Goal: Task Accomplishment & Management: Use online tool/utility

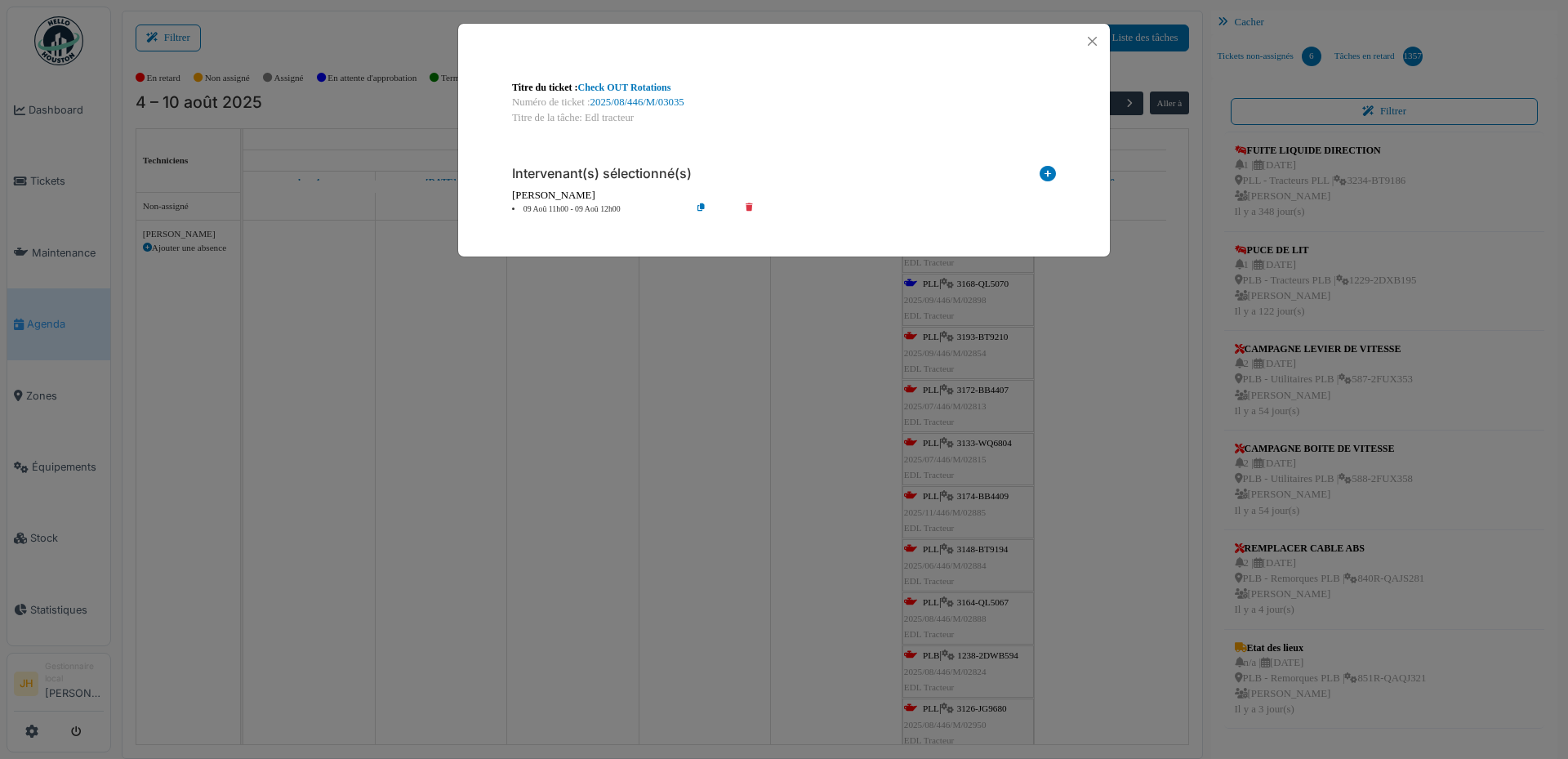
scroll to position [327, 0]
click at [1064, 36] on div at bounding box center [784, 41] width 652 height 35
click at [1094, 42] on button "Close" at bounding box center [1092, 41] width 22 height 22
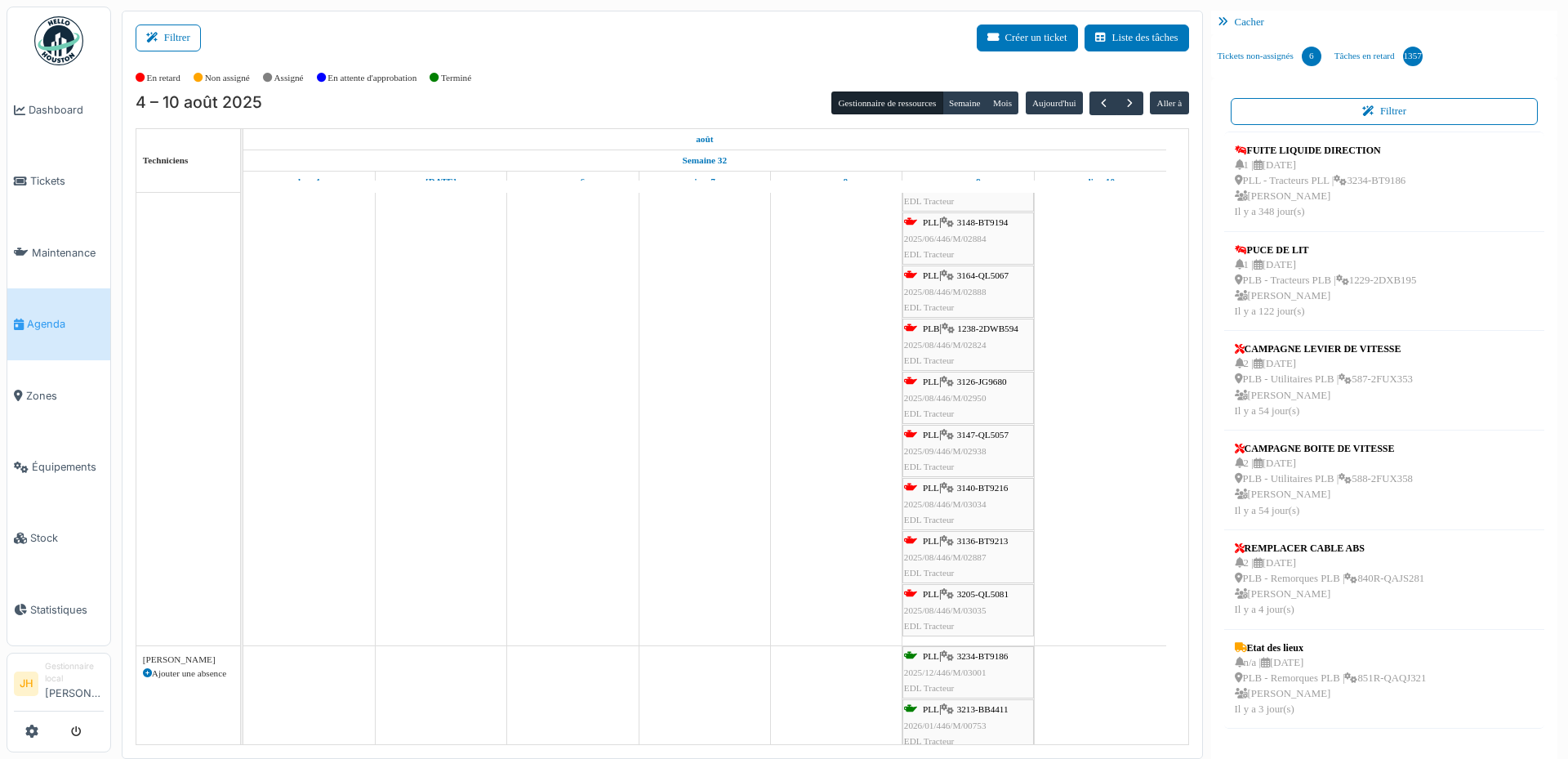
click at [94, 316] on span "Agenda" at bounding box center [65, 324] width 77 height 16
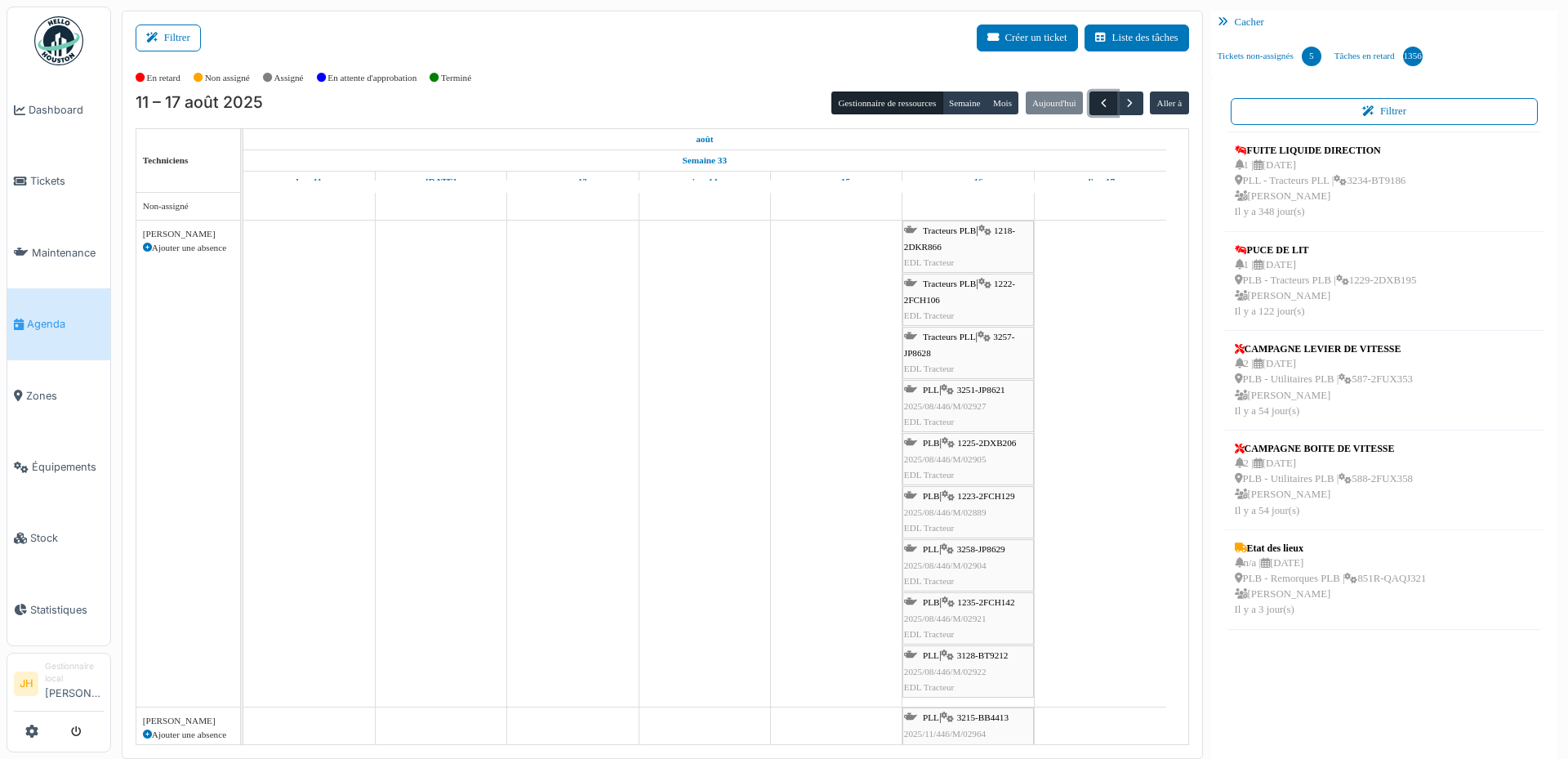
click at [1098, 102] on span "button" at bounding box center [1103, 103] width 14 height 14
click at [992, 284] on span "3168-QL5070" at bounding box center [983, 284] width 51 height 10
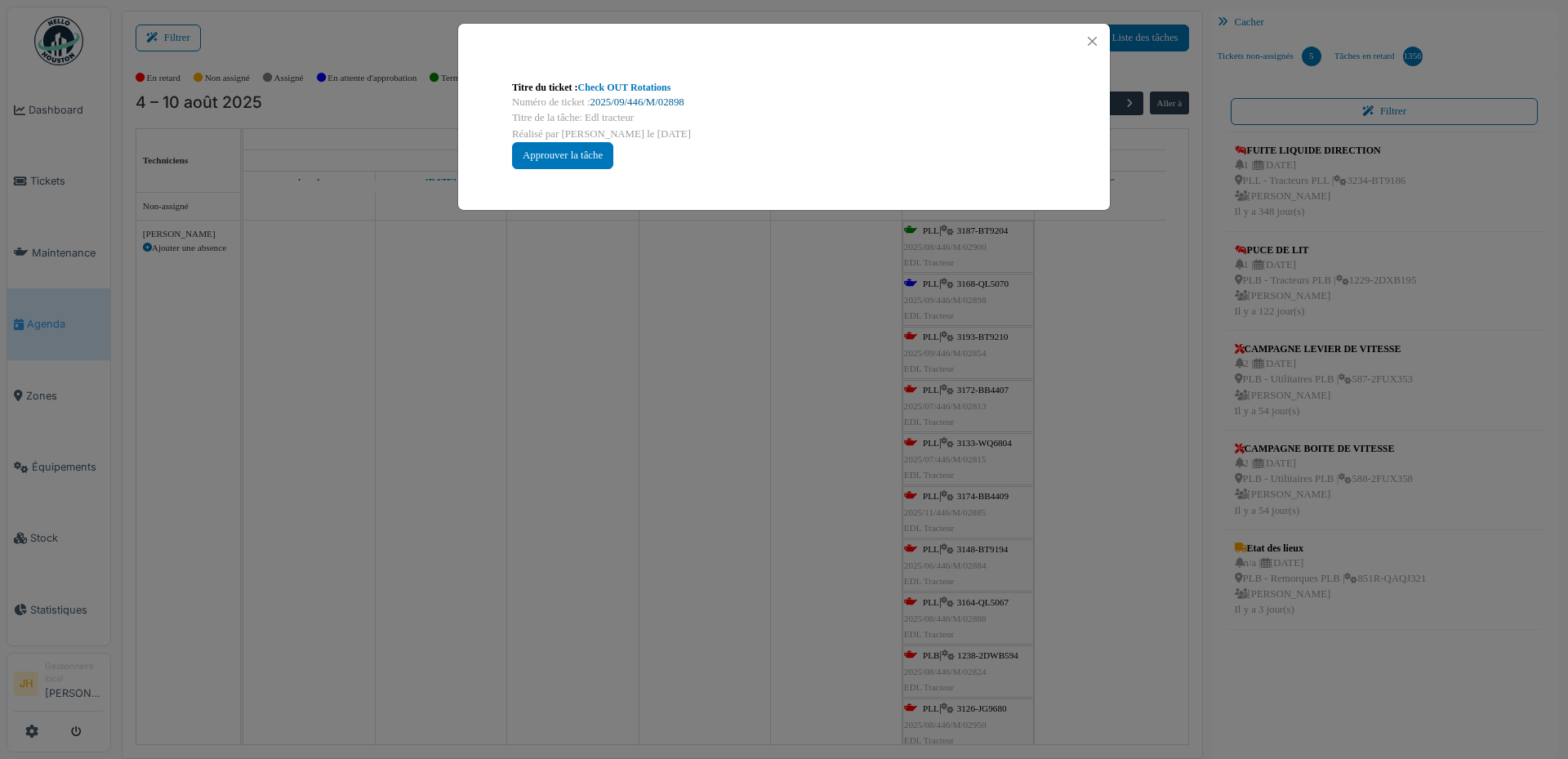
click at [626, 104] on link "2025/09/446/M/02898" at bounding box center [637, 102] width 94 height 12
click at [1096, 35] on button "Close" at bounding box center [1092, 41] width 22 height 22
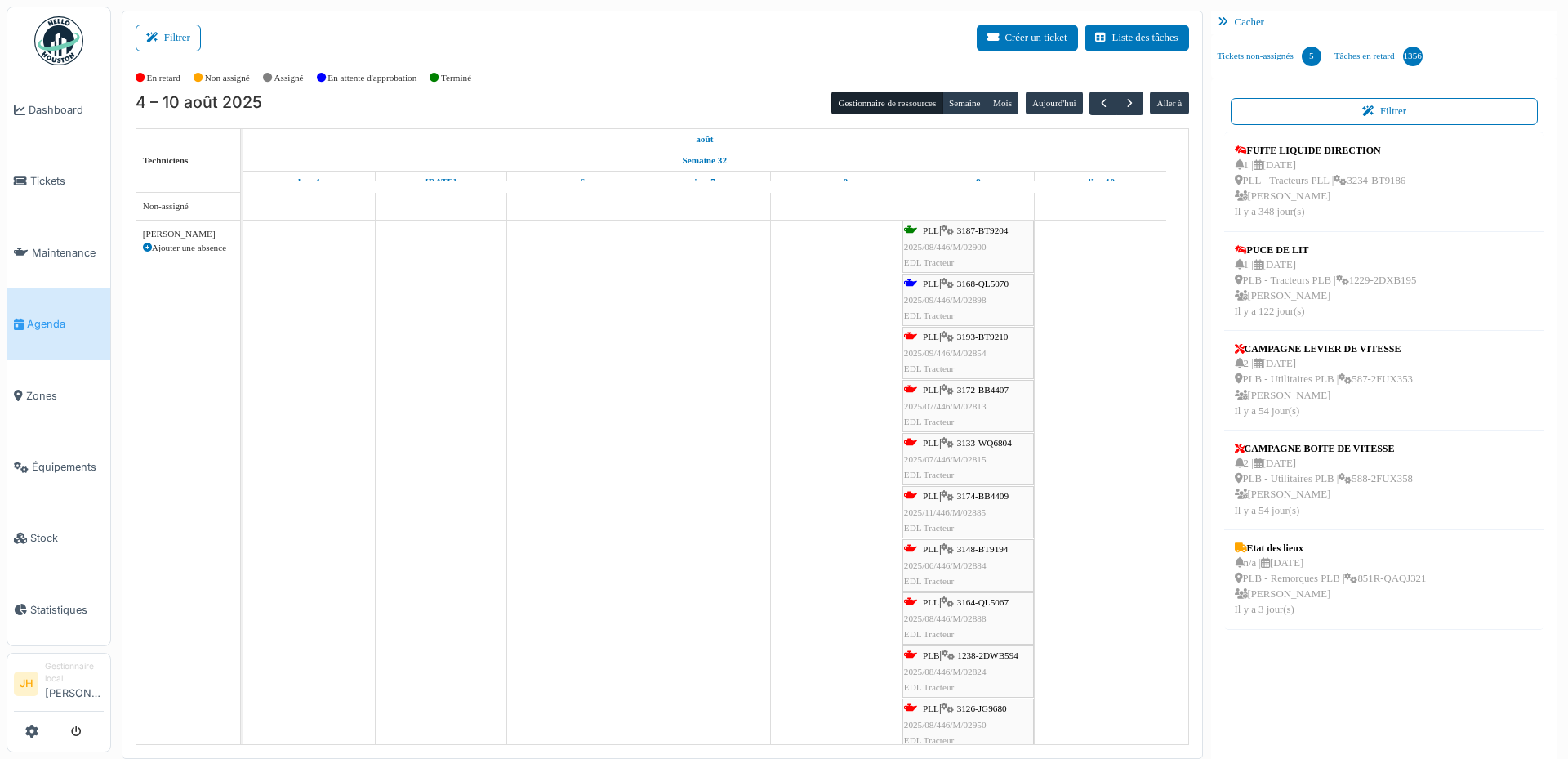
click at [996, 334] on span "3193-BT9210" at bounding box center [983, 337] width 51 height 10
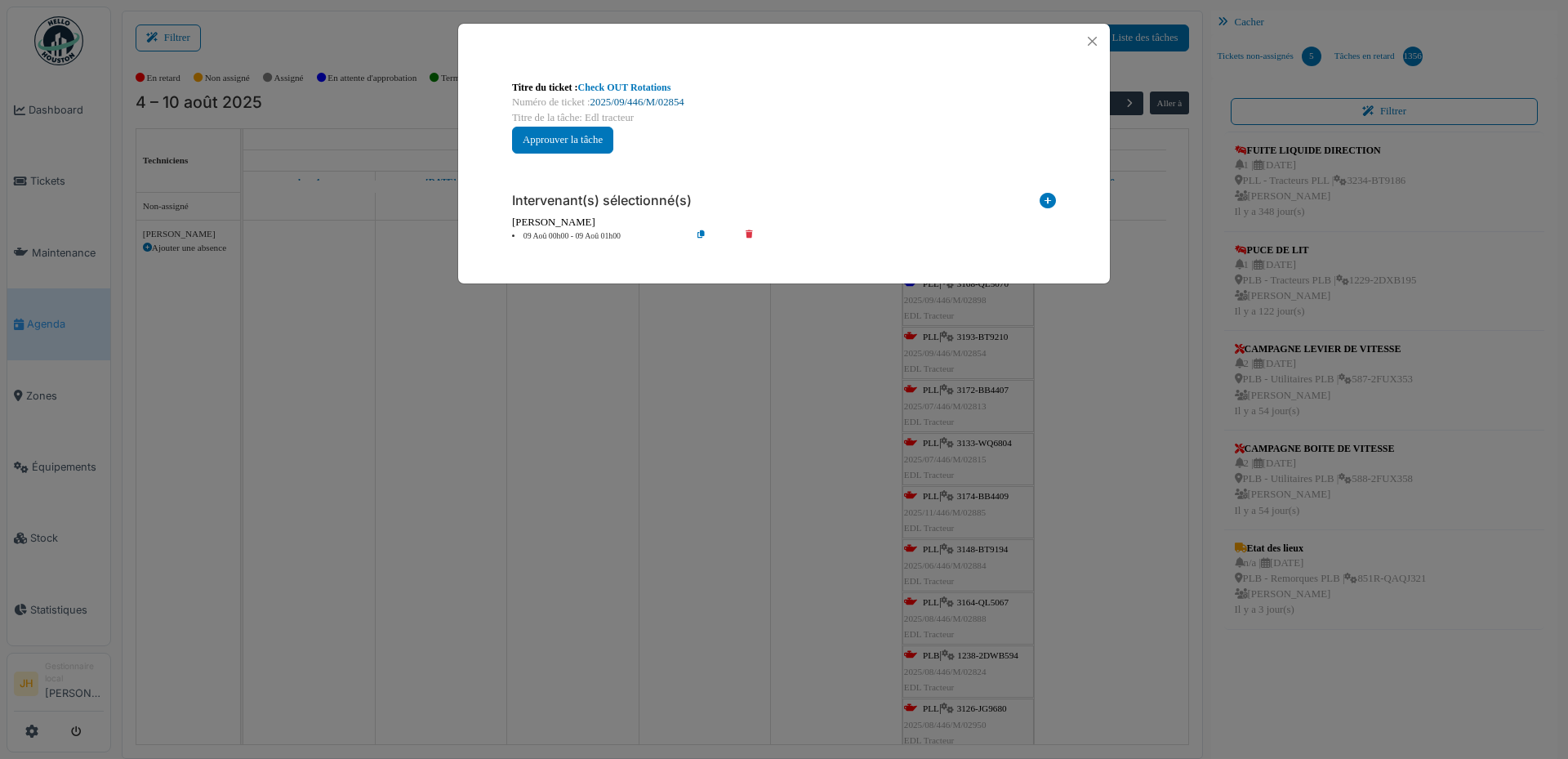
click at [673, 102] on link "2025/09/446/M/02854" at bounding box center [637, 102] width 94 height 12
click at [1089, 40] on button "Close" at bounding box center [1092, 41] width 22 height 22
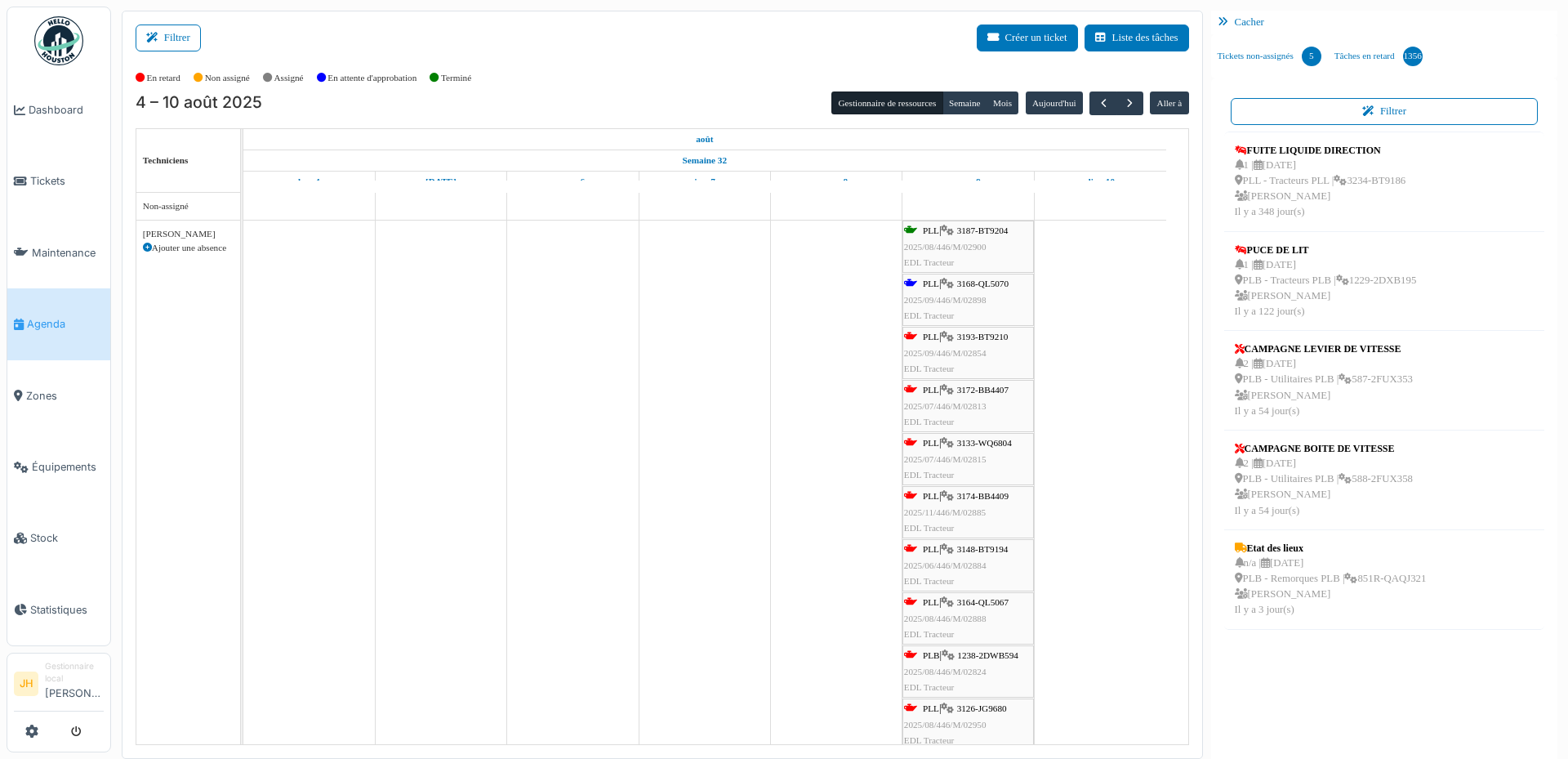
click at [986, 387] on span "3172-BB4407" at bounding box center [983, 390] width 51 height 10
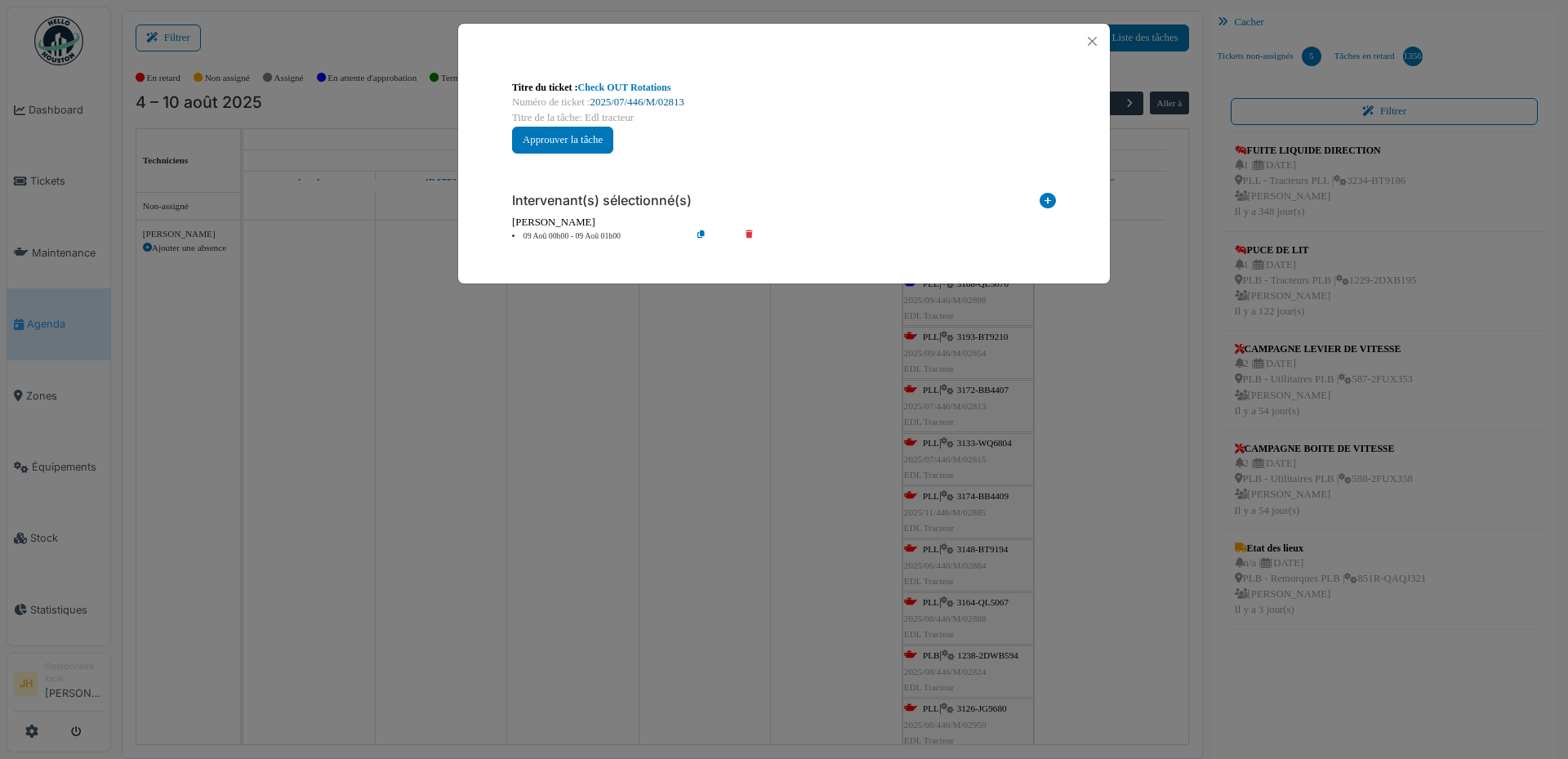
click at [660, 98] on link "2025/07/446/M/02813" at bounding box center [637, 102] width 94 height 12
click at [1089, 40] on button "Close" at bounding box center [1092, 41] width 22 height 22
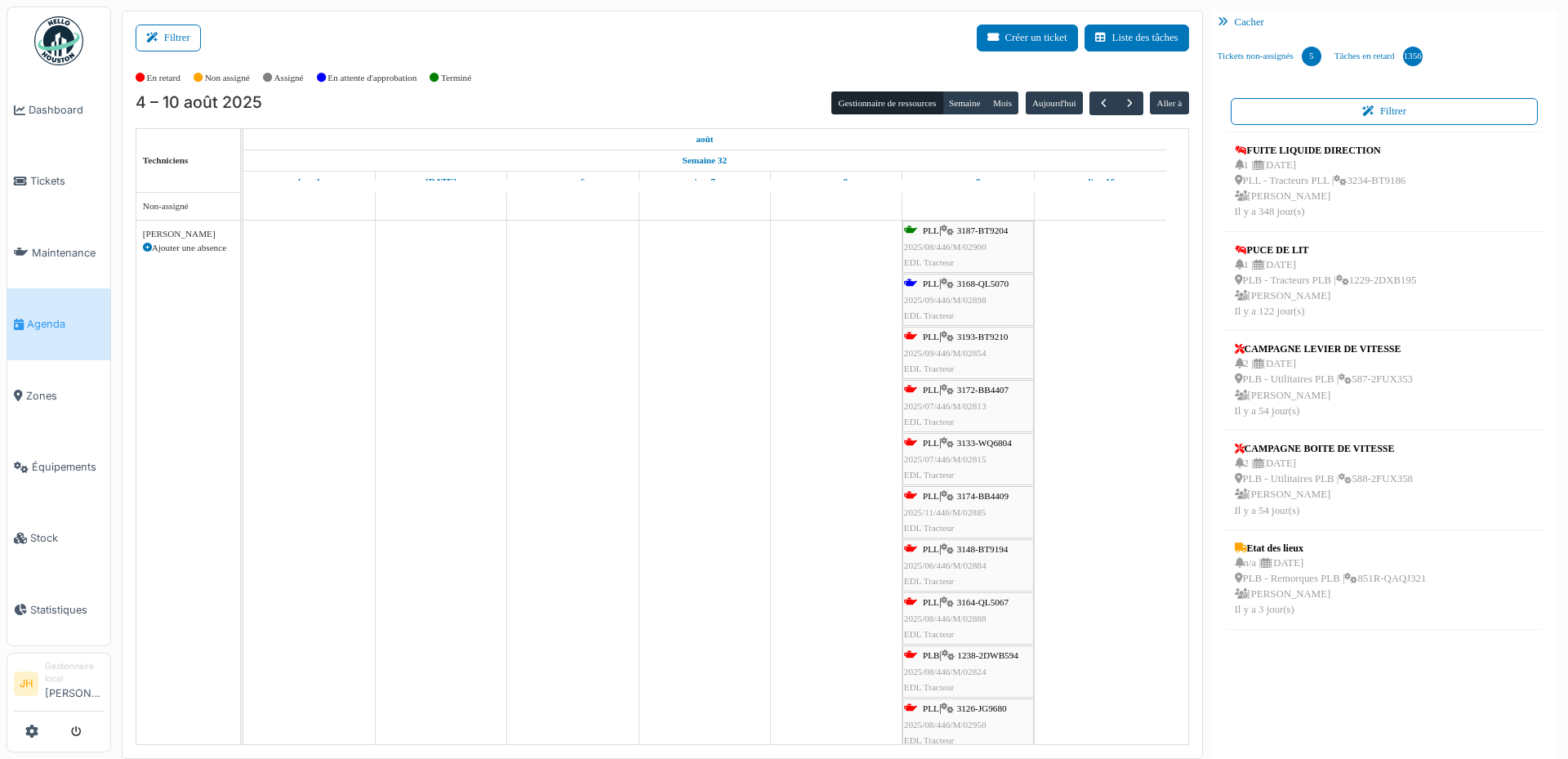
click at [35, 319] on span "Agenda" at bounding box center [65, 324] width 77 height 16
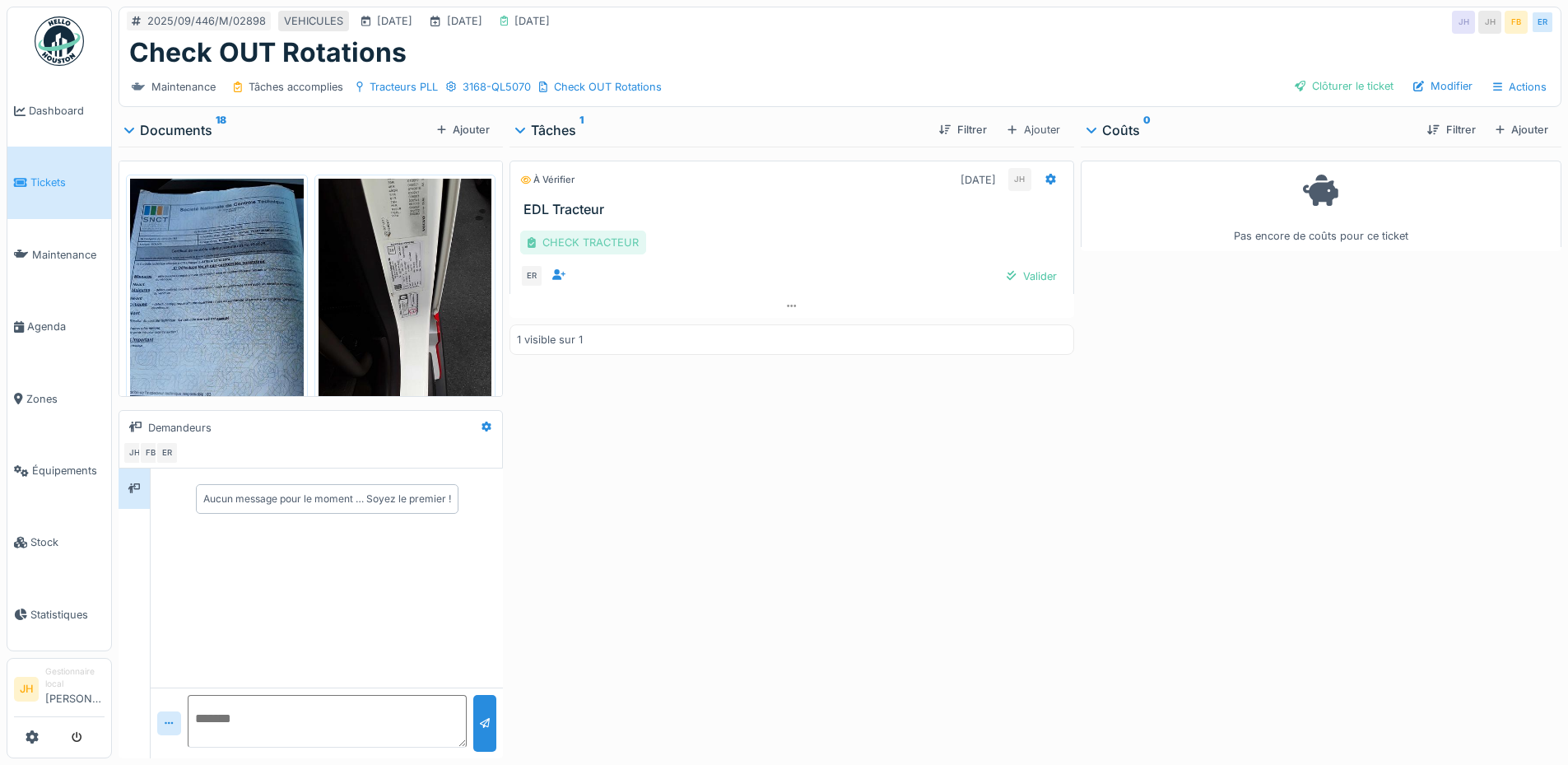
click at [622, 242] on div "CHECK TRACTEUR" at bounding box center [583, 242] width 126 height 24
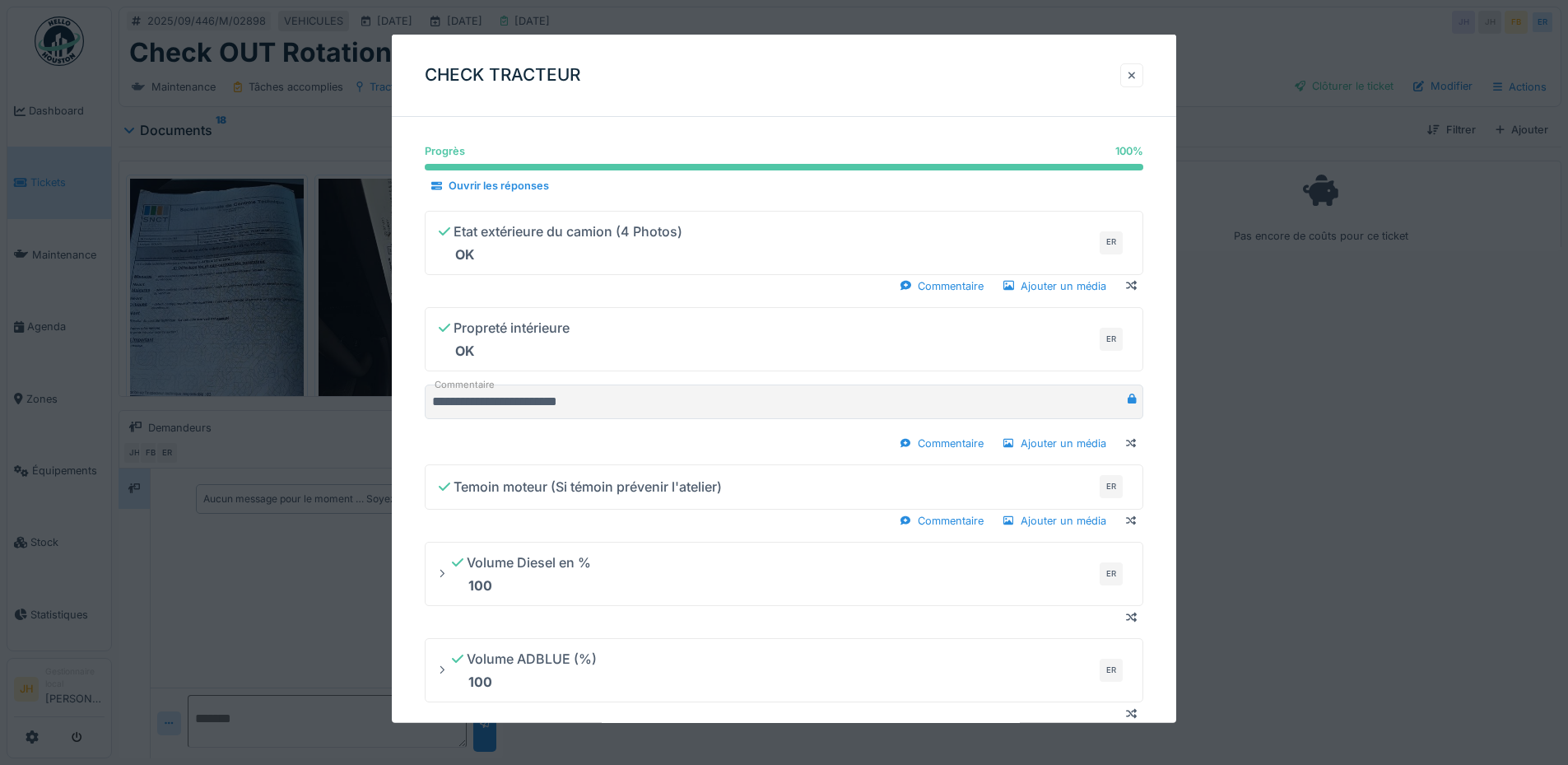
click at [1134, 79] on div at bounding box center [1132, 75] width 8 height 16
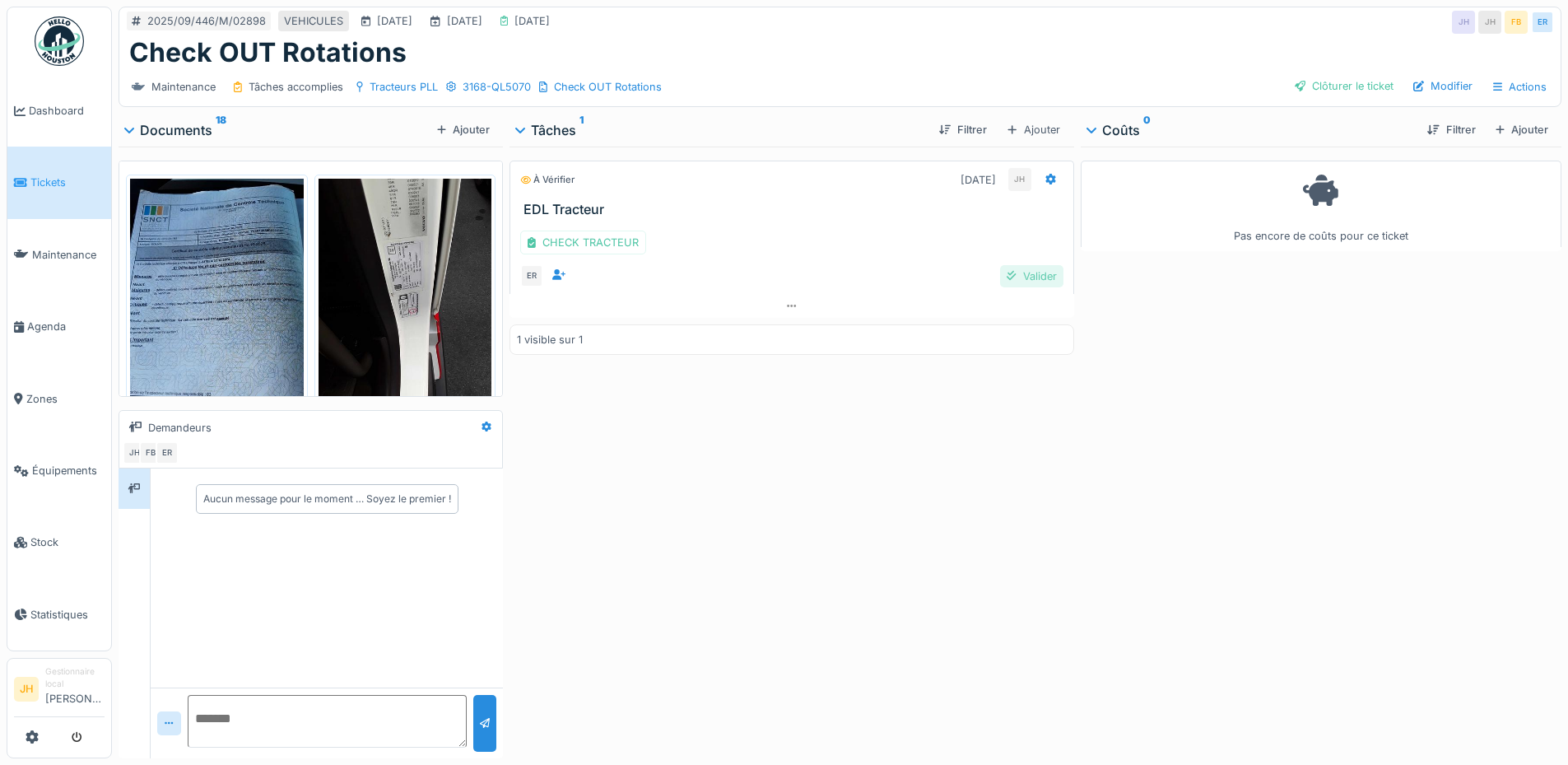
click at [1026, 278] on div "Valider" at bounding box center [1031, 276] width 63 height 23
click at [1349, 87] on div "Clôturer le ticket" at bounding box center [1345, 86] width 112 height 23
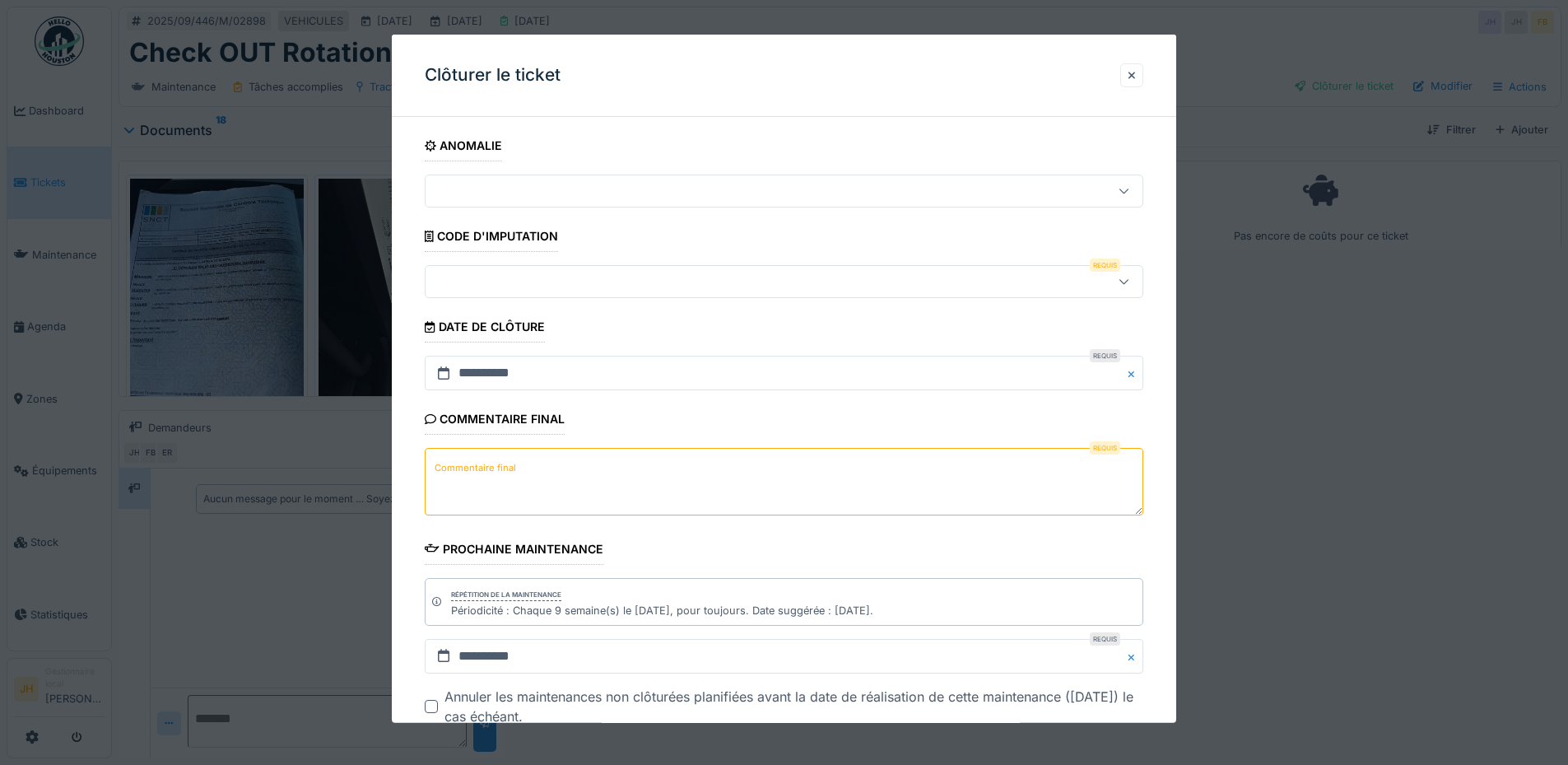
click at [679, 466] on textarea "Commentaire final" at bounding box center [784, 482] width 718 height 68
type textarea "**"
click at [605, 285] on div at bounding box center [742, 282] width 620 height 18
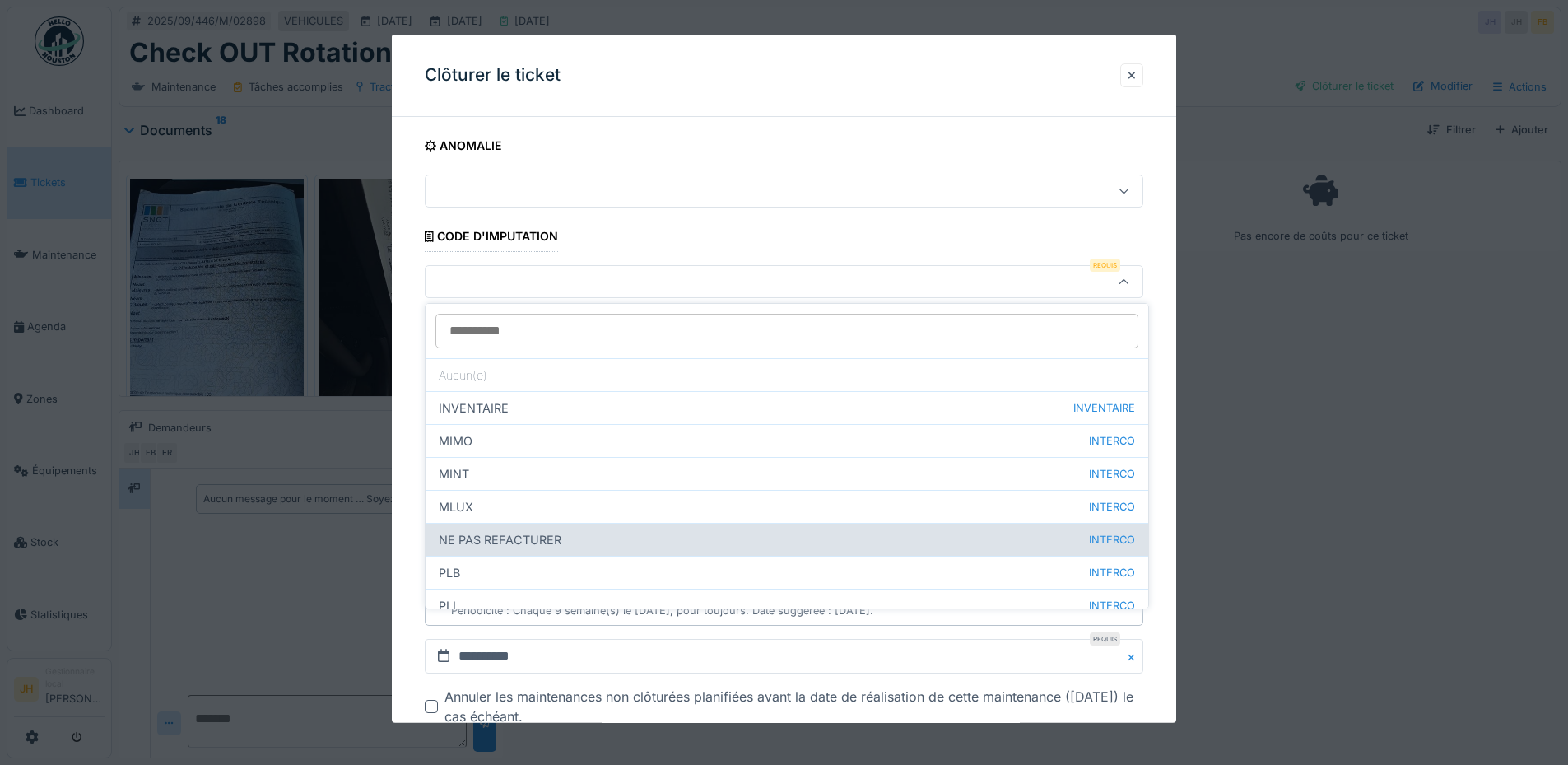
click at [553, 528] on div "NE PAS REFACTURER INTERCO" at bounding box center [787, 538] width 723 height 33
type input "****"
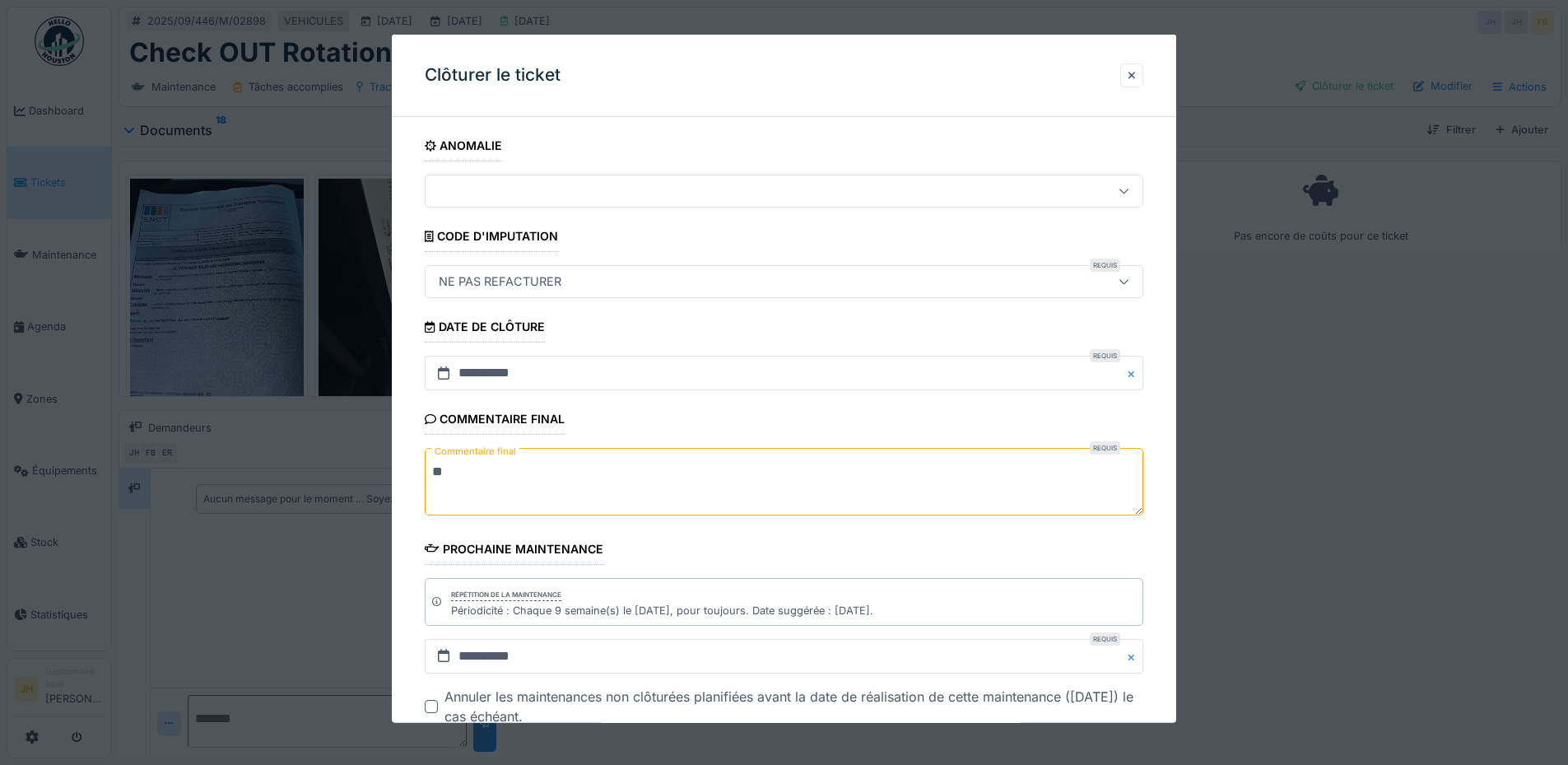
click at [1274, 356] on div at bounding box center [784, 382] width 1568 height 765
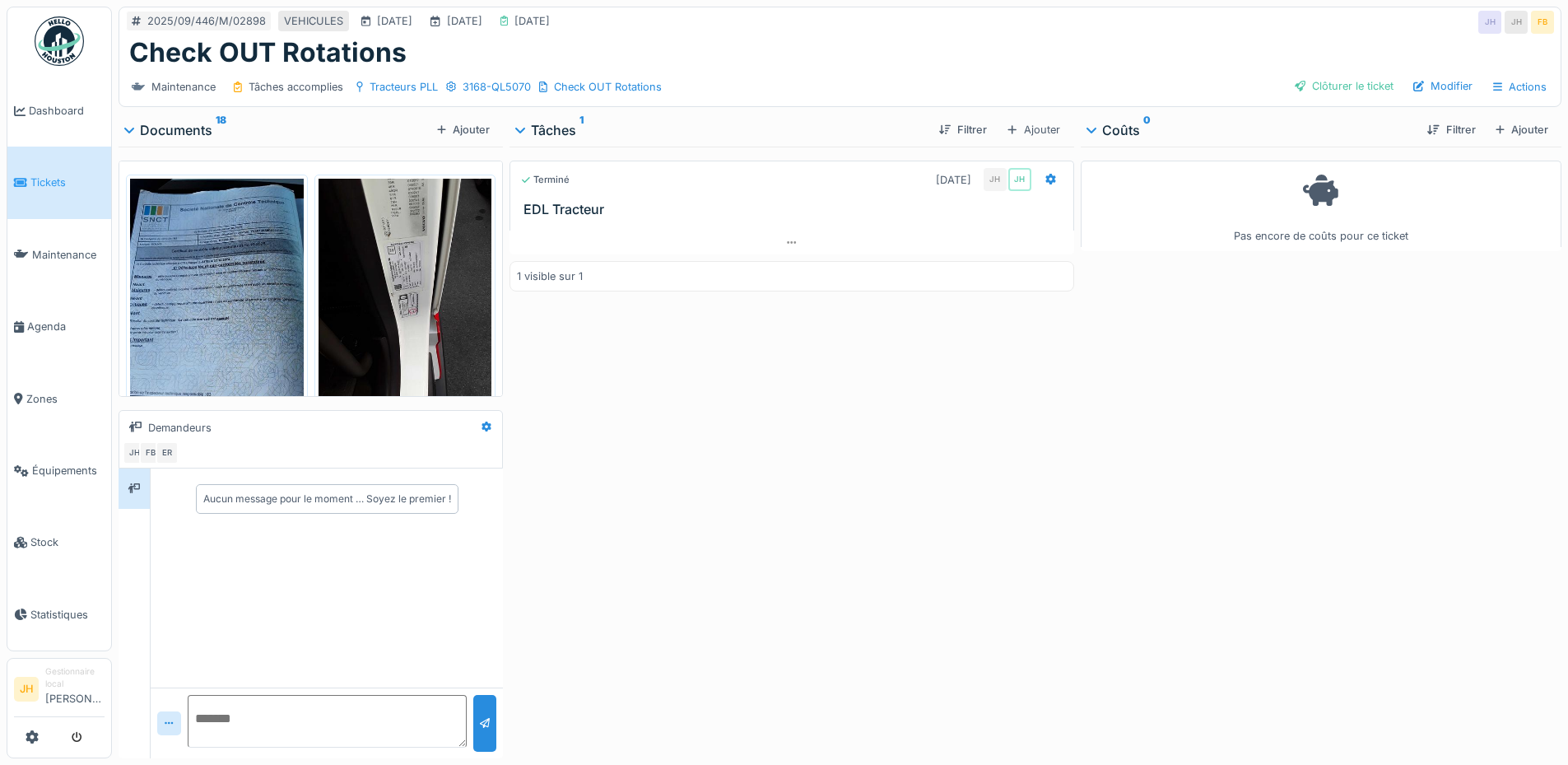
scroll to position [13, 0]
click at [1331, 82] on div "Clôturer le ticket" at bounding box center [1345, 86] width 112 height 23
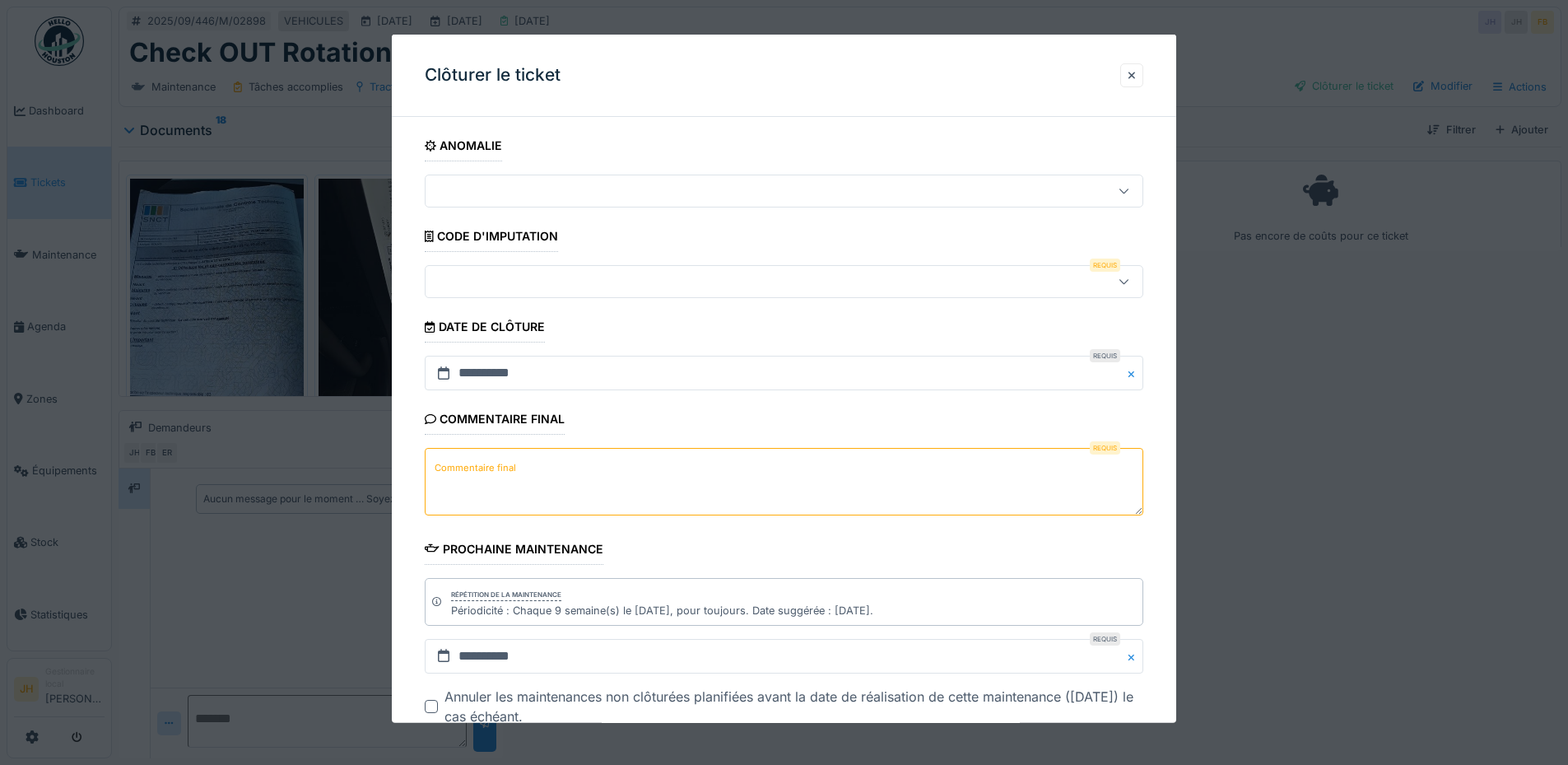
click at [577, 476] on textarea "Commentaire final" at bounding box center [784, 482] width 718 height 68
type textarea "**"
click at [543, 271] on div at bounding box center [784, 281] width 718 height 33
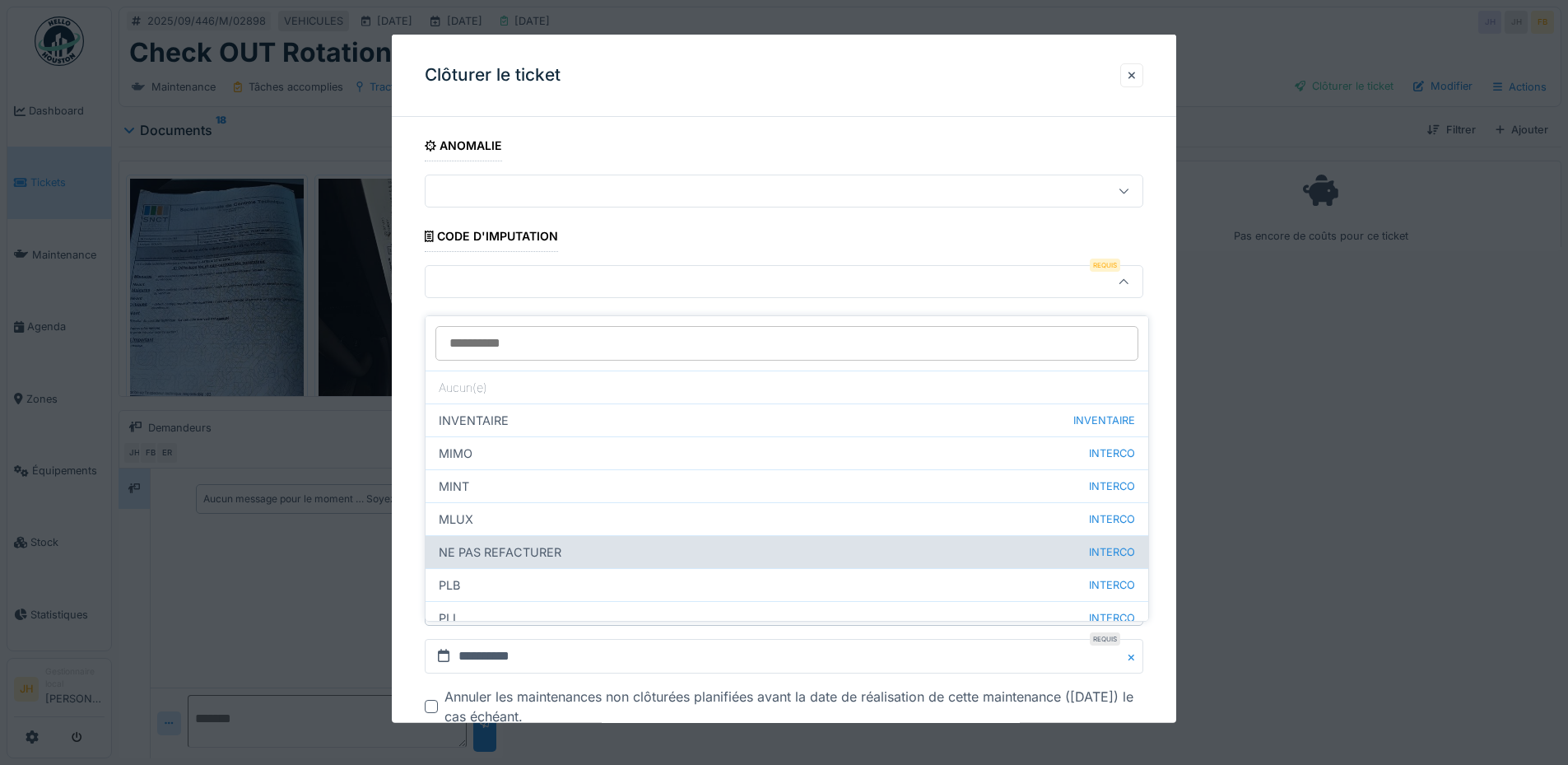
click at [562, 535] on div "NE PAS REFACTURER INTERCO" at bounding box center [787, 551] width 723 height 33
type input "****"
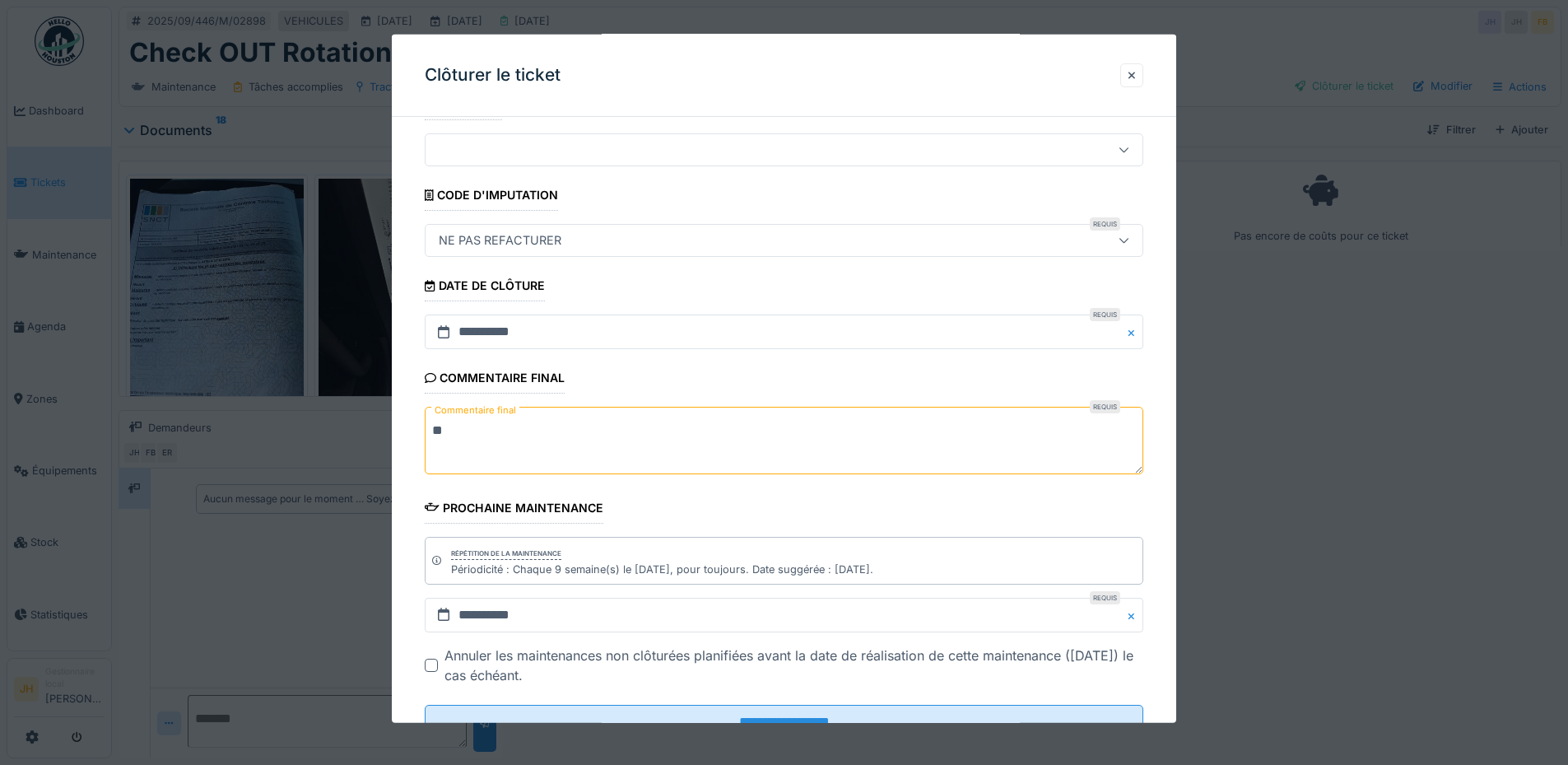
scroll to position [104, 0]
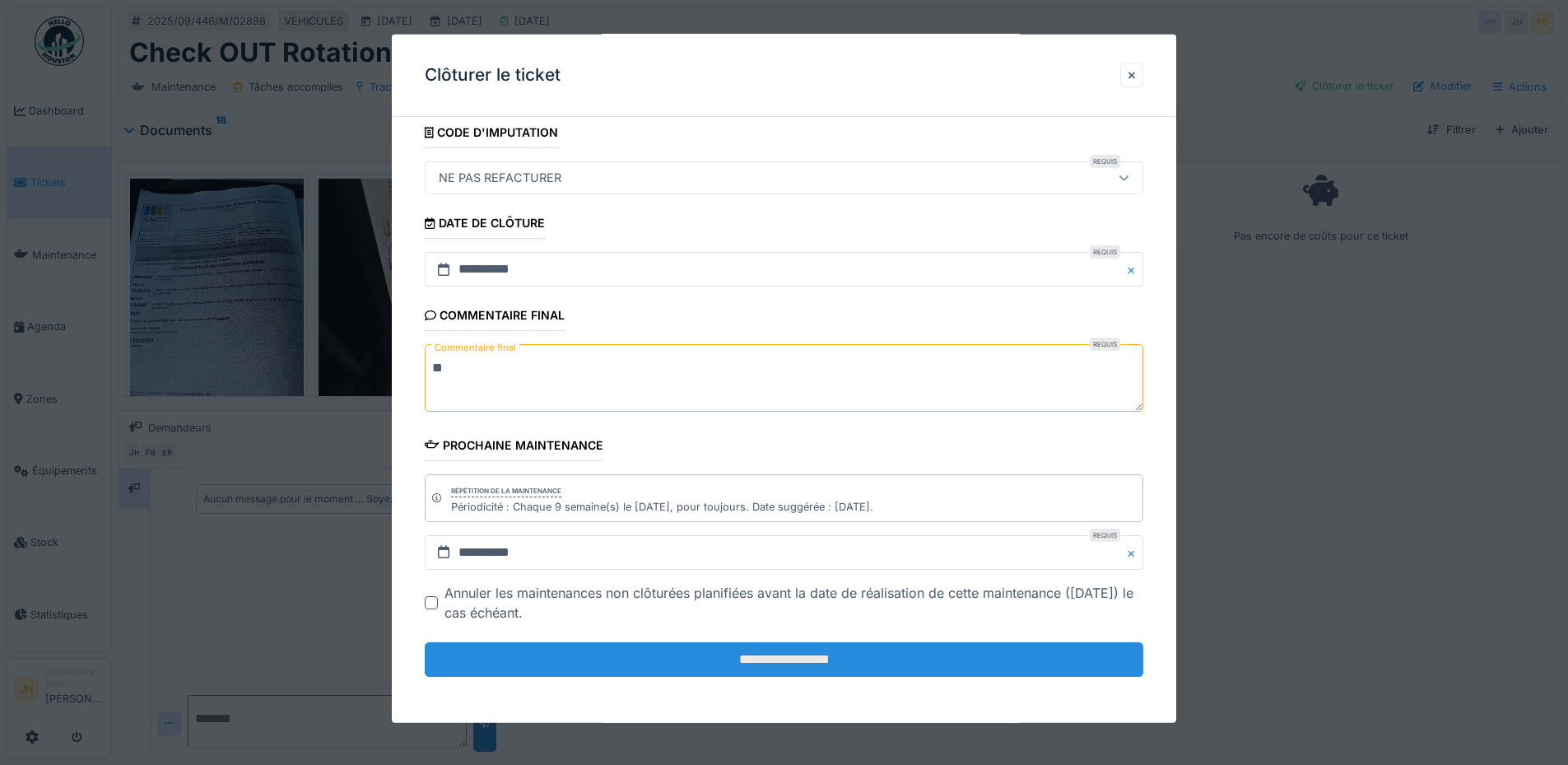
click at [895, 662] on input "**********" at bounding box center [784, 659] width 718 height 34
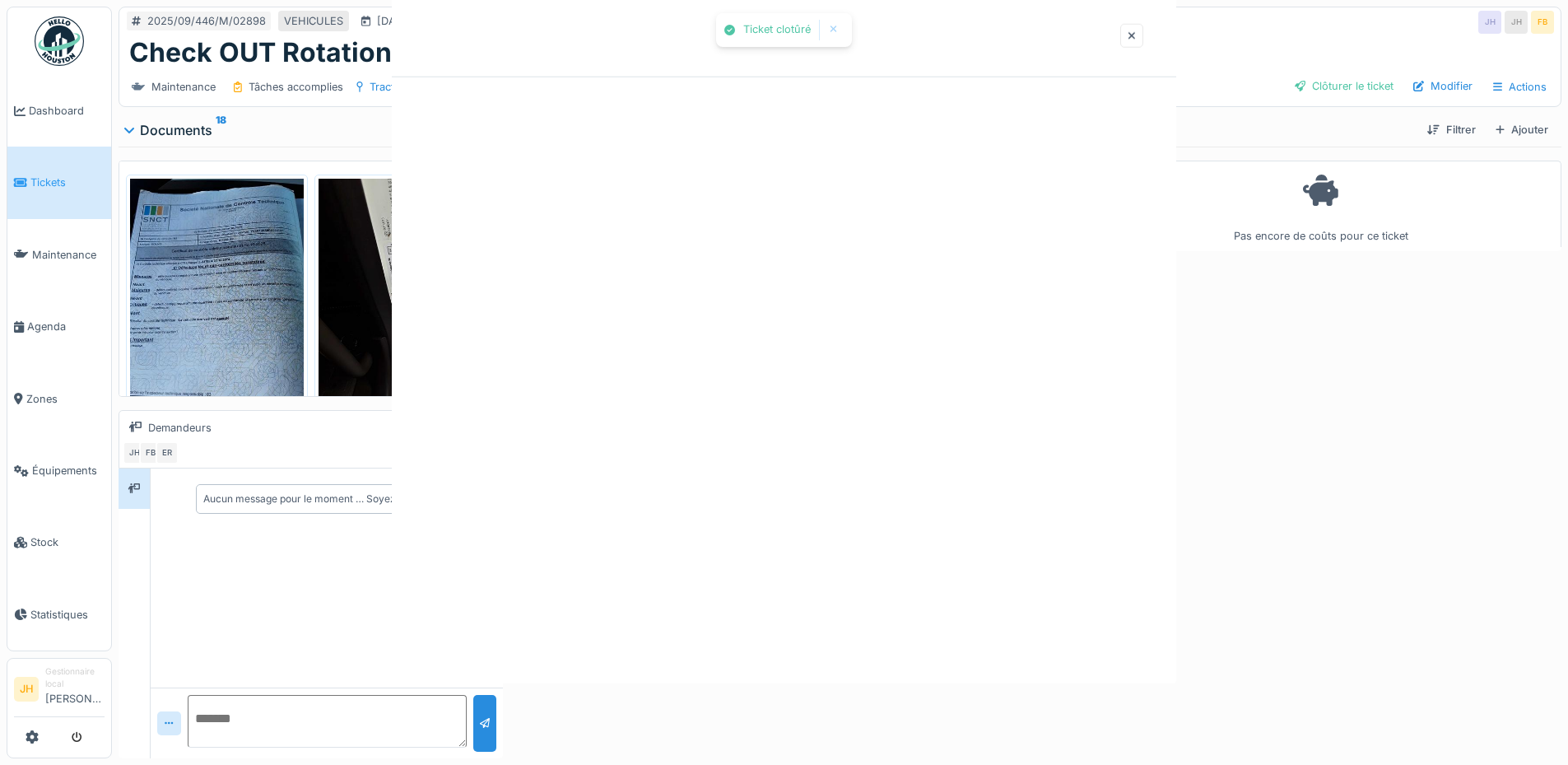
scroll to position [0, 0]
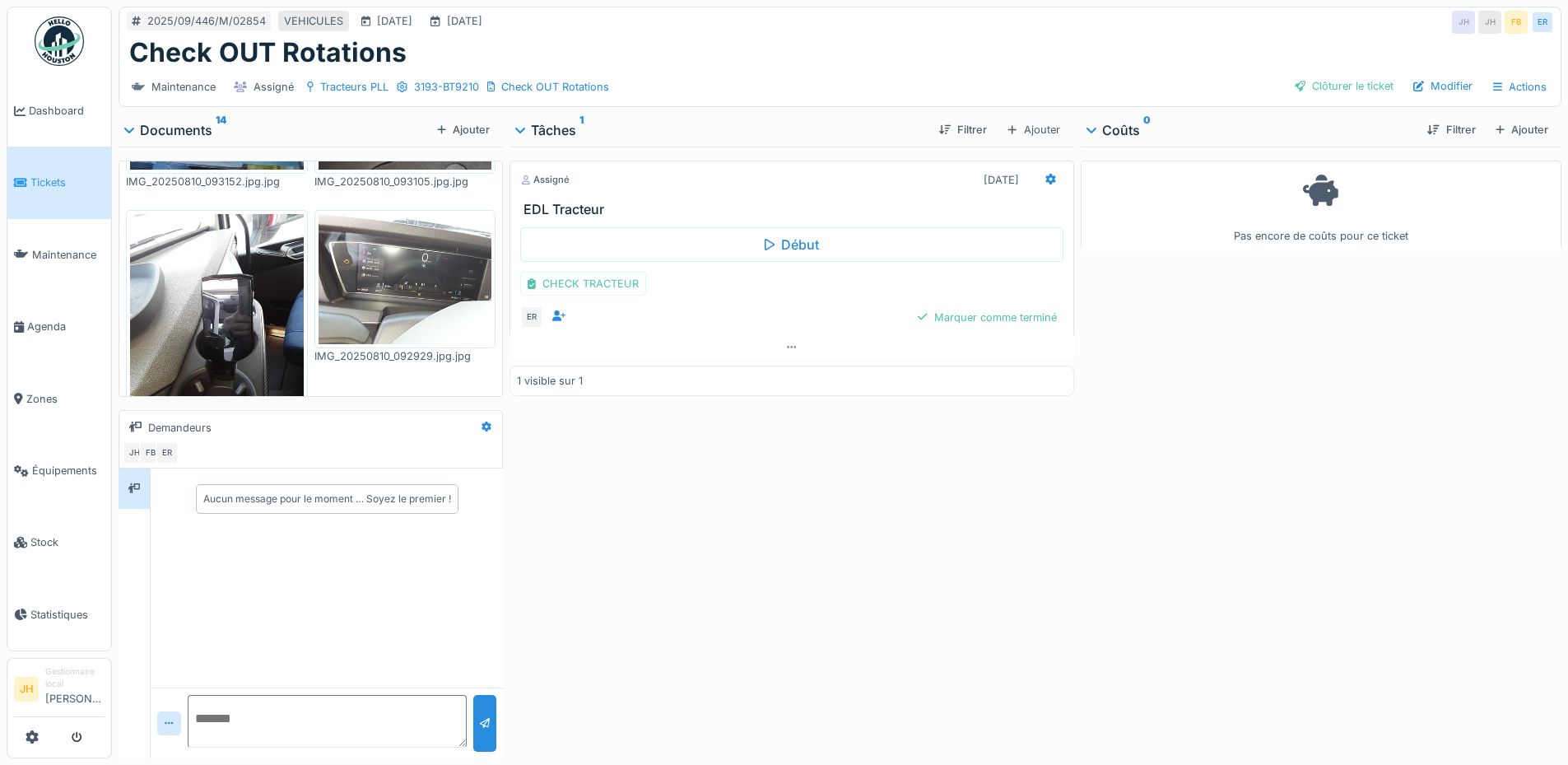
scroll to position [905, 0]
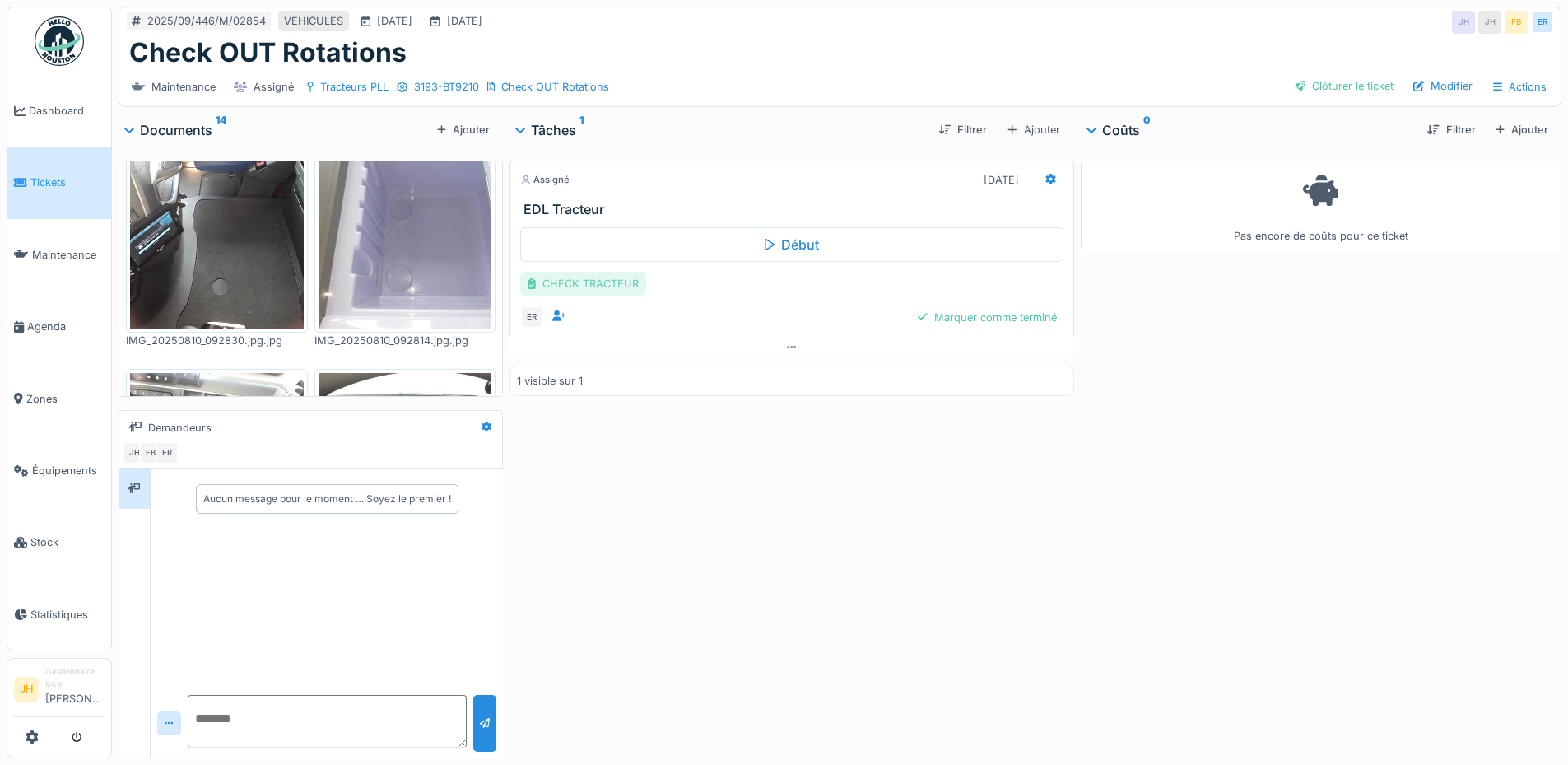
click at [601, 283] on div "CHECK TRACTEUR" at bounding box center [583, 283] width 126 height 24
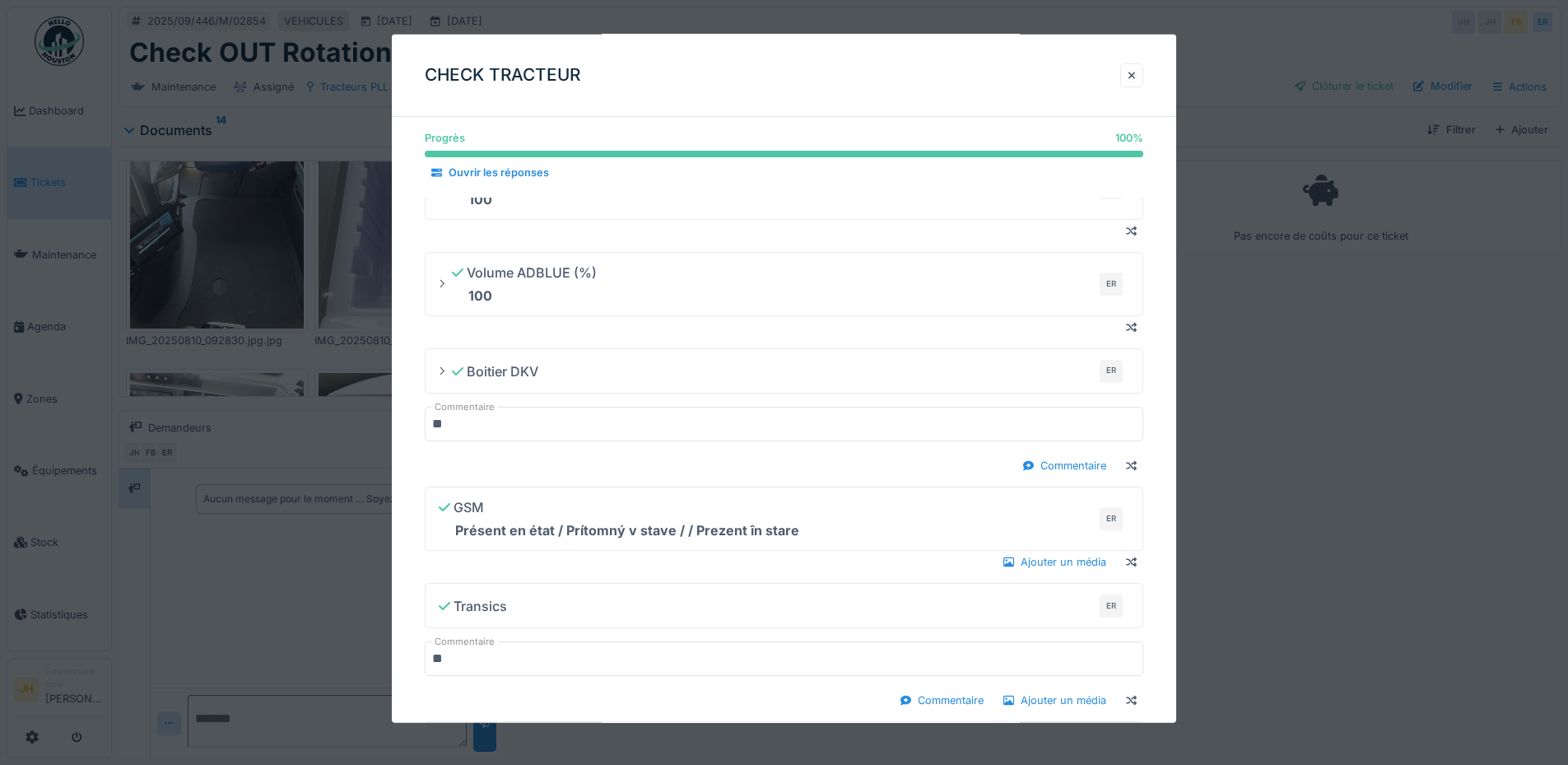
scroll to position [329, 0]
click at [1133, 78] on div at bounding box center [1132, 75] width 23 height 24
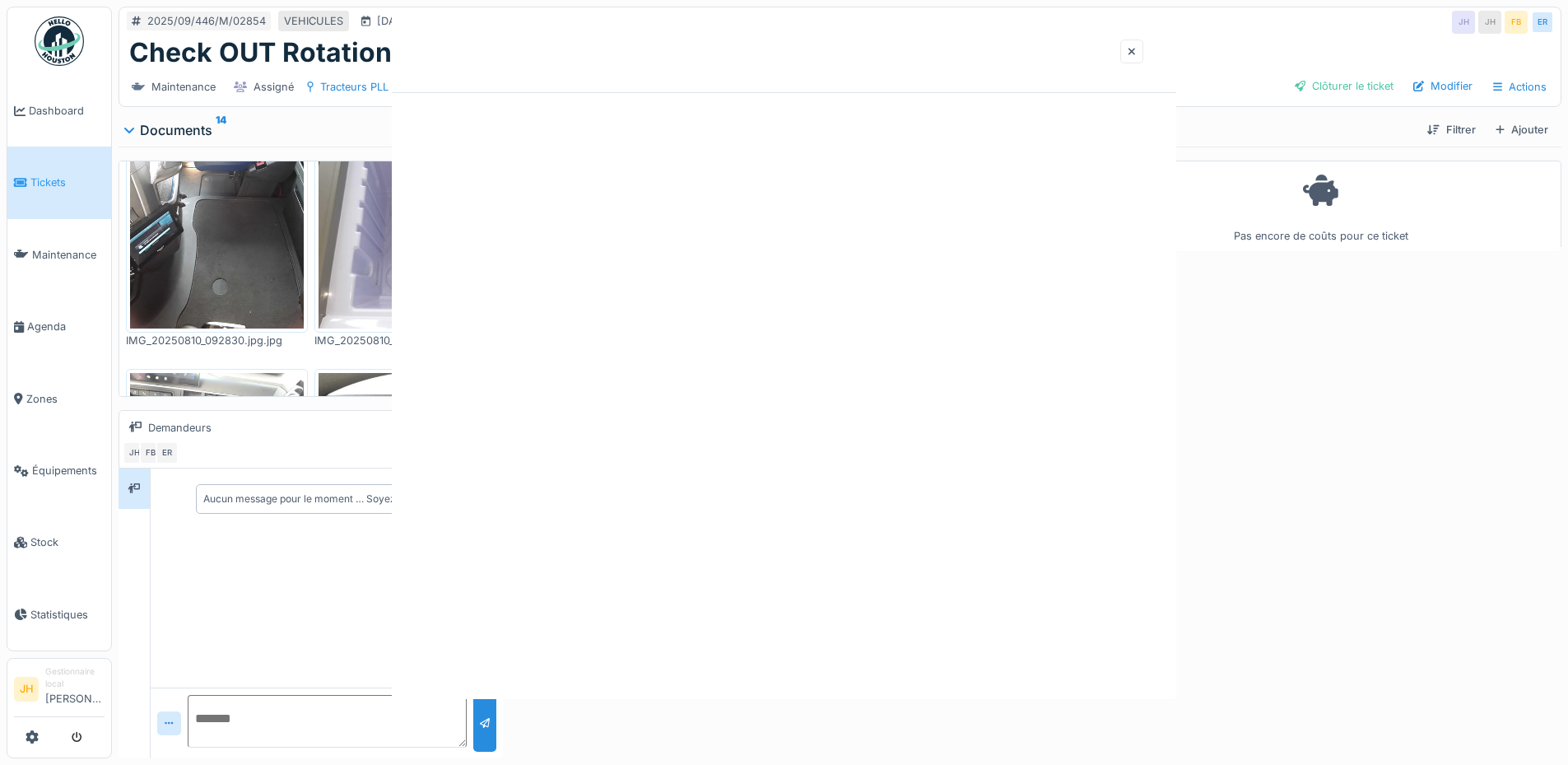
scroll to position [0, 0]
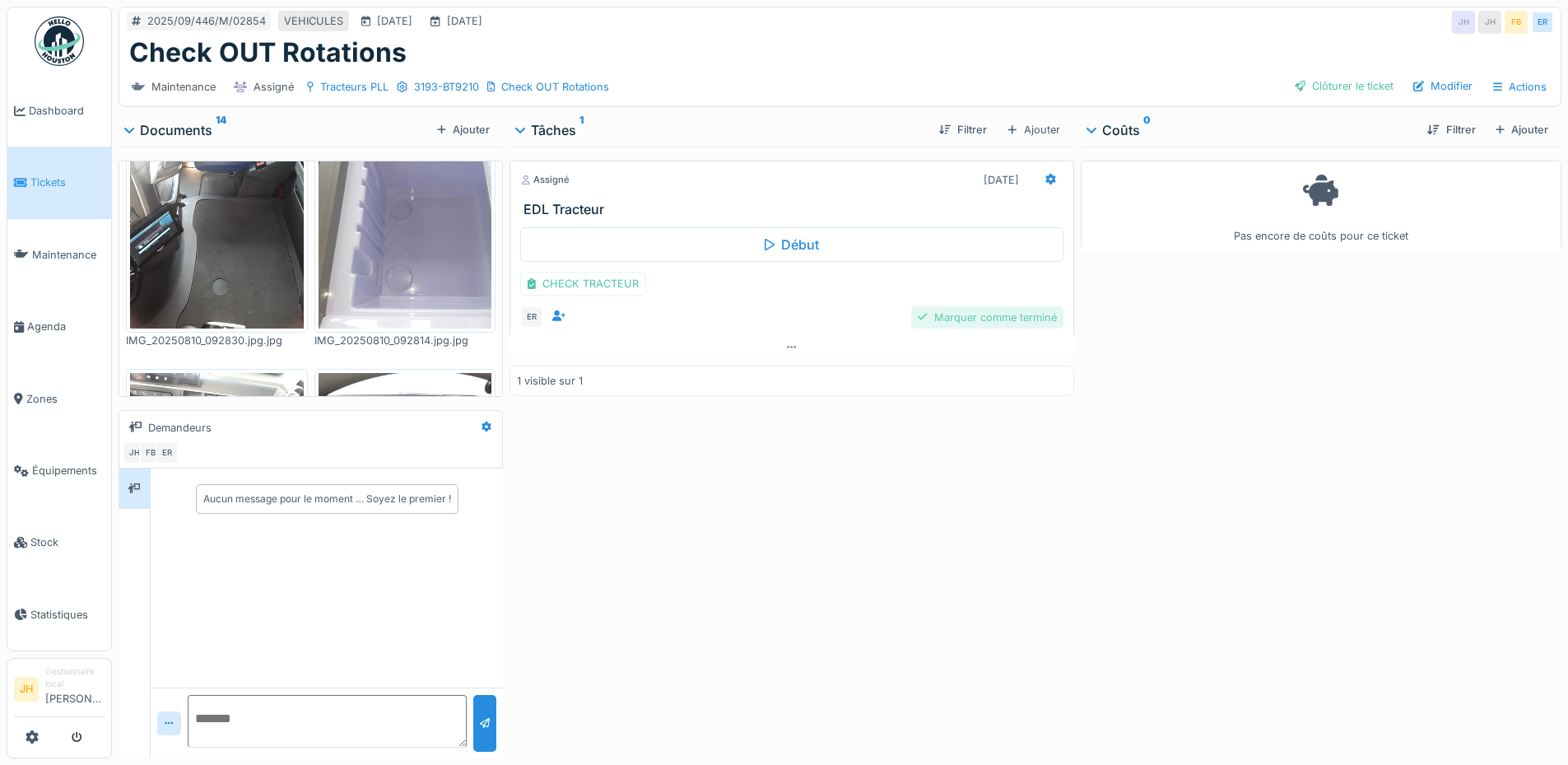
click at [996, 319] on div "Marquer comme terminé" at bounding box center [987, 317] width 151 height 23
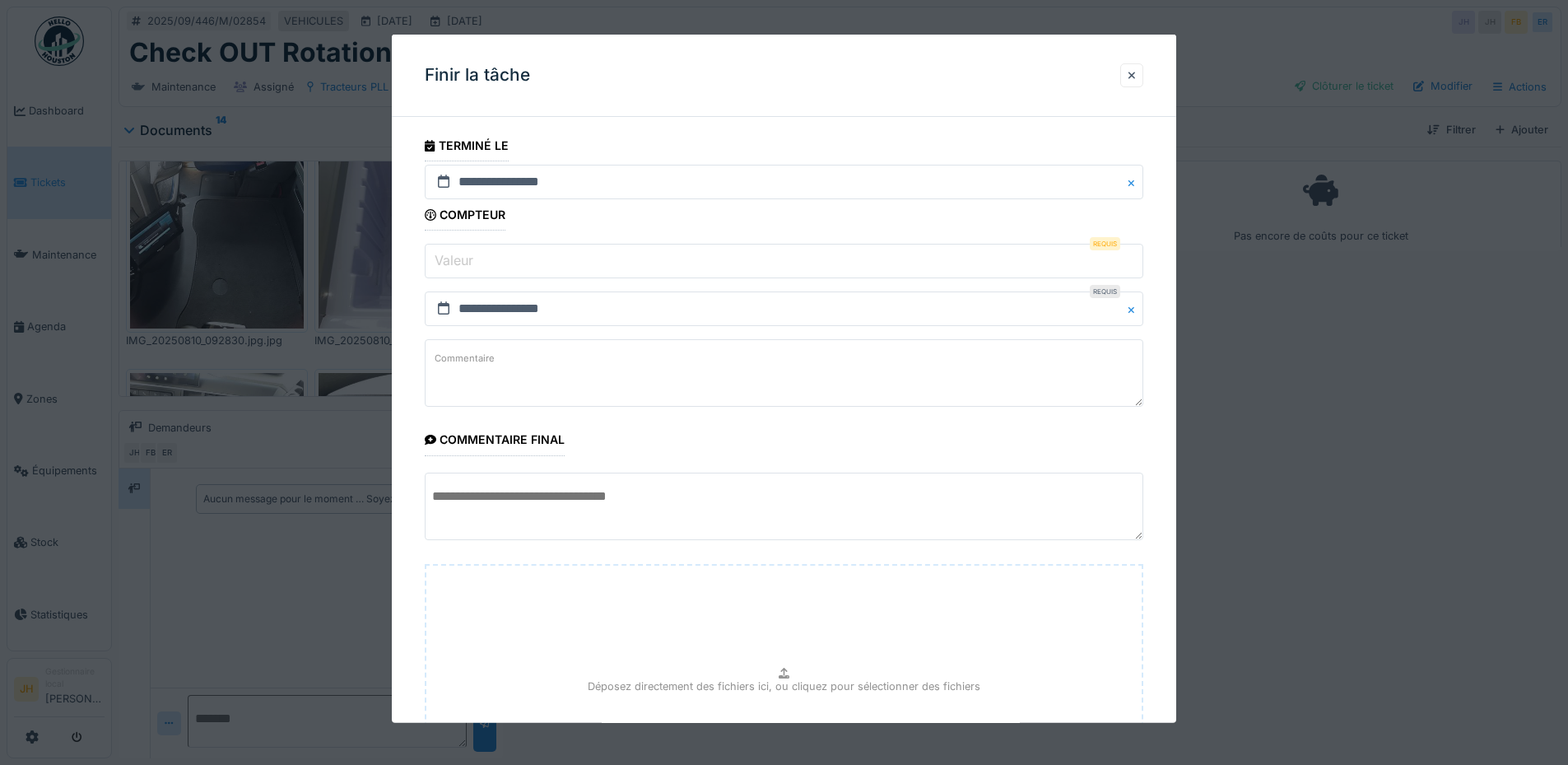
click at [530, 263] on input "Valeur" at bounding box center [784, 260] width 718 height 34
type input "*"
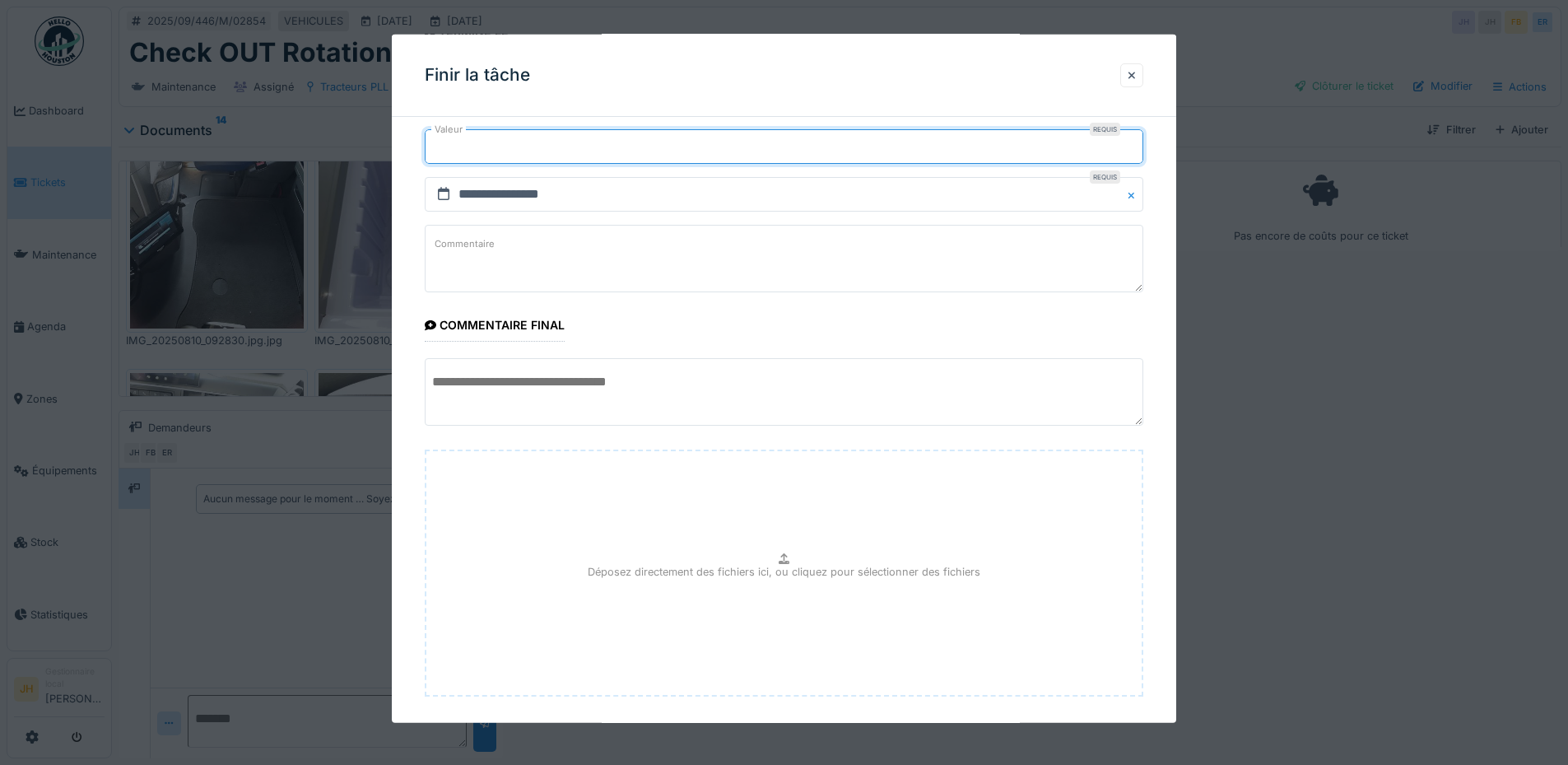
scroll to position [195, 0]
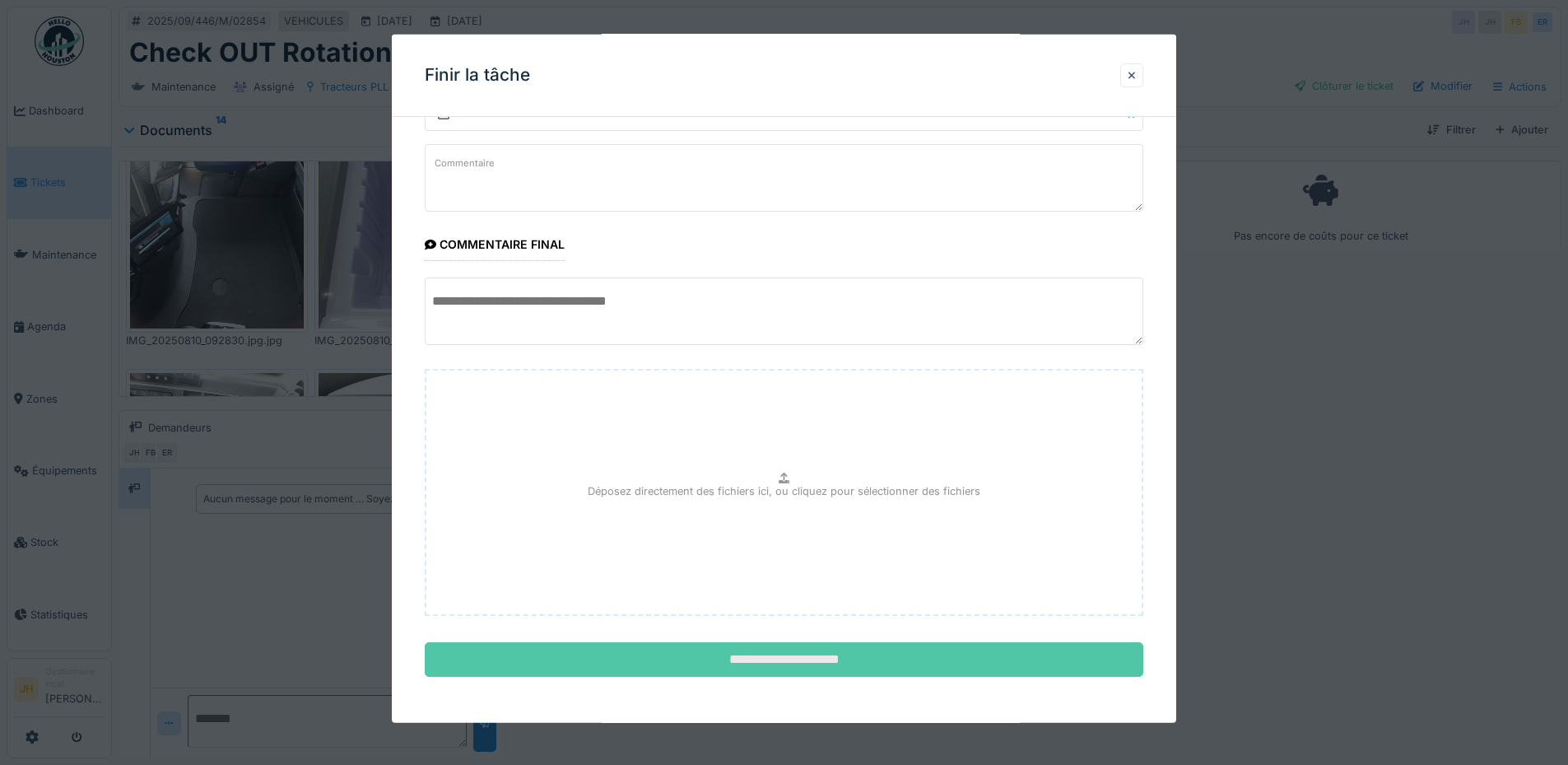
click at [857, 666] on input "**********" at bounding box center [784, 659] width 718 height 34
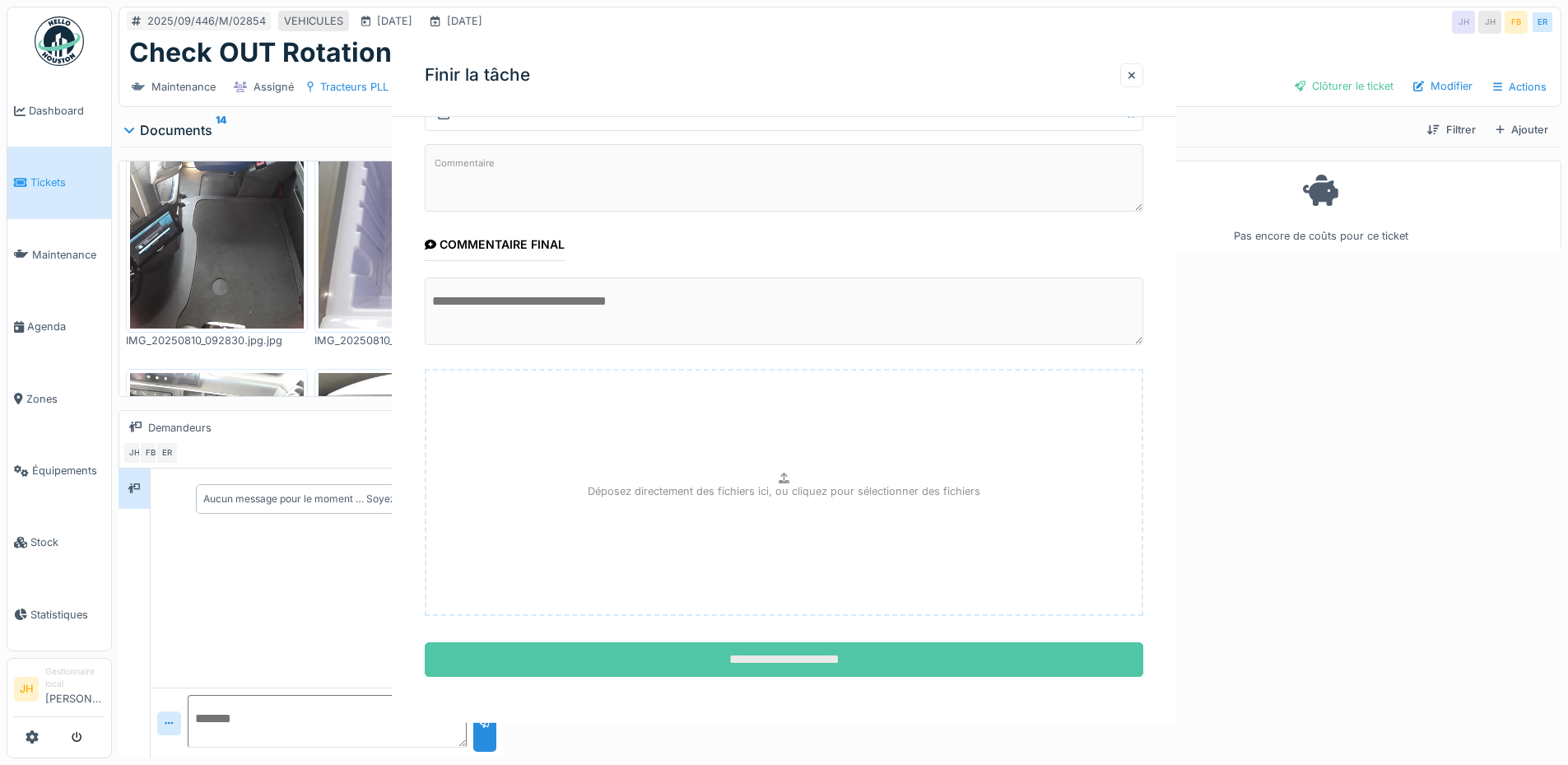
scroll to position [0, 0]
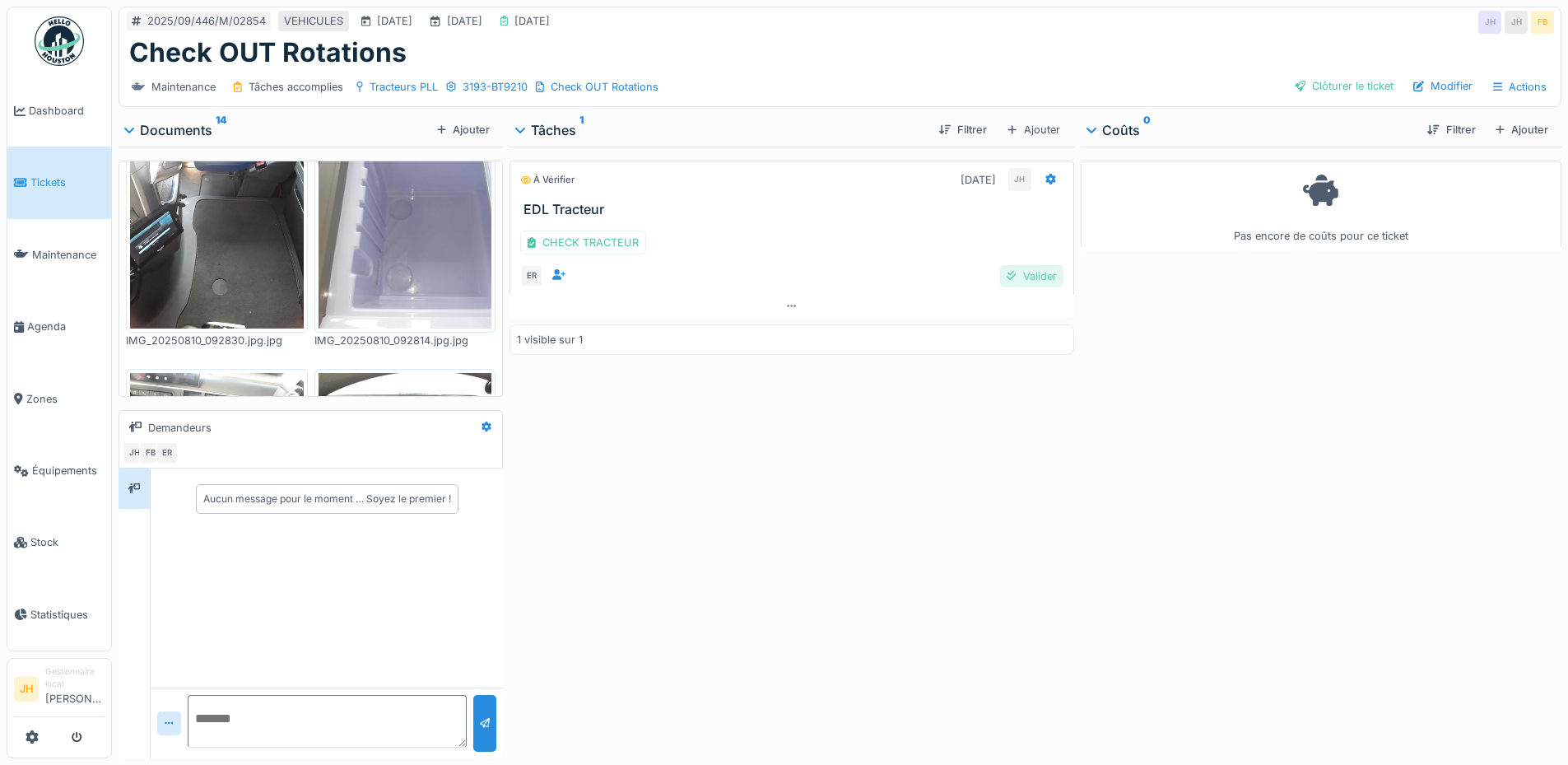
click at [1027, 274] on div "Valider" at bounding box center [1031, 276] width 63 height 23
click at [1320, 91] on div "Clôturer le ticket" at bounding box center [1345, 86] width 112 height 23
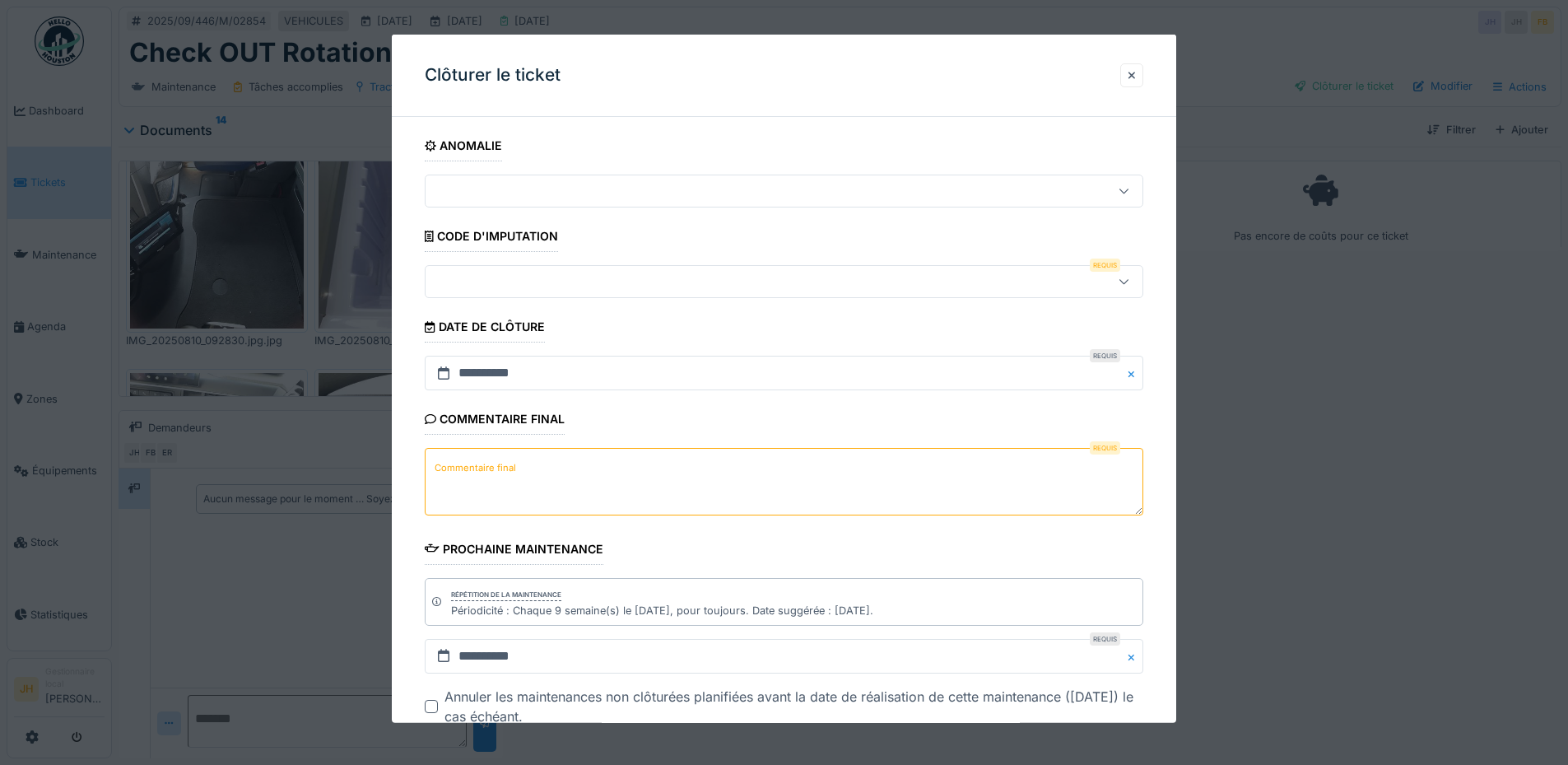
click at [777, 296] on div at bounding box center [784, 281] width 718 height 33
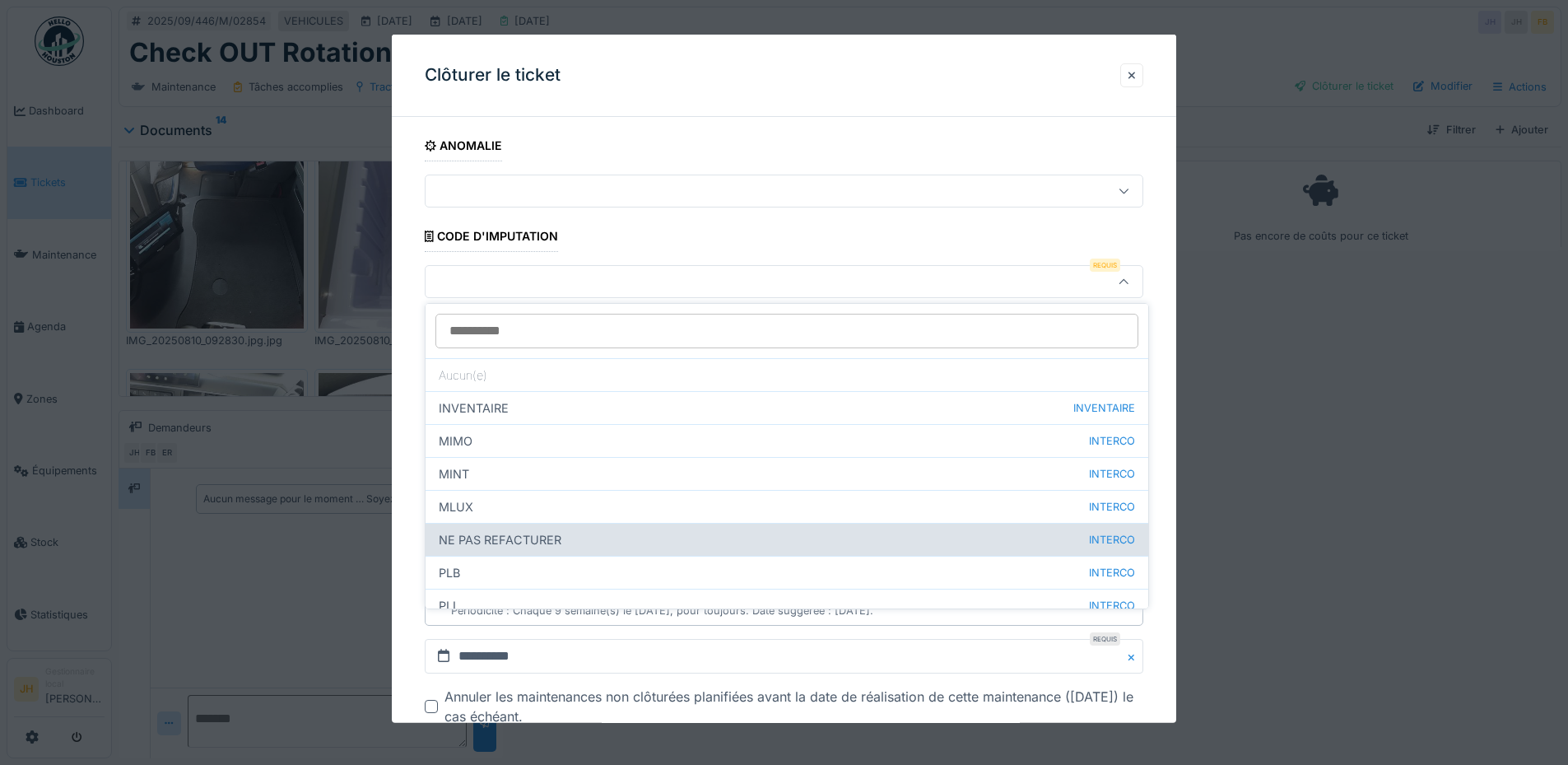
click at [711, 542] on div "NE PAS REFACTURER INTERCO" at bounding box center [787, 538] width 723 height 33
type input "****"
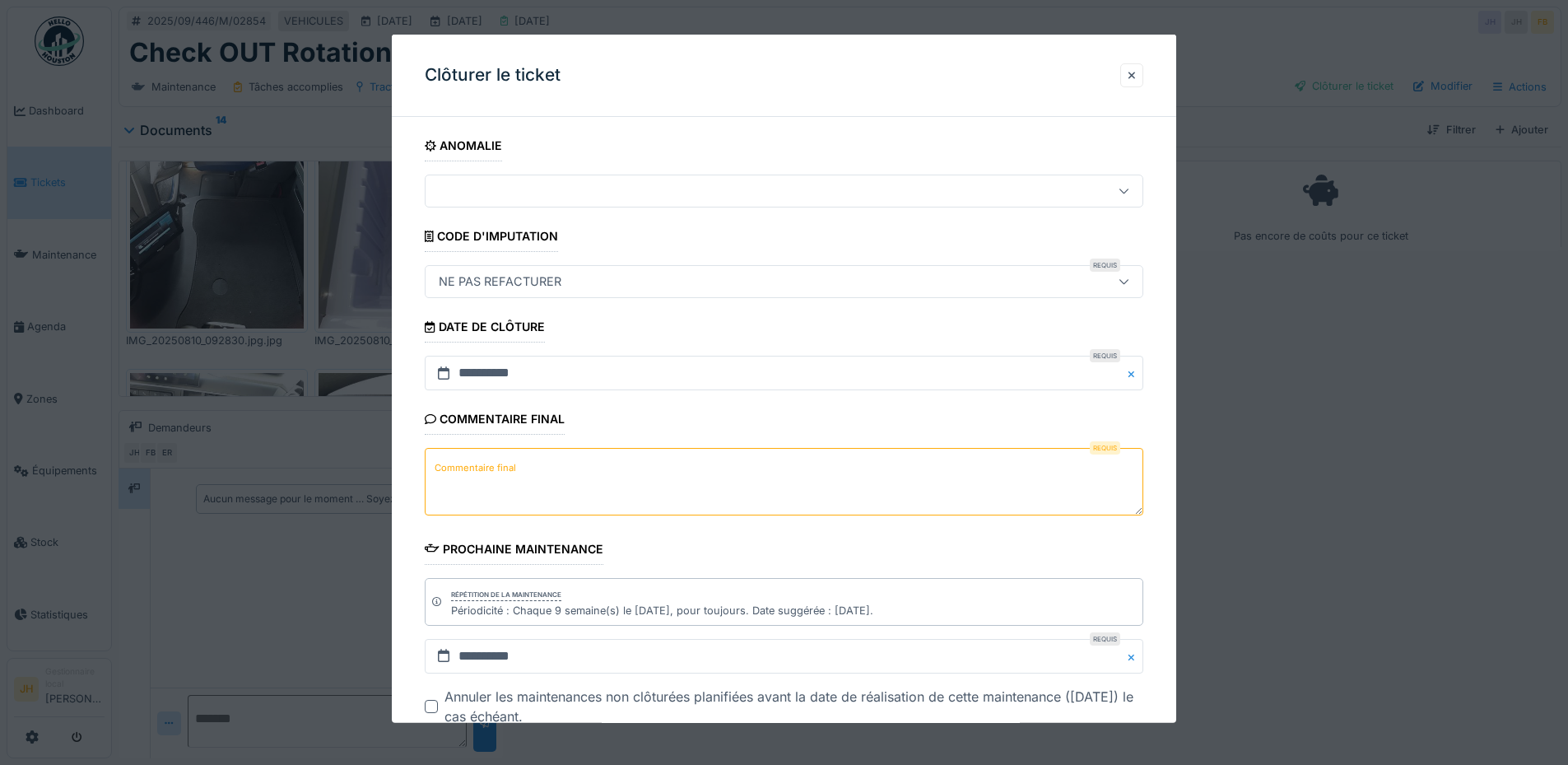
click at [707, 491] on textarea "Commentaire final" at bounding box center [784, 482] width 718 height 68
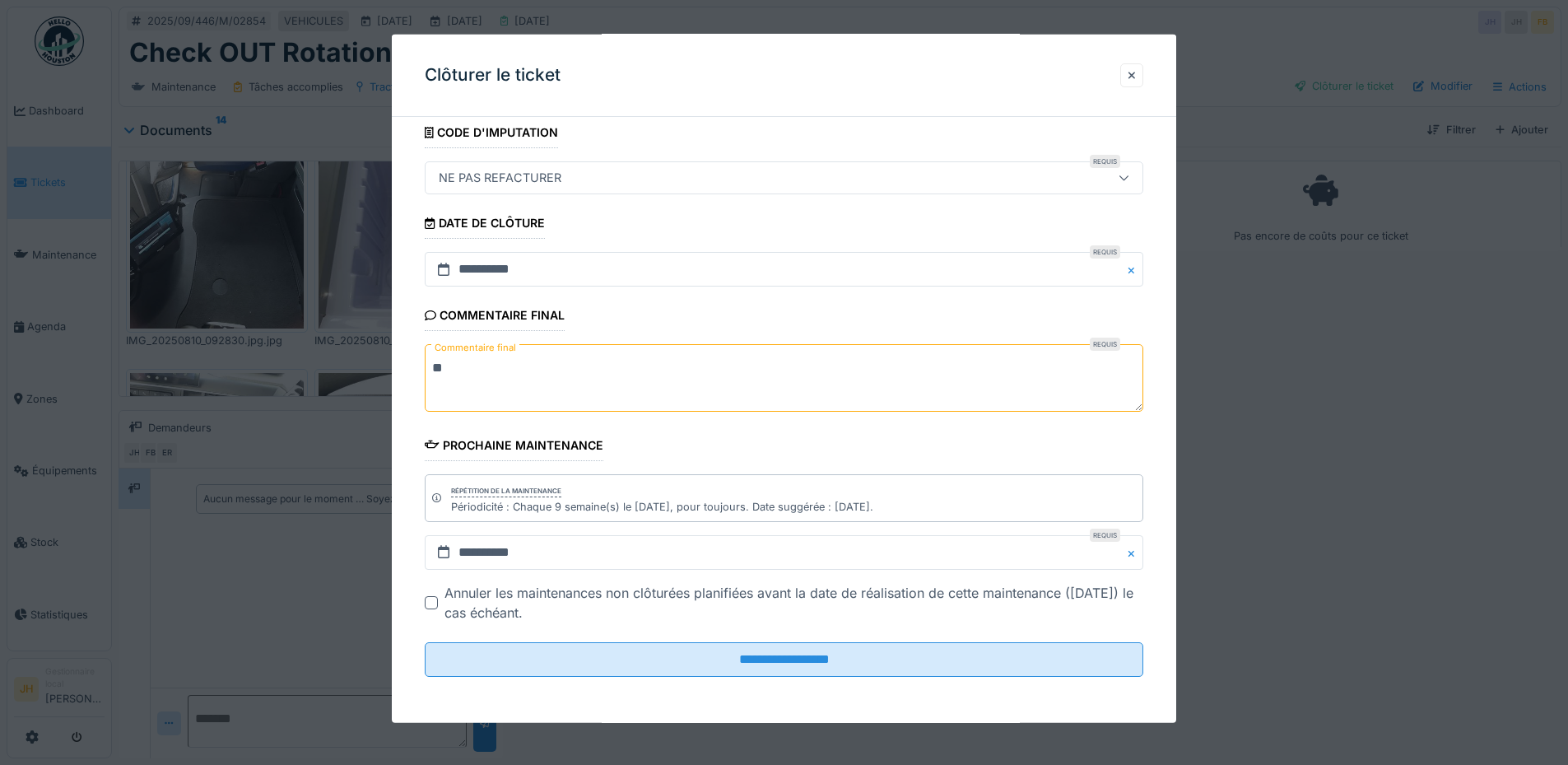
scroll to position [13, 0]
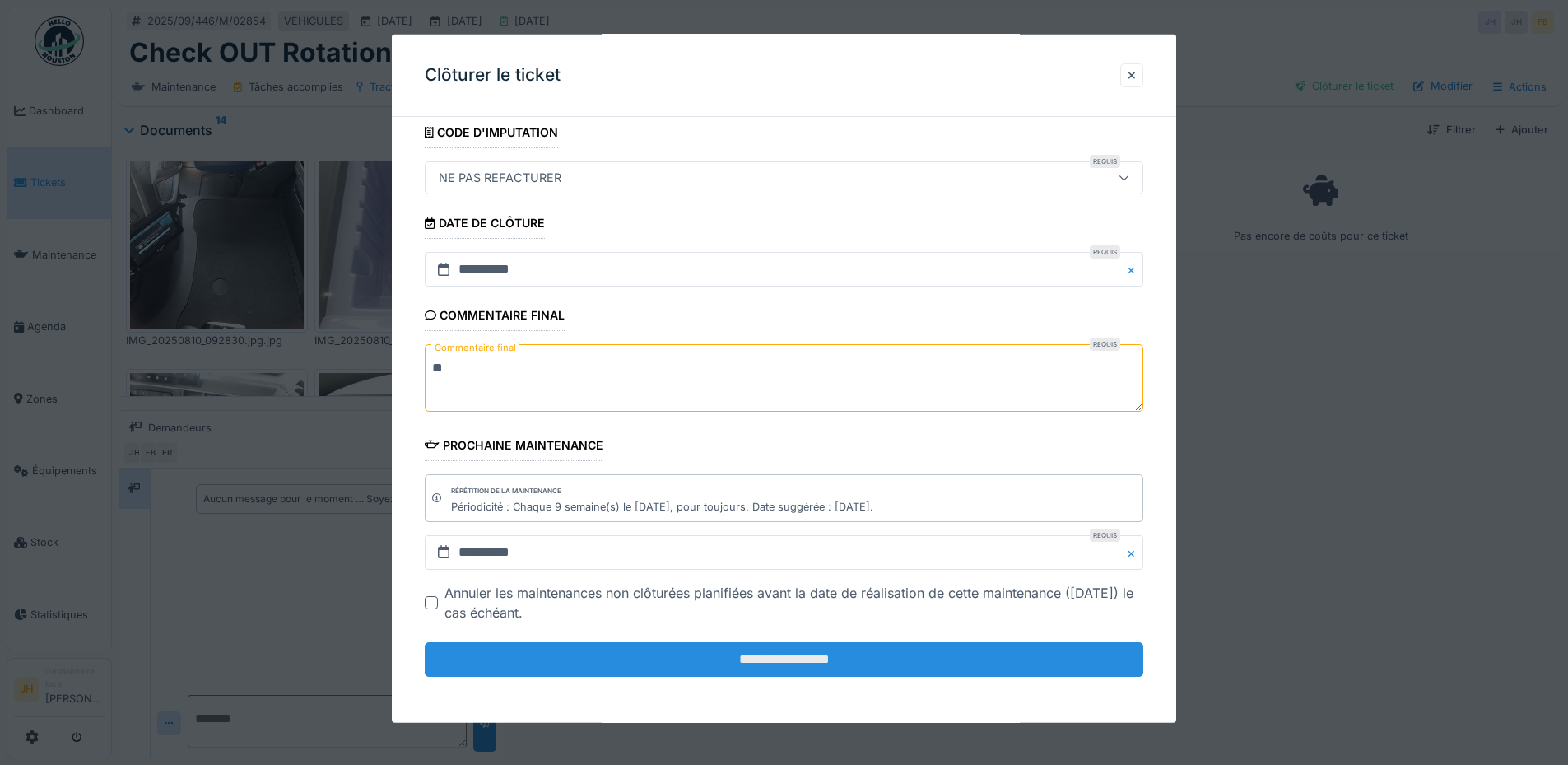
type textarea "**"
click at [811, 660] on input "**********" at bounding box center [784, 659] width 718 height 34
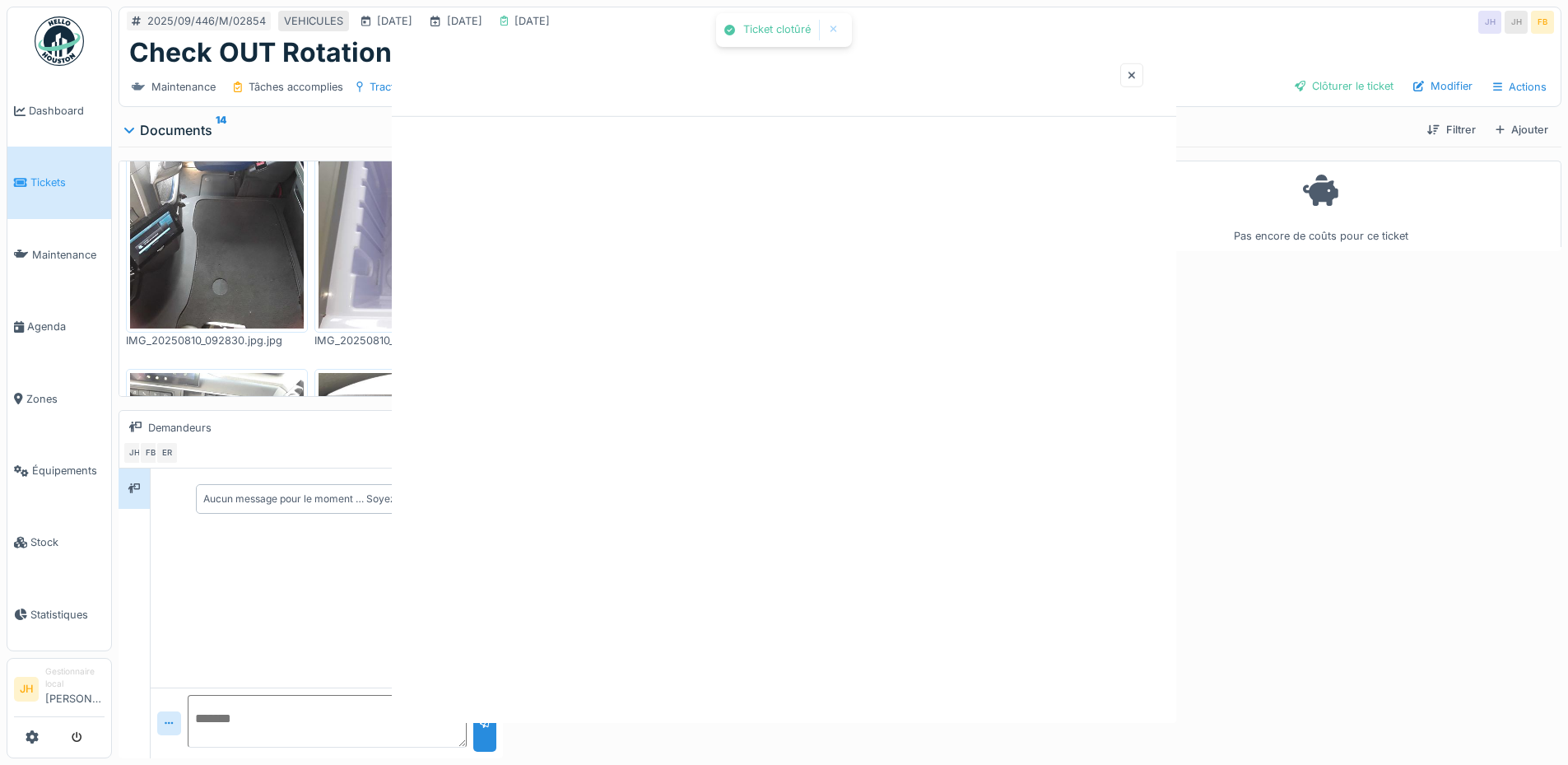
scroll to position [0, 0]
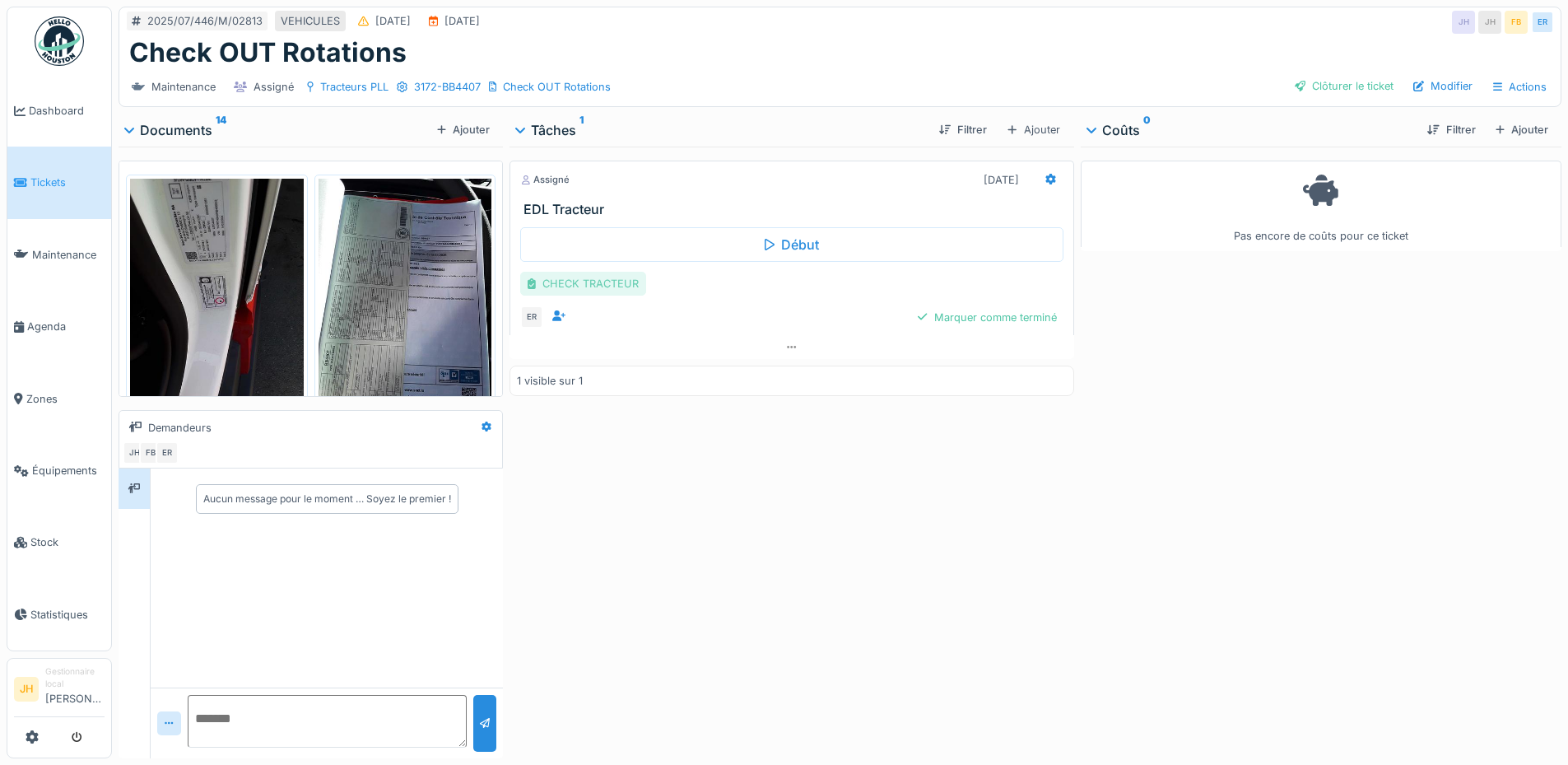
click at [610, 278] on div "CHECK TRACTEUR" at bounding box center [583, 283] width 126 height 24
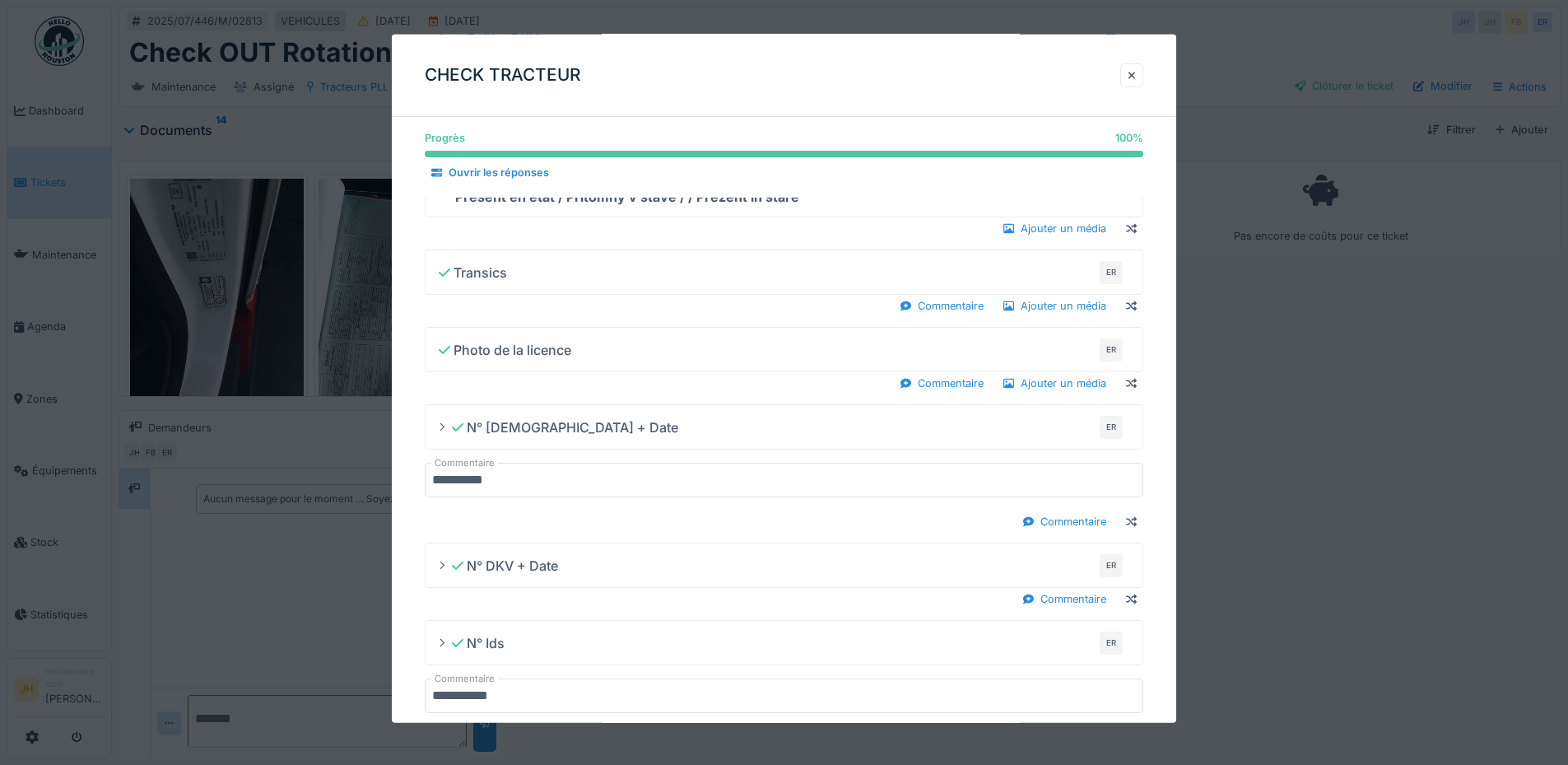
scroll to position [1068, 0]
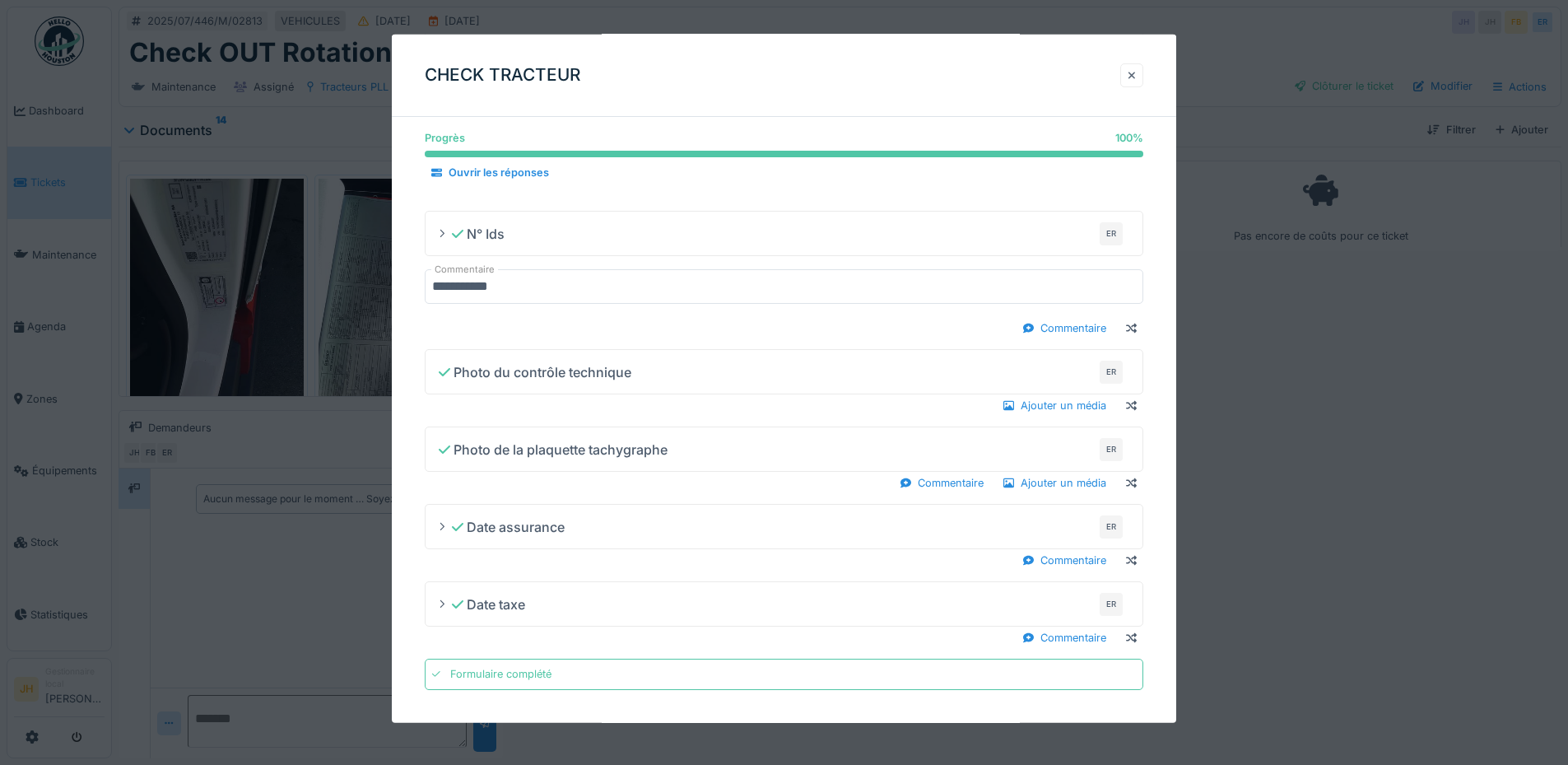
click at [1131, 74] on div at bounding box center [1132, 75] width 23 height 24
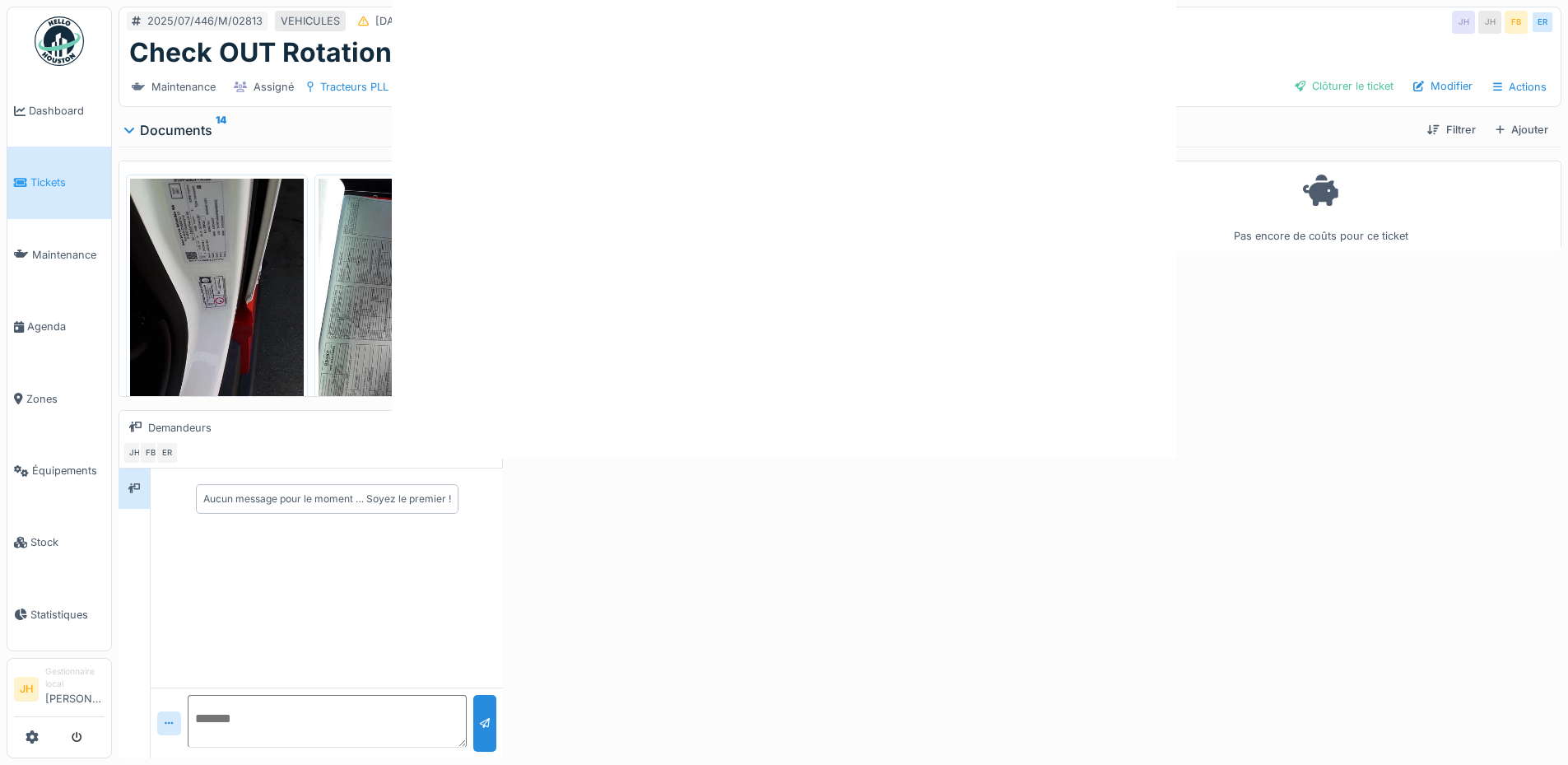
scroll to position [0, 0]
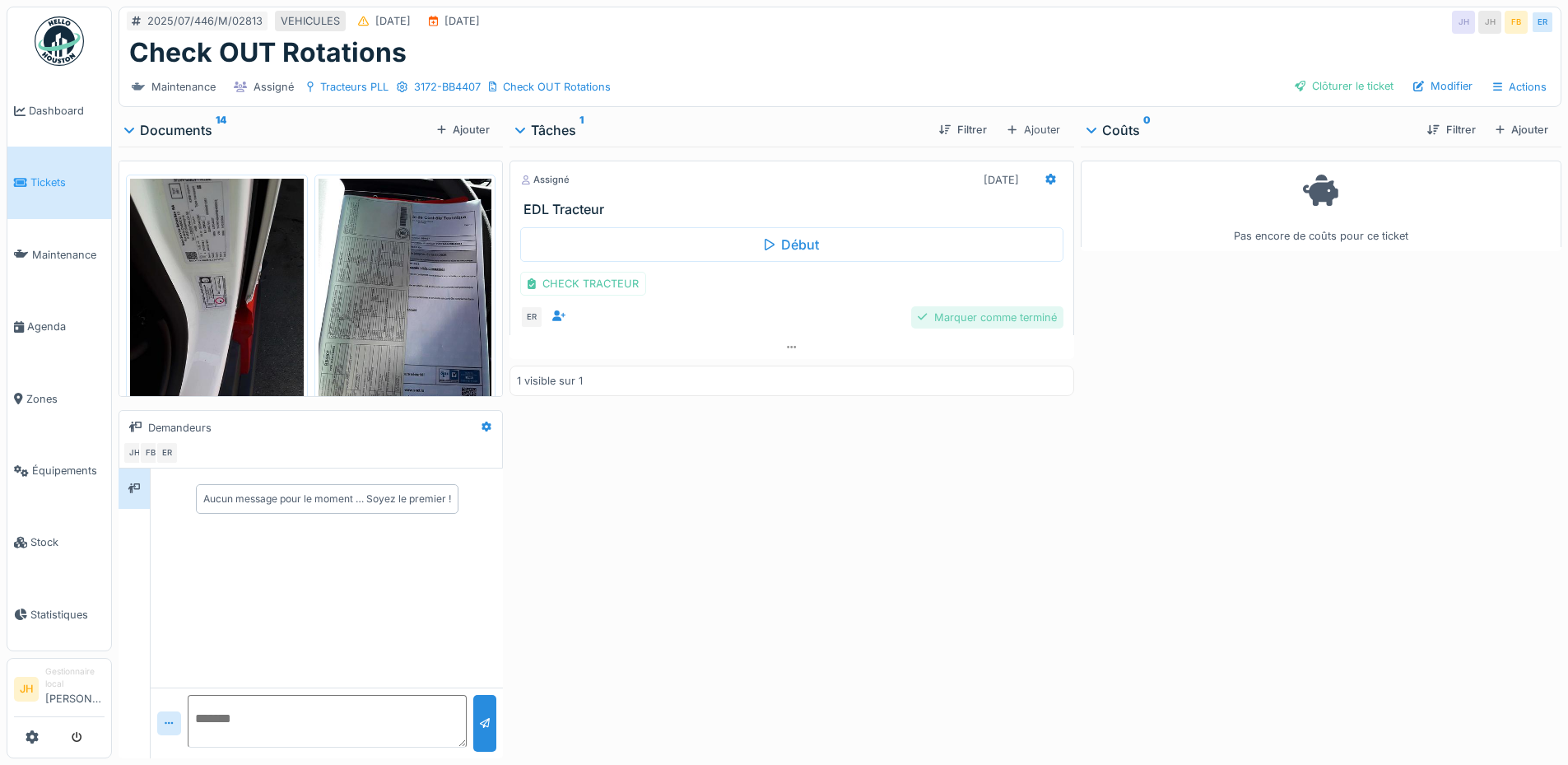
click at [1032, 306] on div "Marquer comme terminé" at bounding box center [987, 317] width 151 height 23
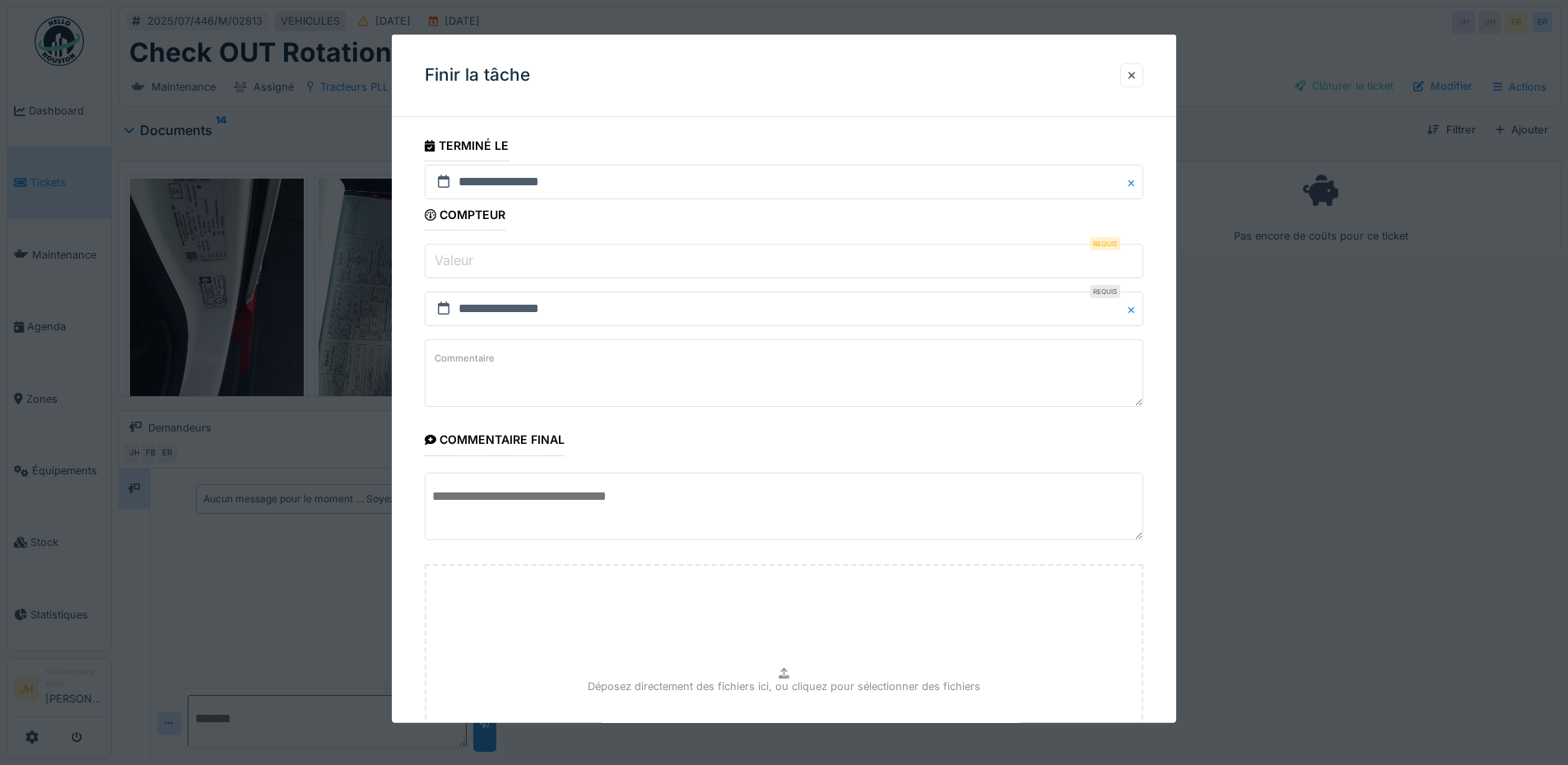
click at [546, 260] on input "Valeur" at bounding box center [784, 260] width 718 height 34
type input "*"
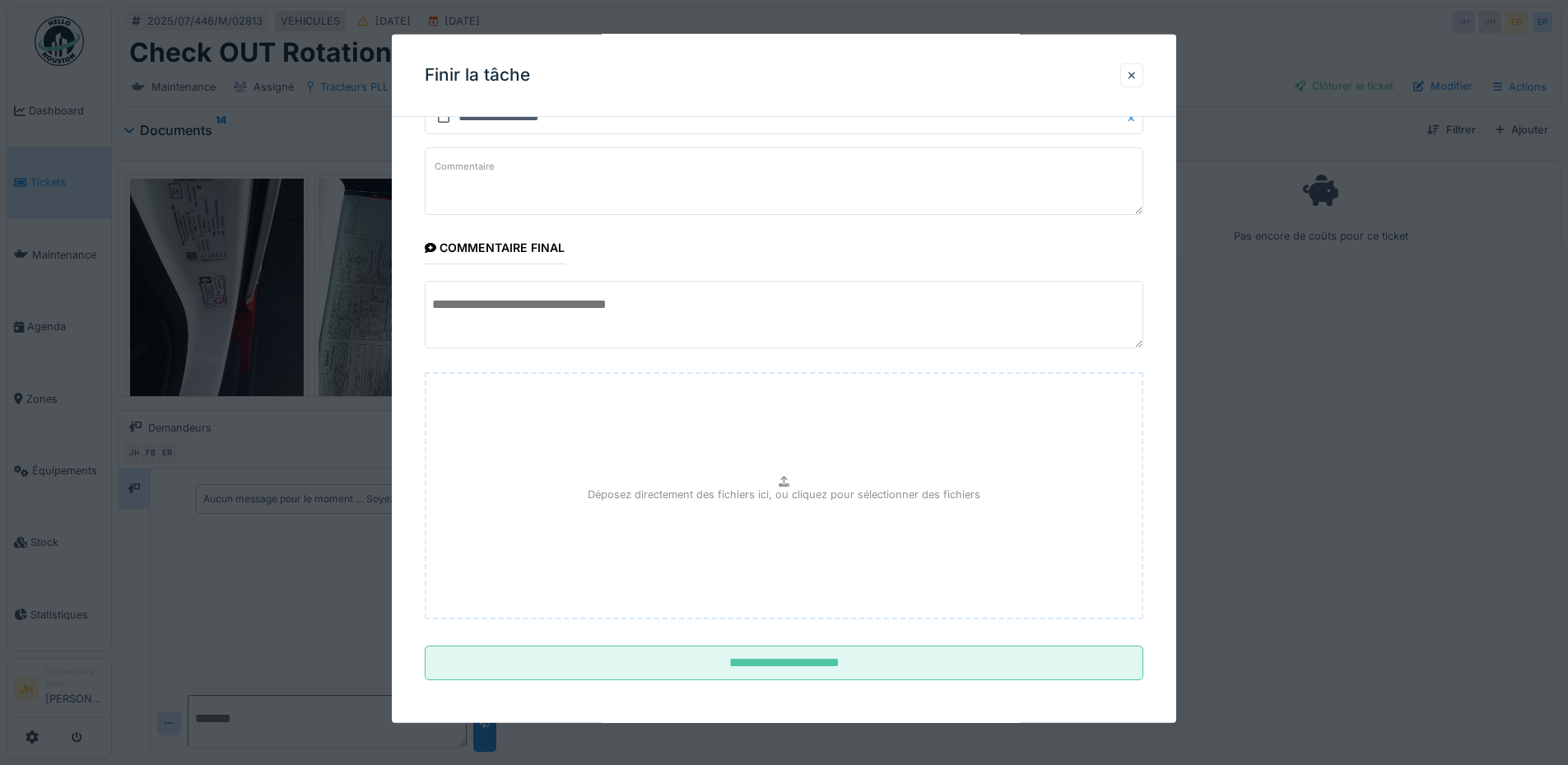
scroll to position [195, 0]
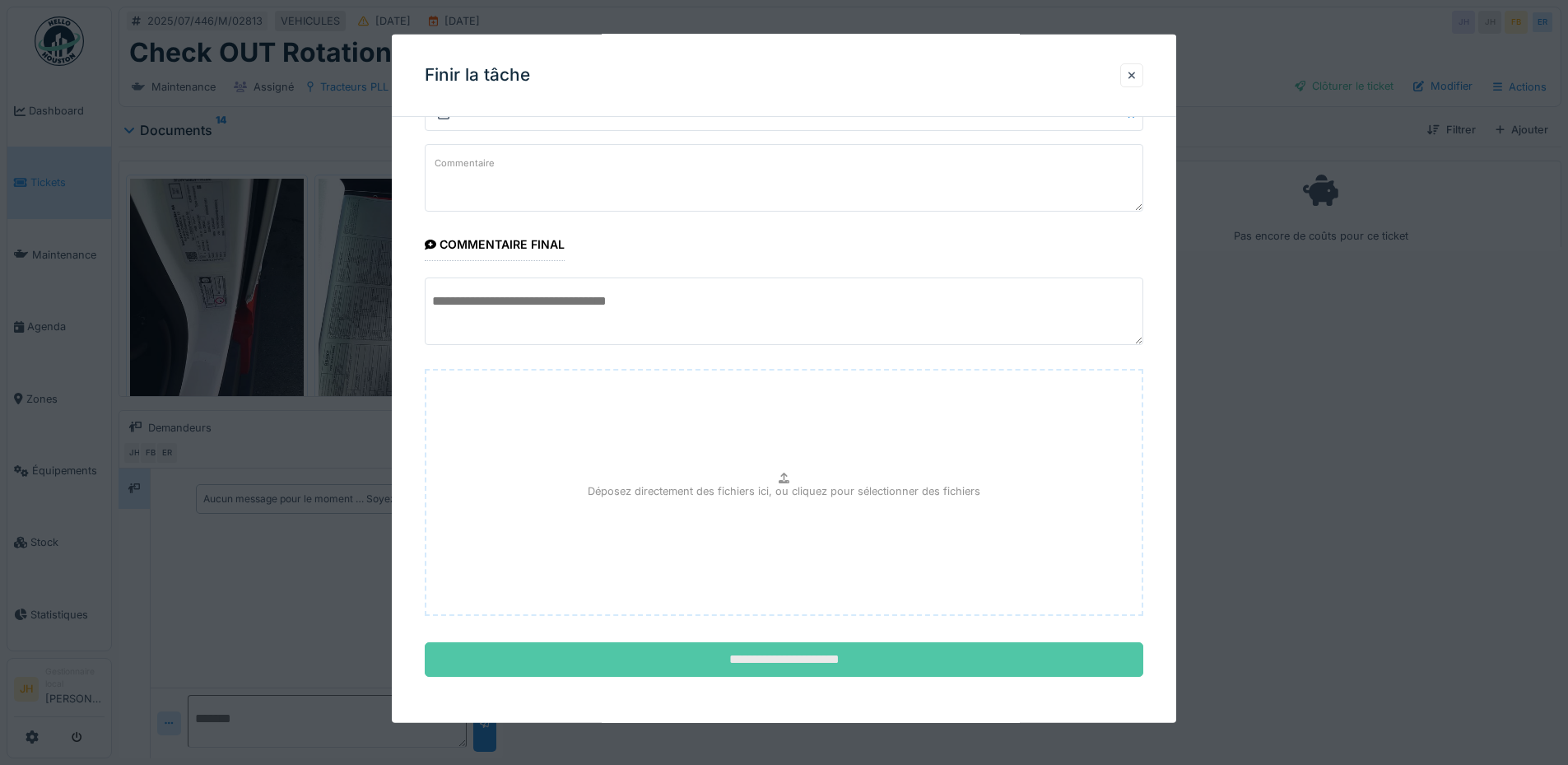
click at [832, 663] on input "**********" at bounding box center [784, 659] width 718 height 34
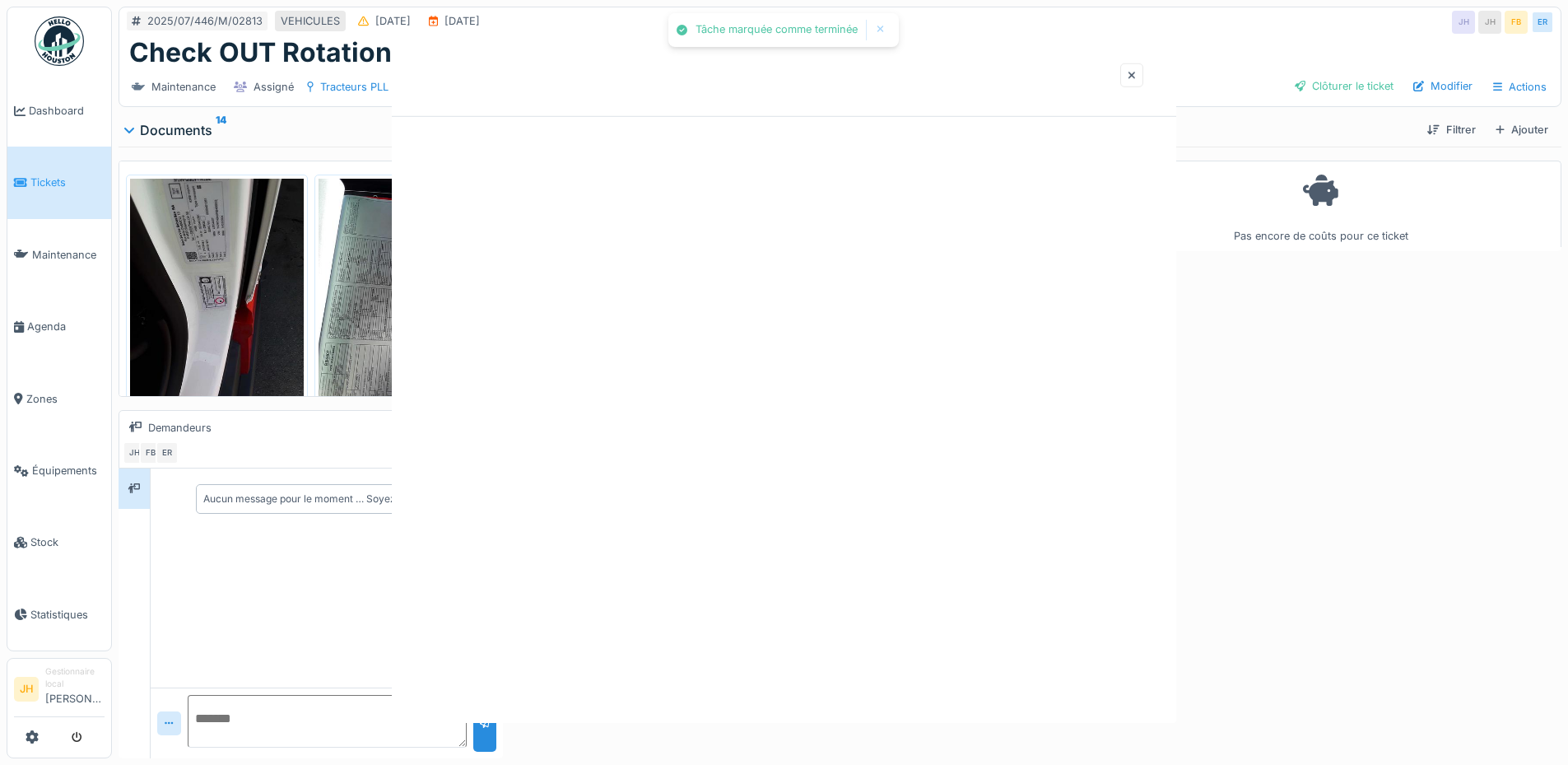
scroll to position [0, 0]
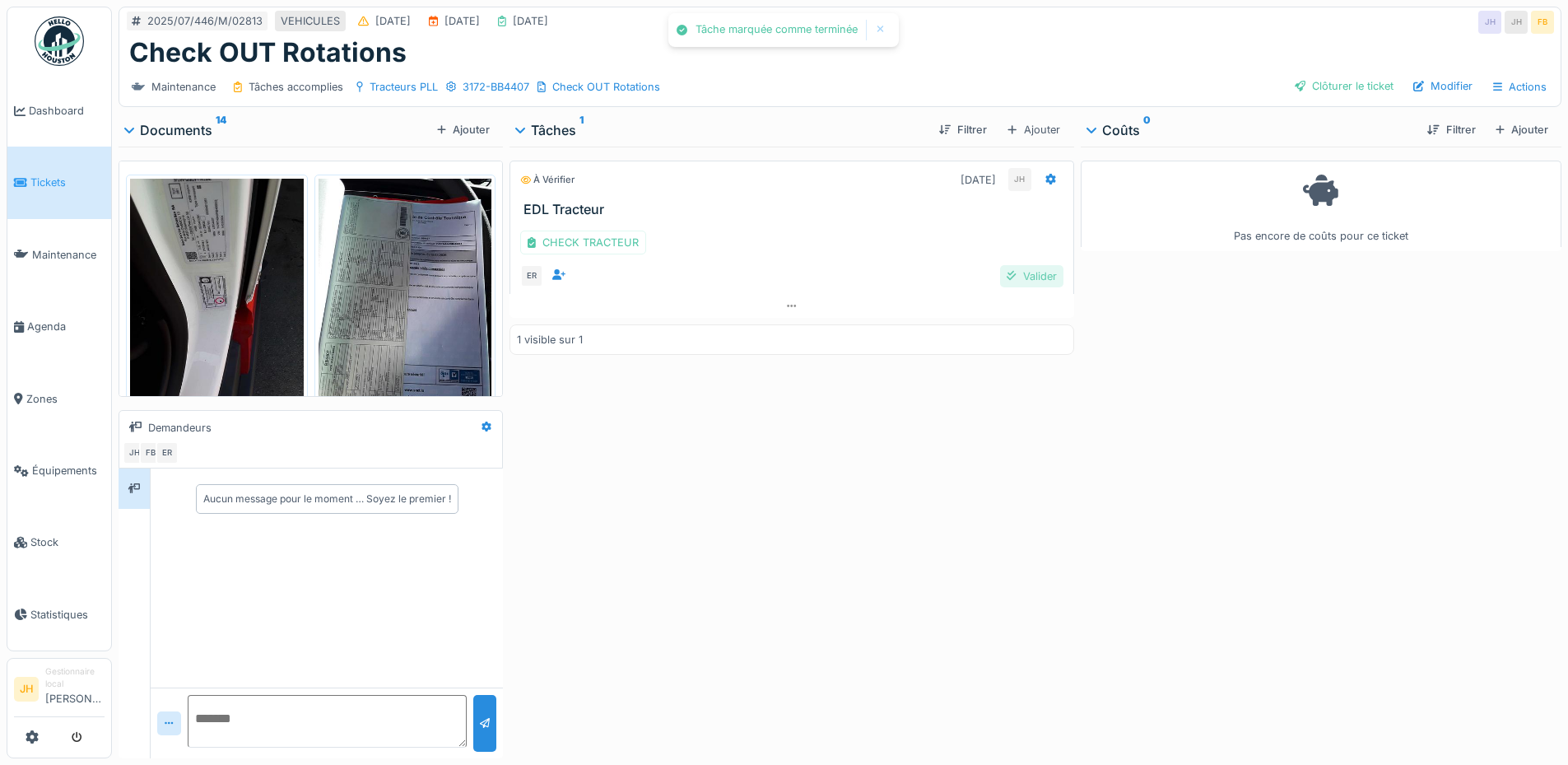
click at [1023, 280] on div "Valider" at bounding box center [1031, 276] width 63 height 23
click at [1313, 92] on div "Clôturer le ticket" at bounding box center [1345, 86] width 112 height 23
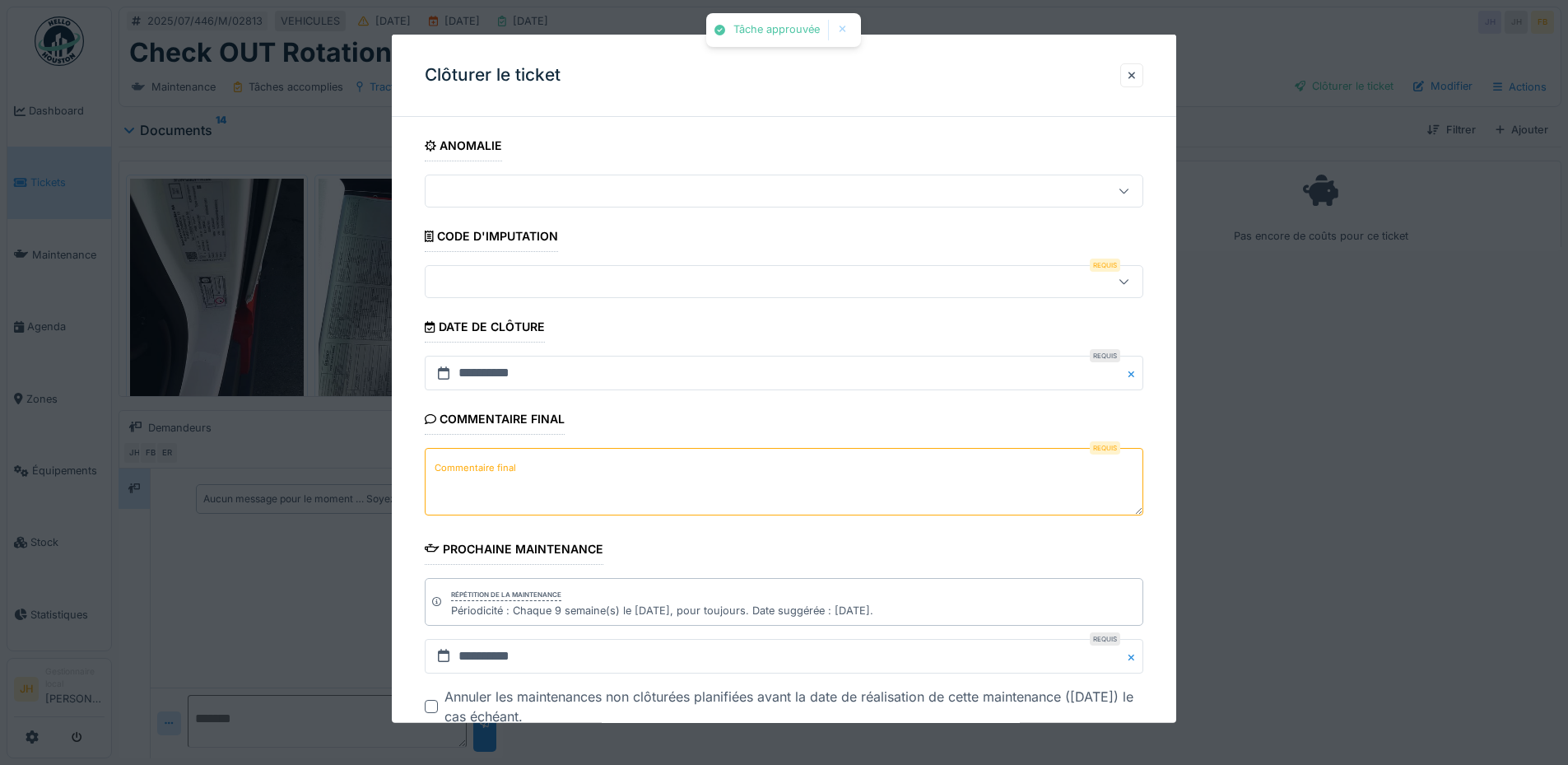
click at [818, 515] on div "Requis Commentaire final" at bounding box center [784, 484] width 718 height 72
click at [792, 474] on textarea "Commentaire final" at bounding box center [784, 482] width 718 height 68
click at [658, 282] on div at bounding box center [742, 282] width 620 height 18
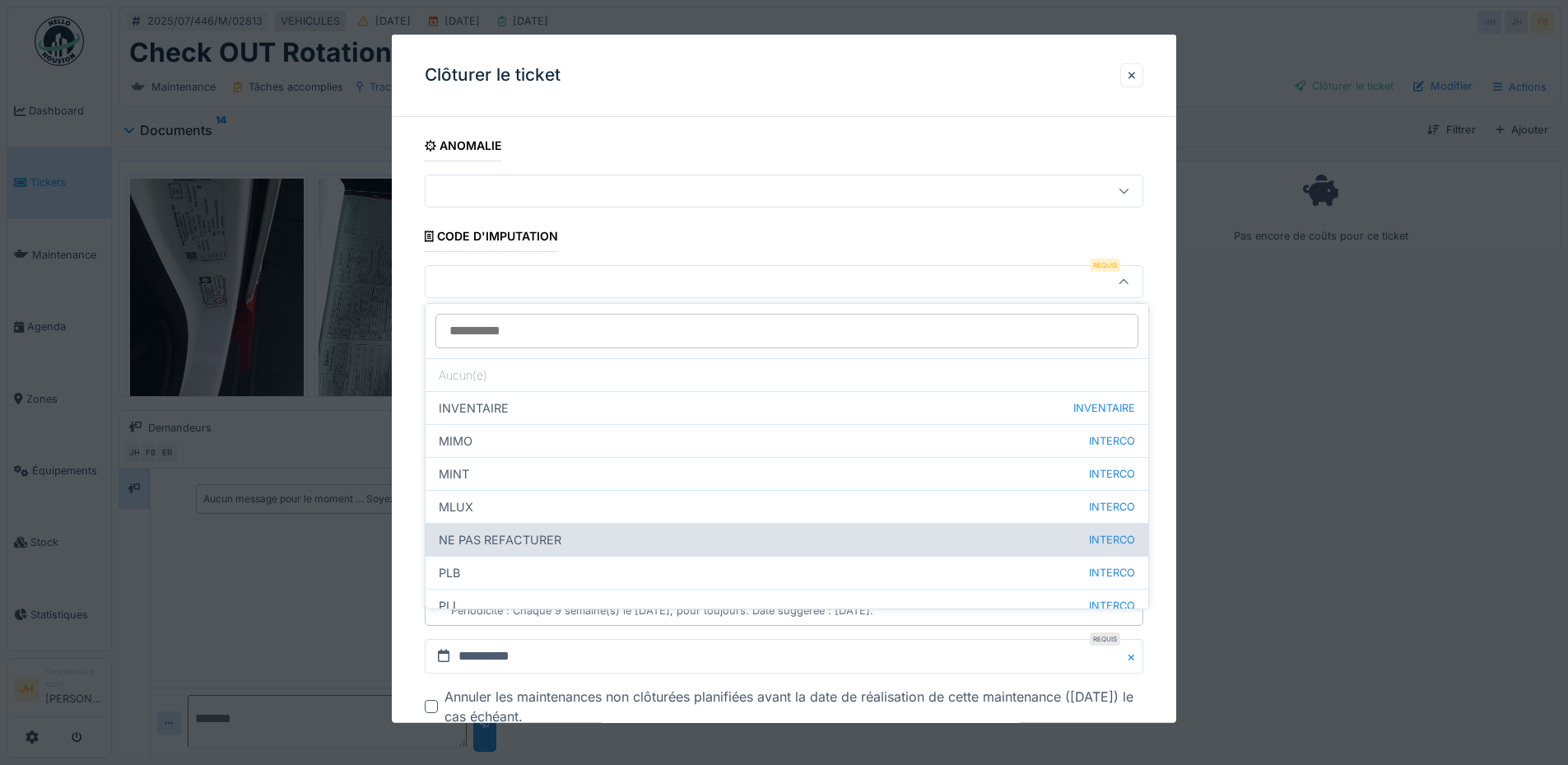
click at [617, 537] on div "NE PAS REFACTURER INTERCO" at bounding box center [787, 538] width 723 height 33
type input "****"
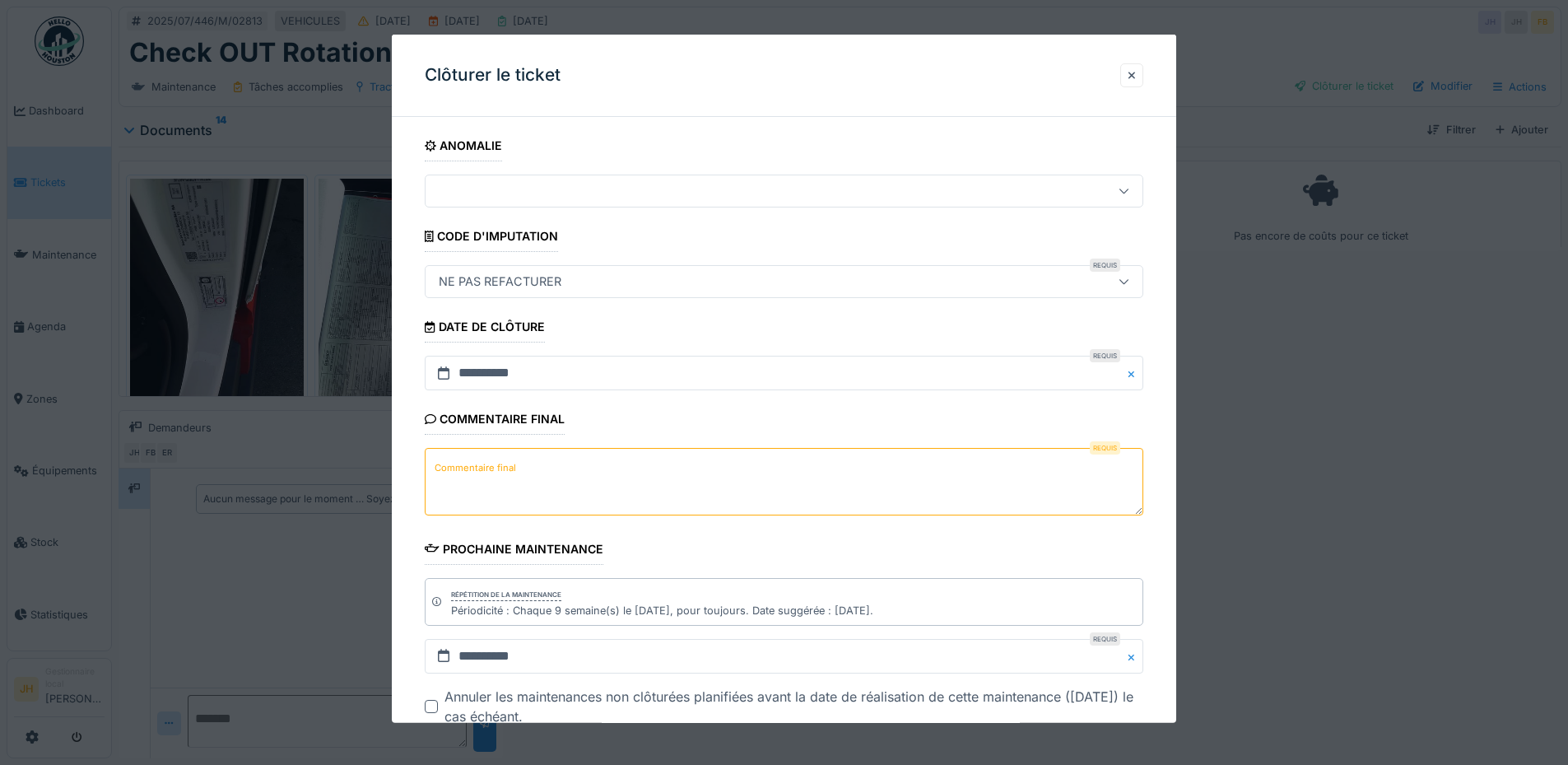
click at [603, 482] on textarea "Commentaire final" at bounding box center [784, 482] width 718 height 68
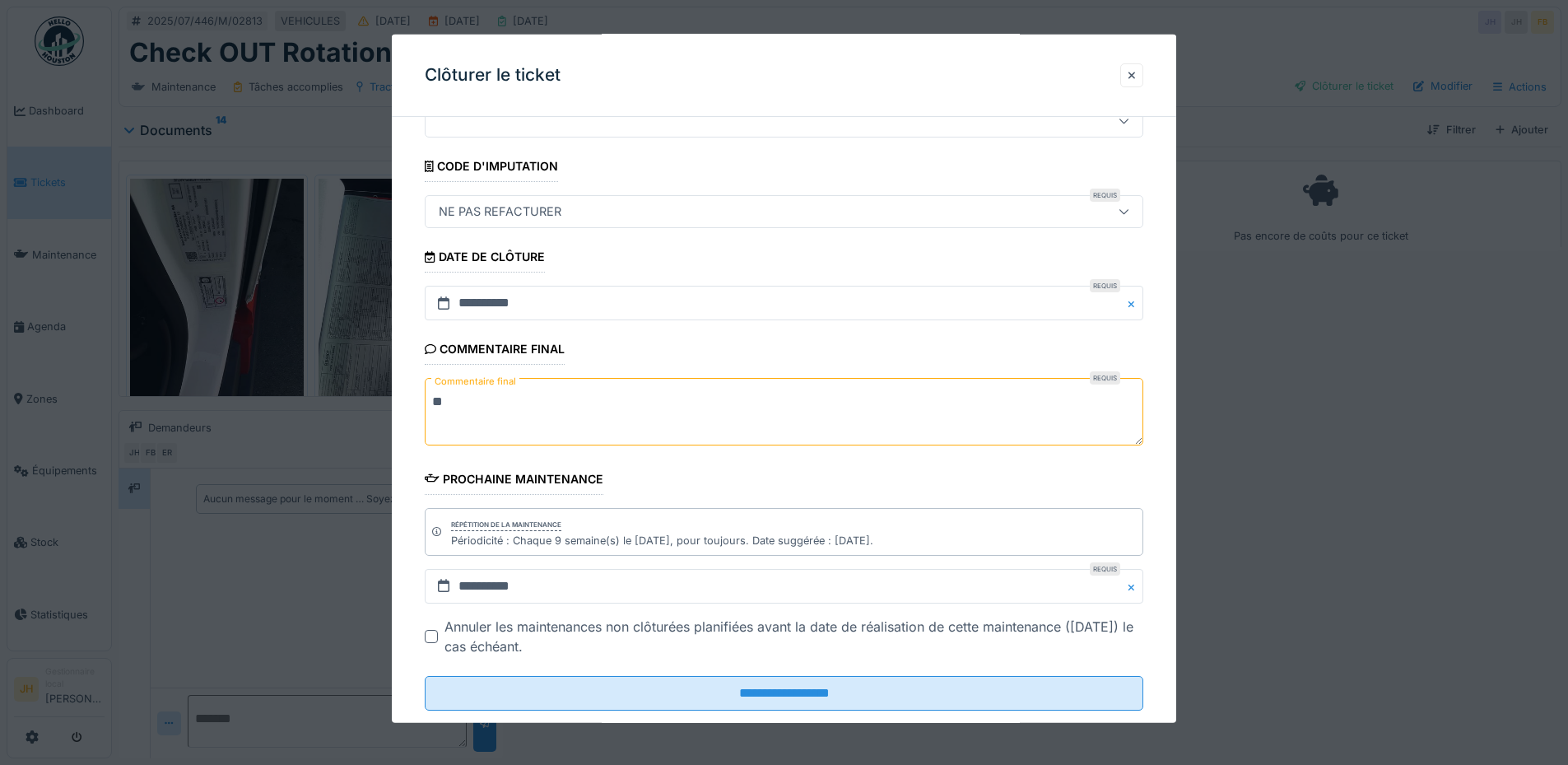
scroll to position [104, 0]
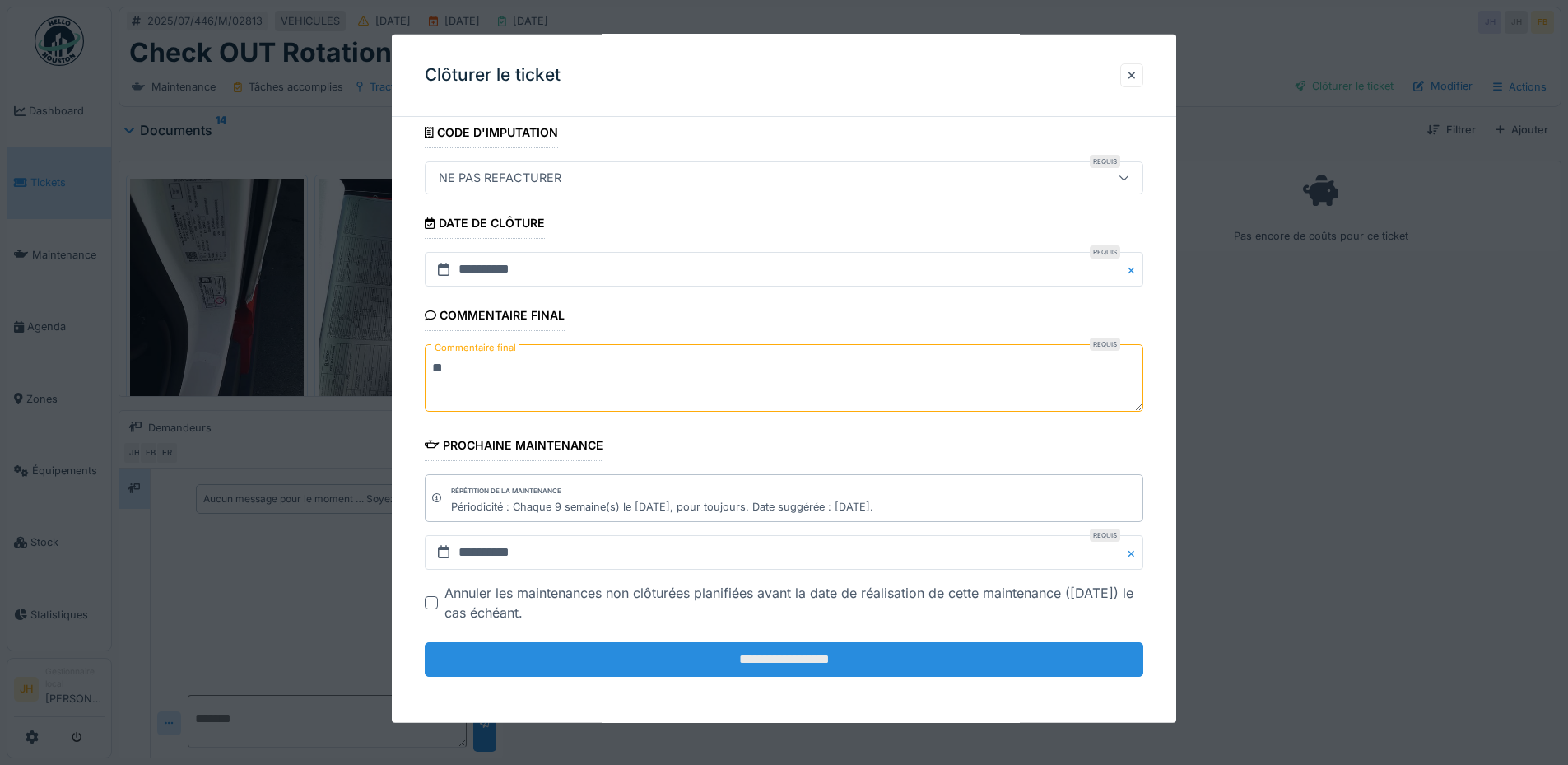
type textarea "**"
click at [697, 651] on input "**********" at bounding box center [784, 659] width 718 height 34
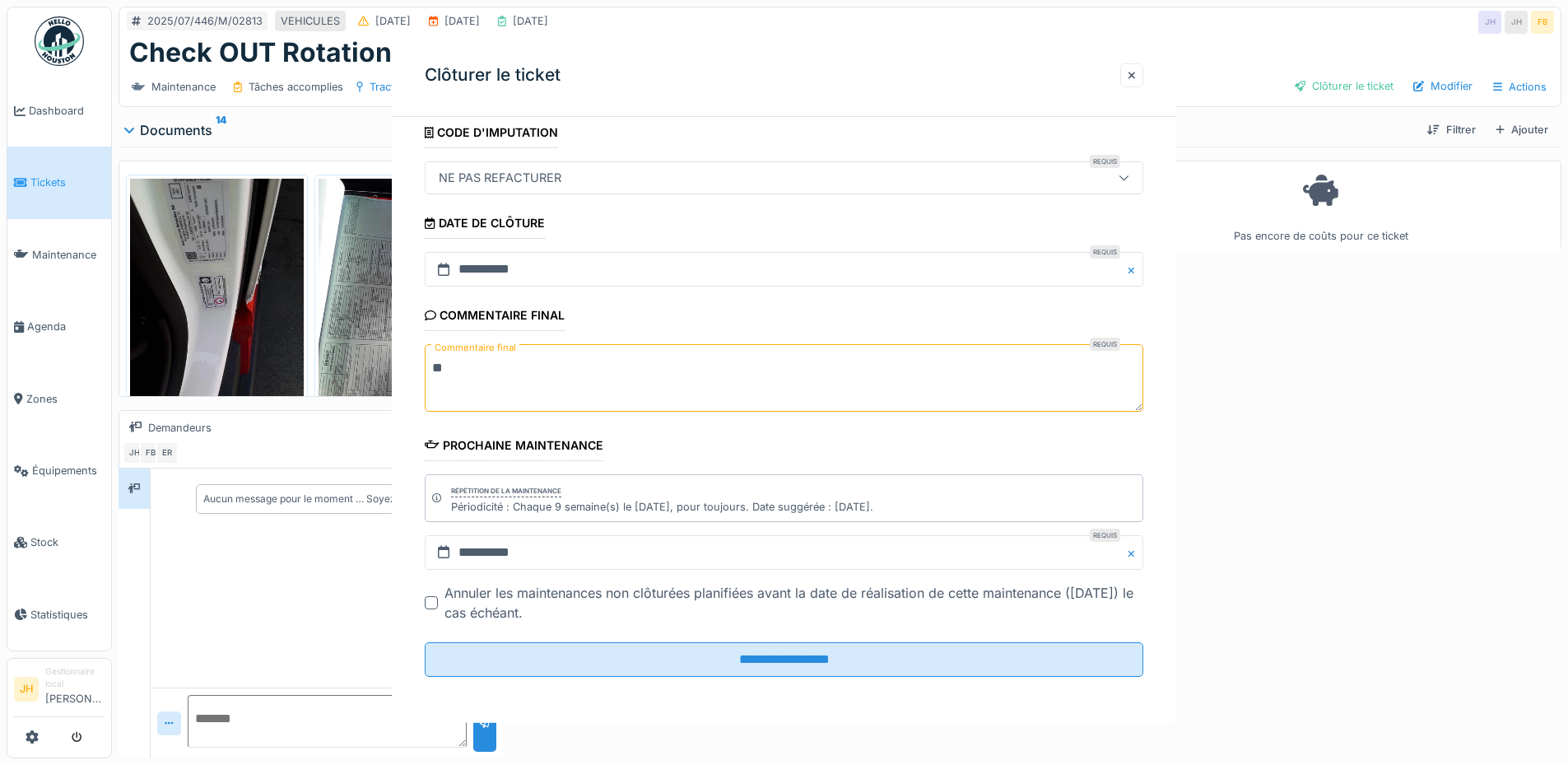
scroll to position [0, 0]
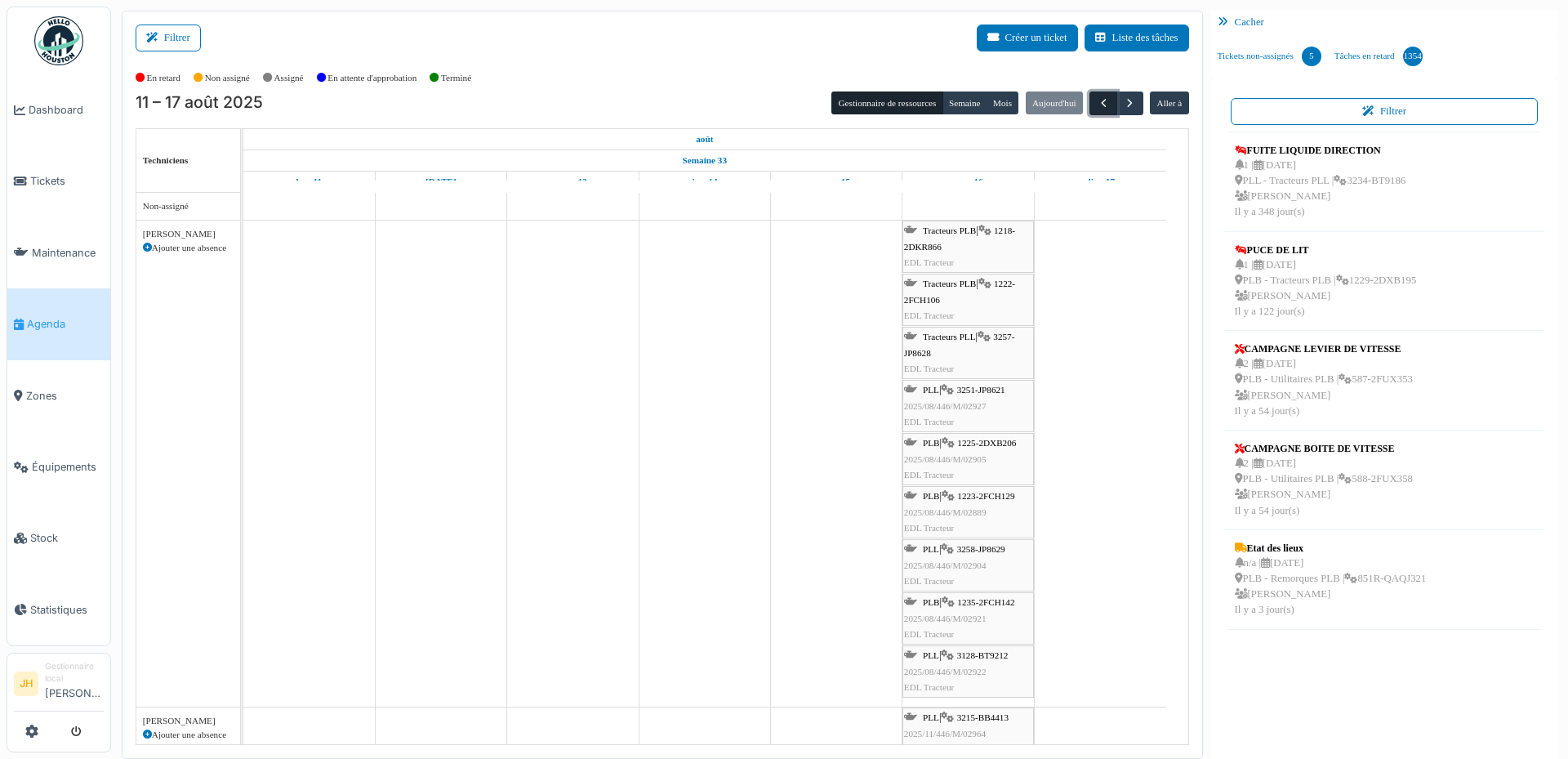
click at [1098, 98] on span "button" at bounding box center [1103, 103] width 14 height 14
click at [990, 445] on span "3133-WQ6804" at bounding box center [985, 443] width 55 height 10
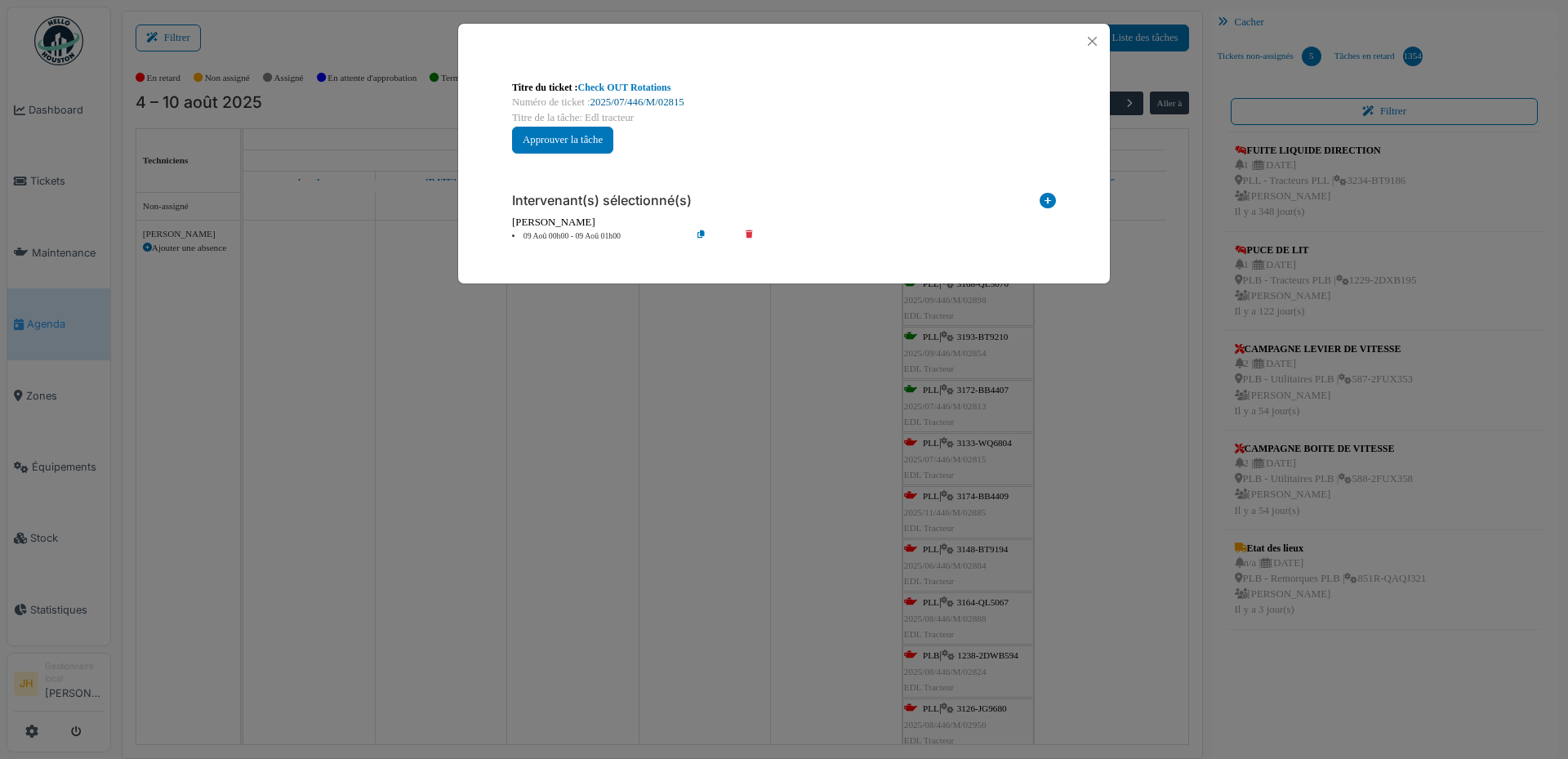
click at [668, 105] on link "2025/07/446/M/02815" at bounding box center [637, 102] width 94 height 12
click at [1092, 40] on button "Close" at bounding box center [1092, 41] width 22 height 22
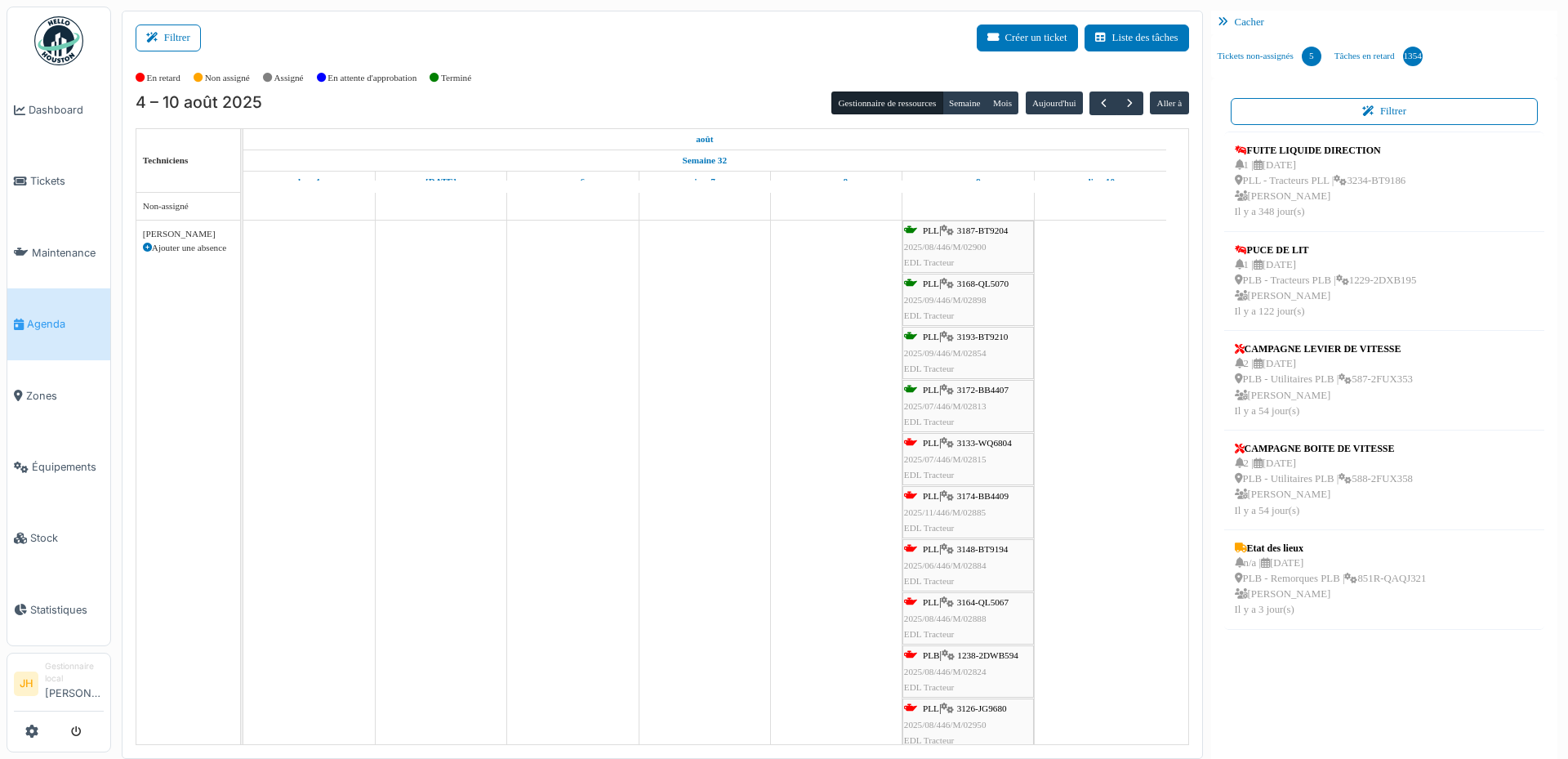
click at [996, 499] on span "3174-BB4409" at bounding box center [983, 496] width 51 height 10
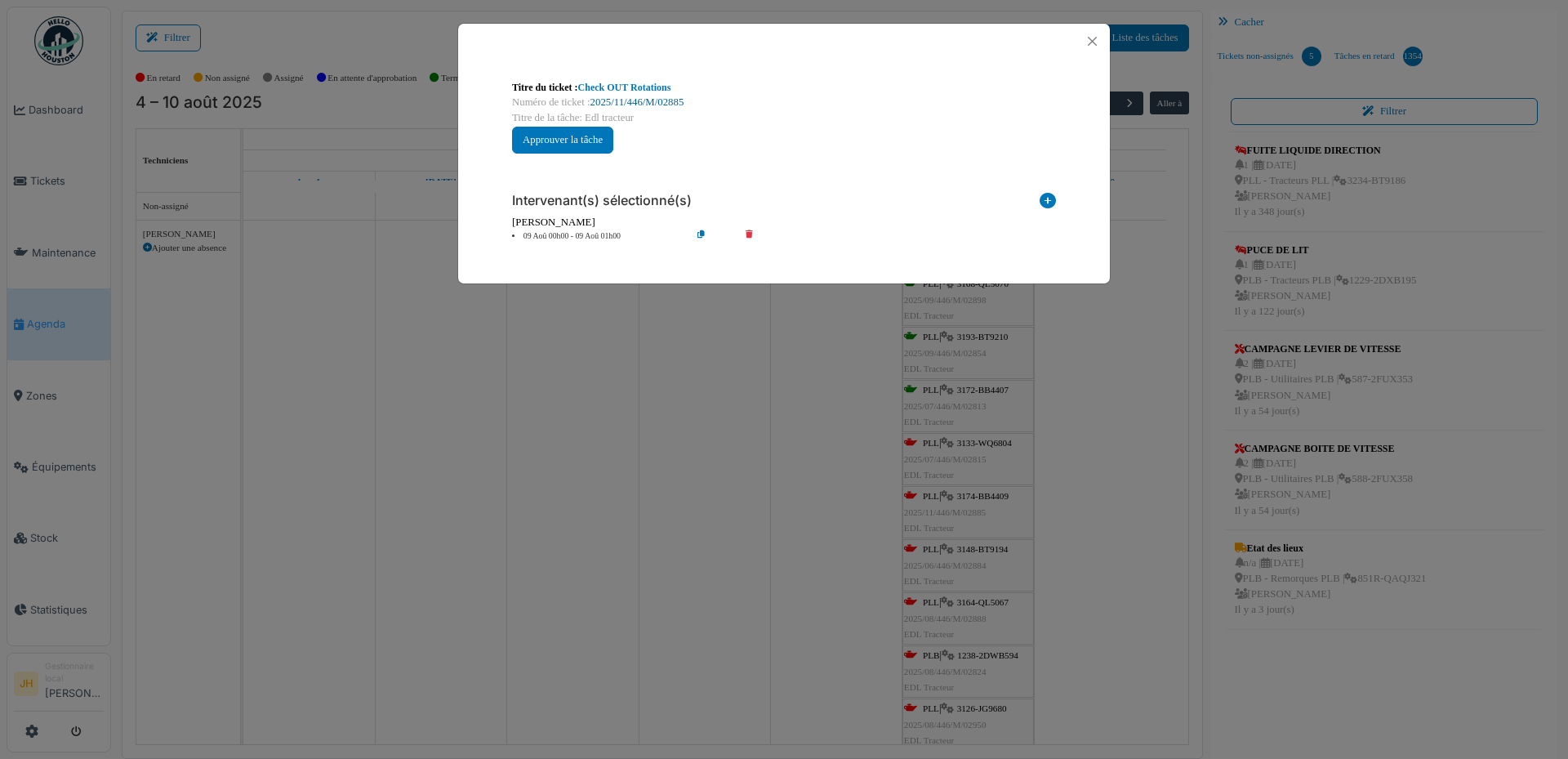
click at [679, 105] on link "2025/11/446/M/02885" at bounding box center [637, 102] width 94 height 12
click at [1093, 39] on button "Close" at bounding box center [1092, 41] width 22 height 22
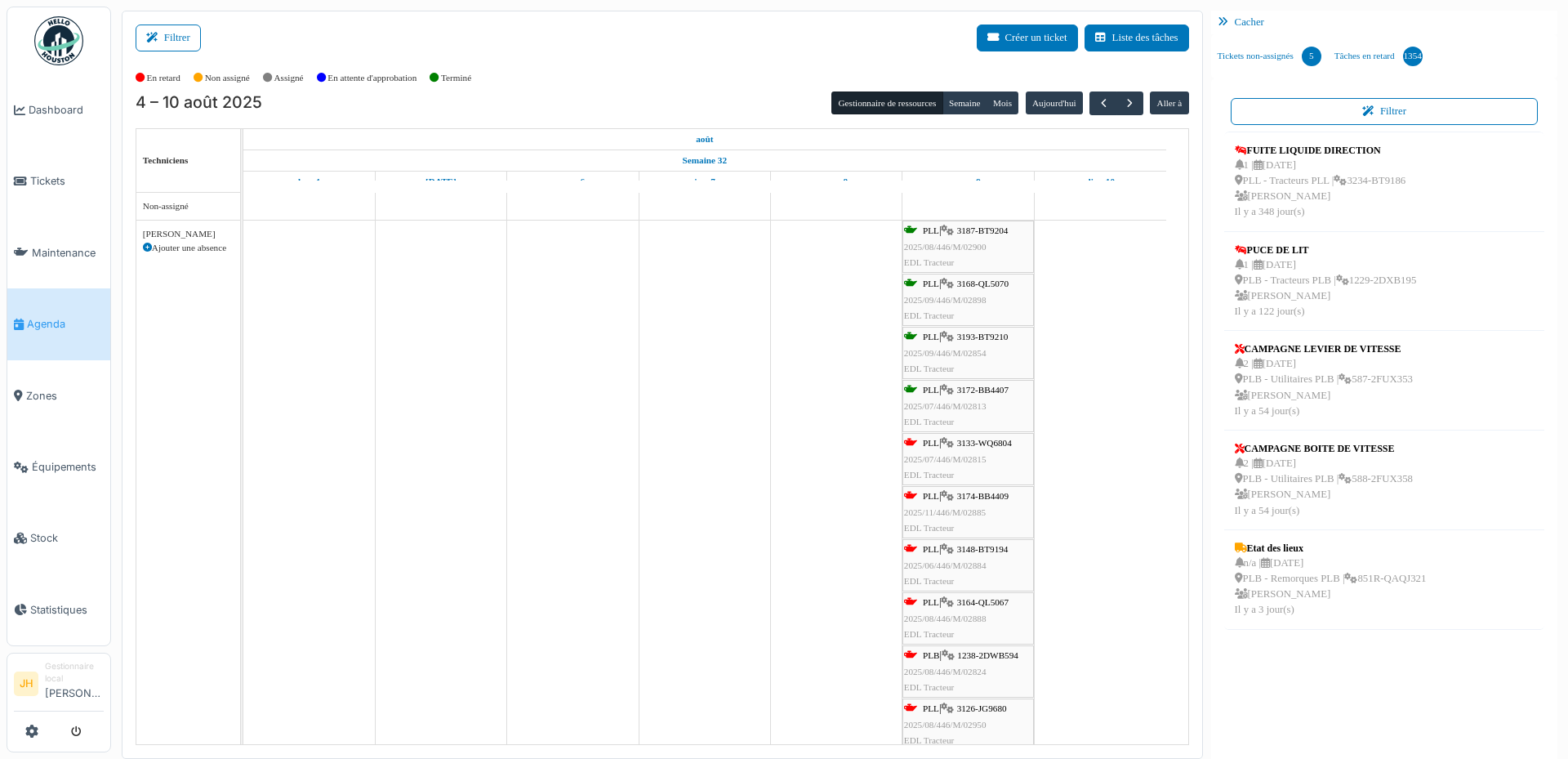
click at [997, 549] on span "3148-BT9194" at bounding box center [983, 549] width 51 height 10
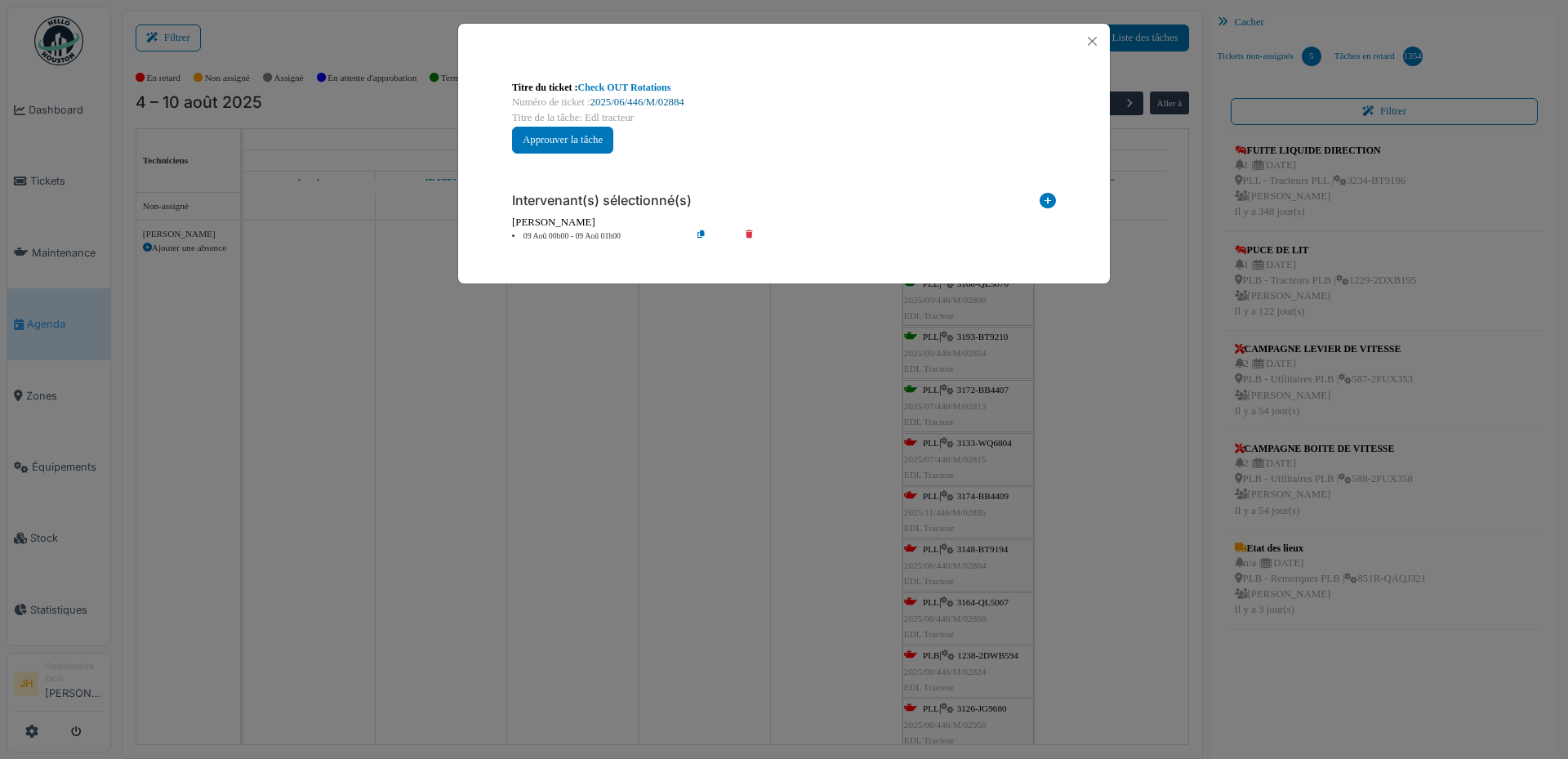
click at [645, 104] on link "2025/06/446/M/02884" at bounding box center [637, 102] width 94 height 12
click at [1095, 40] on button "Close" at bounding box center [1092, 41] width 22 height 22
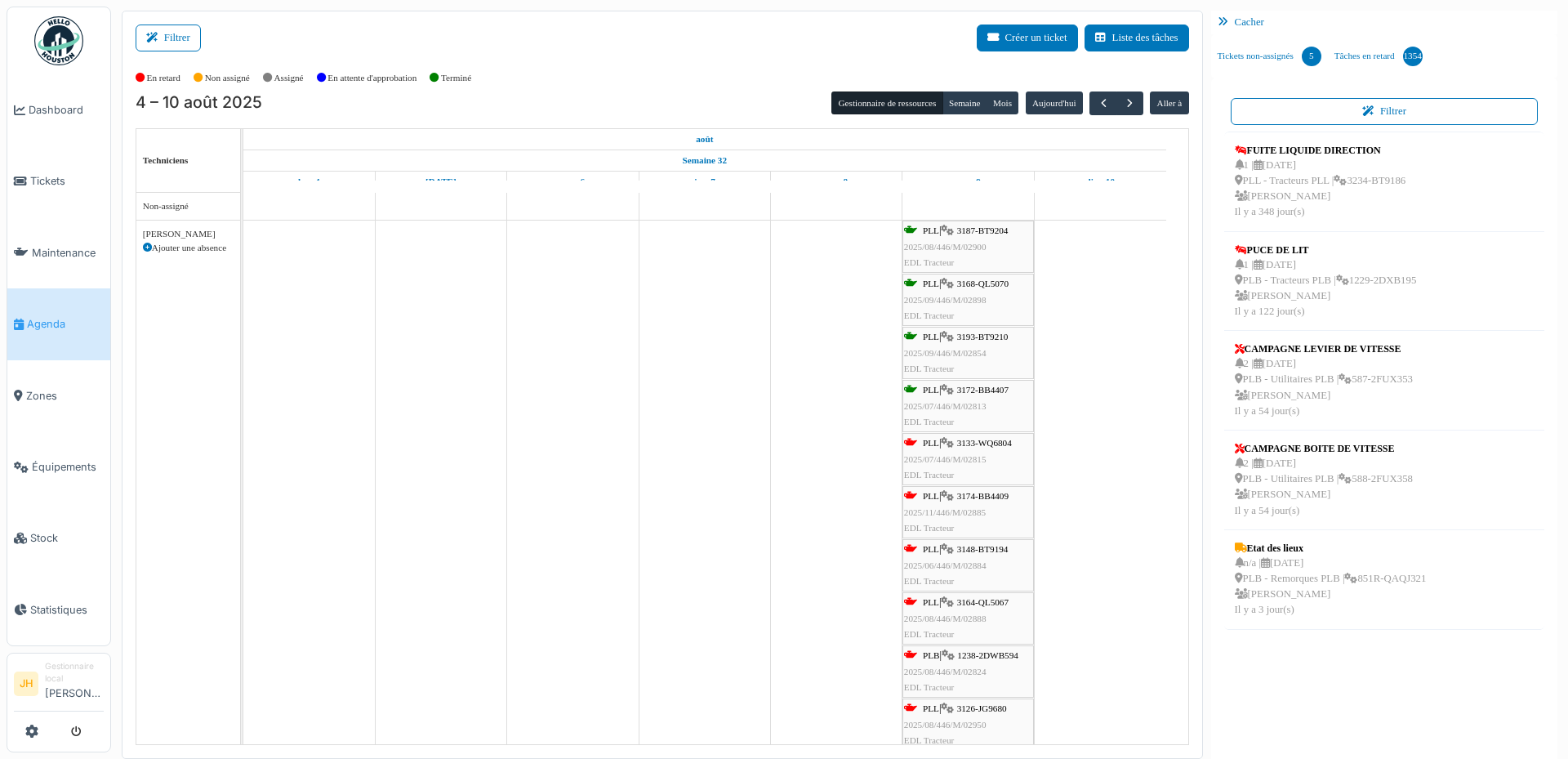
click at [1002, 602] on span "3164-QL5067" at bounding box center [983, 602] width 51 height 10
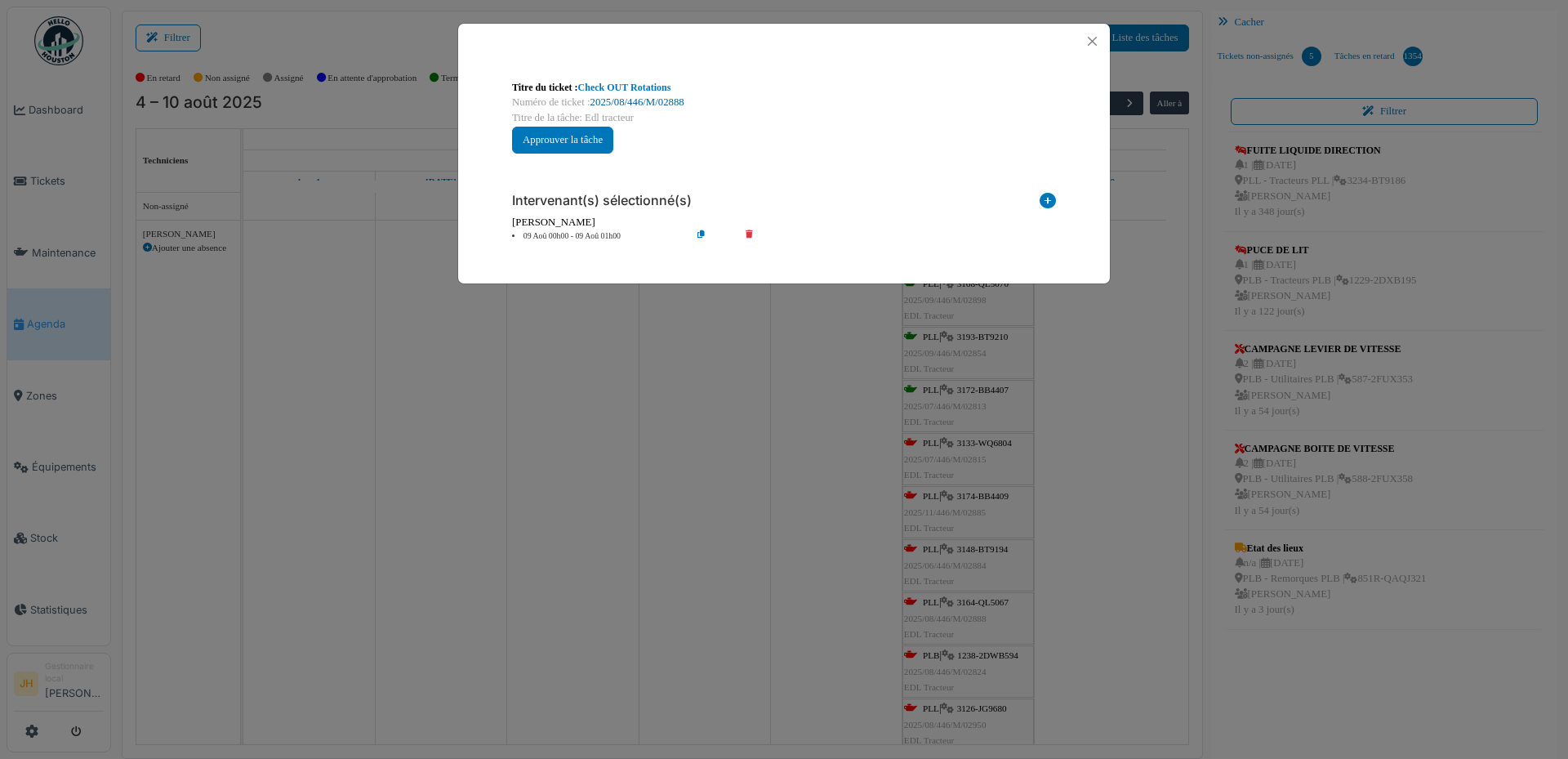
click at [658, 102] on link "2025/08/446/M/02888" at bounding box center [637, 102] width 94 height 12
click at [1089, 39] on button "Close" at bounding box center [1092, 41] width 22 height 22
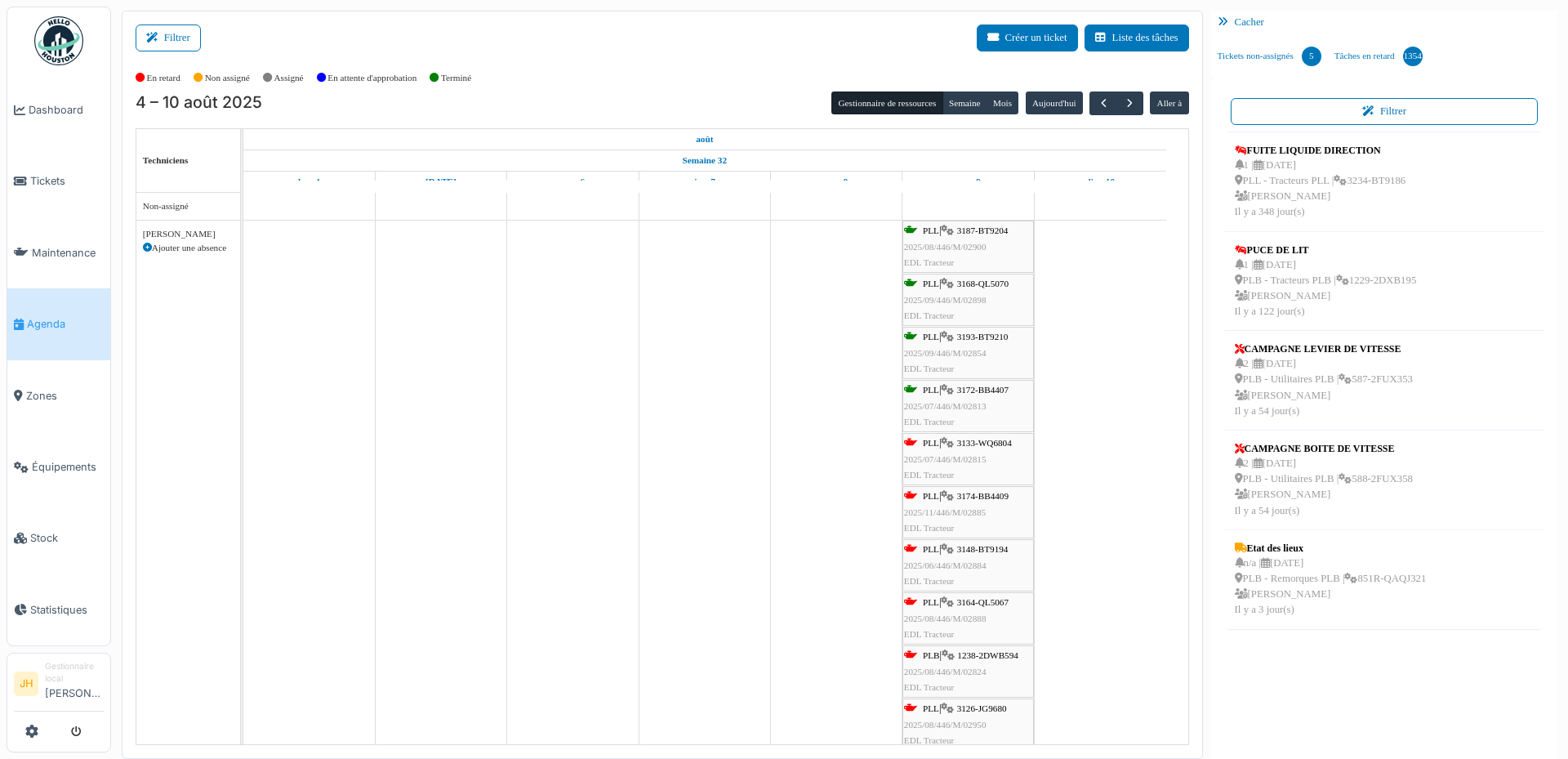
click at [1007, 652] on span "1238-2DWB594" at bounding box center [988, 655] width 61 height 10
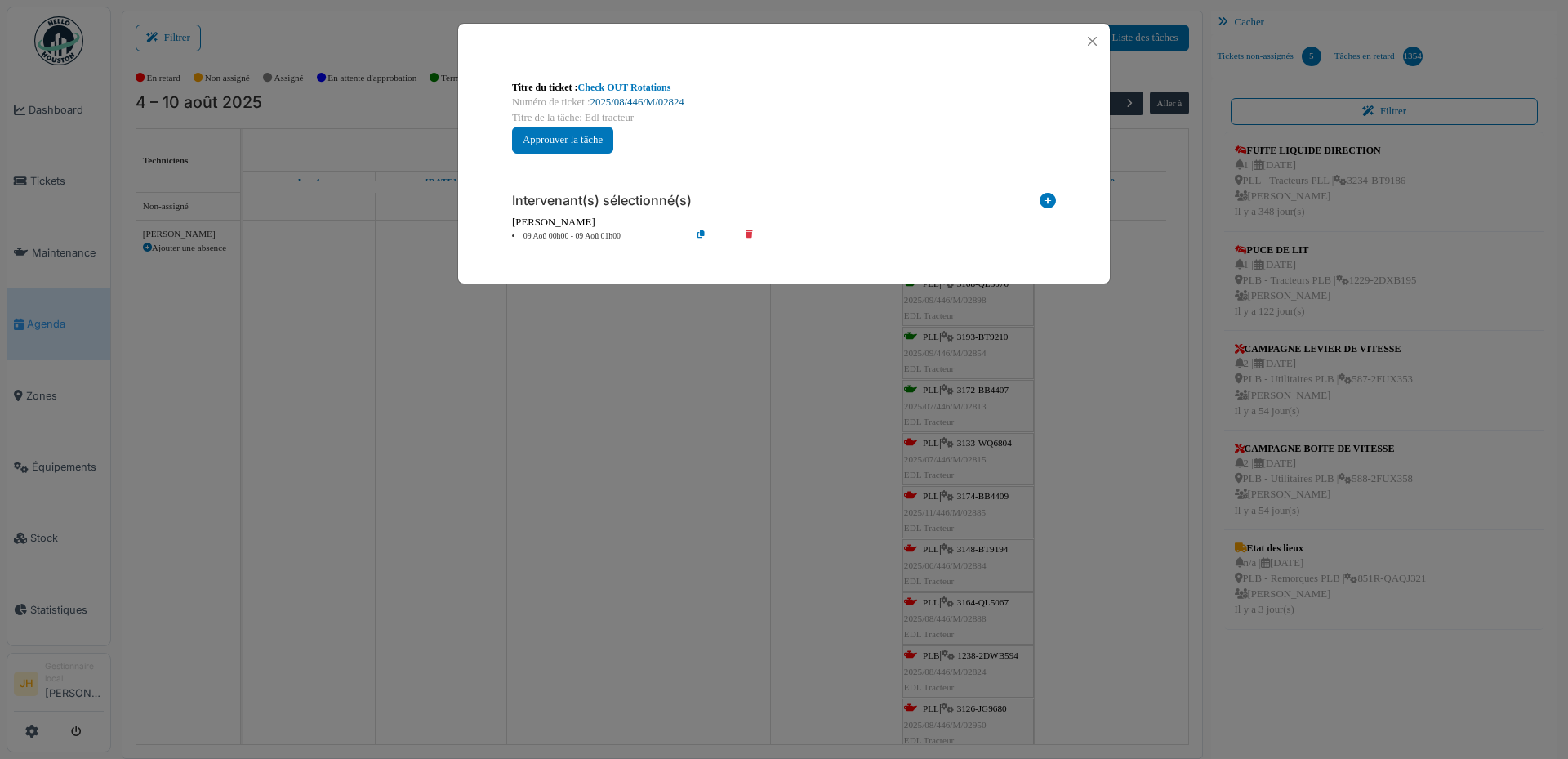
click at [673, 99] on link "2025/08/446/M/02824" at bounding box center [637, 102] width 94 height 12
click at [1091, 37] on button "Close" at bounding box center [1092, 41] width 22 height 22
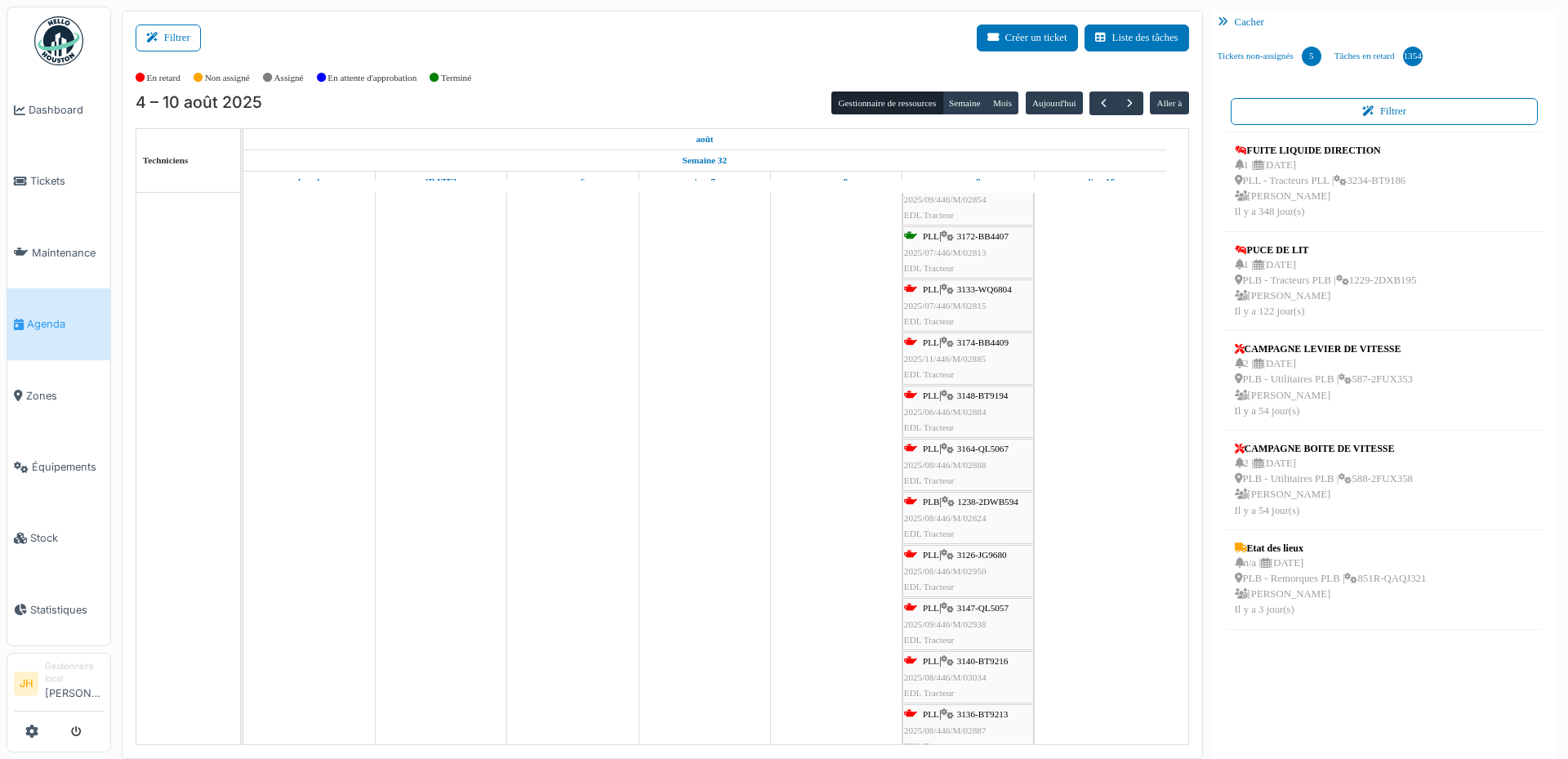
scroll to position [245, 0]
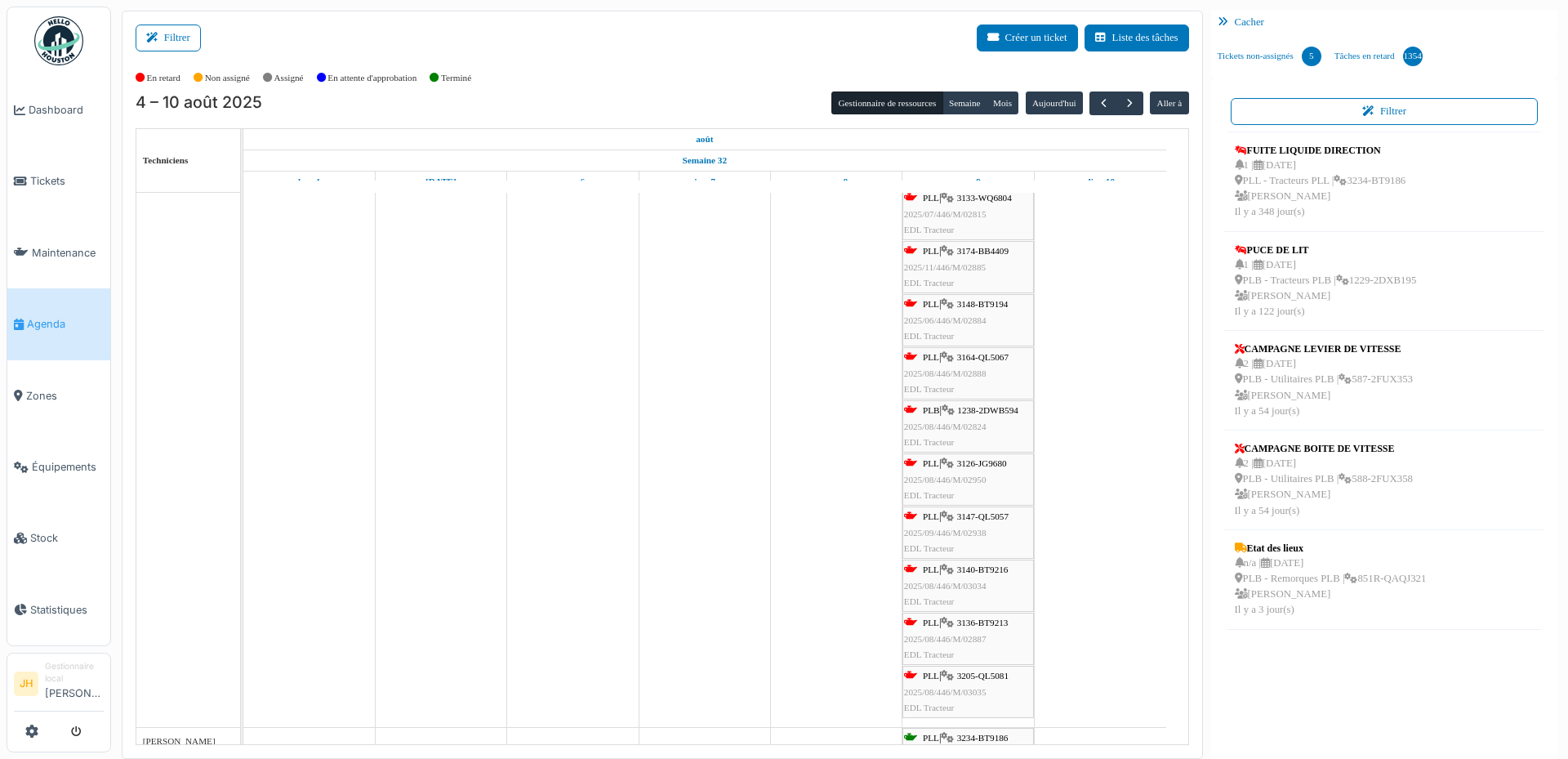
click at [978, 460] on span "3126-JG9680" at bounding box center [982, 463] width 50 height 10
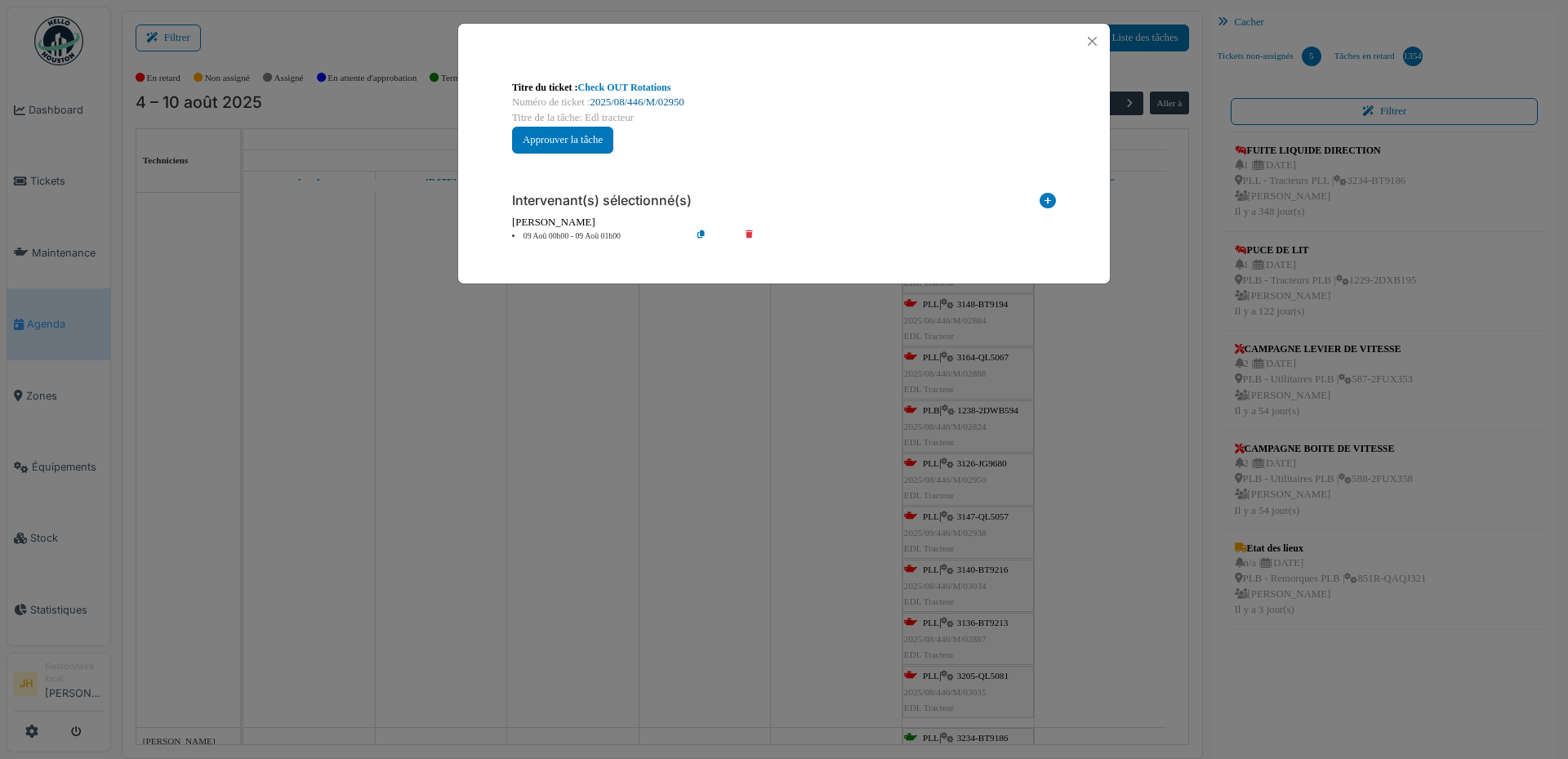
click at [667, 102] on link "2025/08/446/M/02950" at bounding box center [637, 102] width 94 height 12
click at [1096, 44] on button "Close" at bounding box center [1092, 41] width 22 height 22
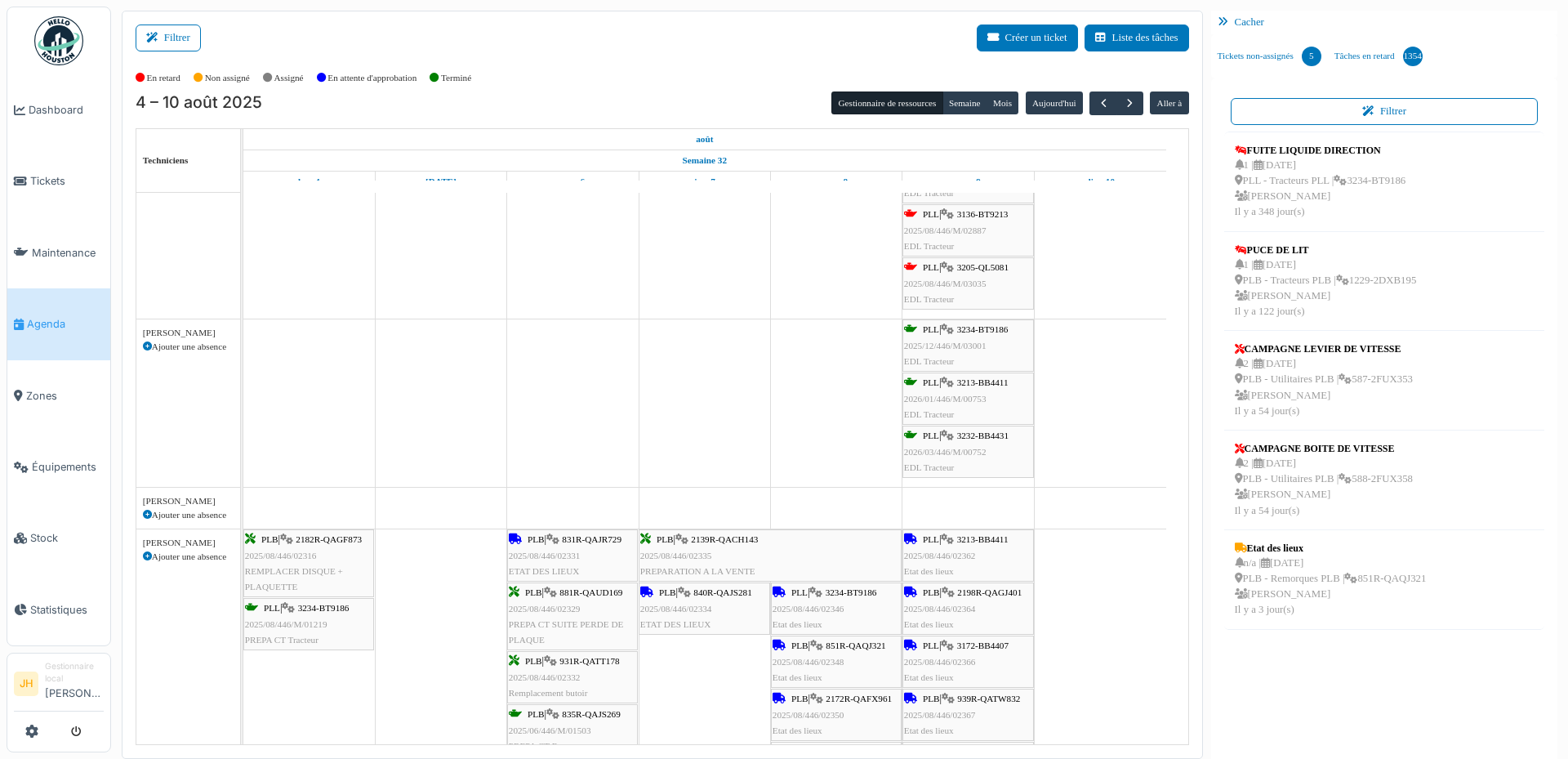
scroll to position [490, 0]
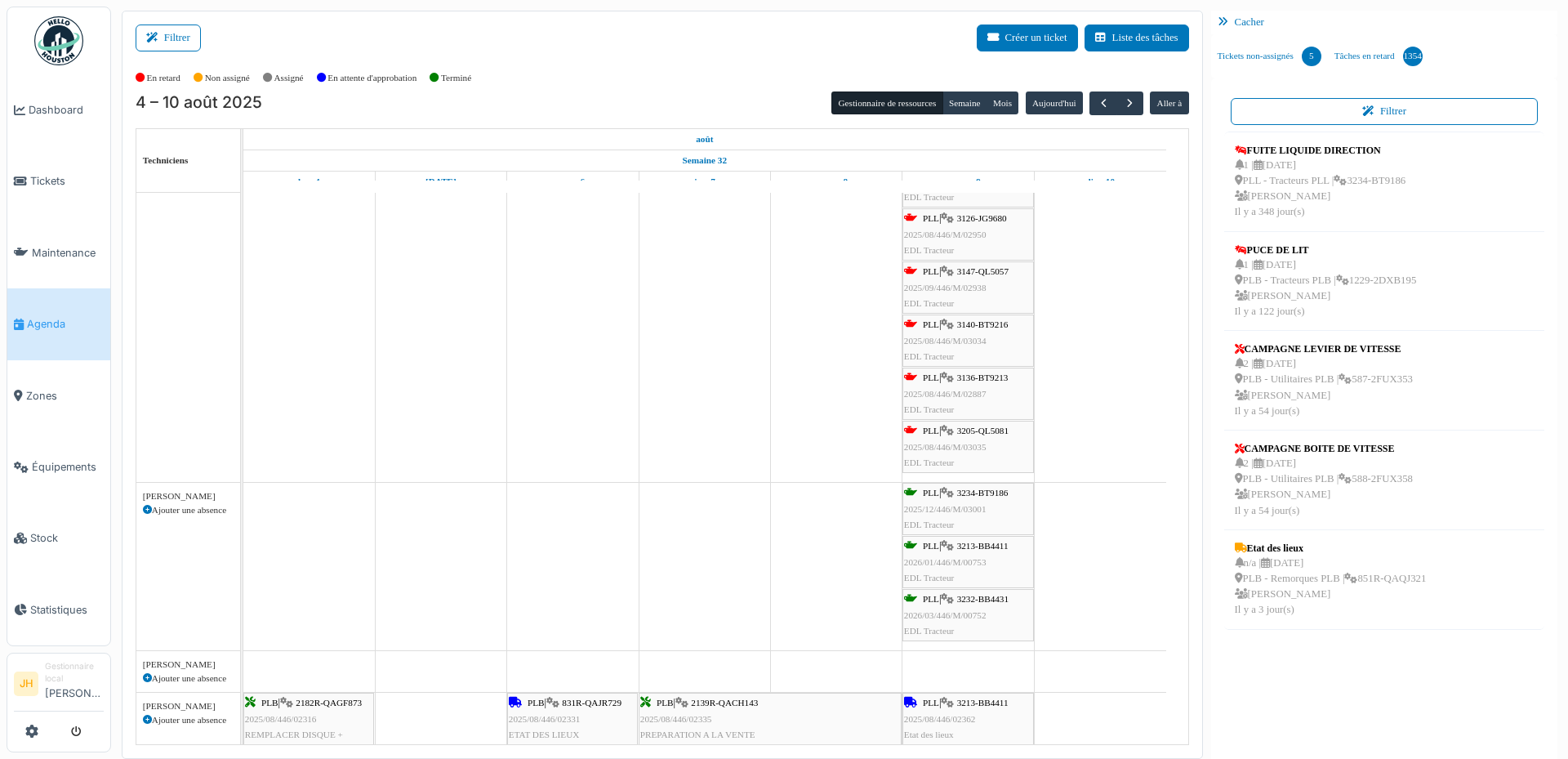
click at [1001, 270] on span "3147-QL5057" at bounding box center [983, 271] width 51 height 10
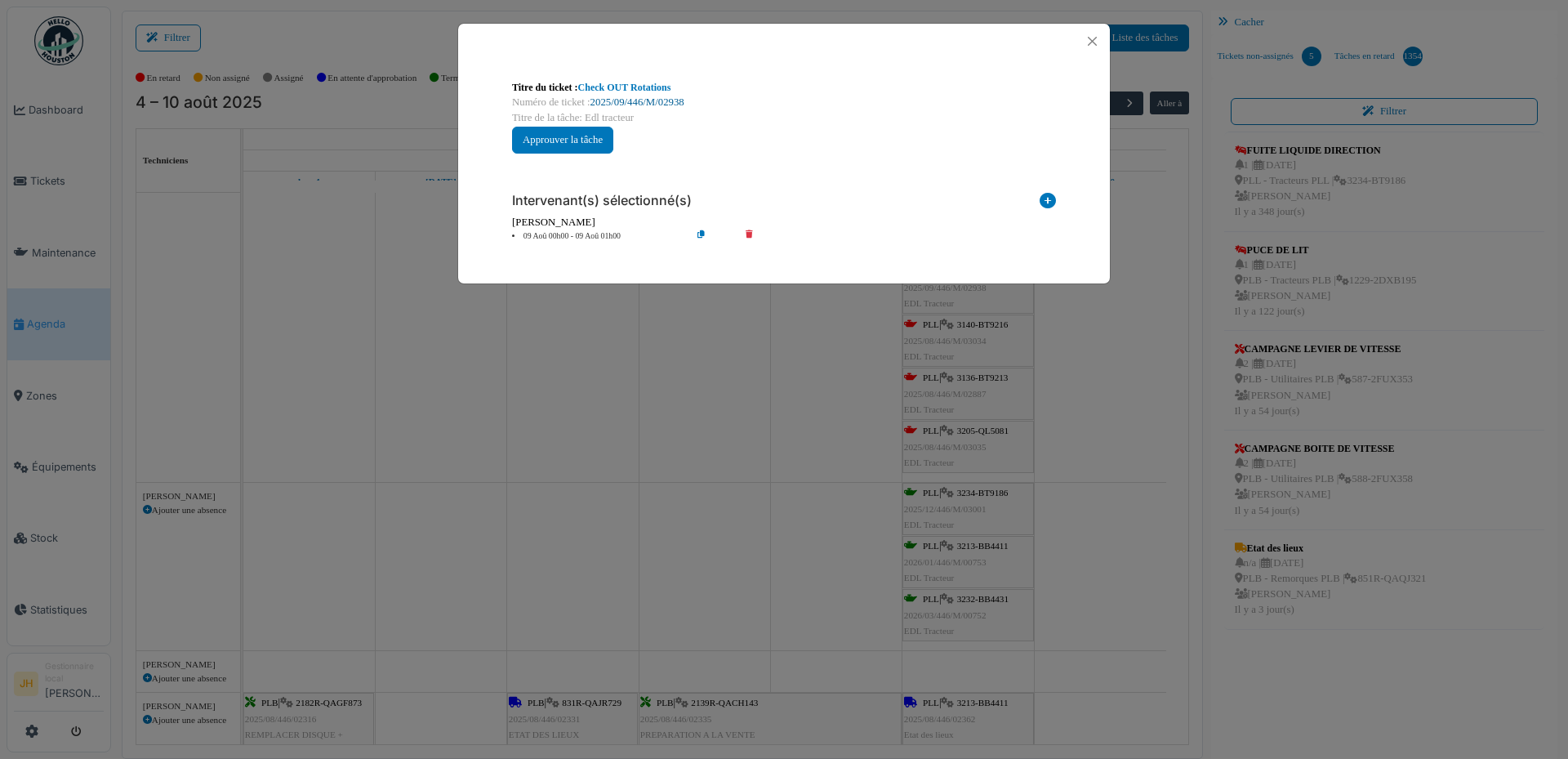
click at [657, 102] on link "2025/09/446/M/02938" at bounding box center [637, 102] width 94 height 12
click at [1098, 37] on button "Close" at bounding box center [1092, 41] width 22 height 22
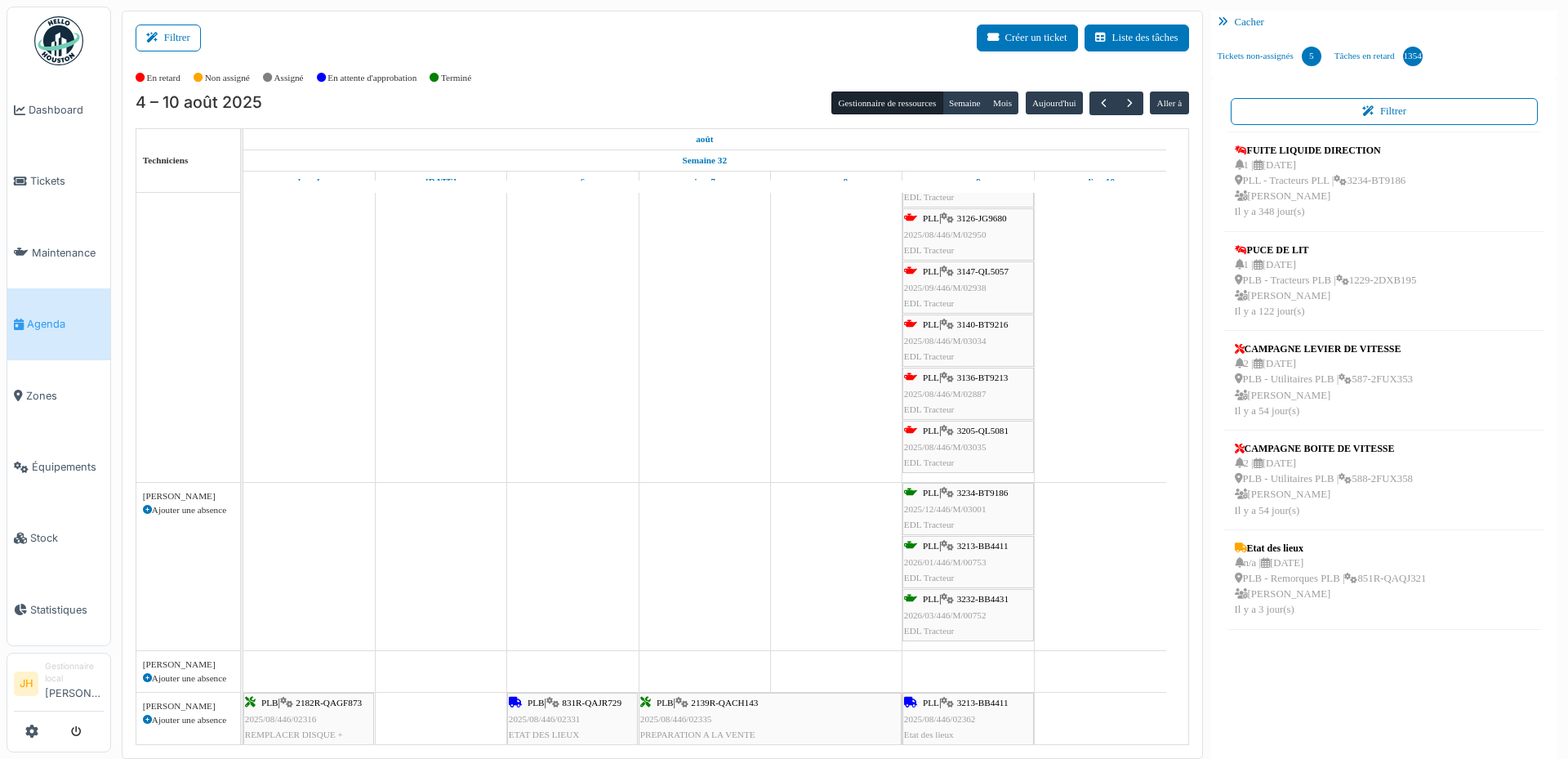
click at [995, 321] on span "3140-BT9216" at bounding box center [983, 324] width 51 height 10
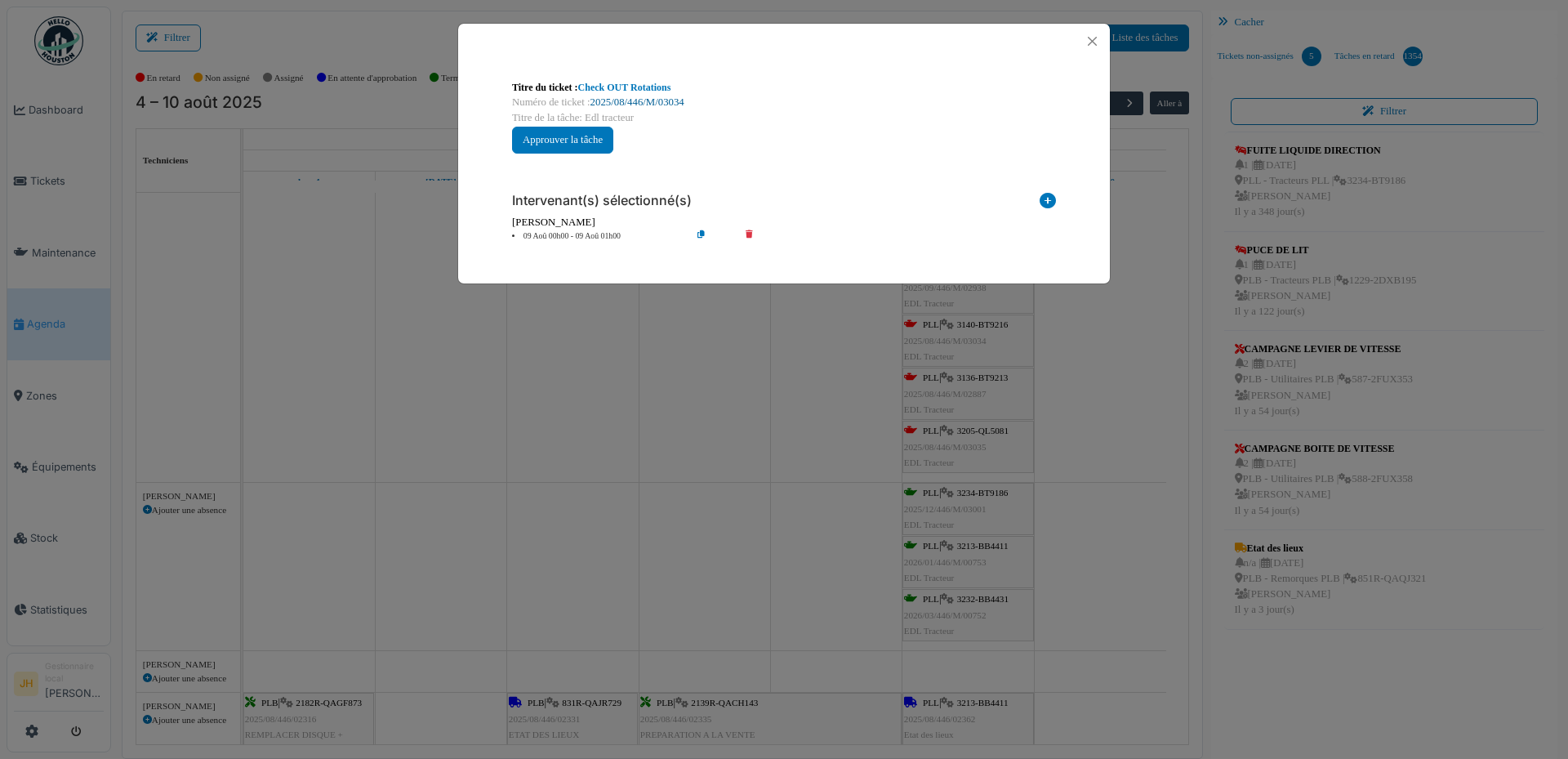
click at [645, 102] on link "2025/08/446/M/03034" at bounding box center [637, 102] width 94 height 12
click at [1096, 41] on button "Close" at bounding box center [1092, 41] width 22 height 22
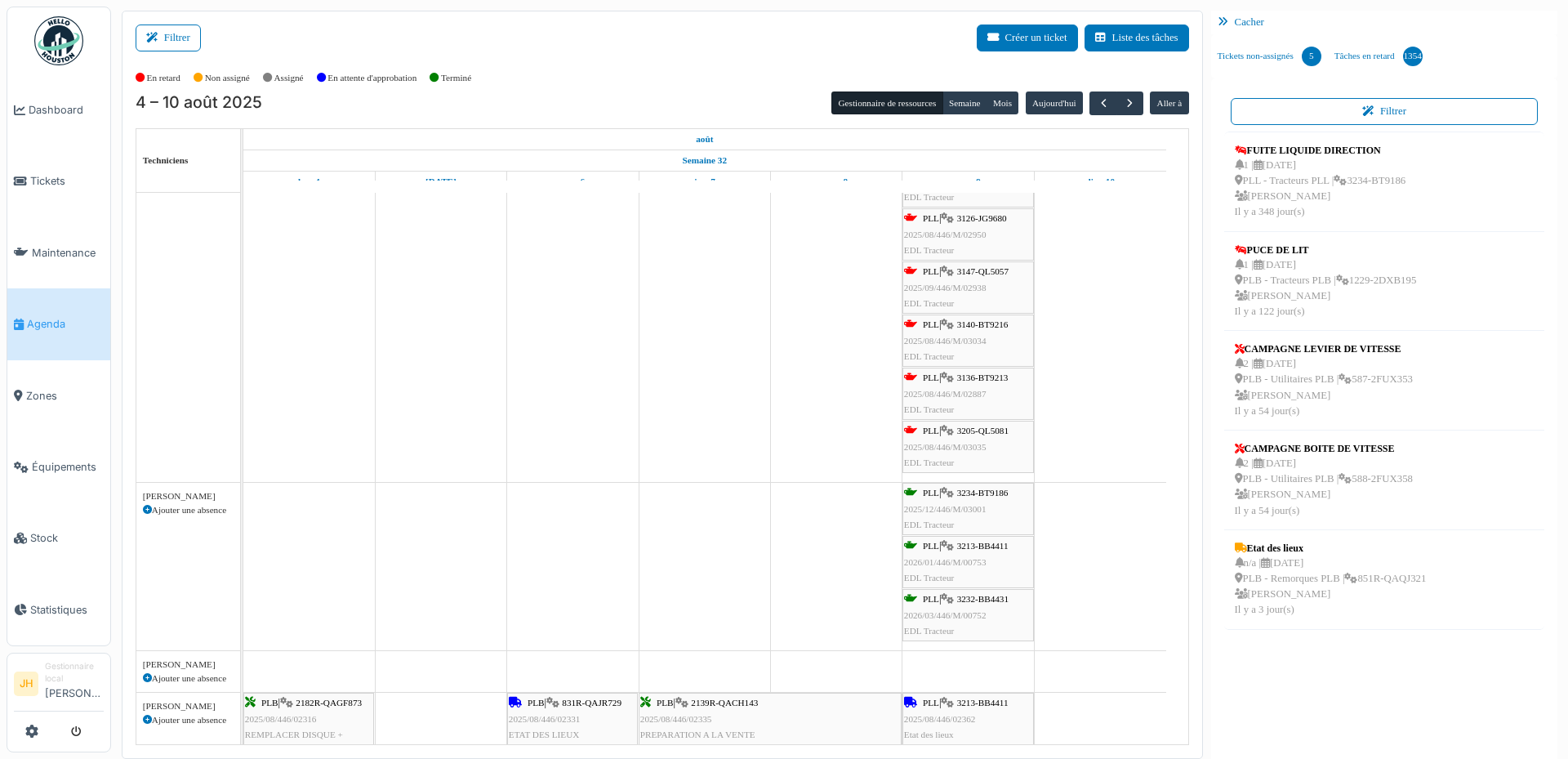
click at [995, 381] on span "3136-BT9213" at bounding box center [983, 377] width 51 height 10
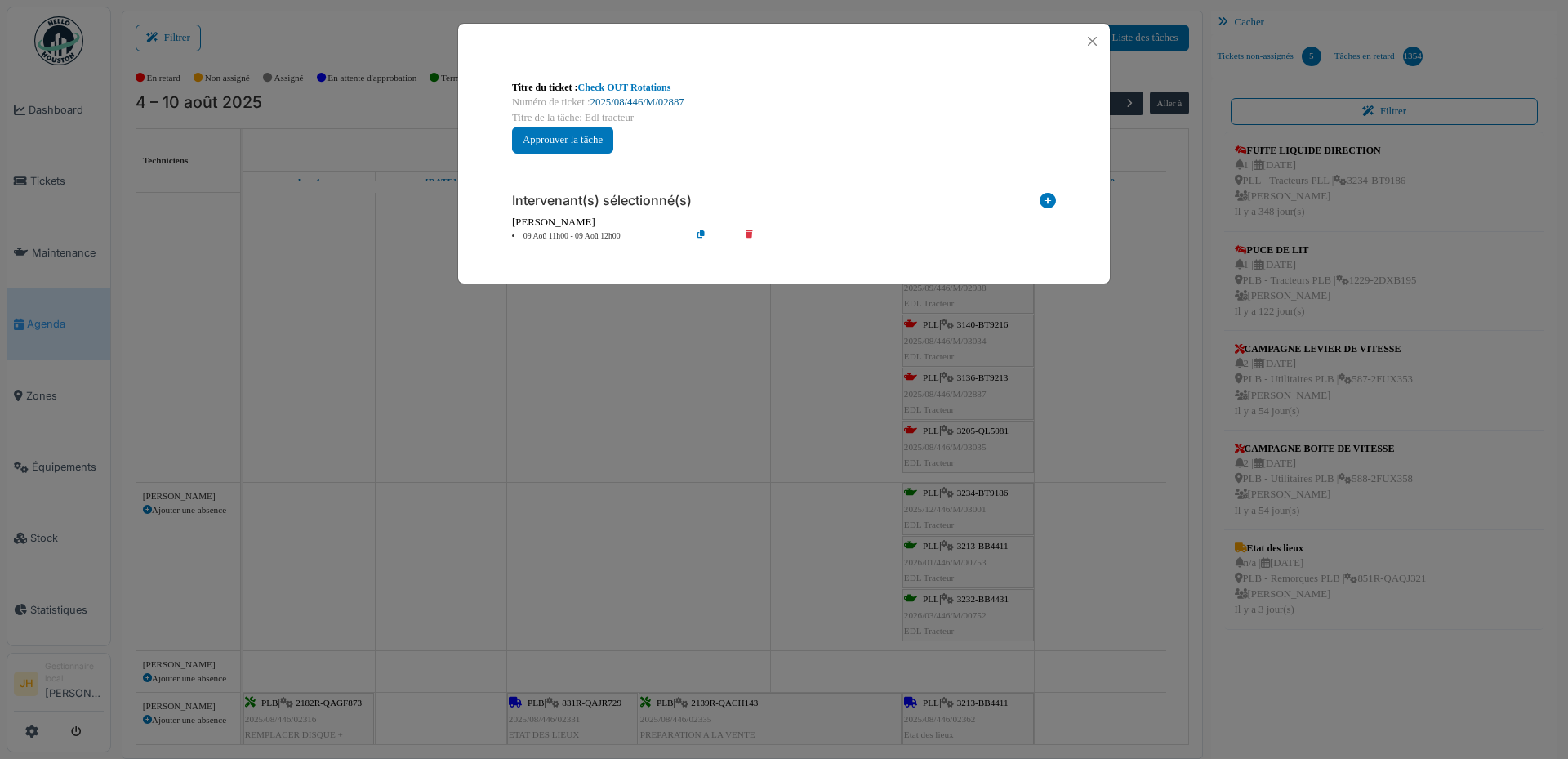
click at [674, 96] on link "2025/08/446/M/02887" at bounding box center [637, 102] width 94 height 12
click at [1093, 38] on button "Close" at bounding box center [1092, 41] width 22 height 22
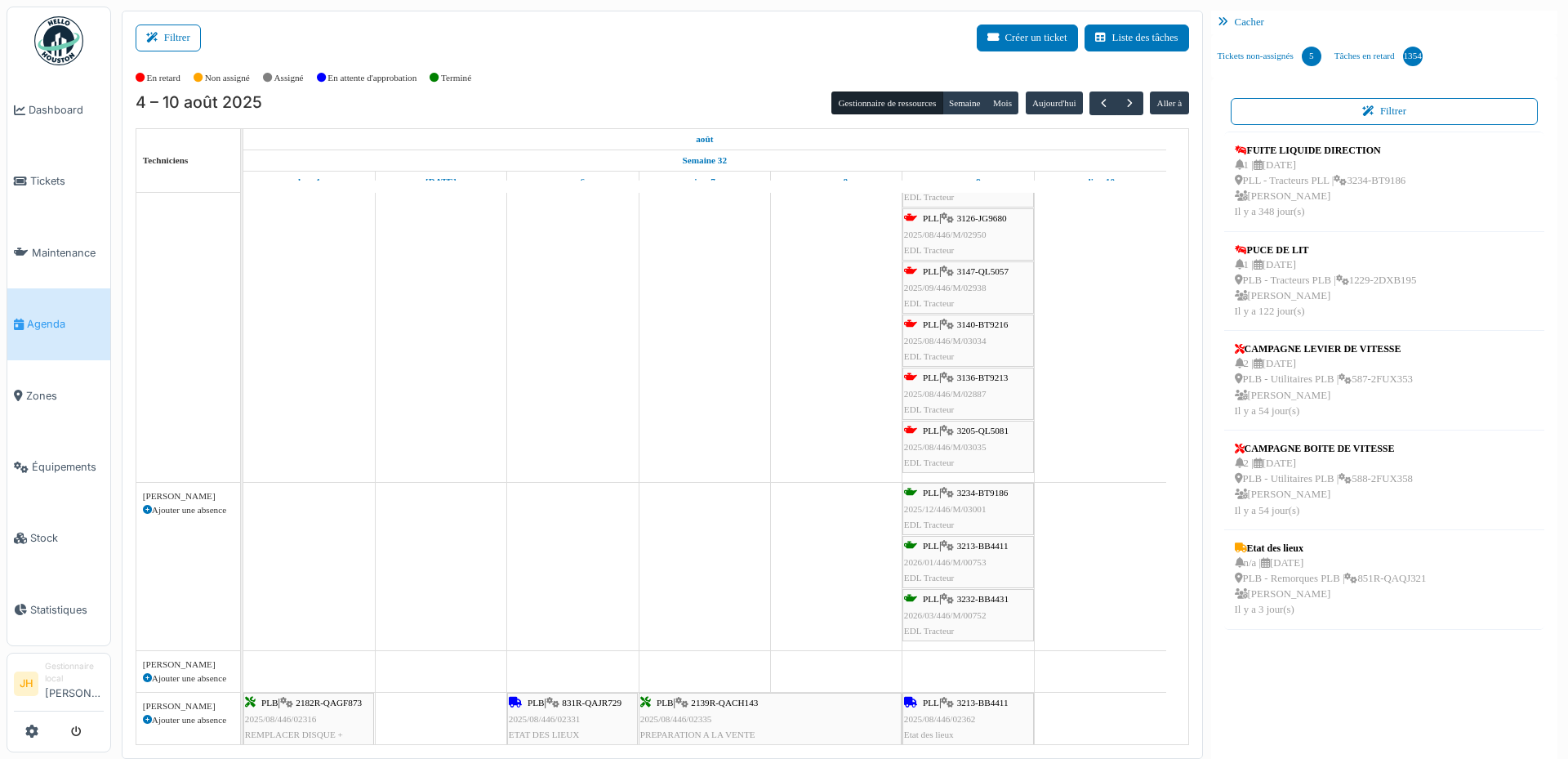
click at [972, 430] on span "3205-QL5081" at bounding box center [983, 431] width 51 height 10
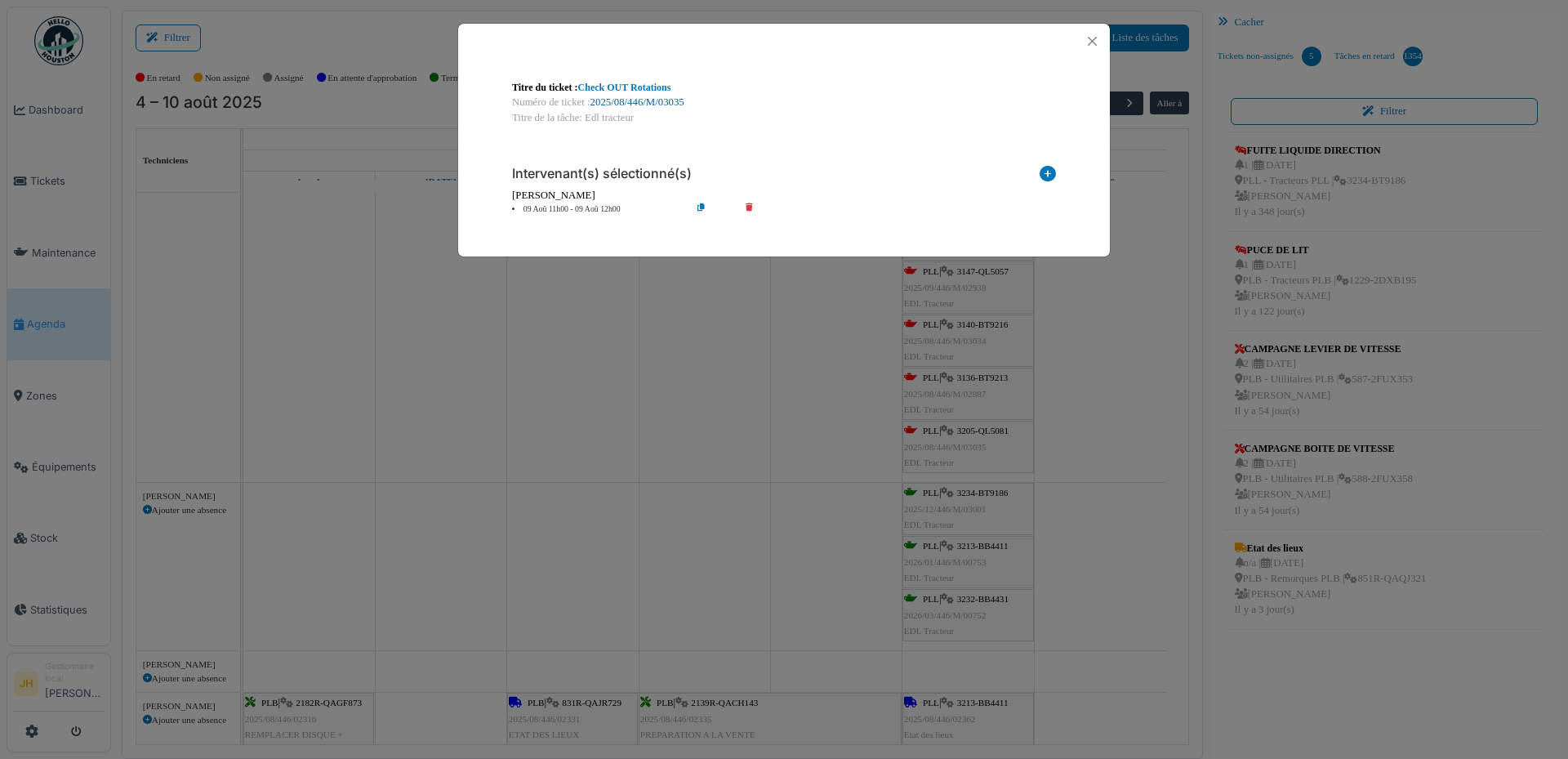
click at [673, 107] on link "2025/08/446/M/03035" at bounding box center [637, 102] width 94 height 12
click at [1097, 39] on button "Close" at bounding box center [1092, 41] width 22 height 22
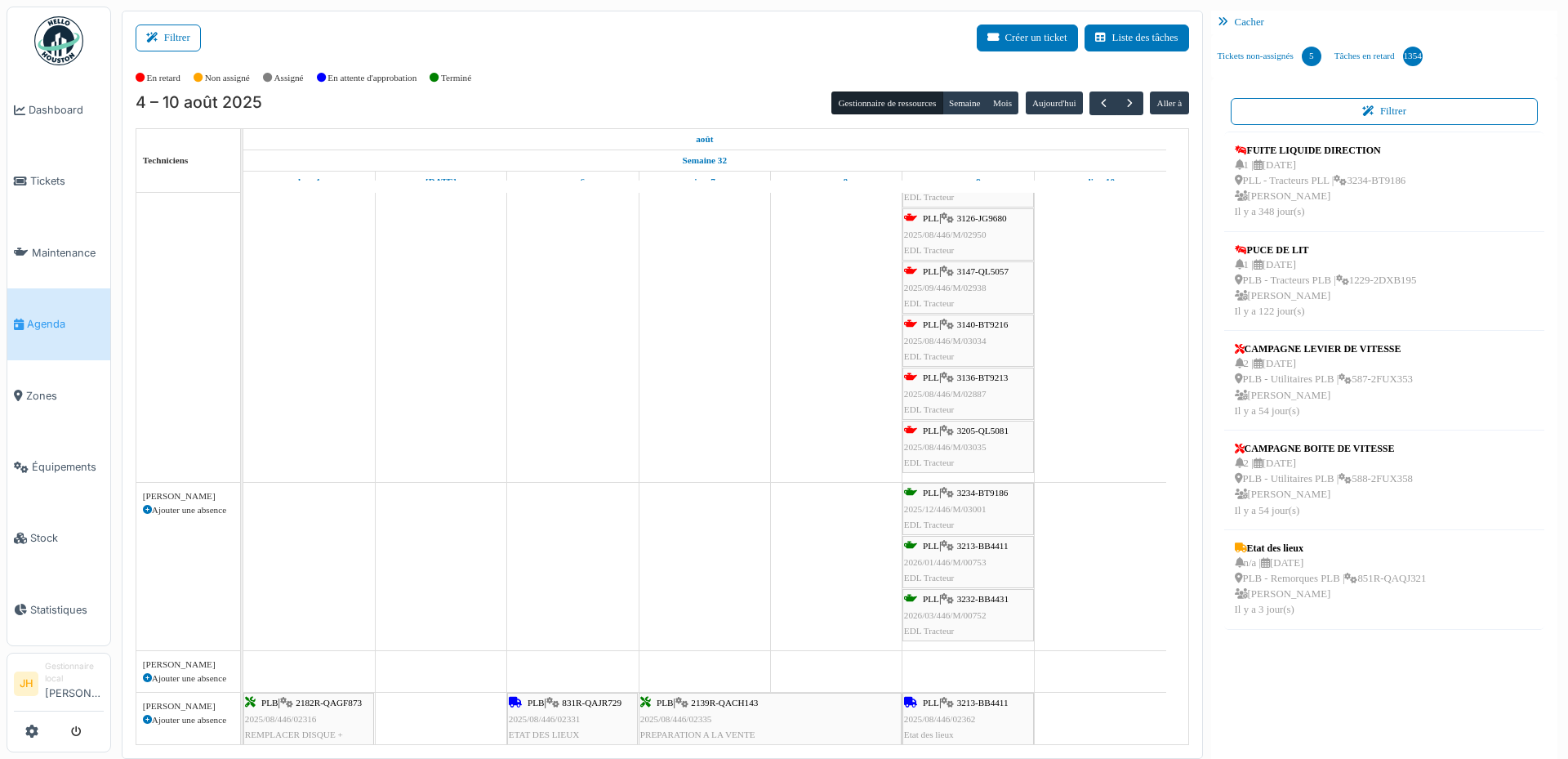
click at [51, 316] on span "Agenda" at bounding box center [65, 324] width 77 height 16
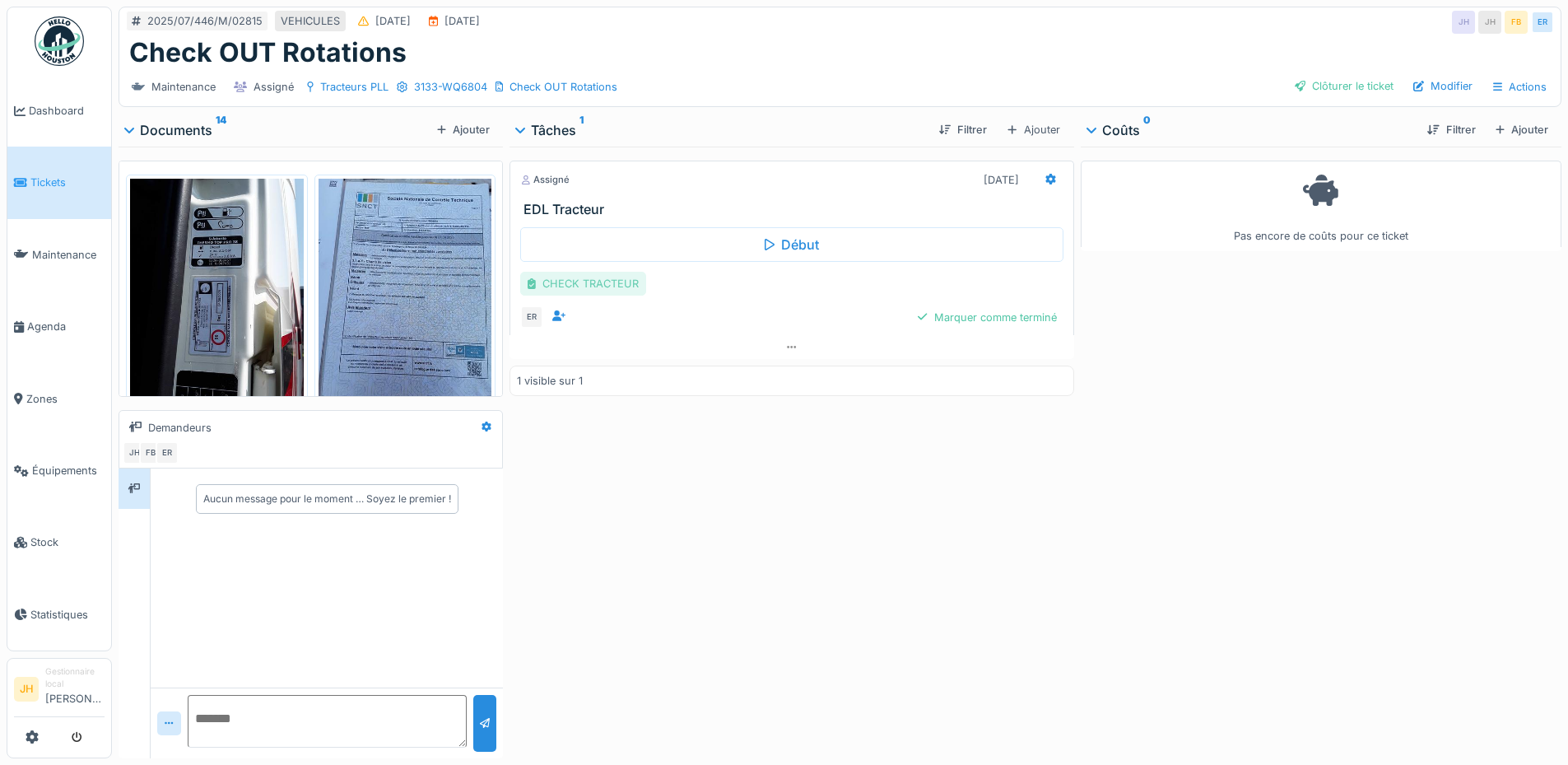
click at [619, 282] on div "CHECK TRACTEUR" at bounding box center [583, 283] width 126 height 24
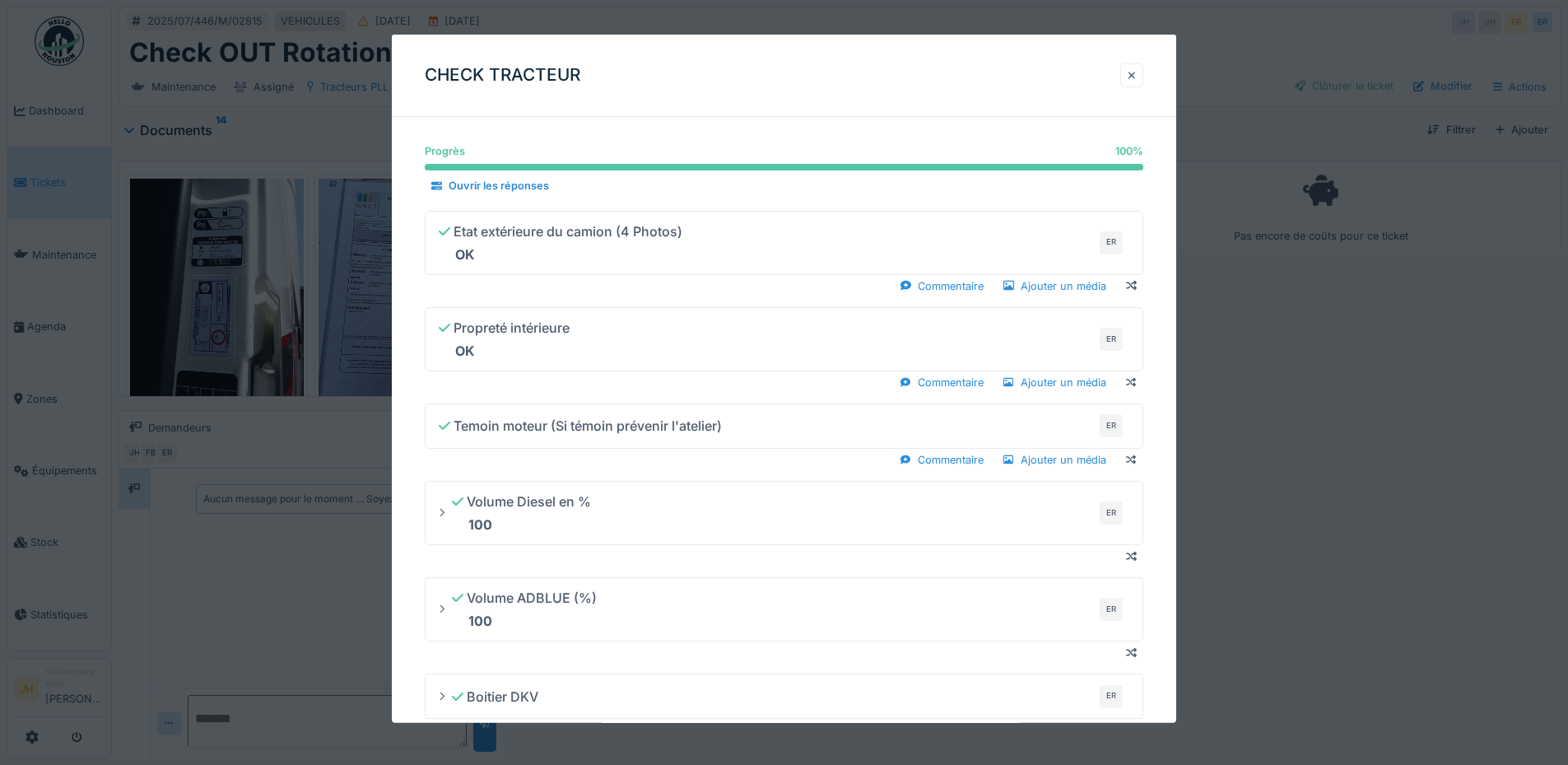
click at [1136, 74] on div at bounding box center [1132, 75] width 8 height 16
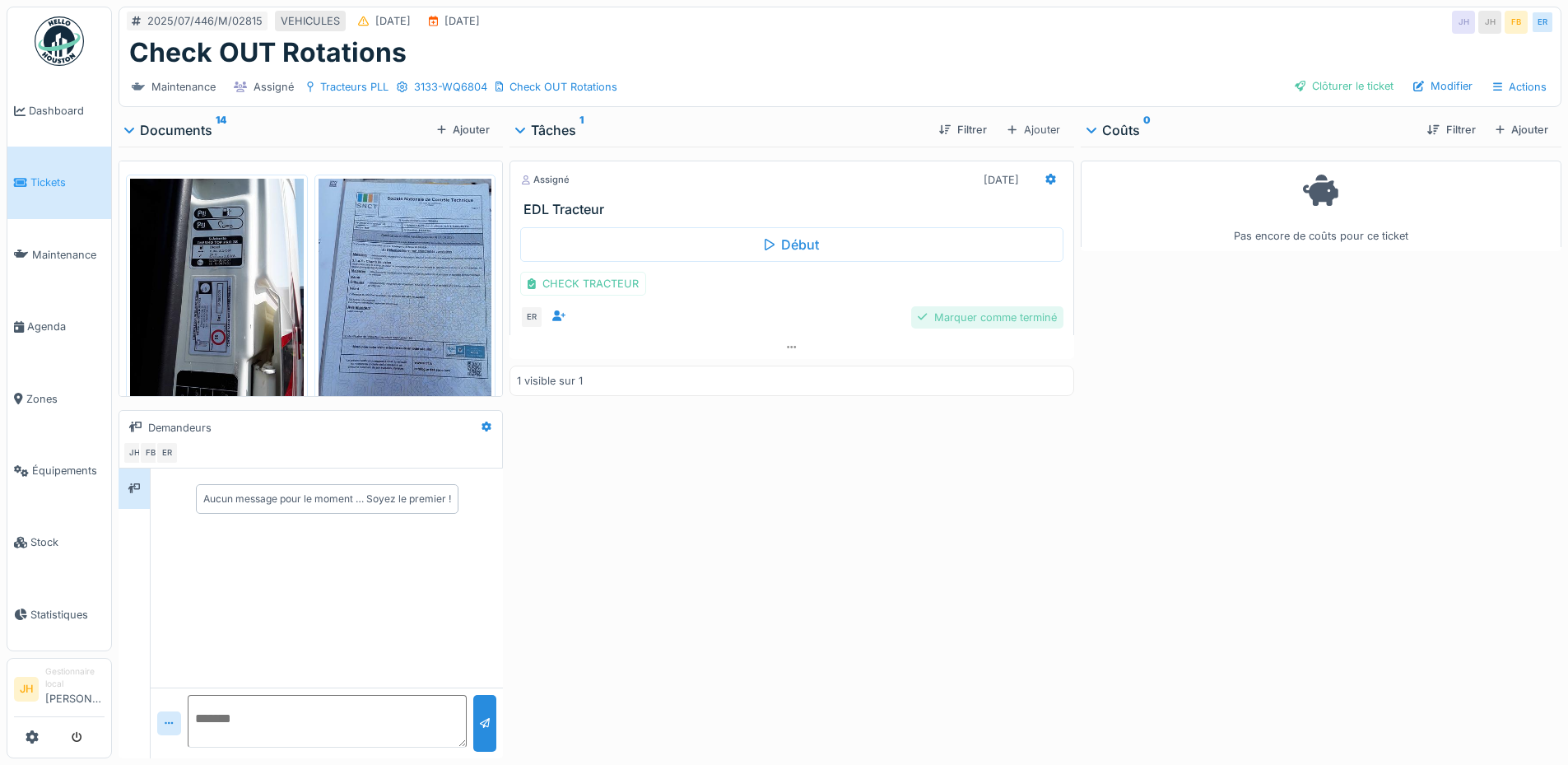
click at [955, 314] on div "Marquer comme terminé" at bounding box center [987, 317] width 151 height 23
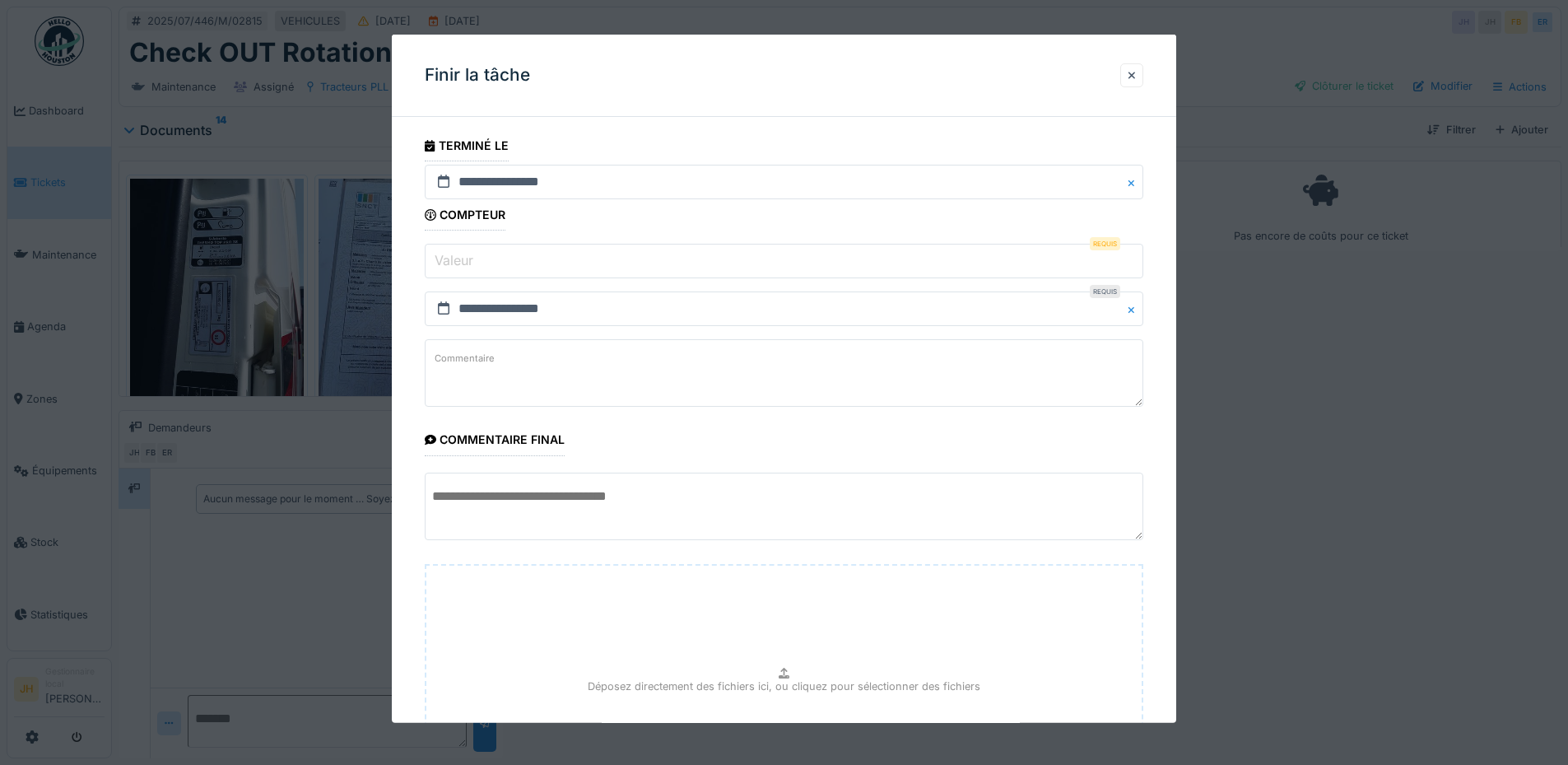
click at [539, 267] on input "Valeur" at bounding box center [784, 260] width 718 height 34
type input "*"
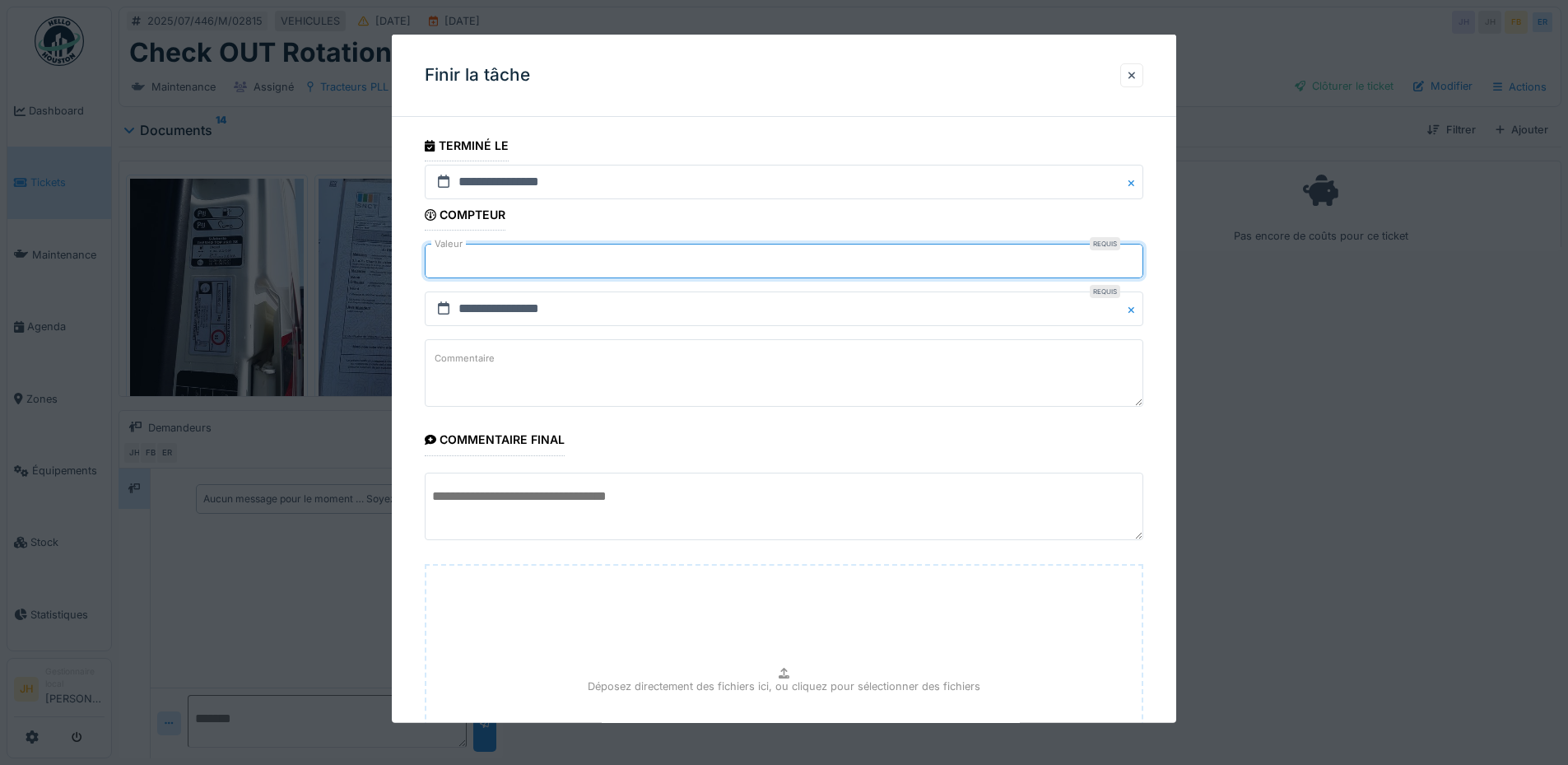
scroll to position [195, 0]
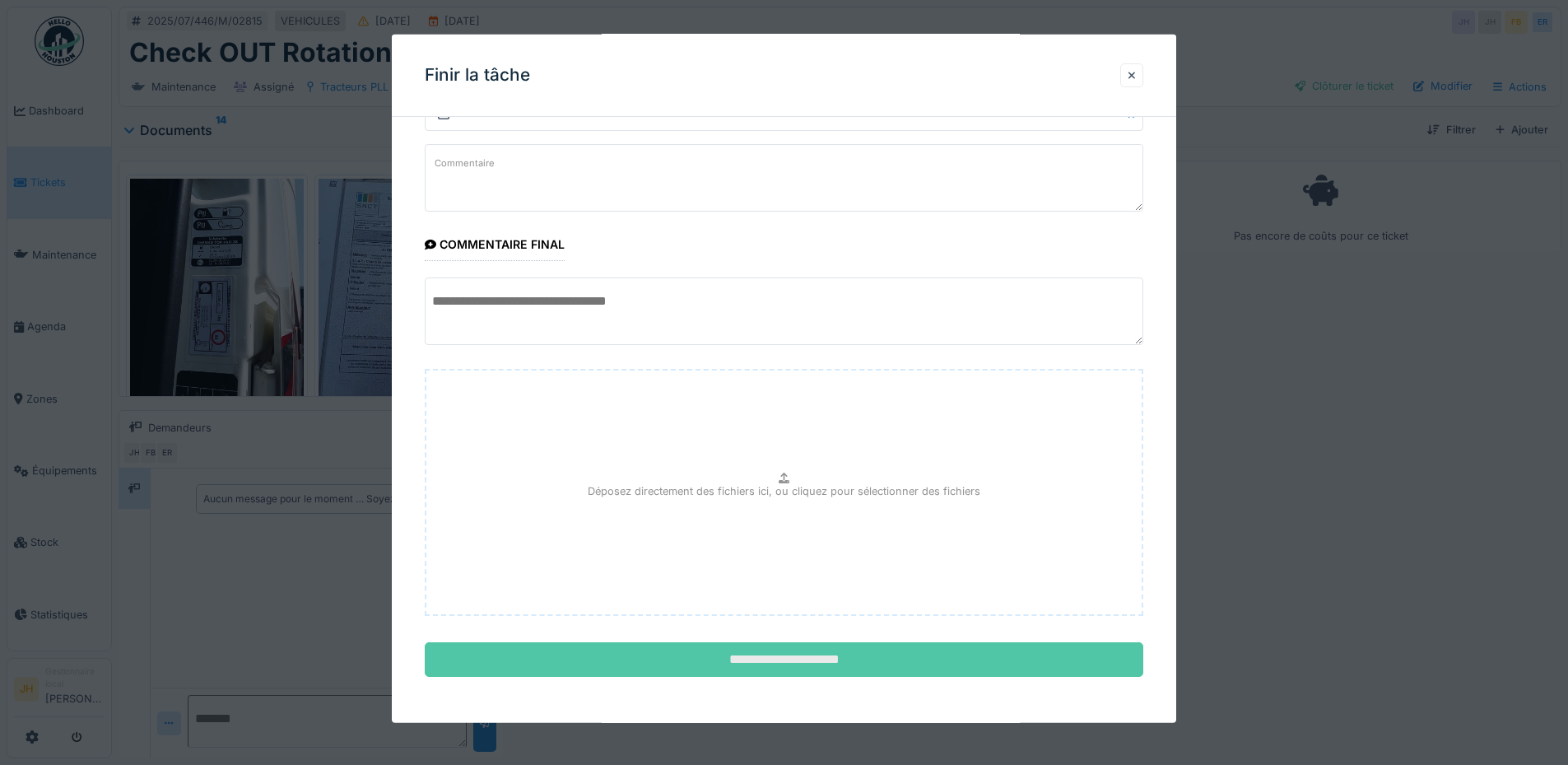
click at [846, 655] on input "**********" at bounding box center [784, 659] width 718 height 34
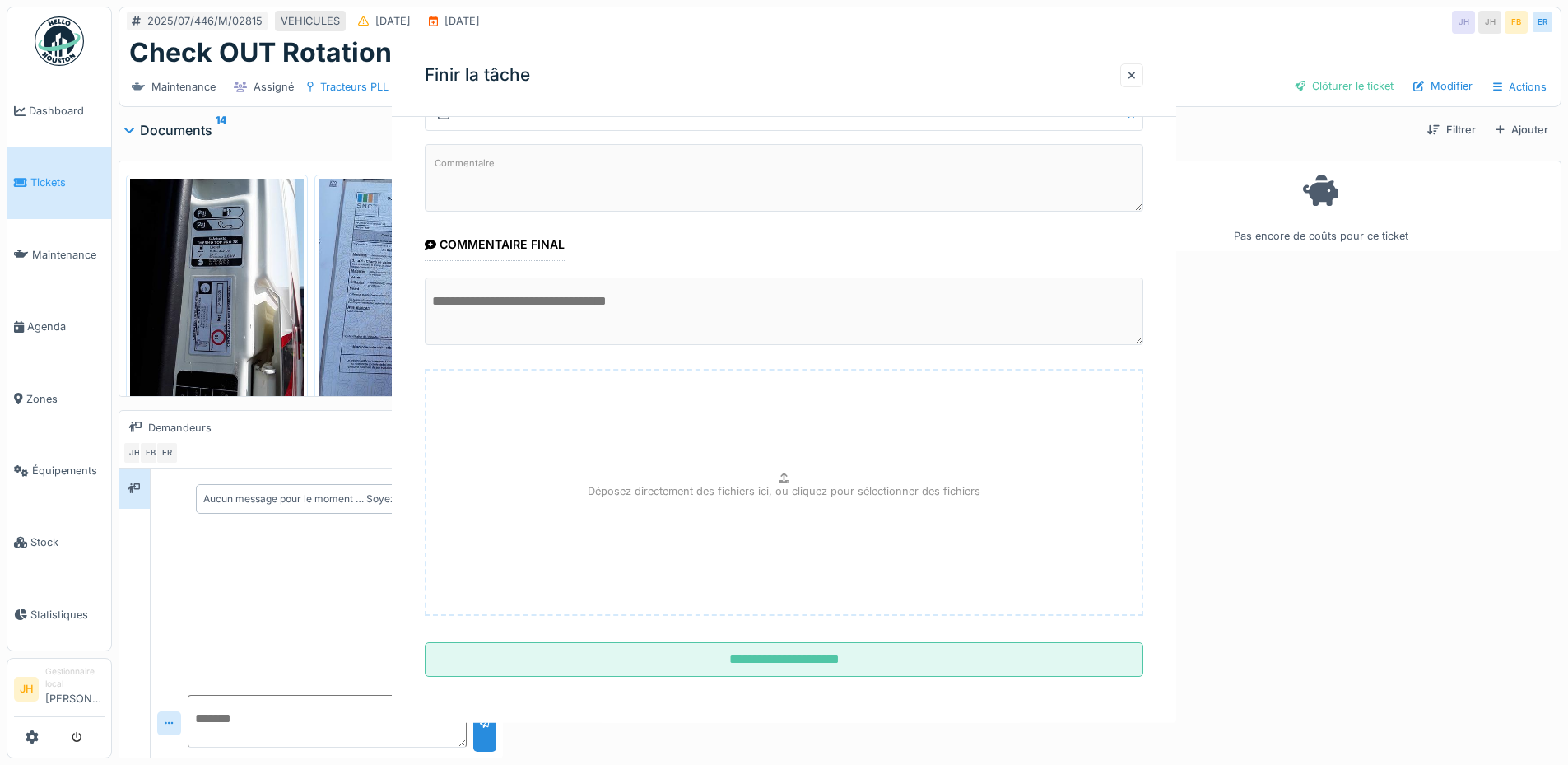
scroll to position [0, 0]
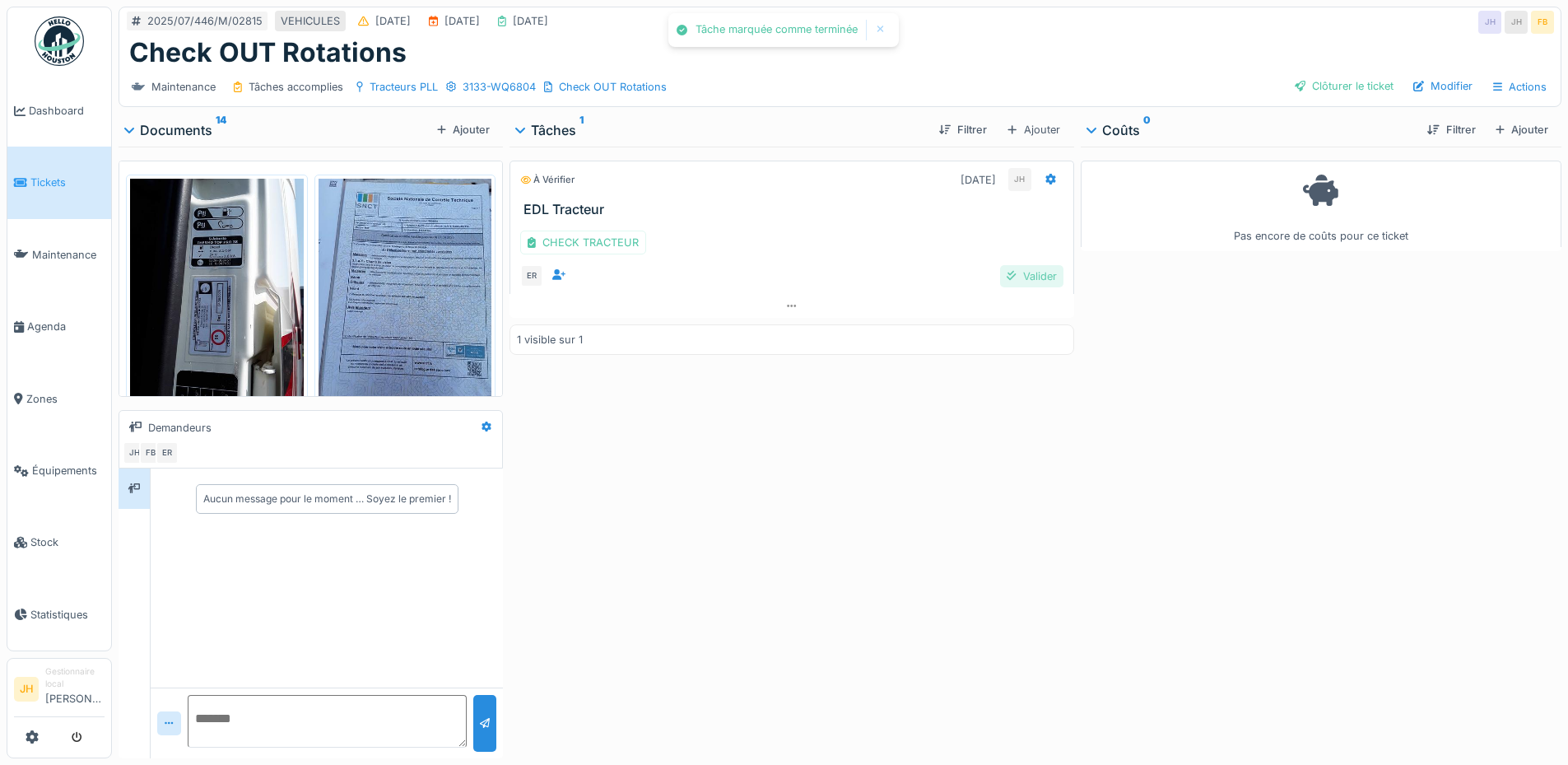
click at [1037, 276] on div "Valider" at bounding box center [1031, 276] width 63 height 23
click at [1340, 88] on div "Clôturer le ticket" at bounding box center [1345, 86] width 112 height 23
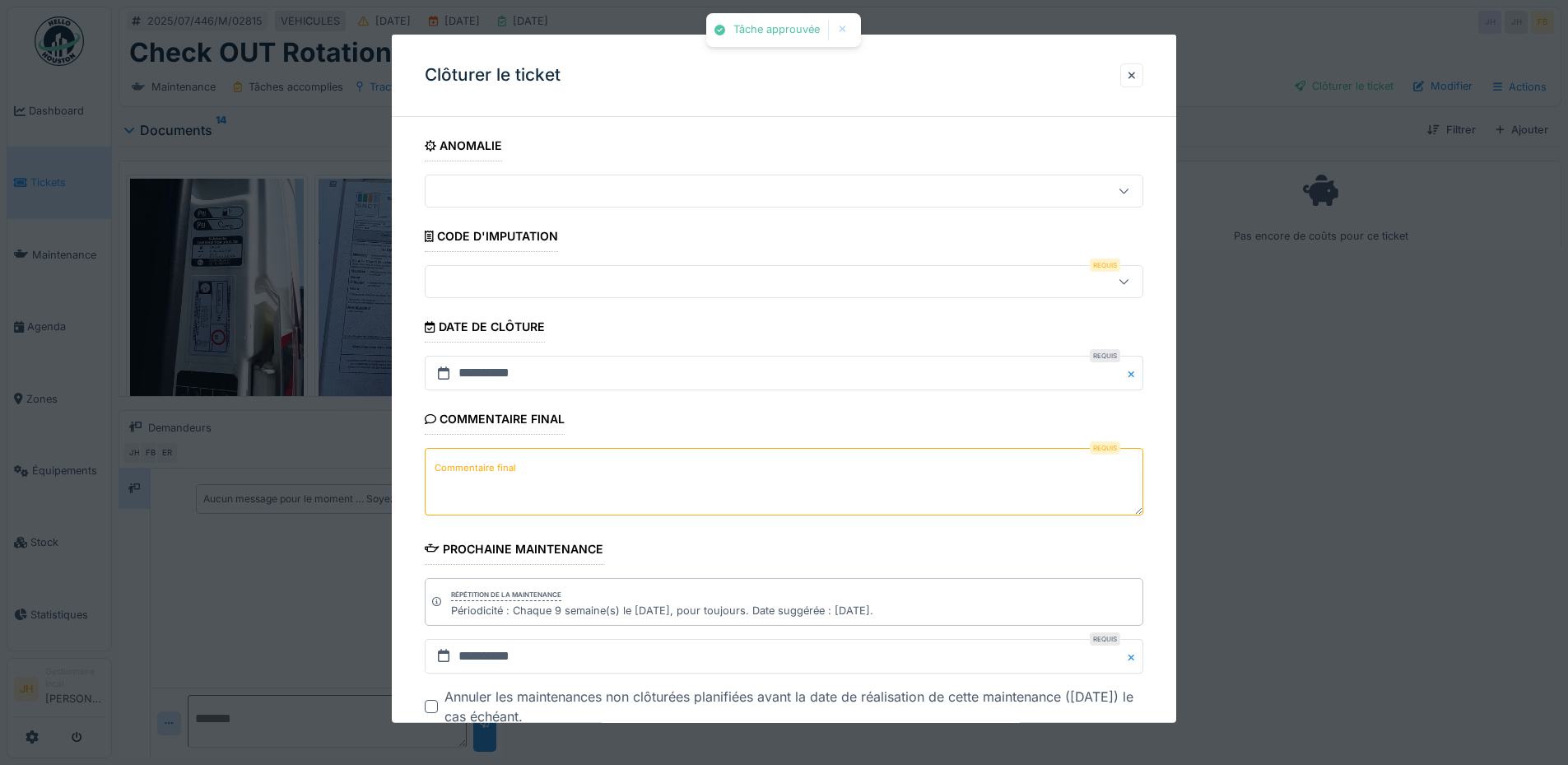
click at [478, 282] on div at bounding box center [742, 282] width 620 height 18
click at [508, 290] on div at bounding box center [742, 282] width 620 height 18
click at [500, 288] on div at bounding box center [742, 282] width 620 height 18
click at [560, 482] on textarea "Commentaire final" at bounding box center [784, 482] width 718 height 68
type textarea "**"
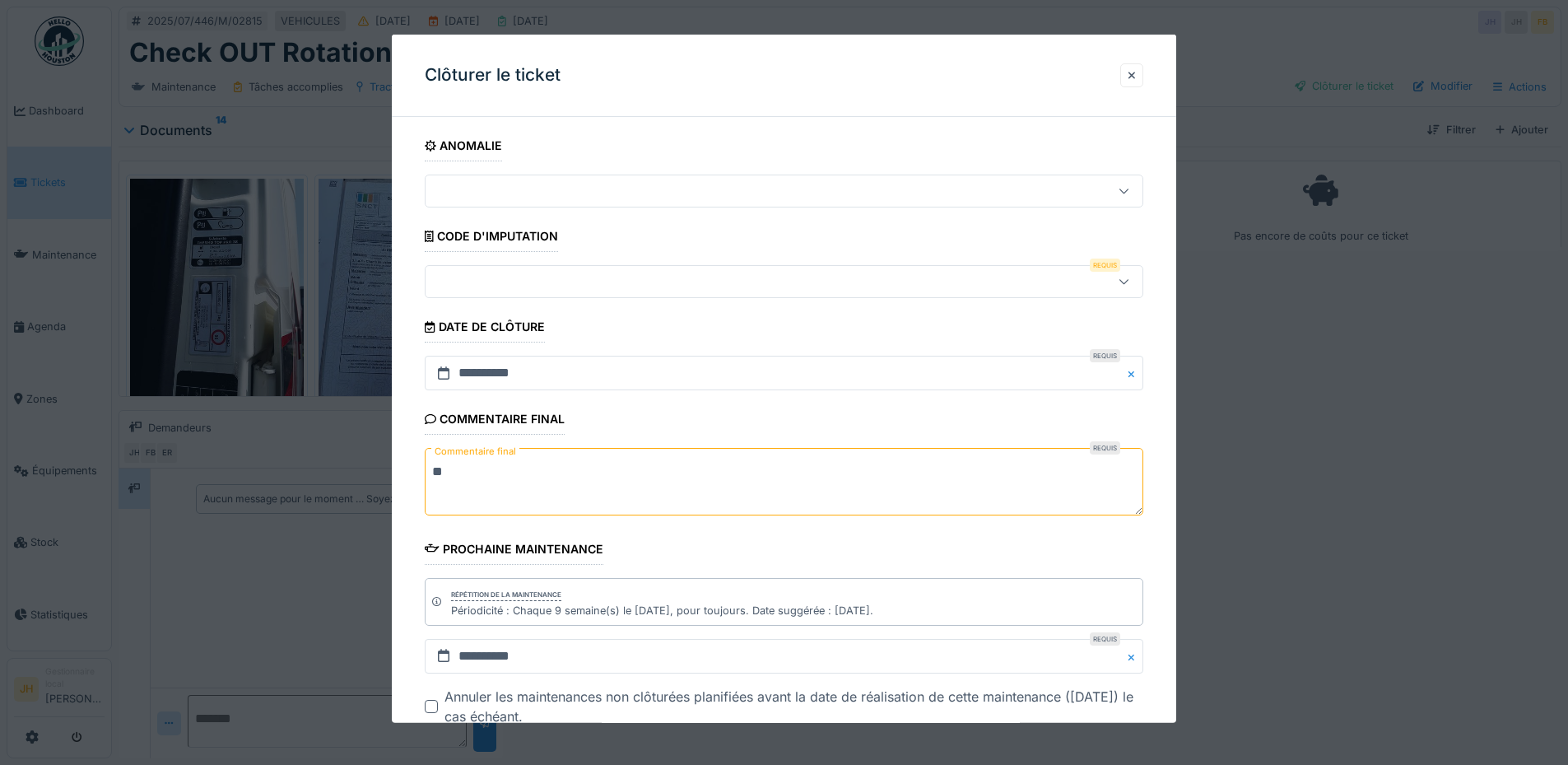
click at [504, 290] on div at bounding box center [742, 282] width 620 height 18
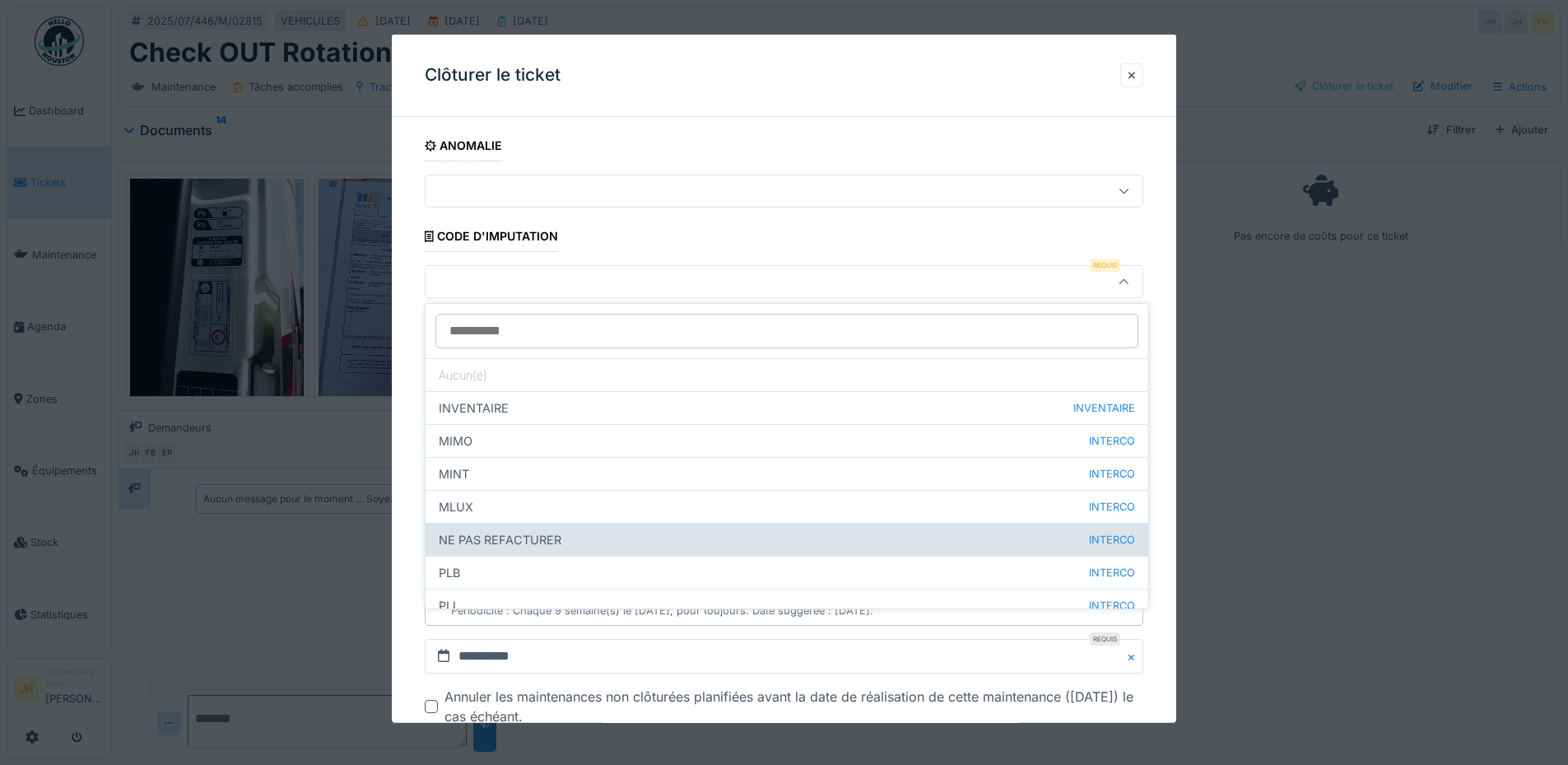
click at [509, 537] on div "NE PAS REFACTURER INTERCO" at bounding box center [787, 538] width 723 height 33
type input "****"
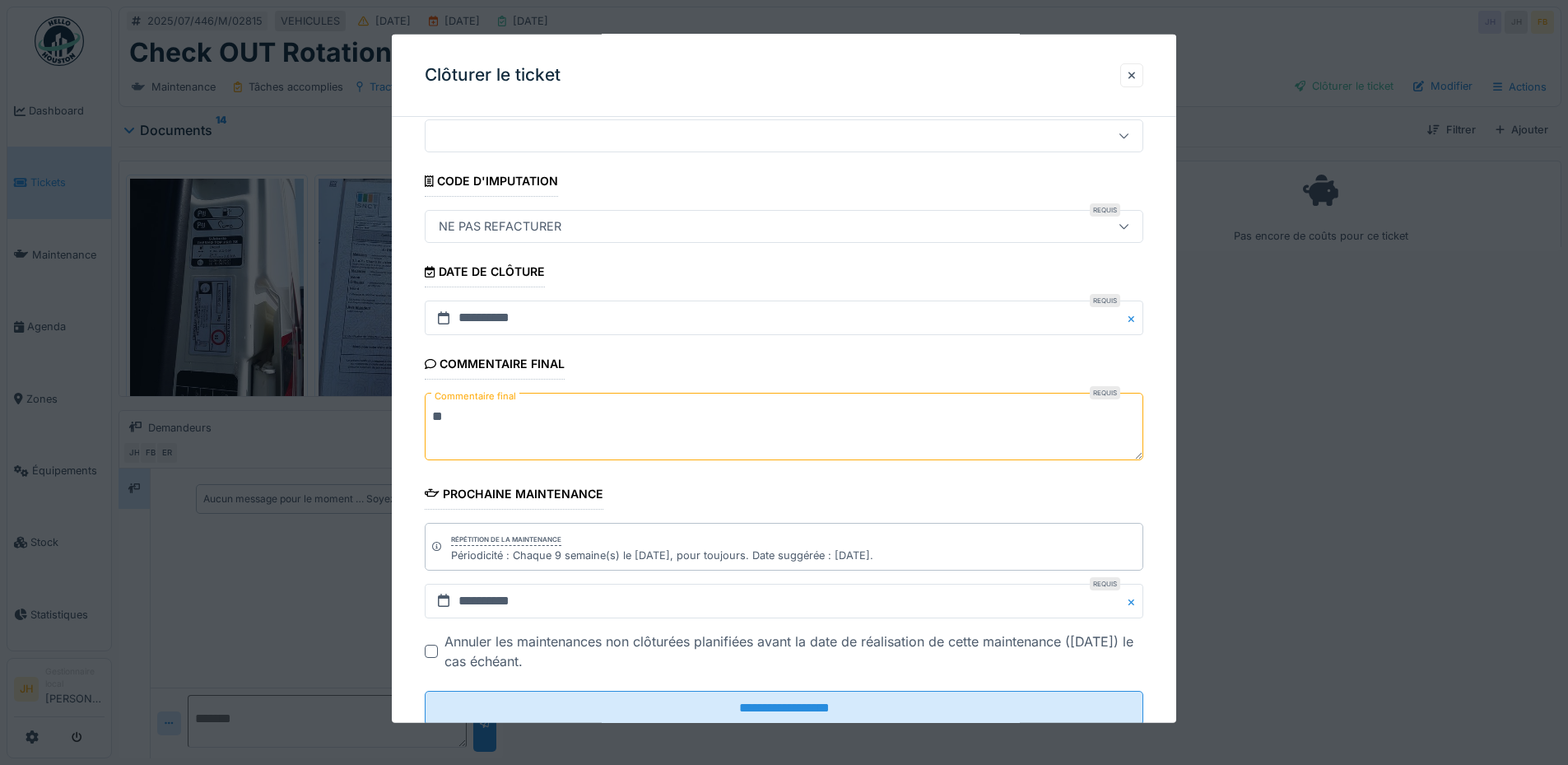
scroll to position [104, 0]
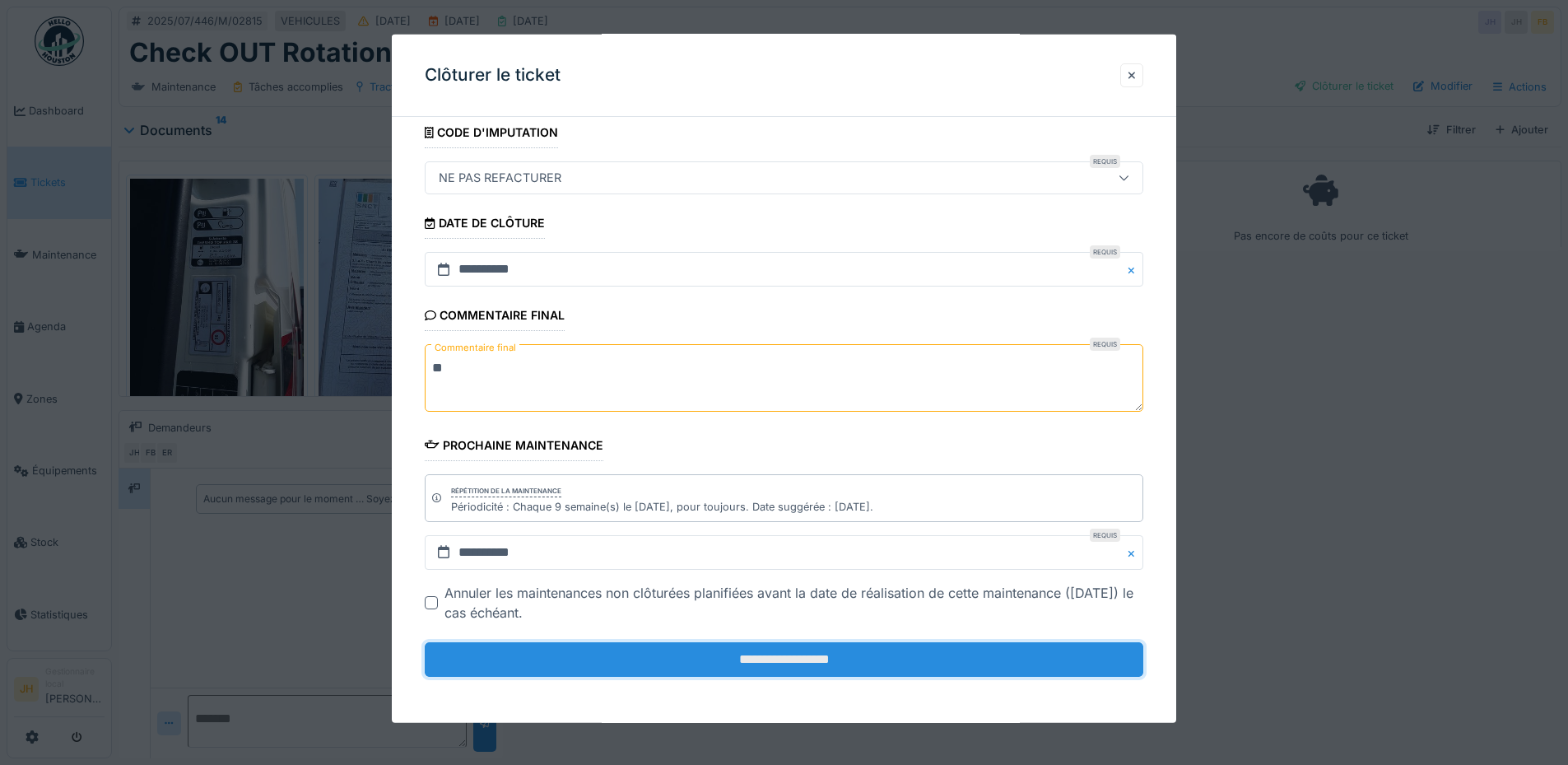
click at [750, 667] on input "**********" at bounding box center [784, 659] width 718 height 34
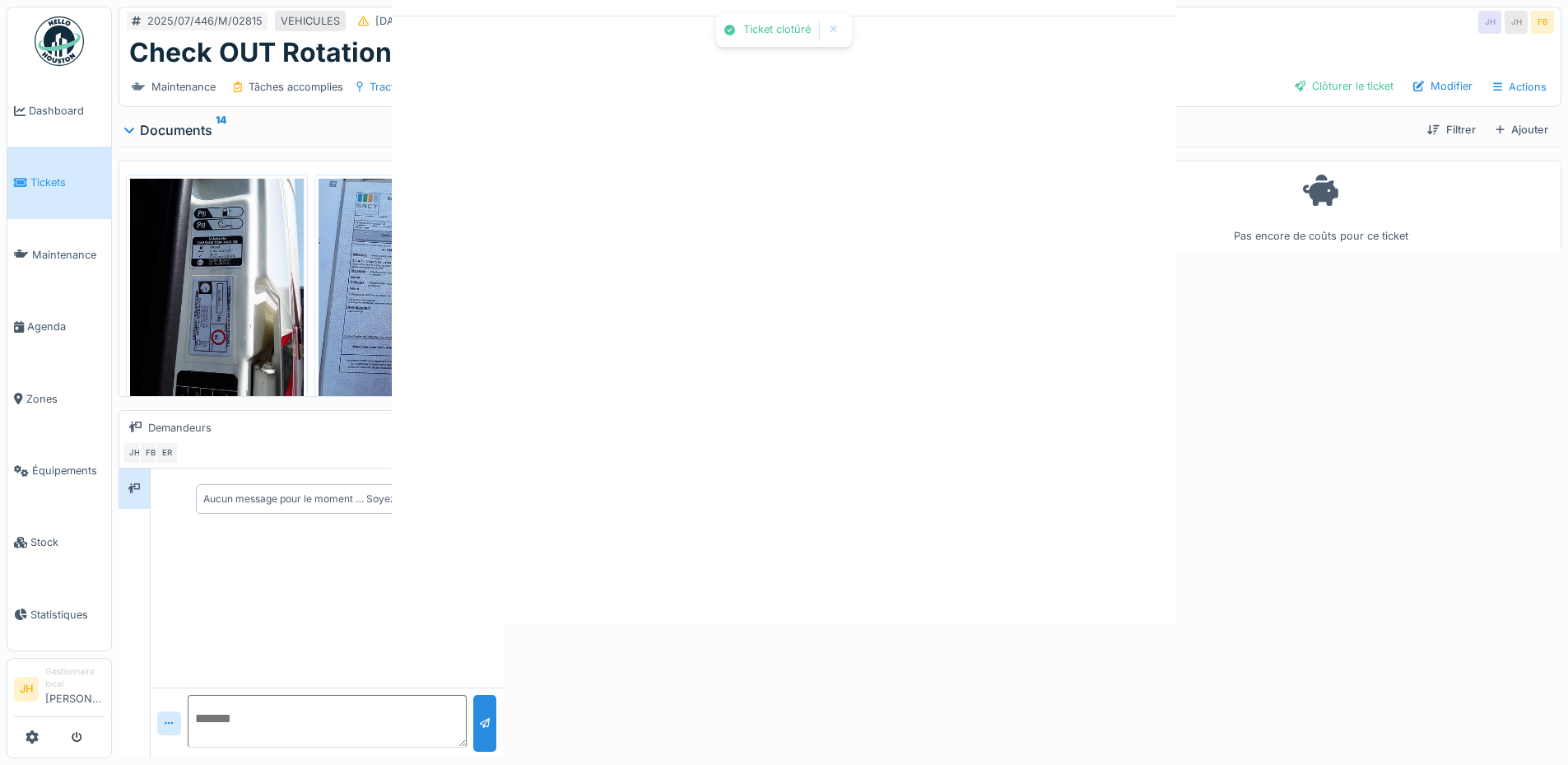
scroll to position [0, 0]
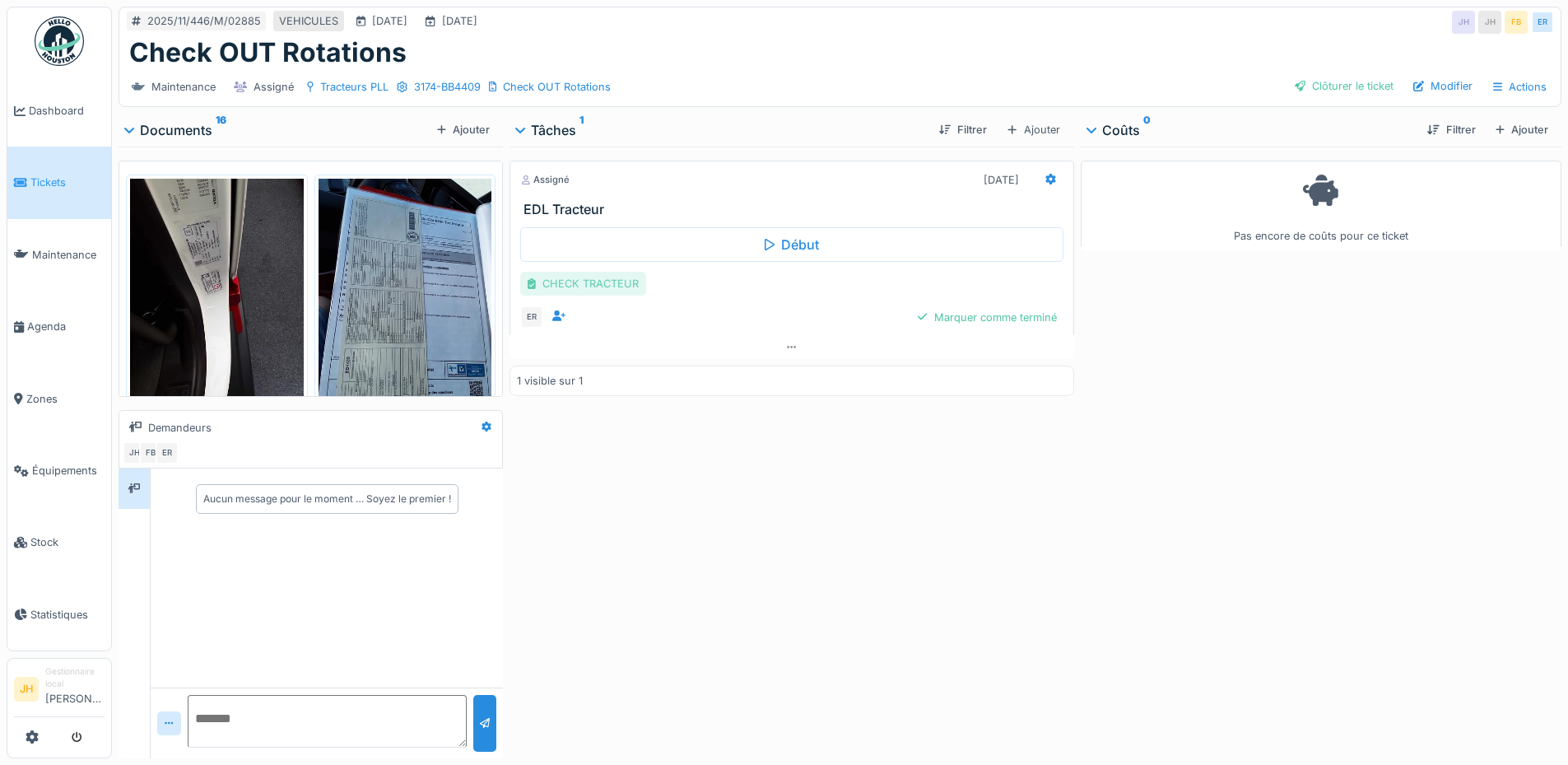
click at [547, 285] on div "CHECK TRACTEUR" at bounding box center [583, 283] width 126 height 24
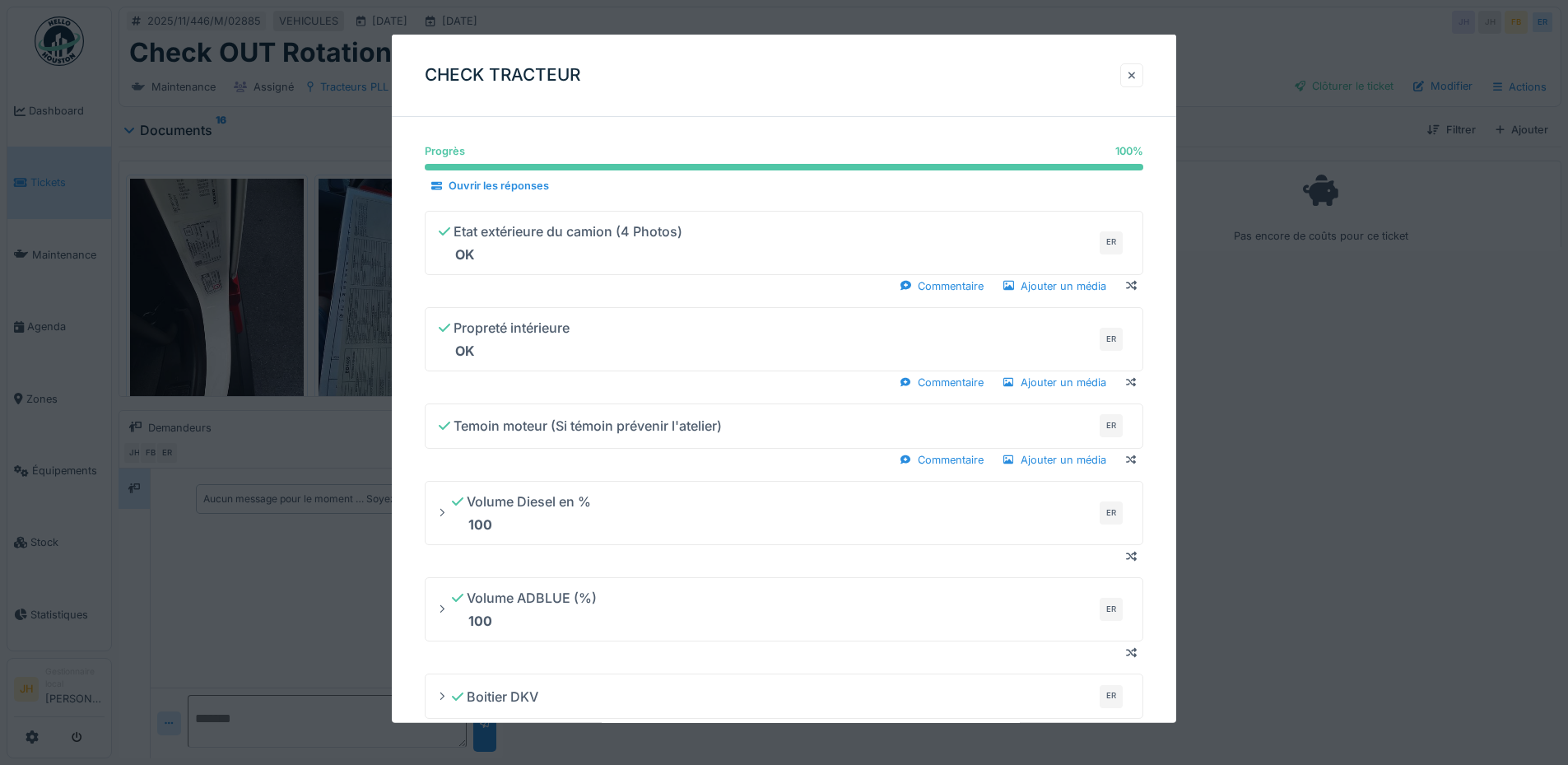
click at [1136, 76] on div at bounding box center [1132, 75] width 8 height 16
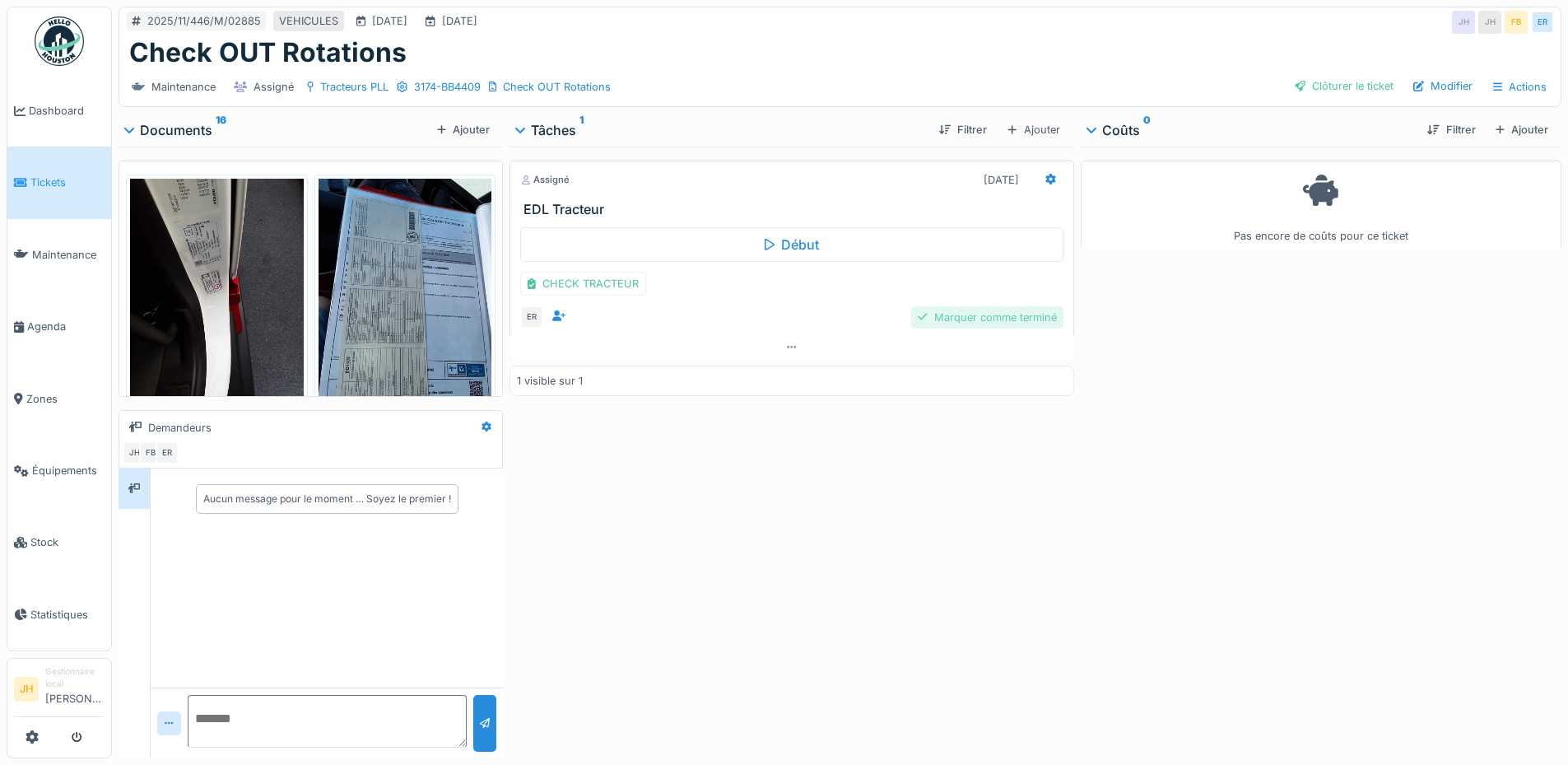
click at [1029, 319] on div "Marquer comme terminé" at bounding box center [987, 317] width 151 height 23
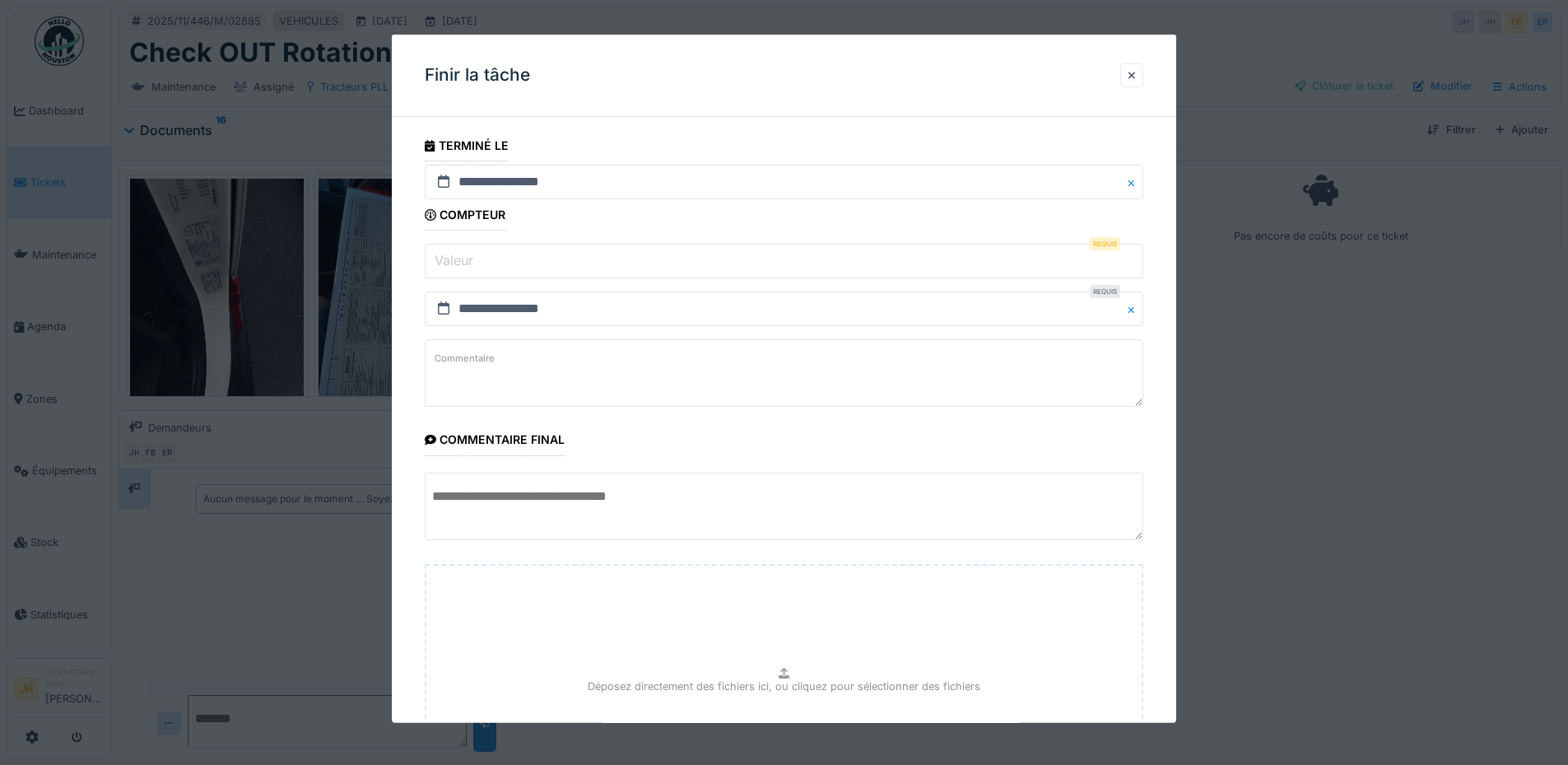
click at [541, 266] on input "Valeur" at bounding box center [784, 260] width 718 height 34
type input "*"
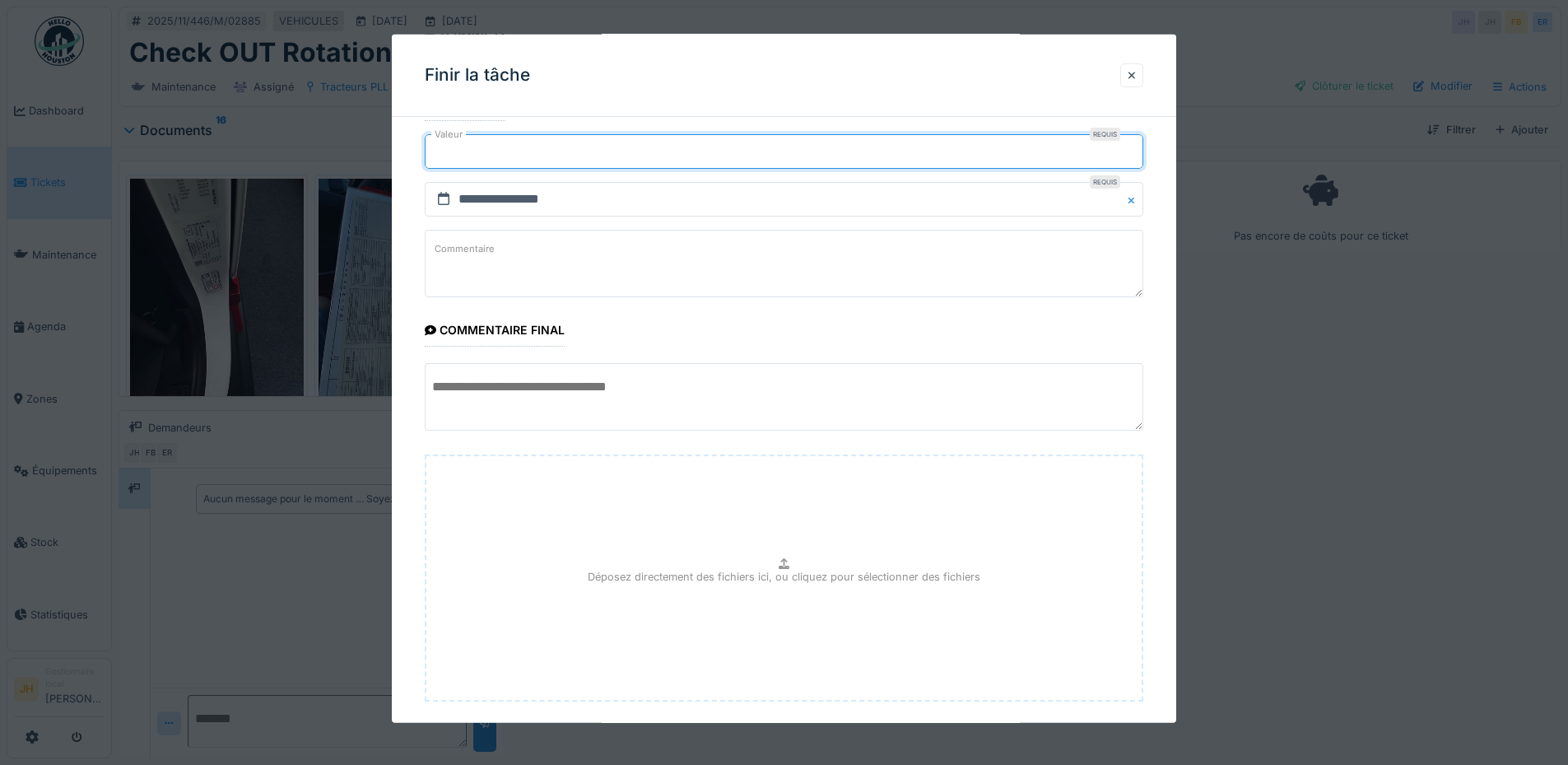
scroll to position [195, 0]
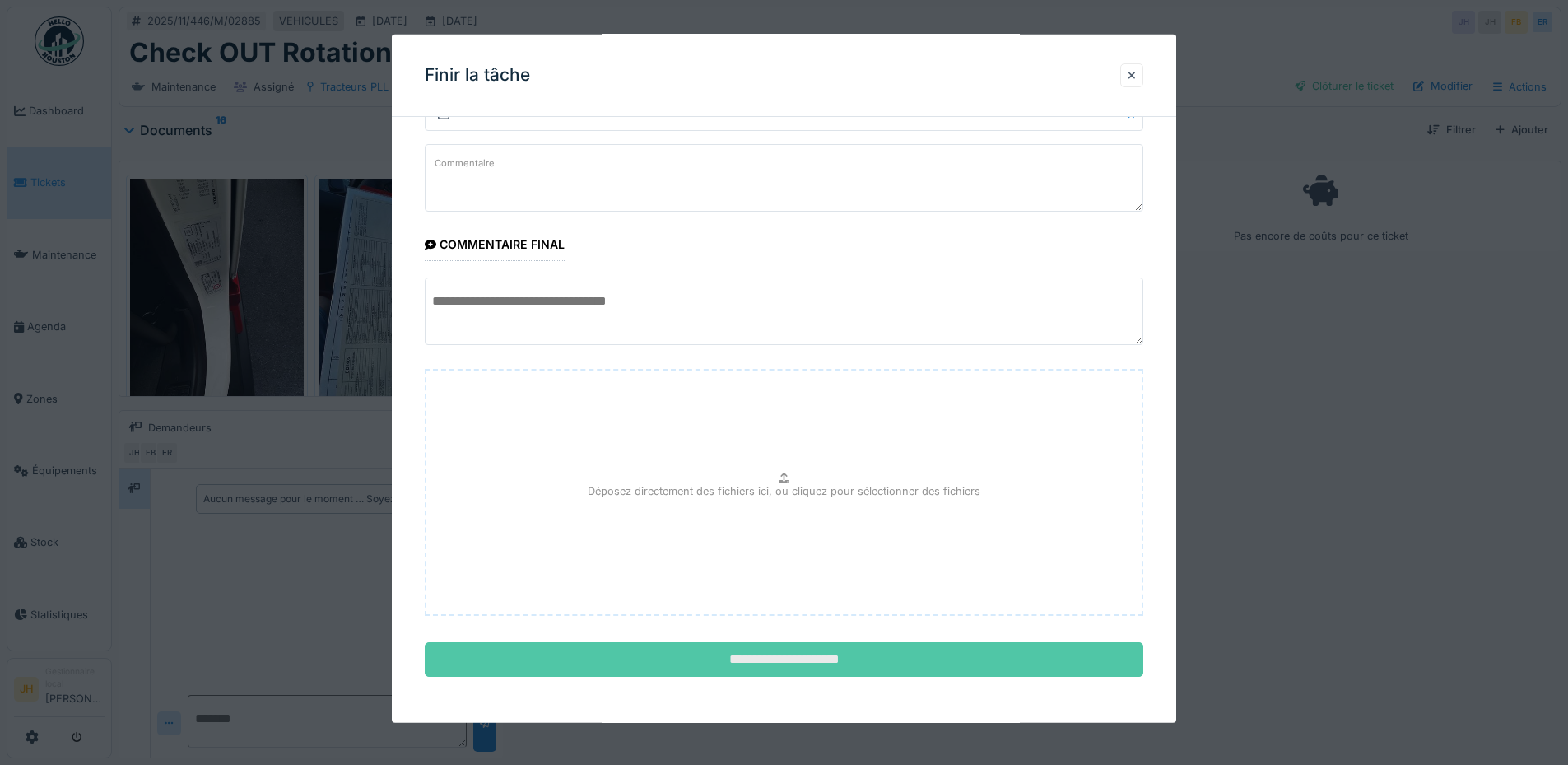
click at [708, 655] on input "**********" at bounding box center [784, 659] width 718 height 34
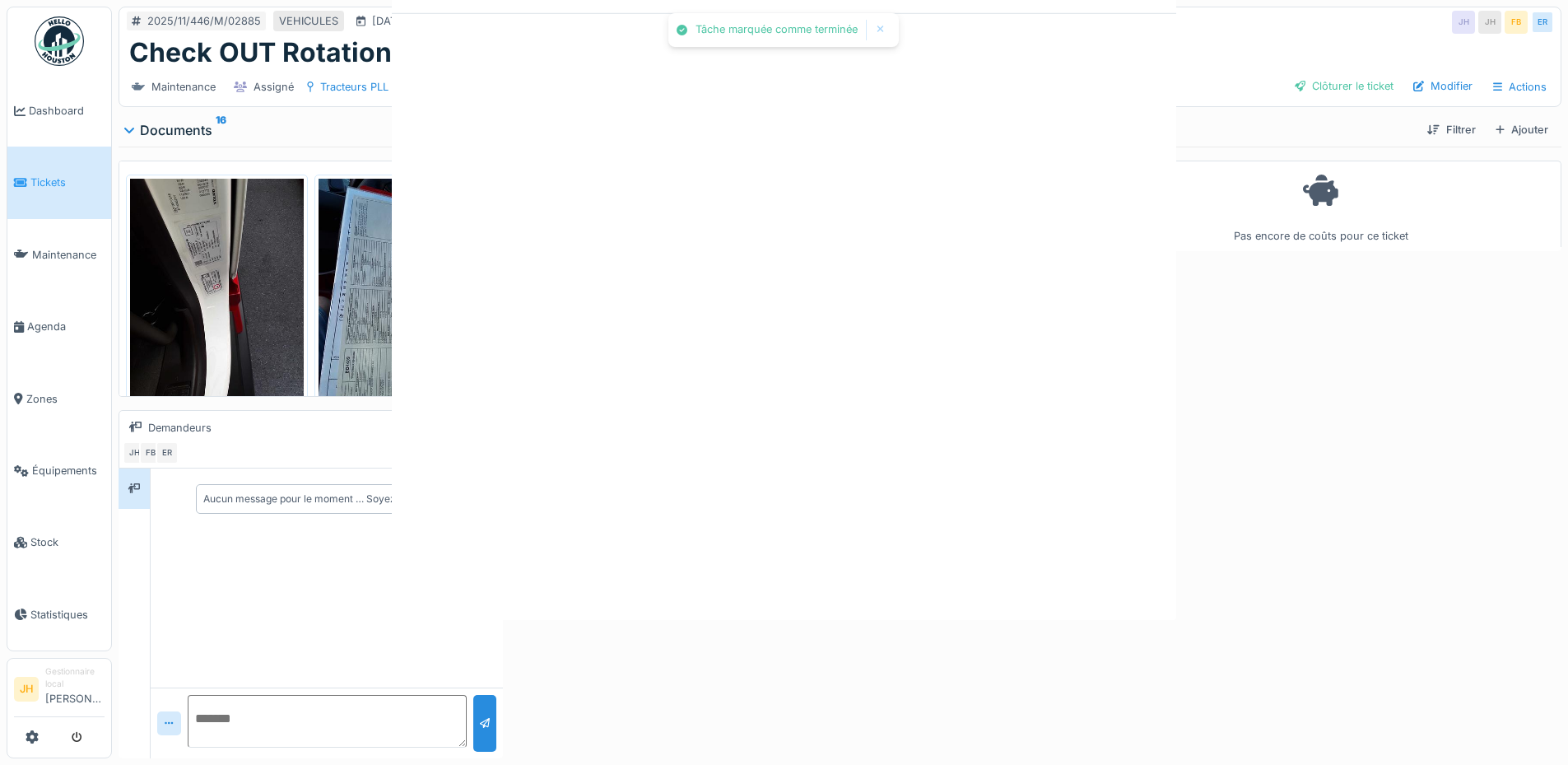
scroll to position [0, 0]
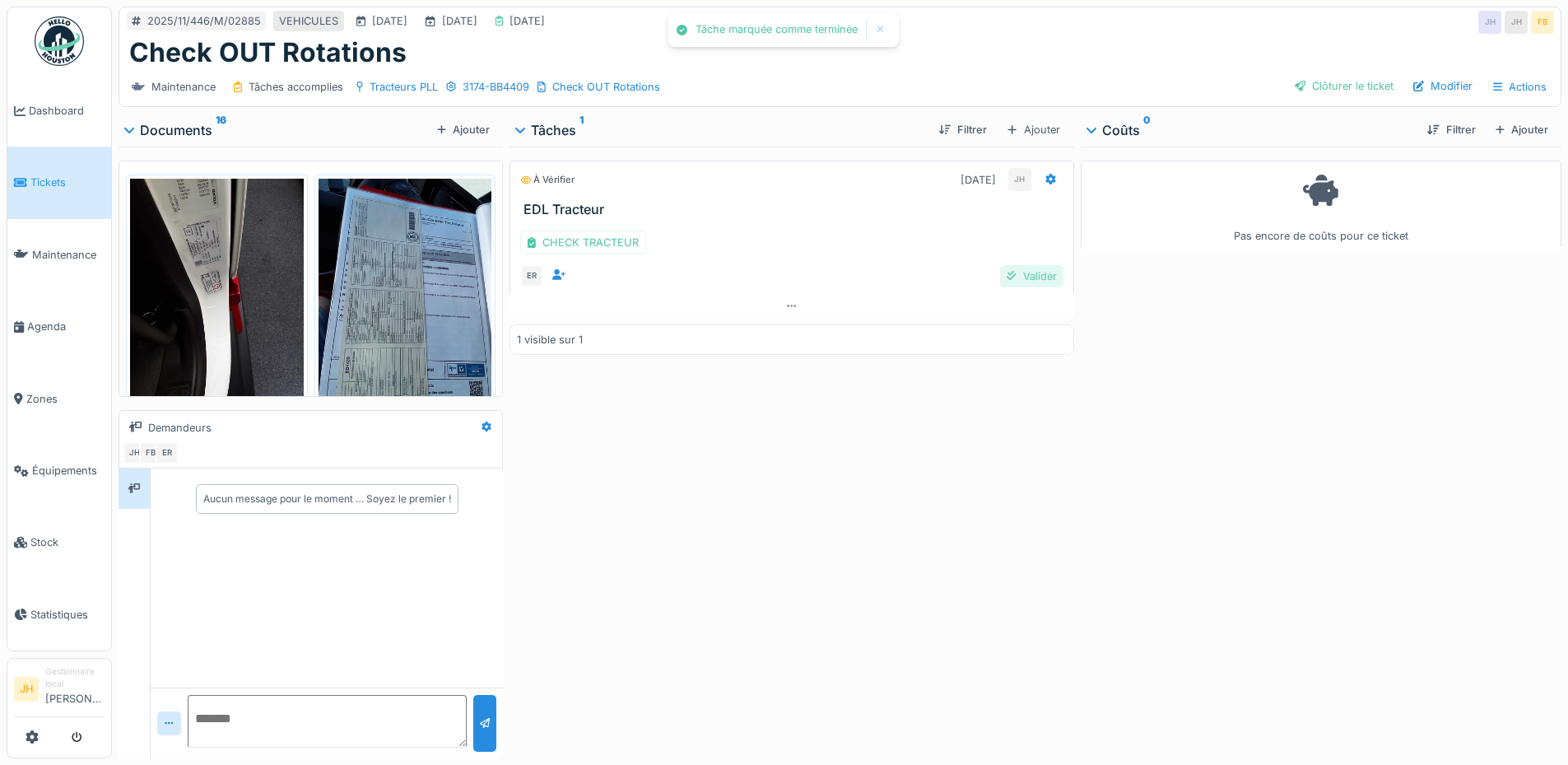
click at [1017, 270] on div "Valider" at bounding box center [1031, 276] width 63 height 23
click at [1321, 81] on div "Clôturer le ticket" at bounding box center [1345, 86] width 112 height 23
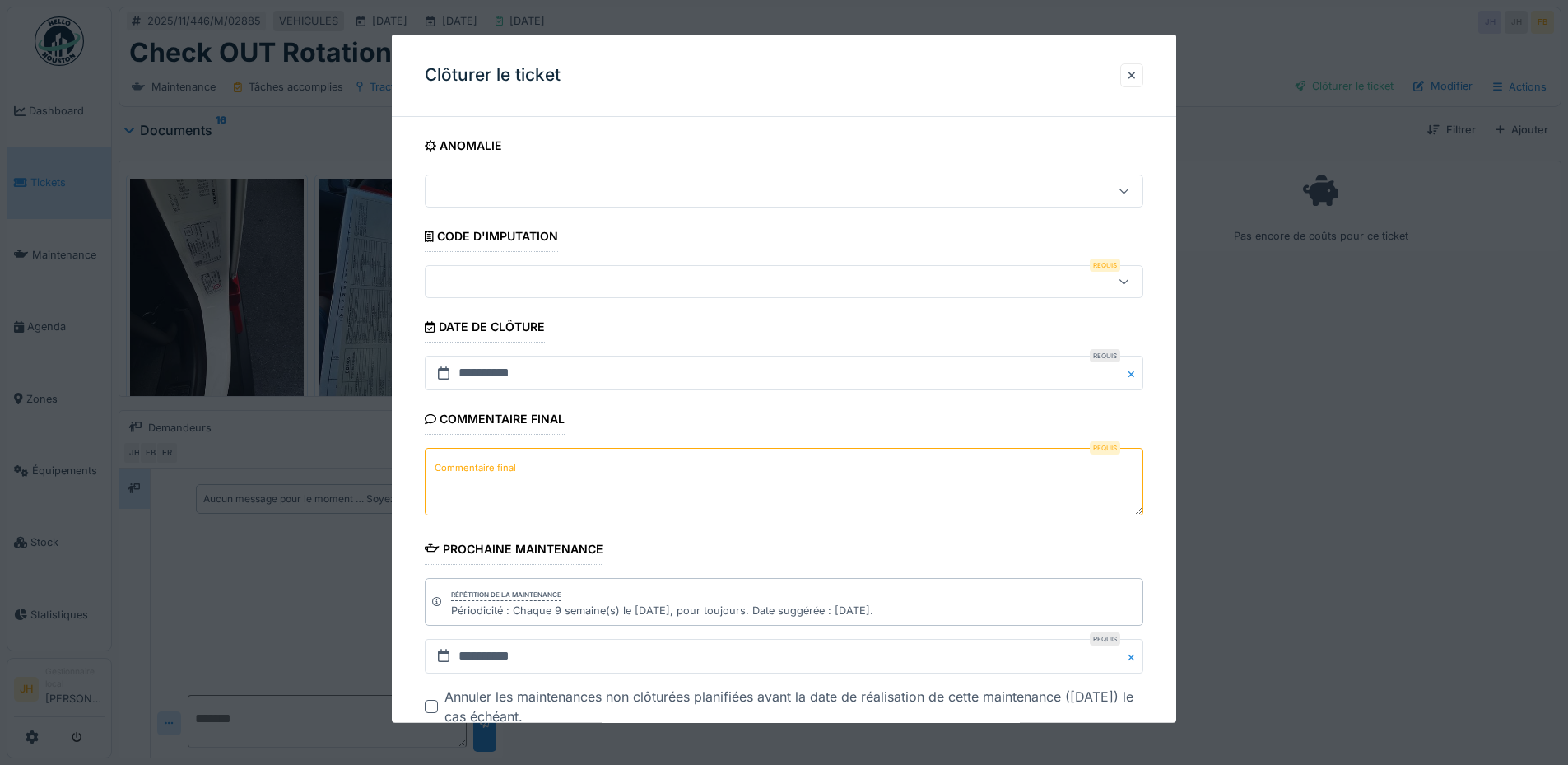
click at [549, 287] on div at bounding box center [742, 282] width 620 height 18
click at [498, 334] on input at bounding box center [787, 330] width 703 height 34
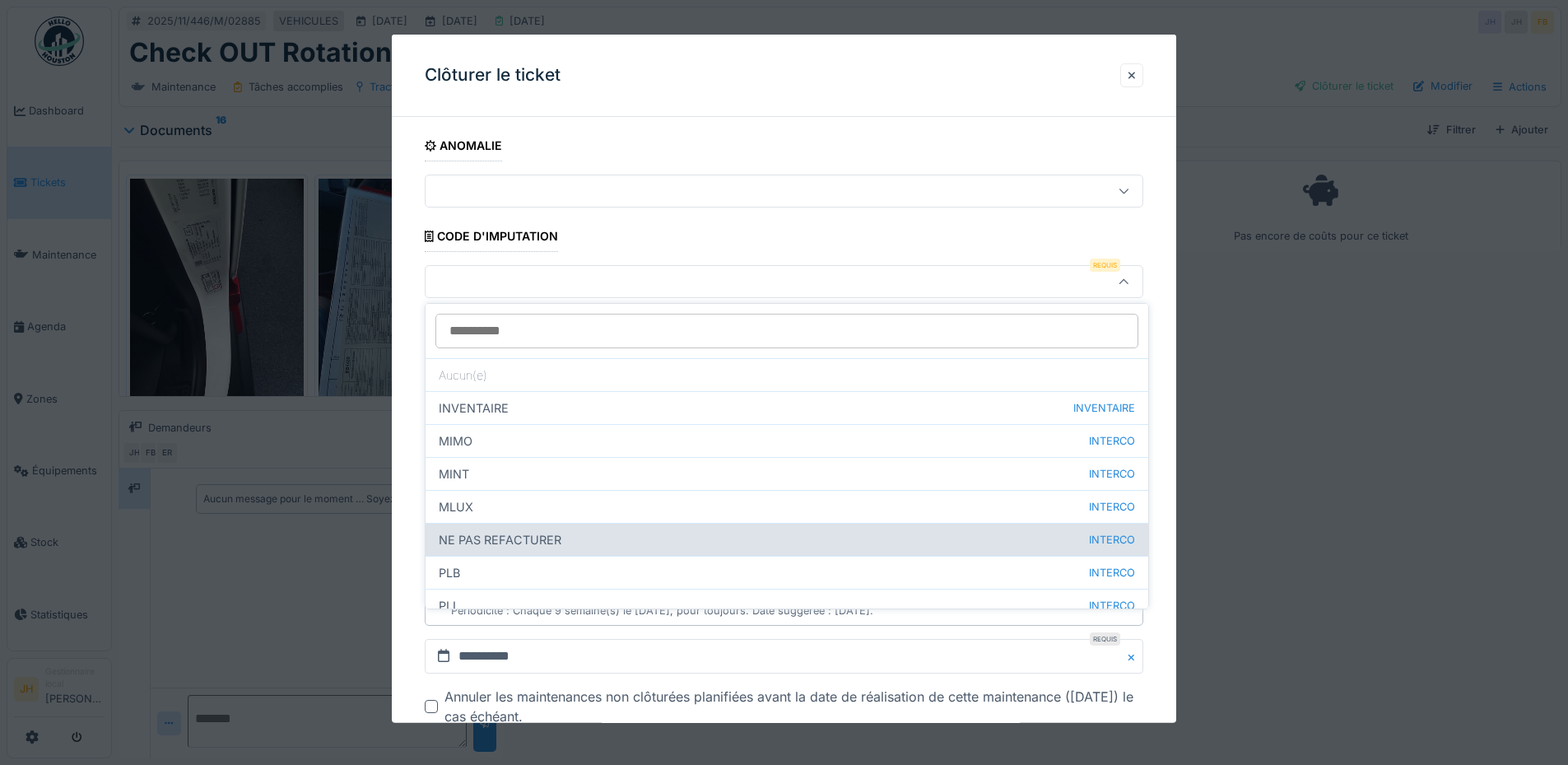
click at [526, 538] on div "NE PAS REFACTURER INTERCO" at bounding box center [787, 538] width 723 height 33
type input "****"
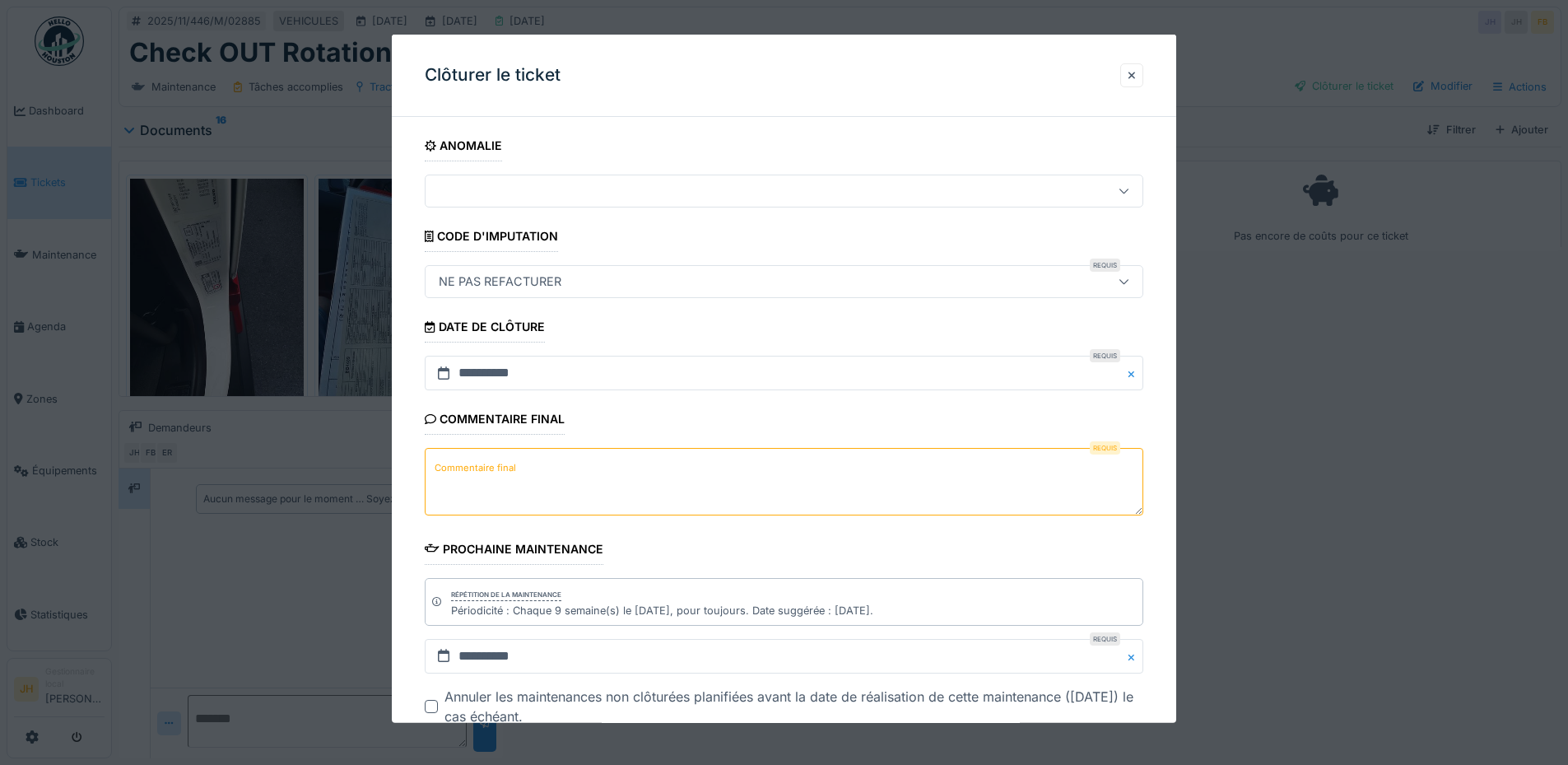
click at [502, 488] on textarea "Commentaire final" at bounding box center [784, 482] width 718 height 68
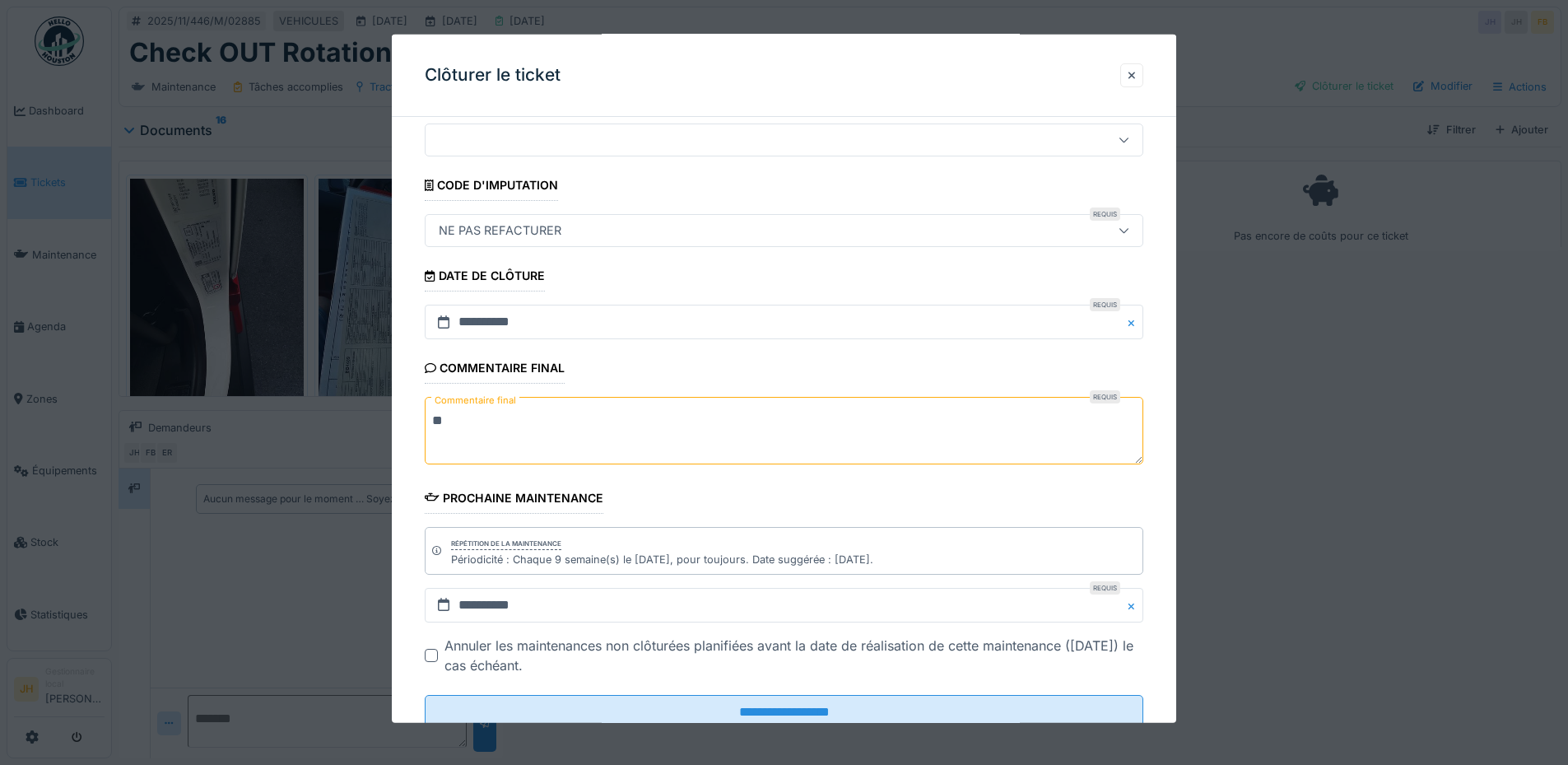
scroll to position [104, 0]
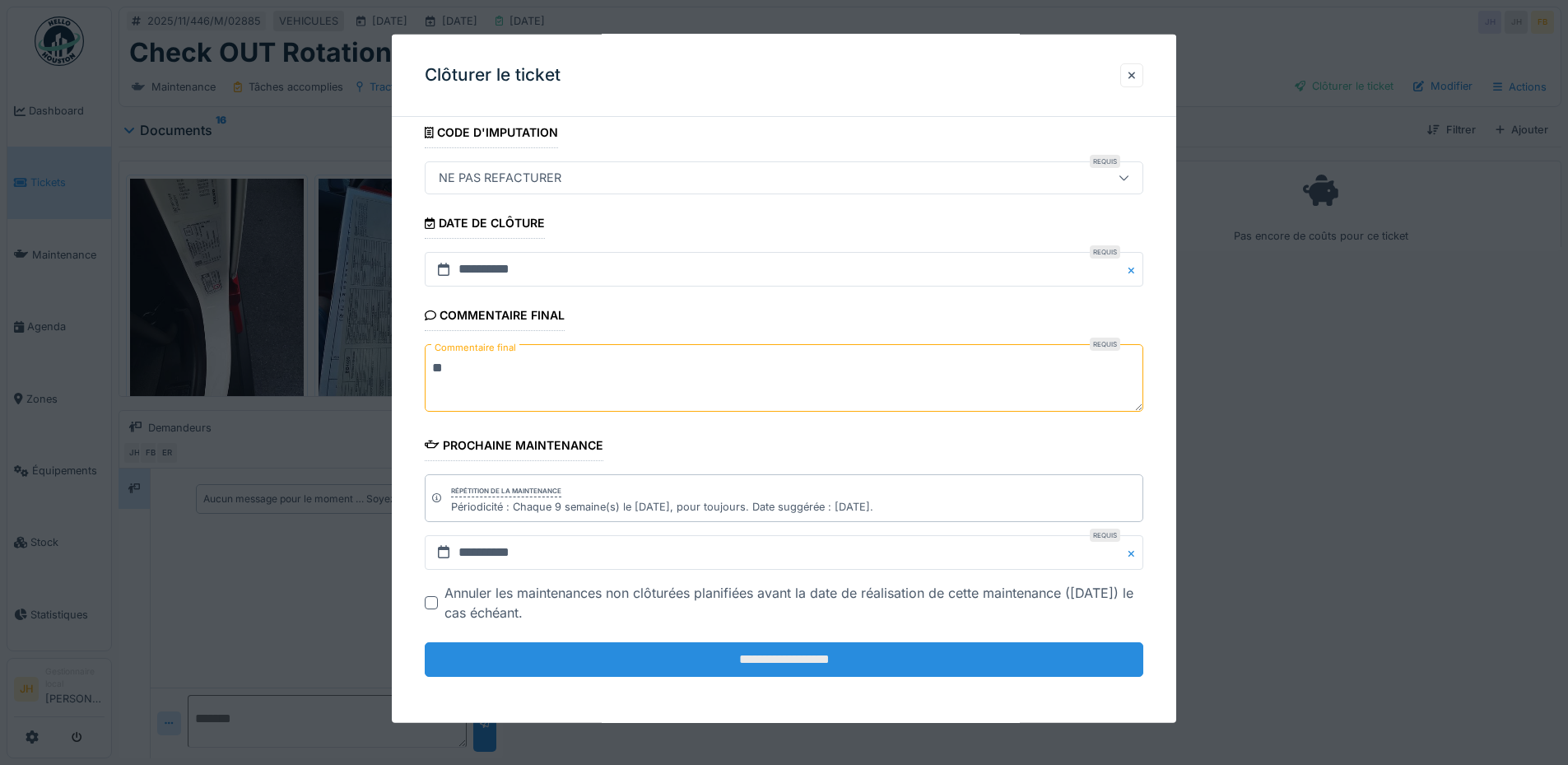
type textarea "**"
click at [769, 652] on input "**********" at bounding box center [784, 659] width 718 height 34
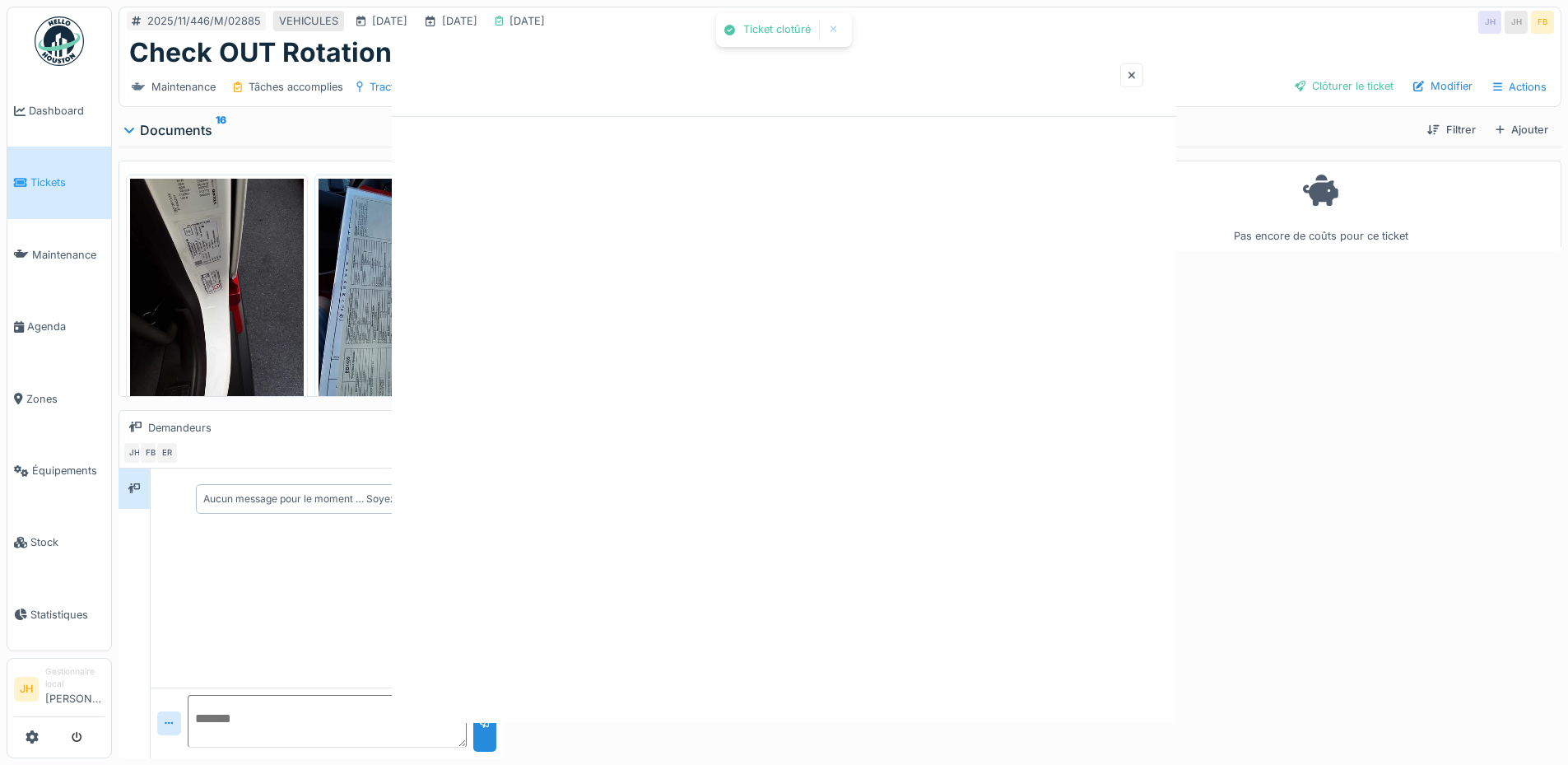
scroll to position [0, 0]
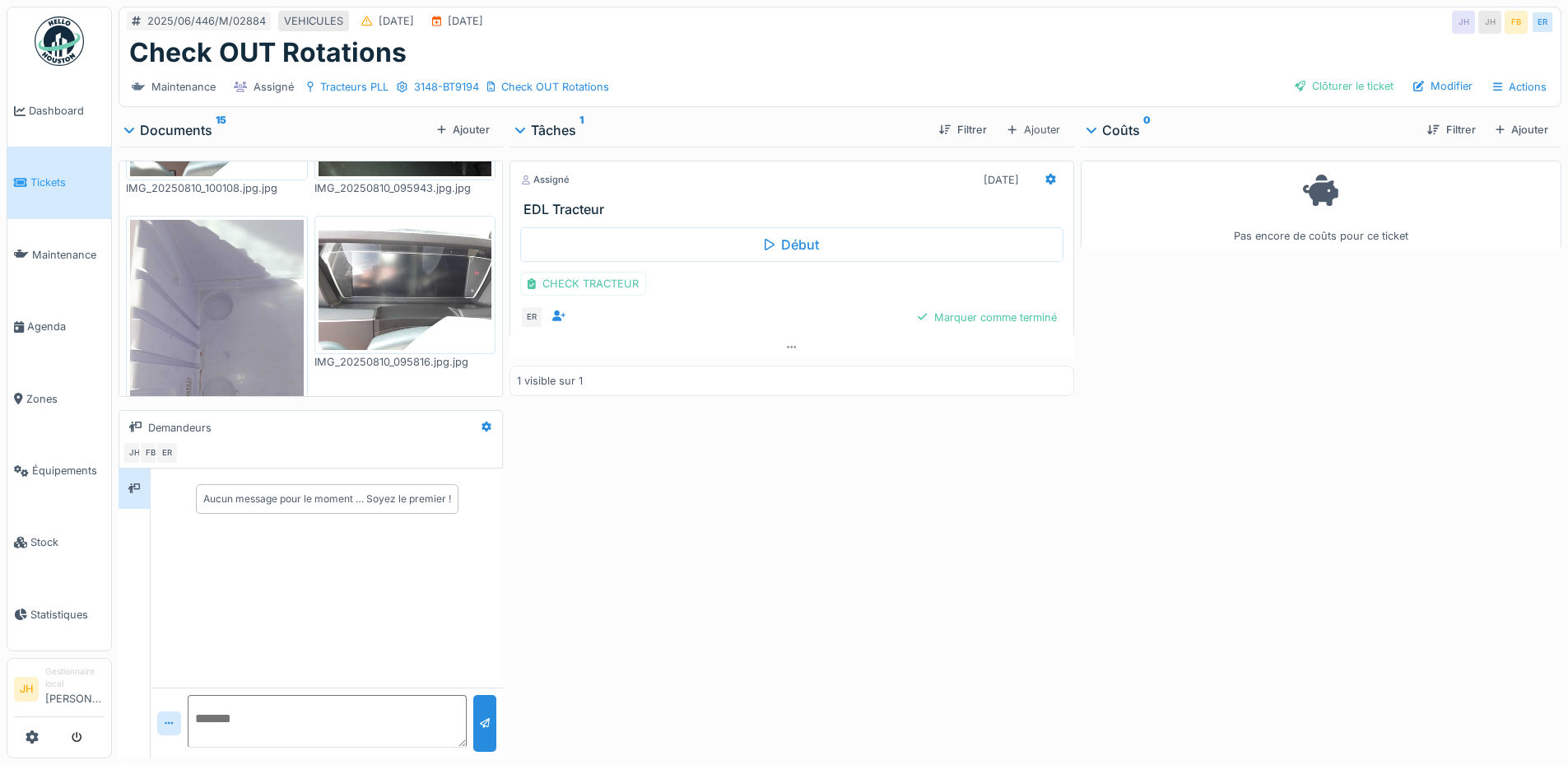
scroll to position [1152, 0]
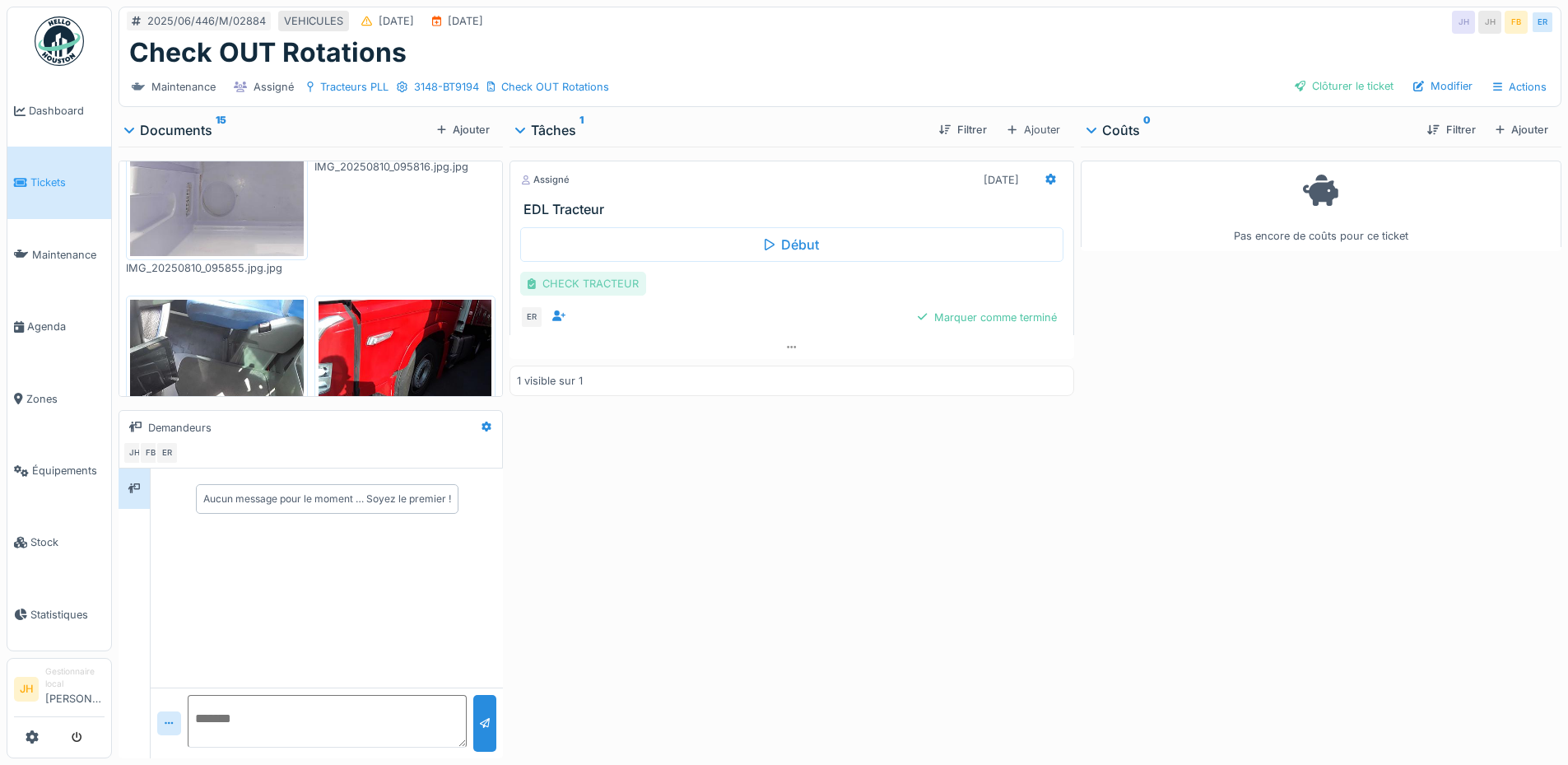
click at [574, 290] on div "CHECK TRACTEUR" at bounding box center [583, 283] width 126 height 24
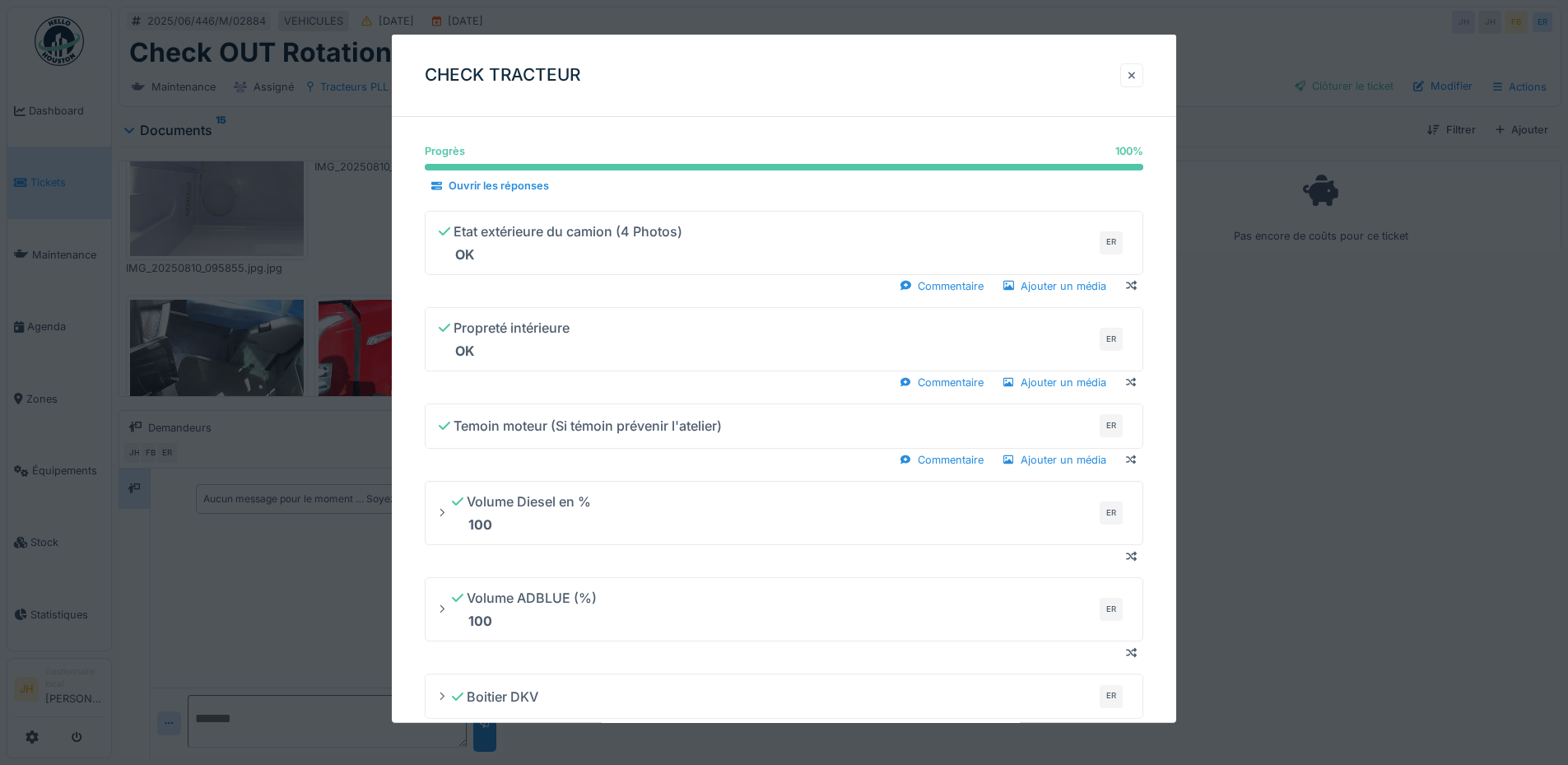
click at [1136, 75] on div at bounding box center [1132, 75] width 8 height 16
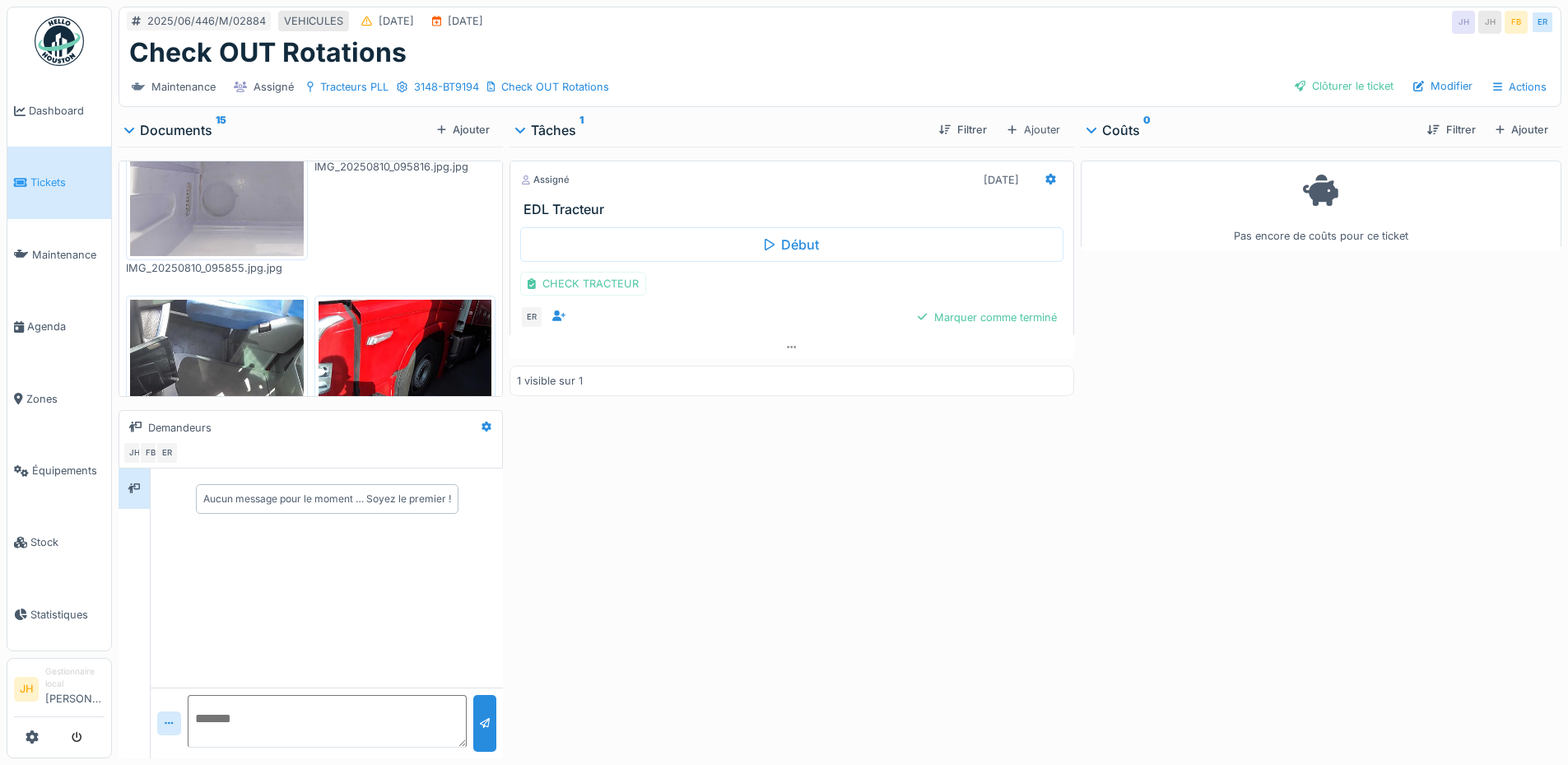
click at [401, 323] on img at bounding box center [406, 365] width 174 height 130
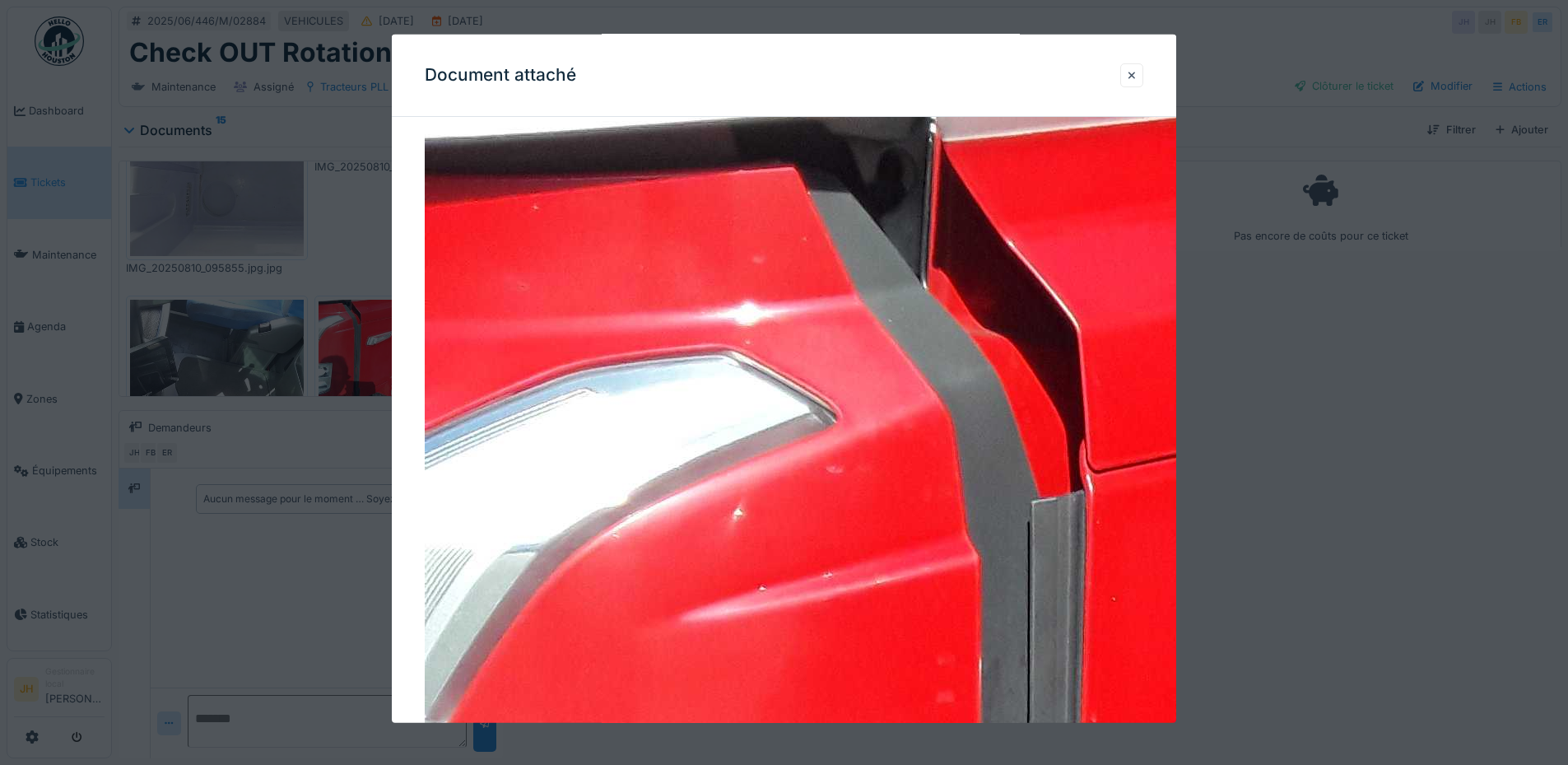
scroll to position [13, 0]
click at [1136, 74] on div at bounding box center [1132, 75] width 8 height 16
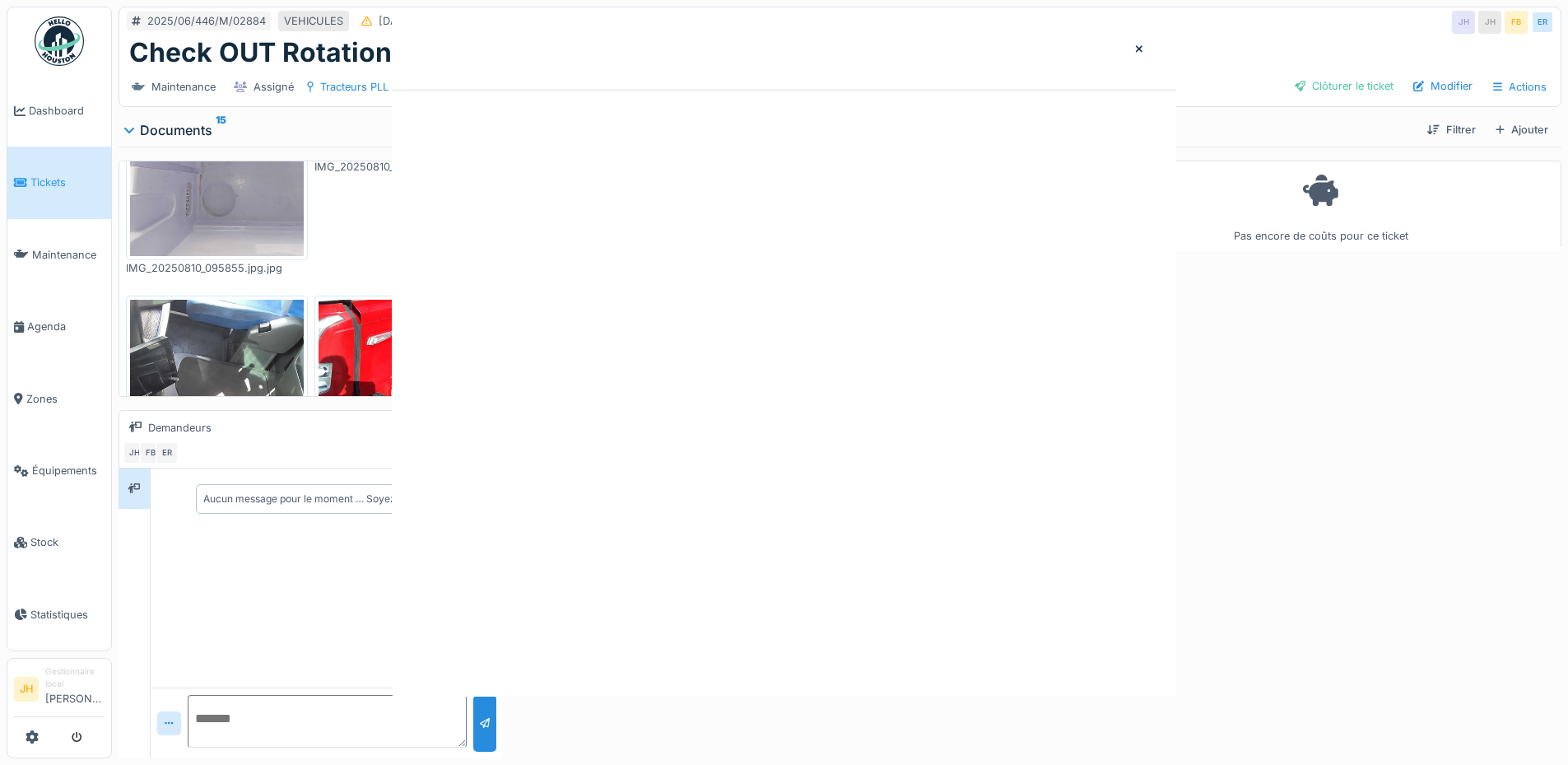
scroll to position [0, 0]
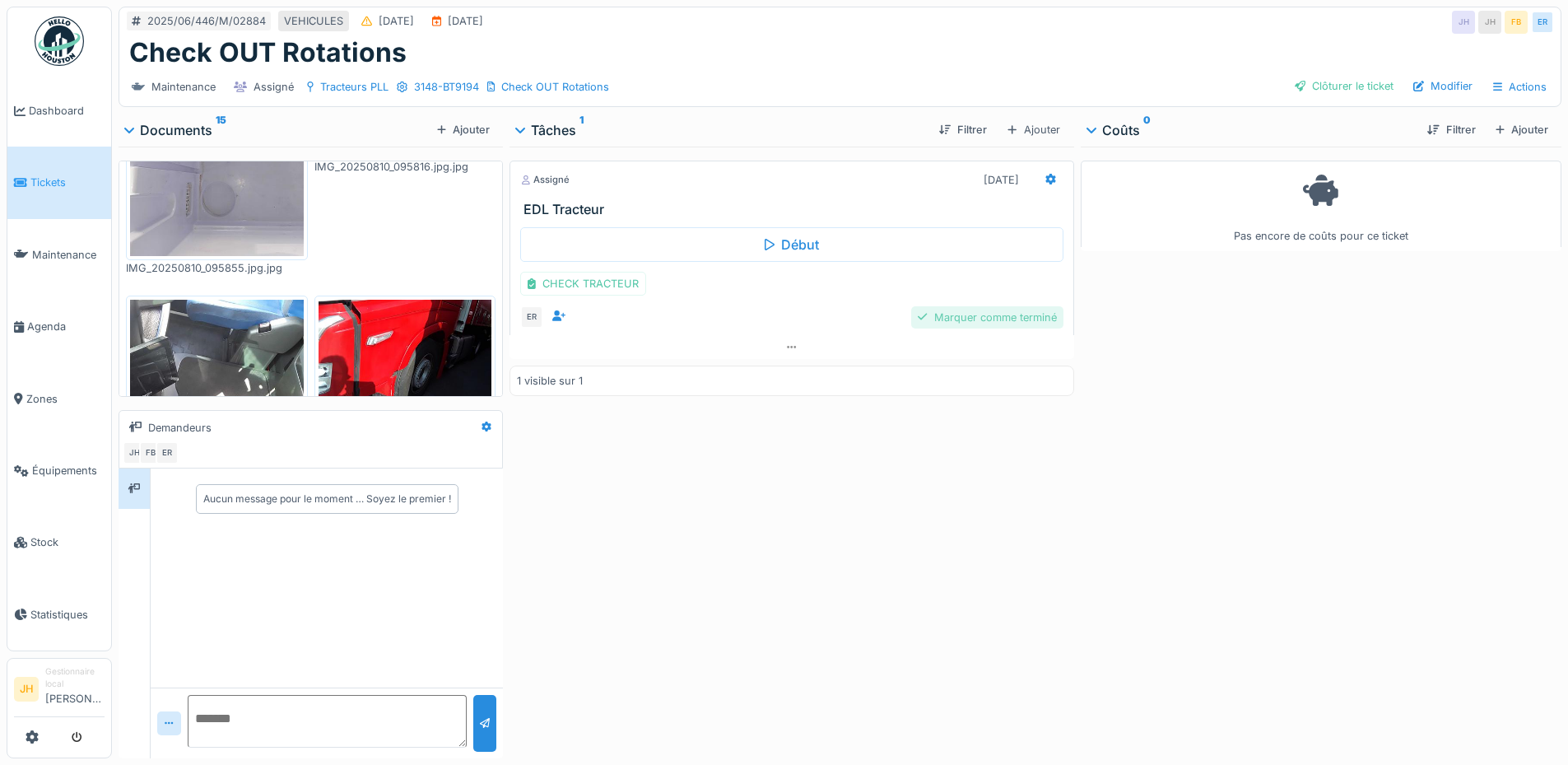
click at [952, 306] on div "Marquer comme terminé" at bounding box center [987, 317] width 151 height 23
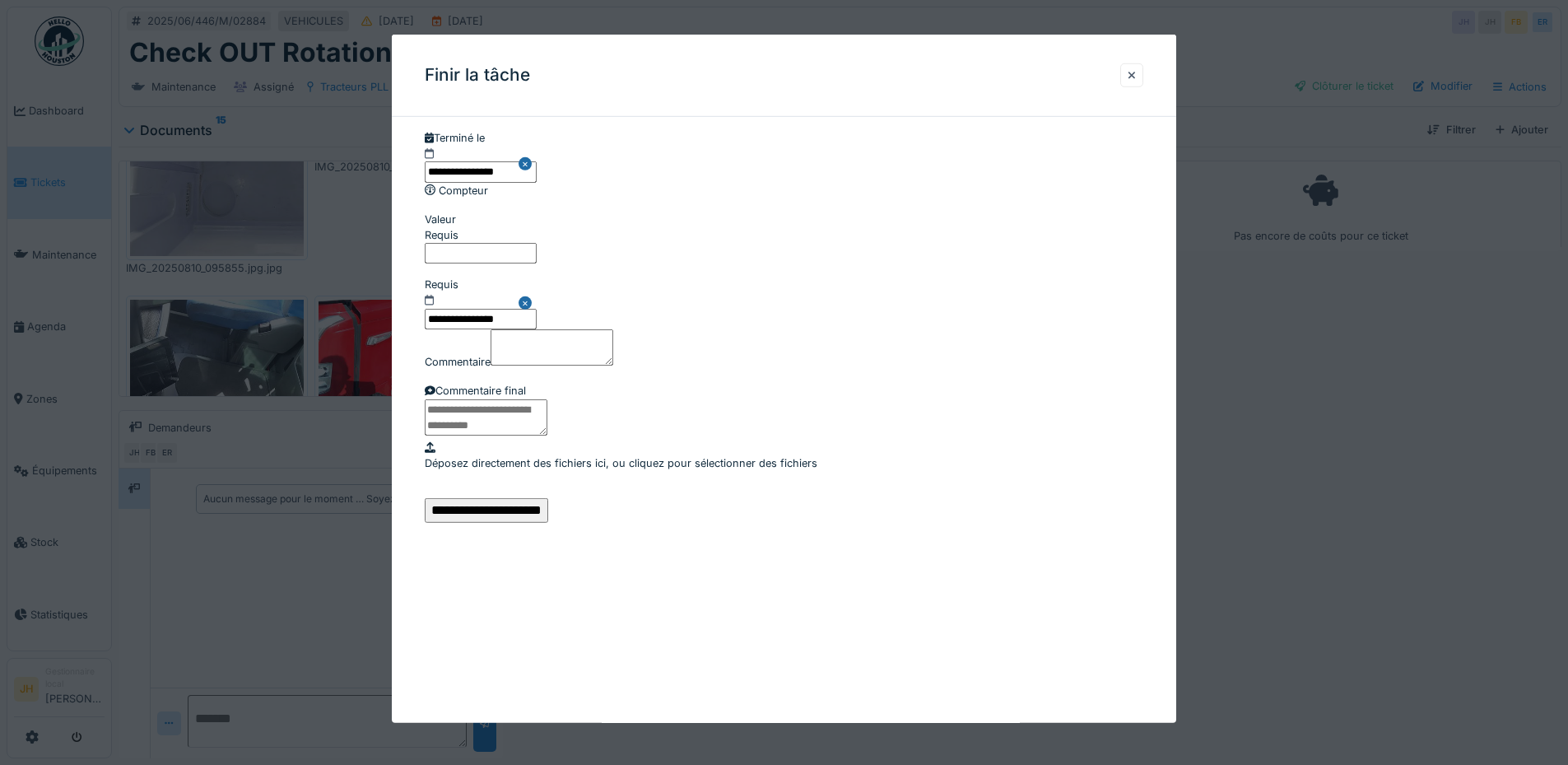
click at [537, 263] on input "Valeur" at bounding box center [481, 252] width 112 height 21
type input "*"
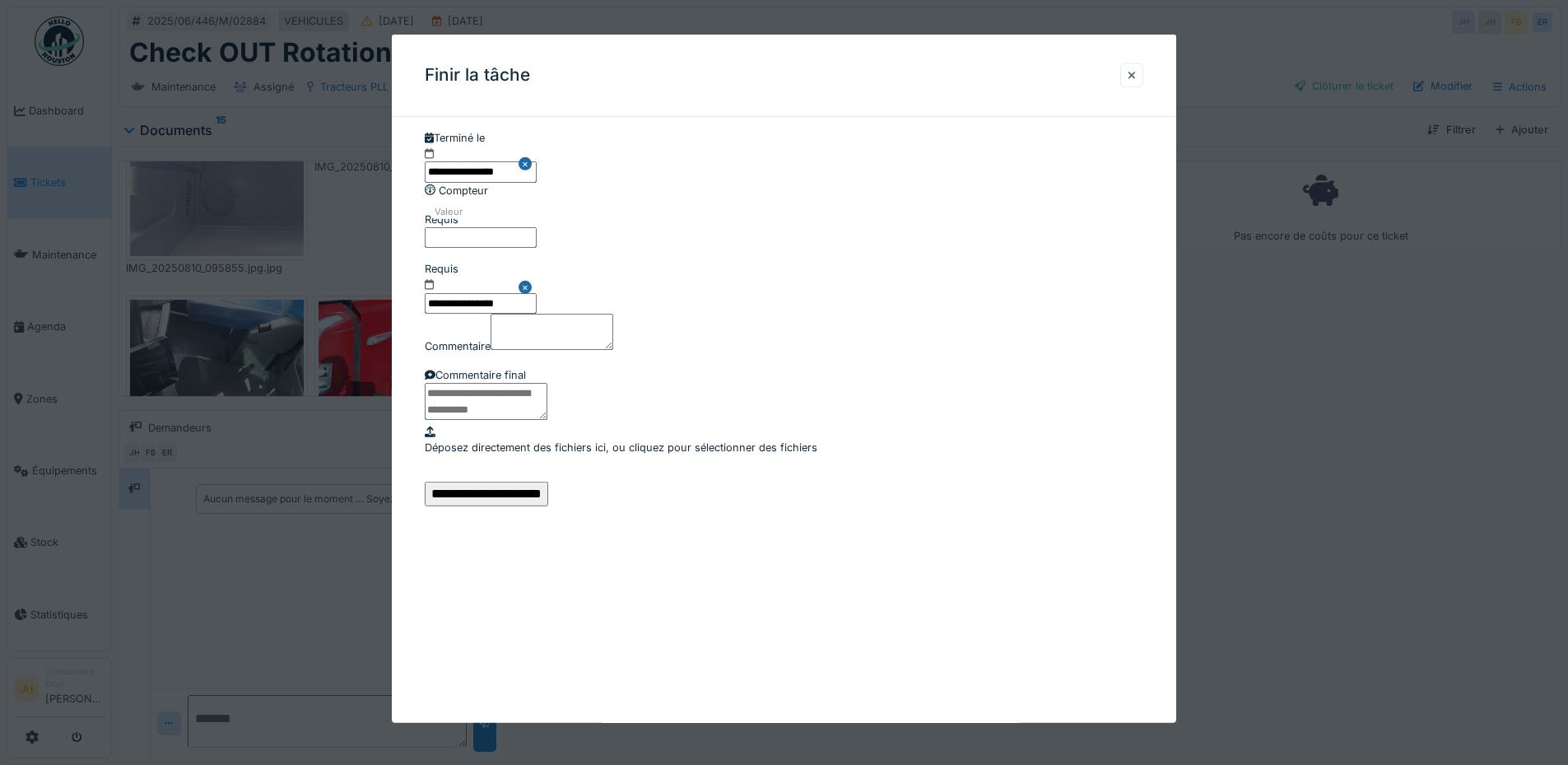
scroll to position [195, 0]
click at [549, 506] on input "**********" at bounding box center [487, 494] width 124 height 25
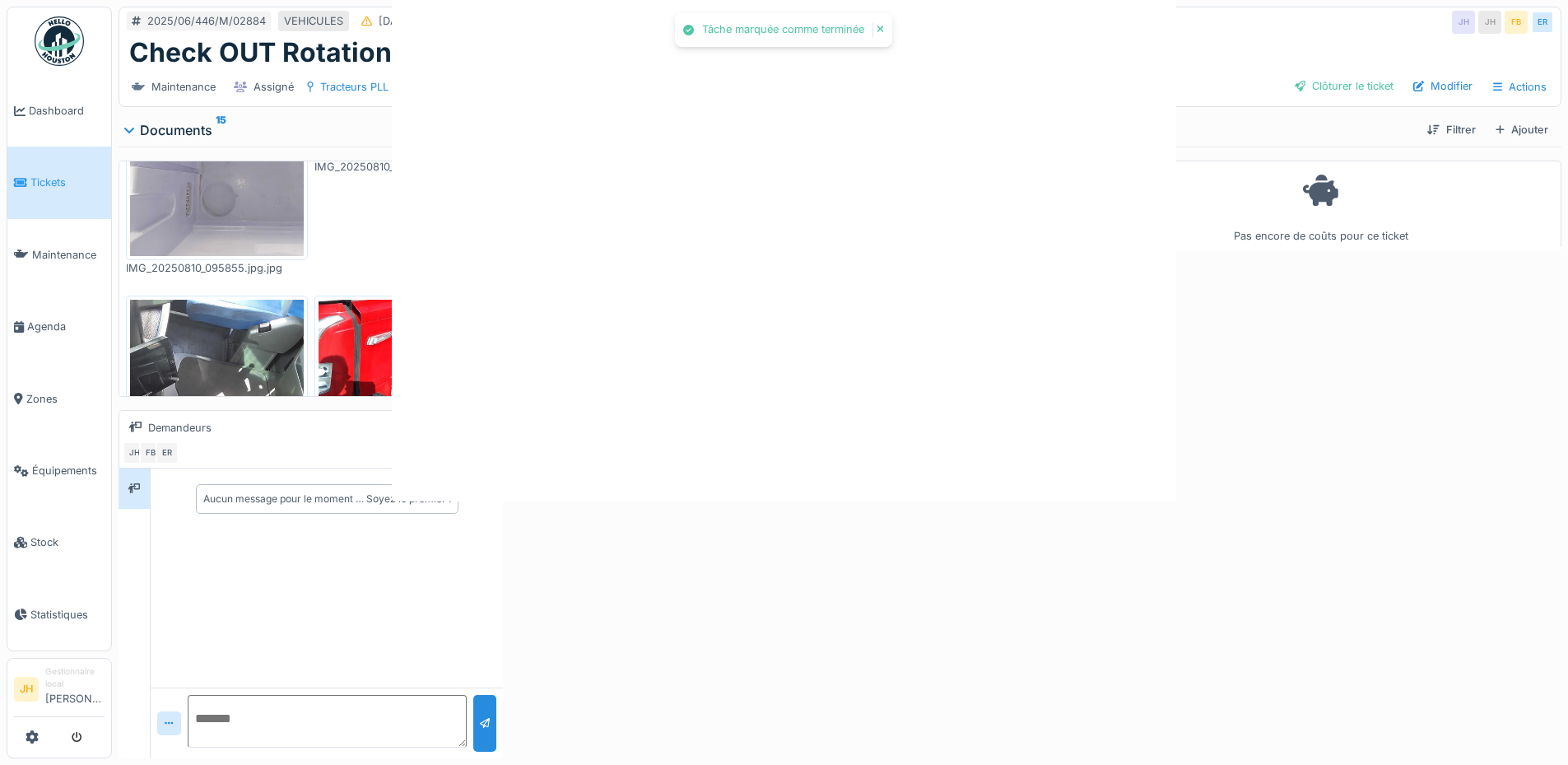
scroll to position [0, 0]
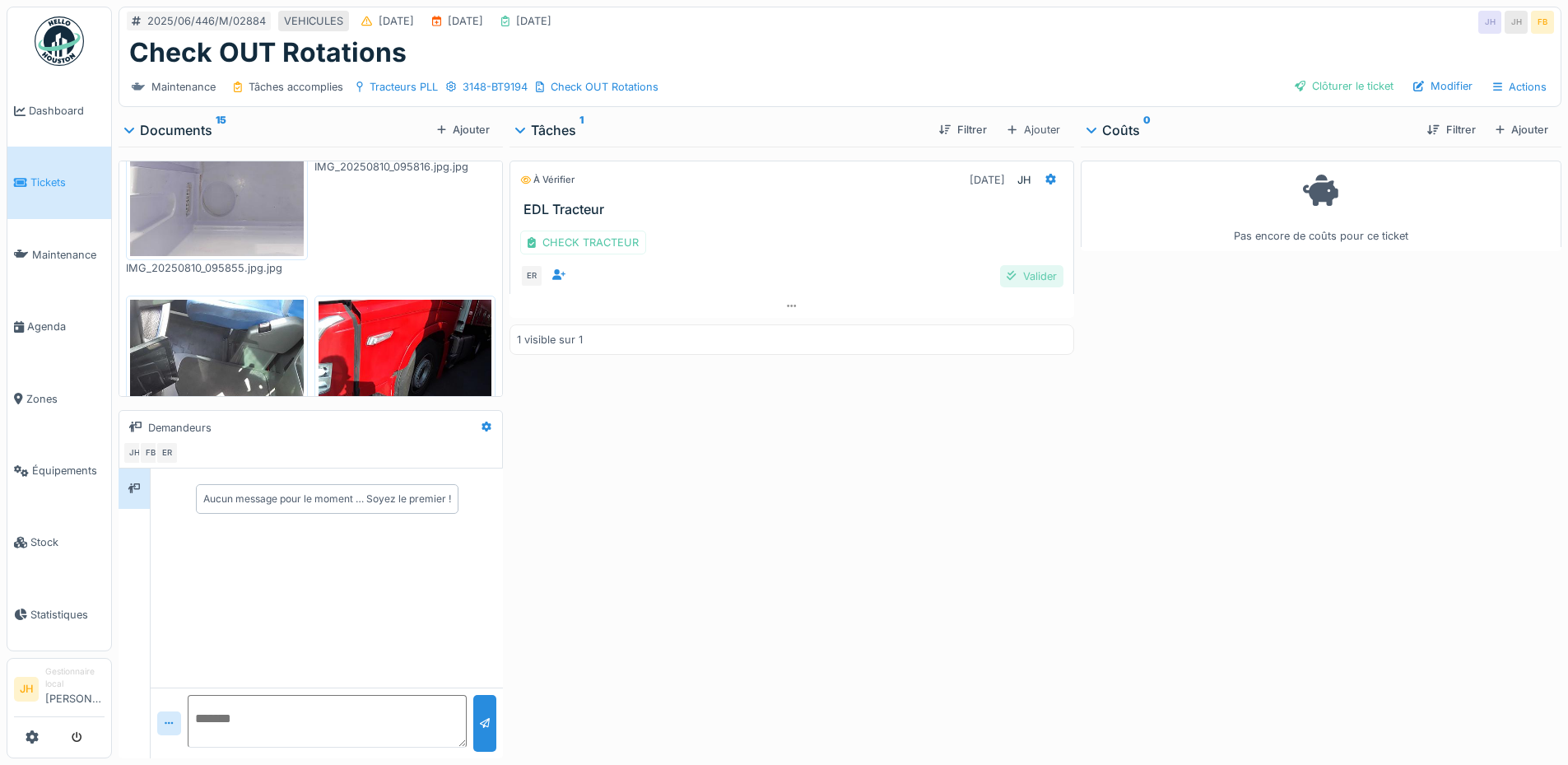
click at [1019, 265] on div "Valider" at bounding box center [1031, 276] width 63 height 23
click at [1326, 75] on div "Clôturer le ticket" at bounding box center [1345, 86] width 112 height 23
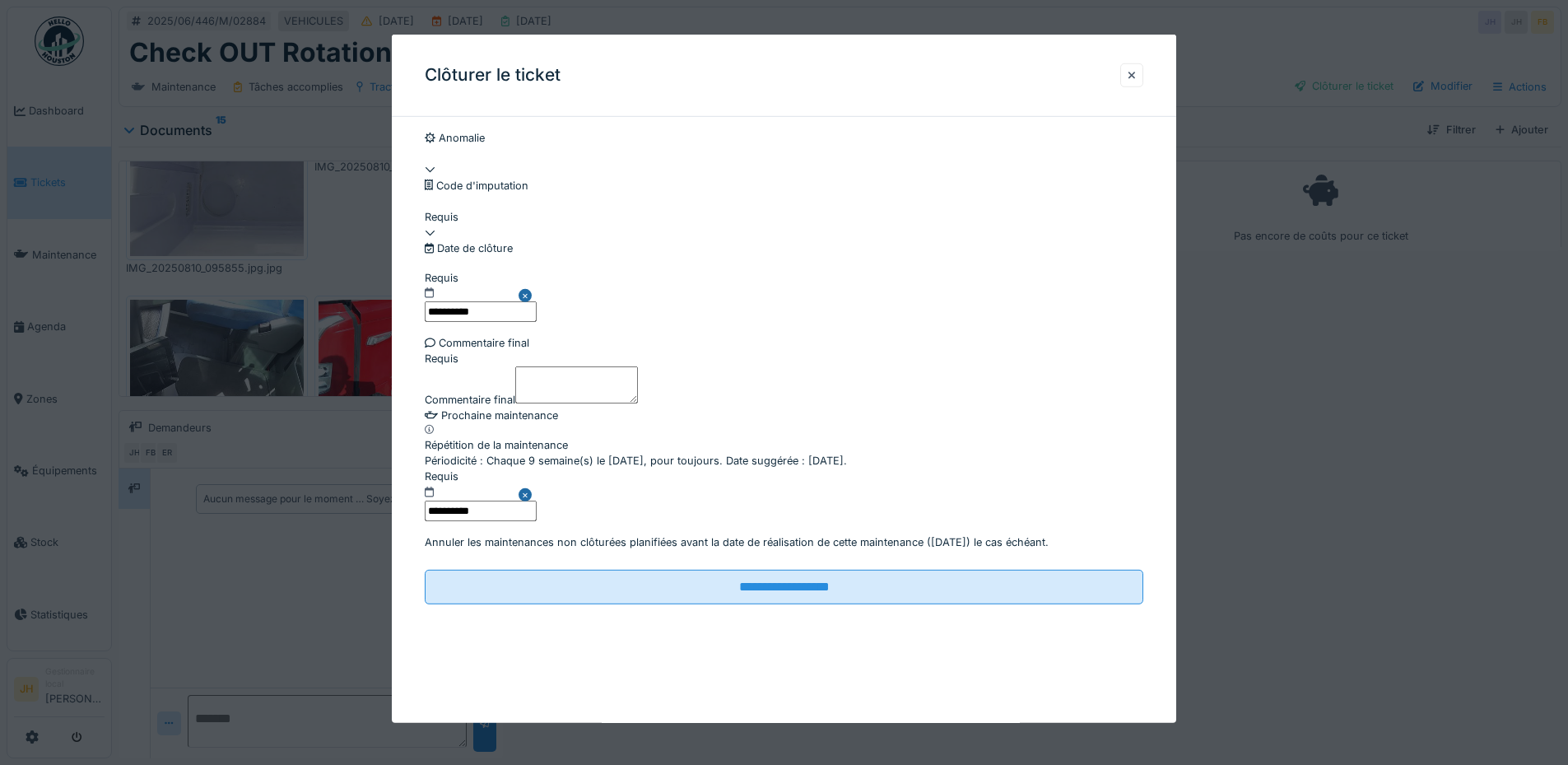
click at [585, 225] on div at bounding box center [784, 225] width 718 height 0
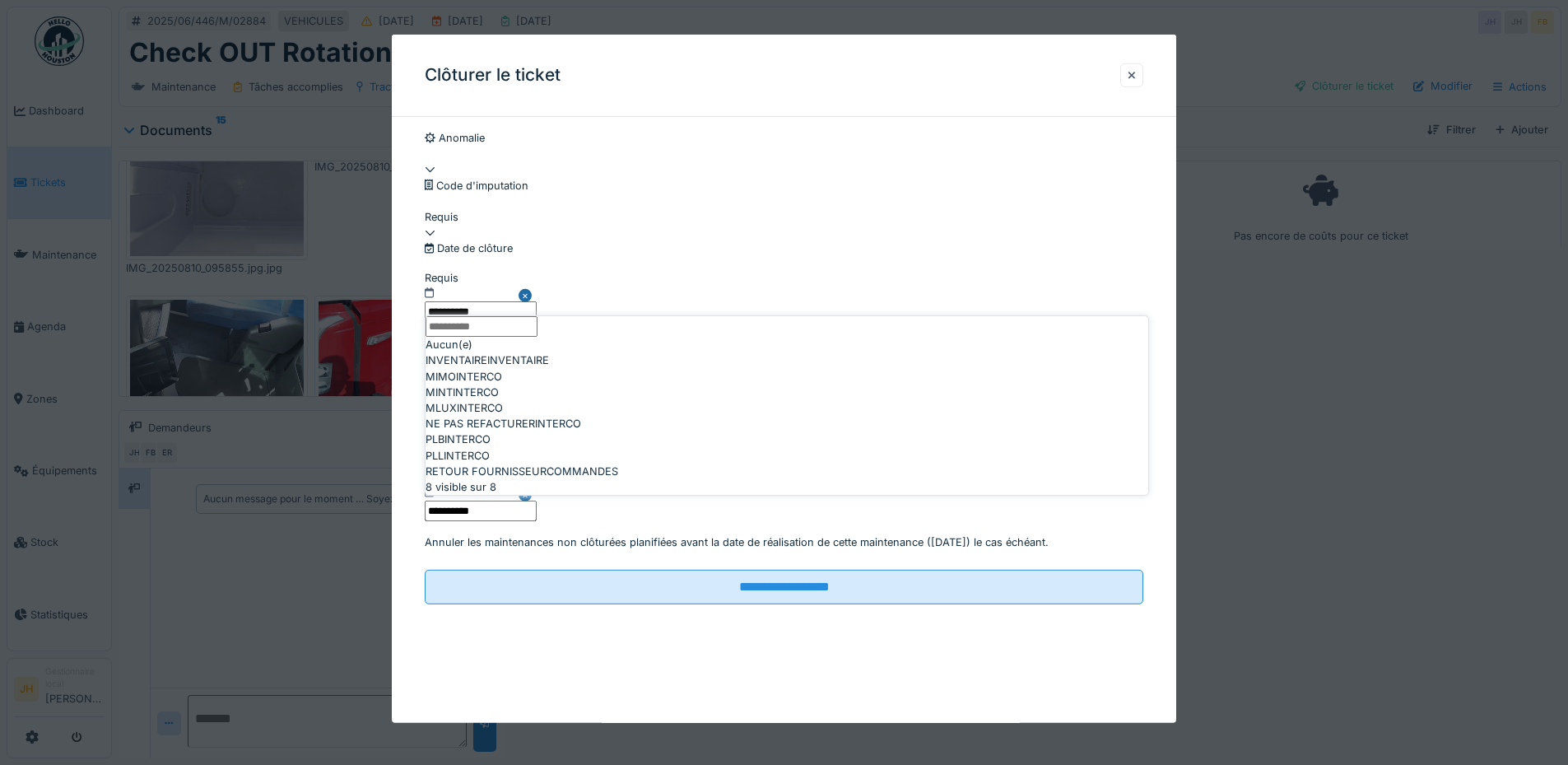
click at [569, 431] on div "NE PAS REFACTURER INTERCO" at bounding box center [787, 423] width 723 height 16
type input "****"
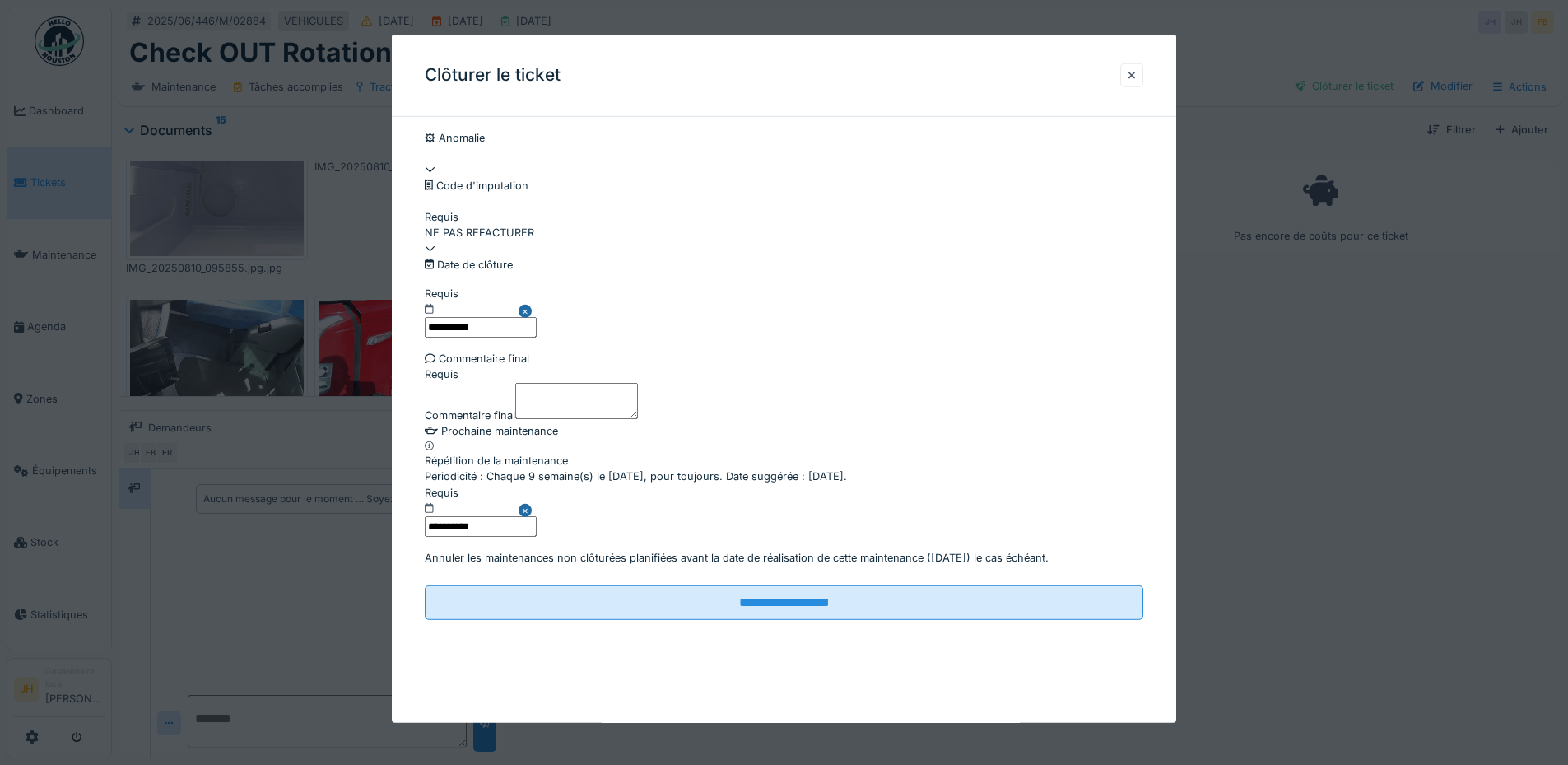
click at [547, 418] on textarea "Commentaire final" at bounding box center [576, 400] width 123 height 36
type textarea "**"
click at [762, 633] on fieldset "**********" at bounding box center [784, 382] width 718 height 503
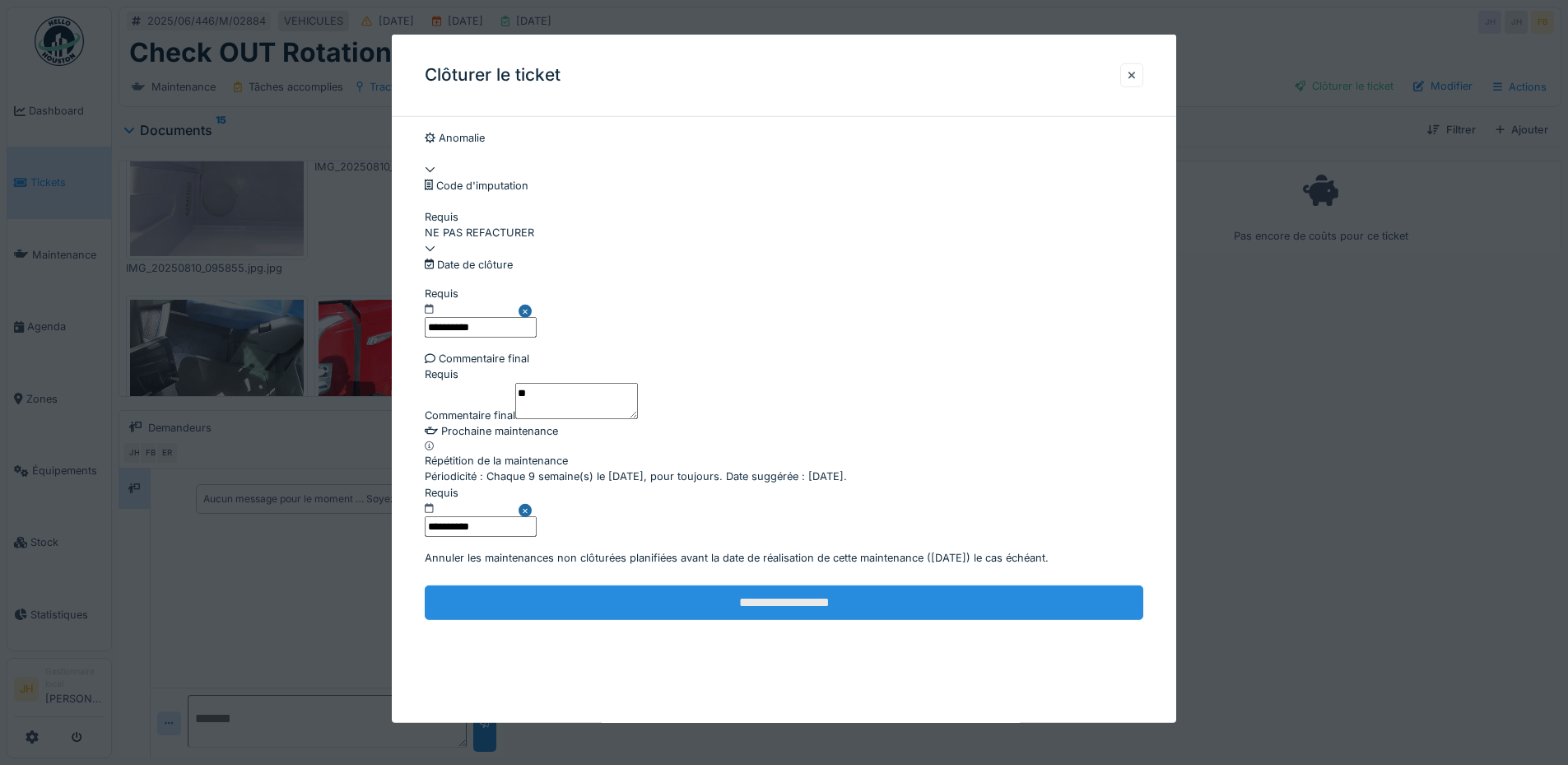
click at [759, 620] on input "**********" at bounding box center [784, 602] width 718 height 34
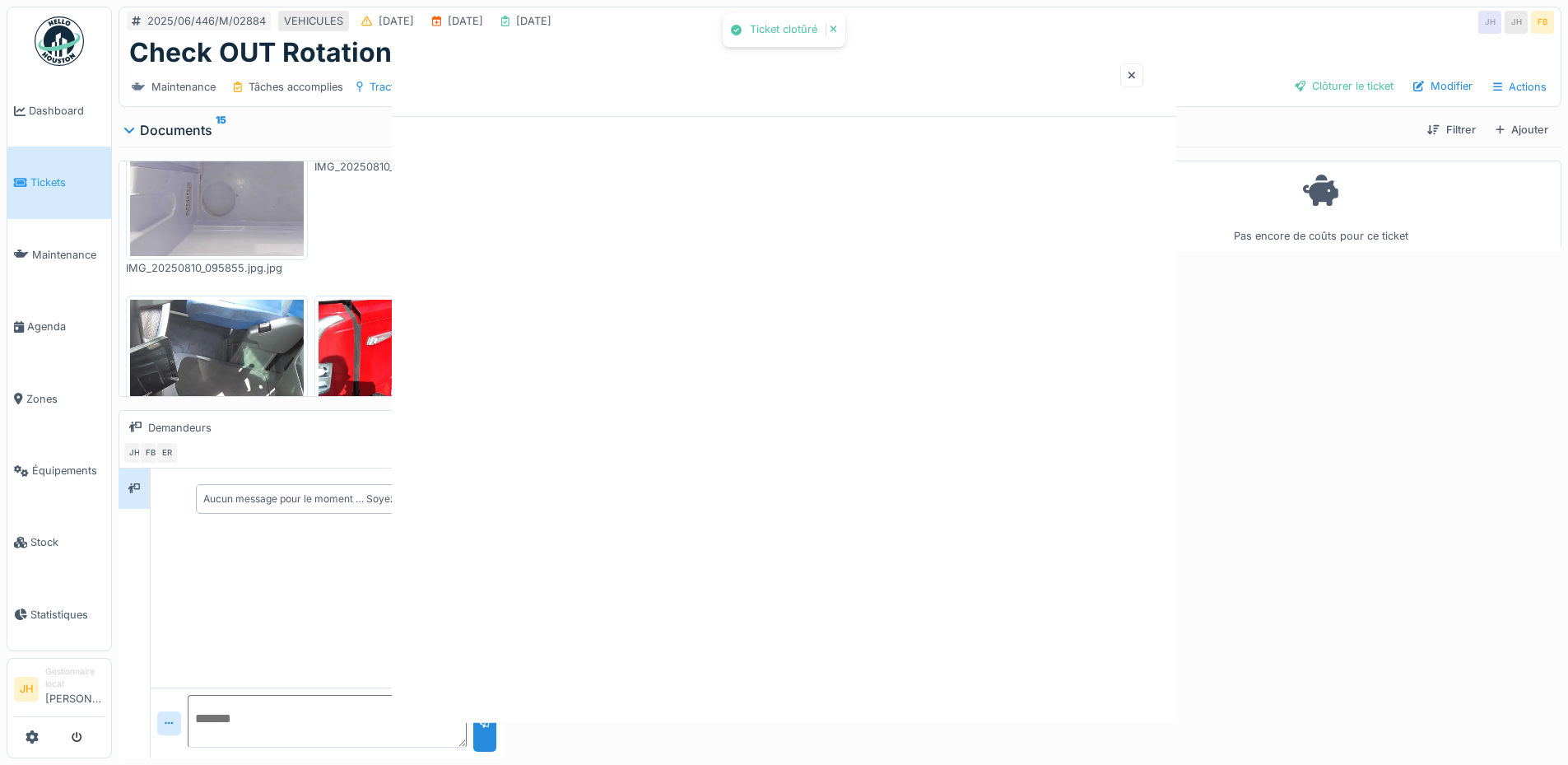
scroll to position [0, 0]
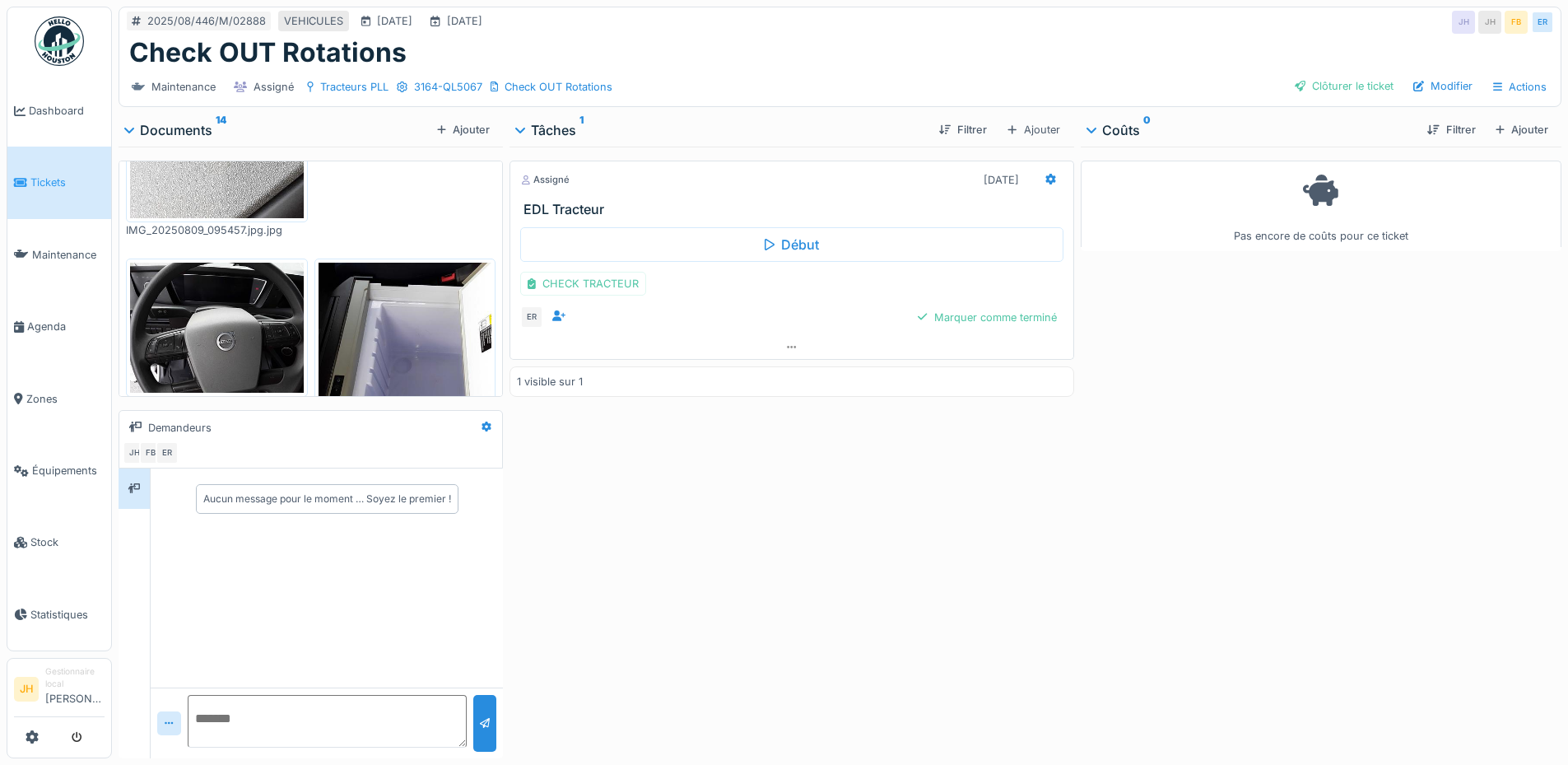
scroll to position [13, 0]
click at [610, 281] on div "CHECK TRACTEUR" at bounding box center [583, 283] width 126 height 24
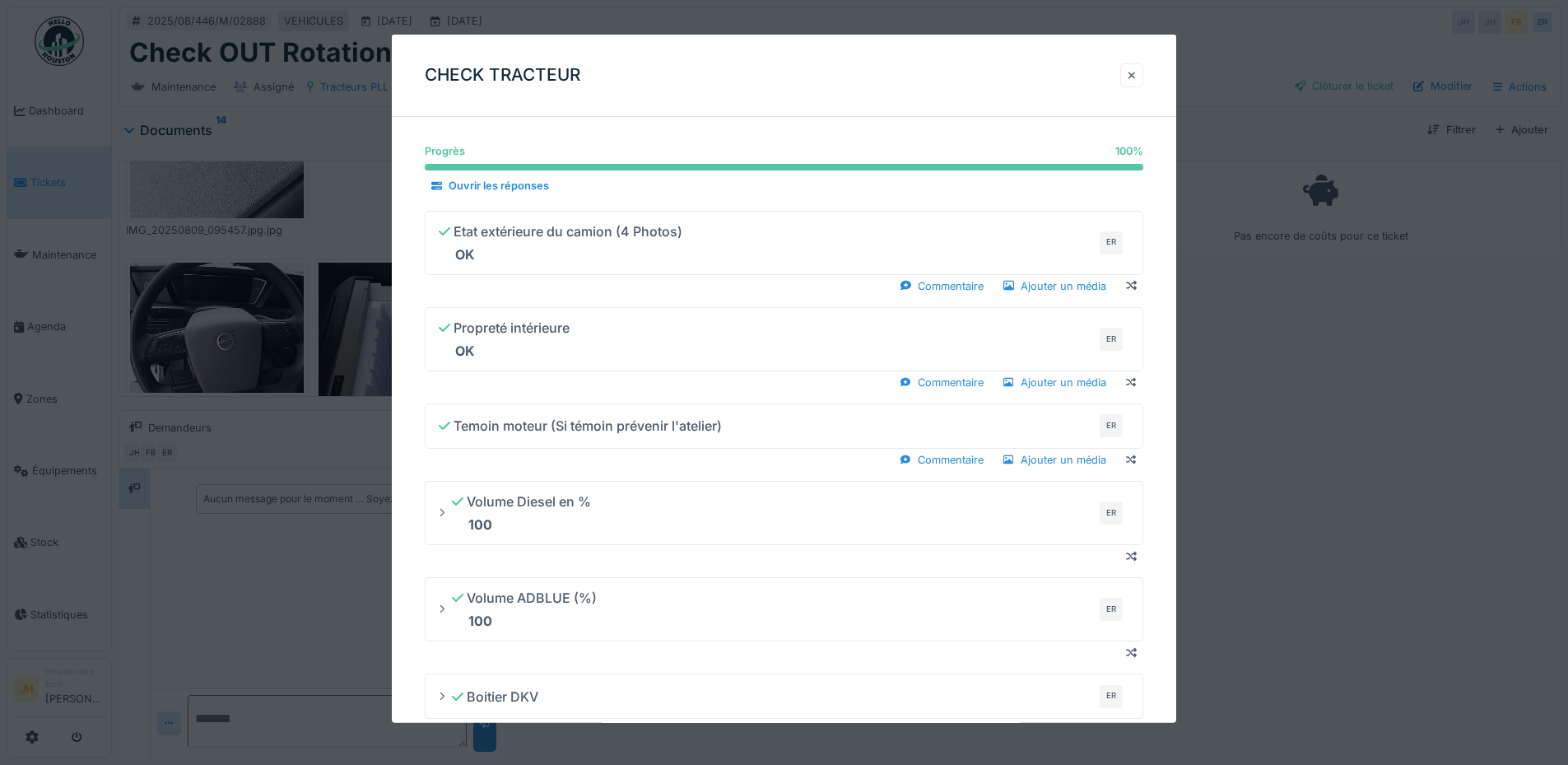
click at [1141, 84] on div at bounding box center [1132, 75] width 23 height 24
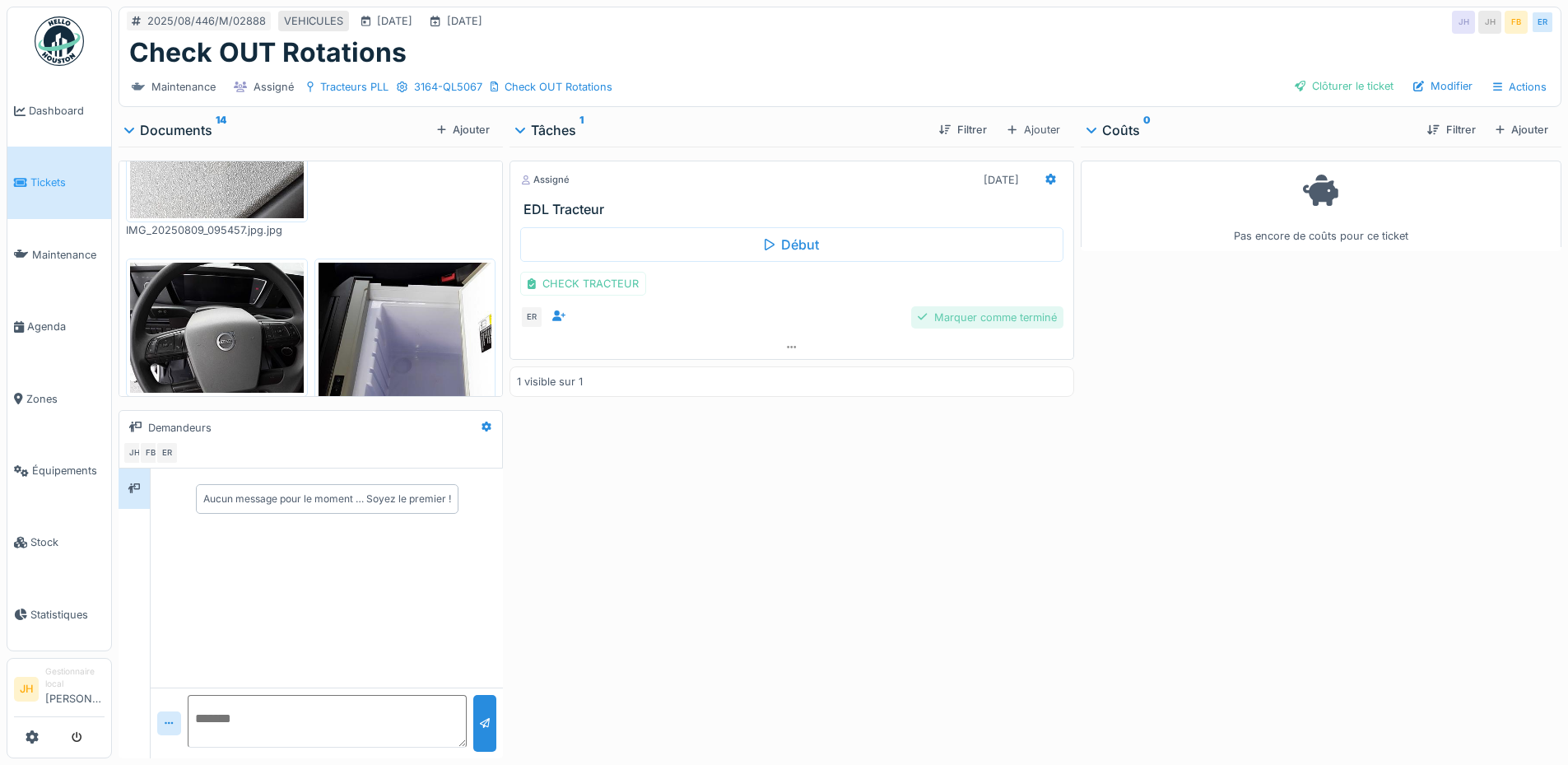
click at [987, 313] on div "Marquer comme terminé" at bounding box center [987, 317] width 151 height 23
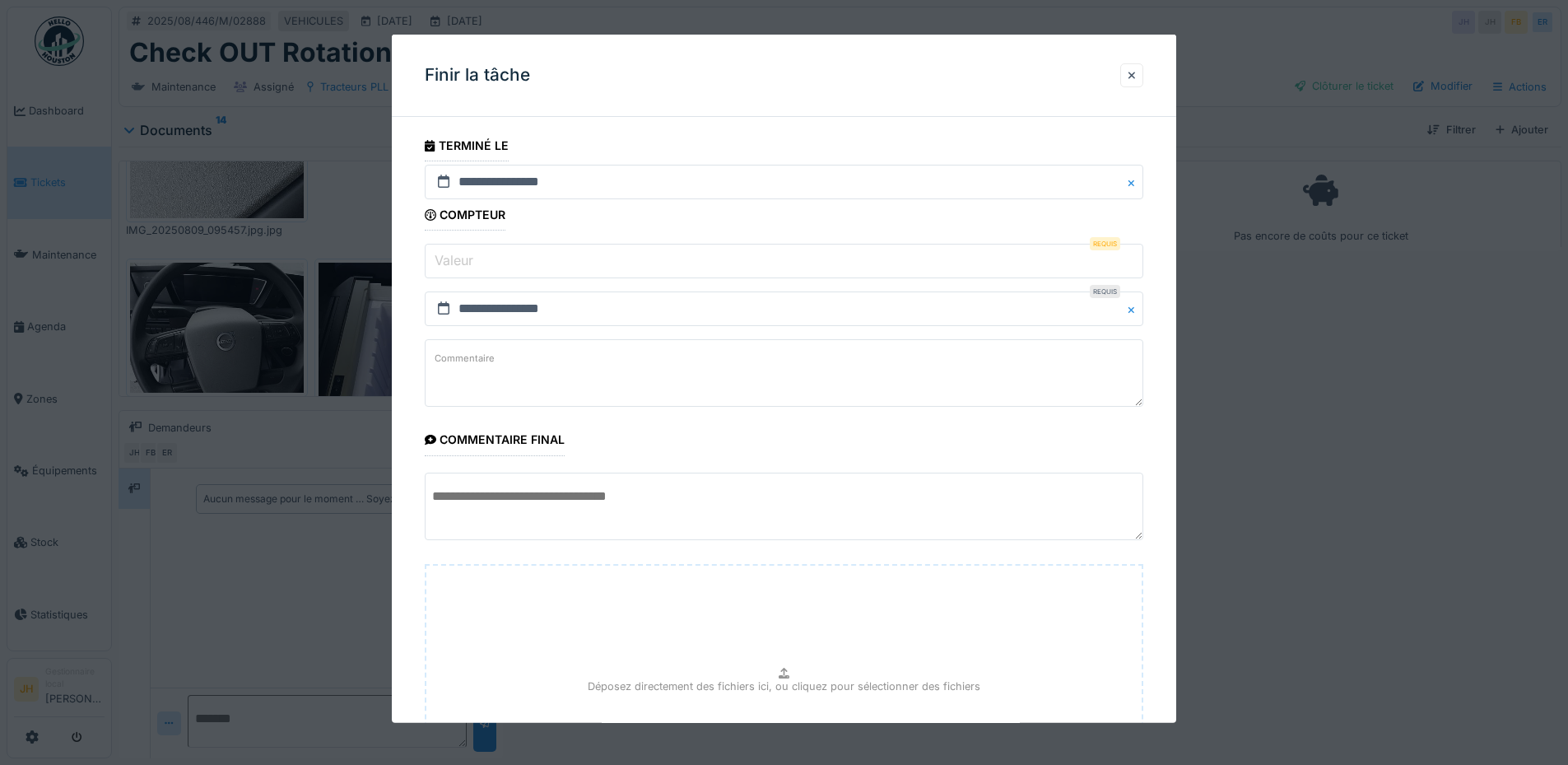
click at [518, 270] on input "Valeur" at bounding box center [784, 260] width 718 height 34
type input "*"
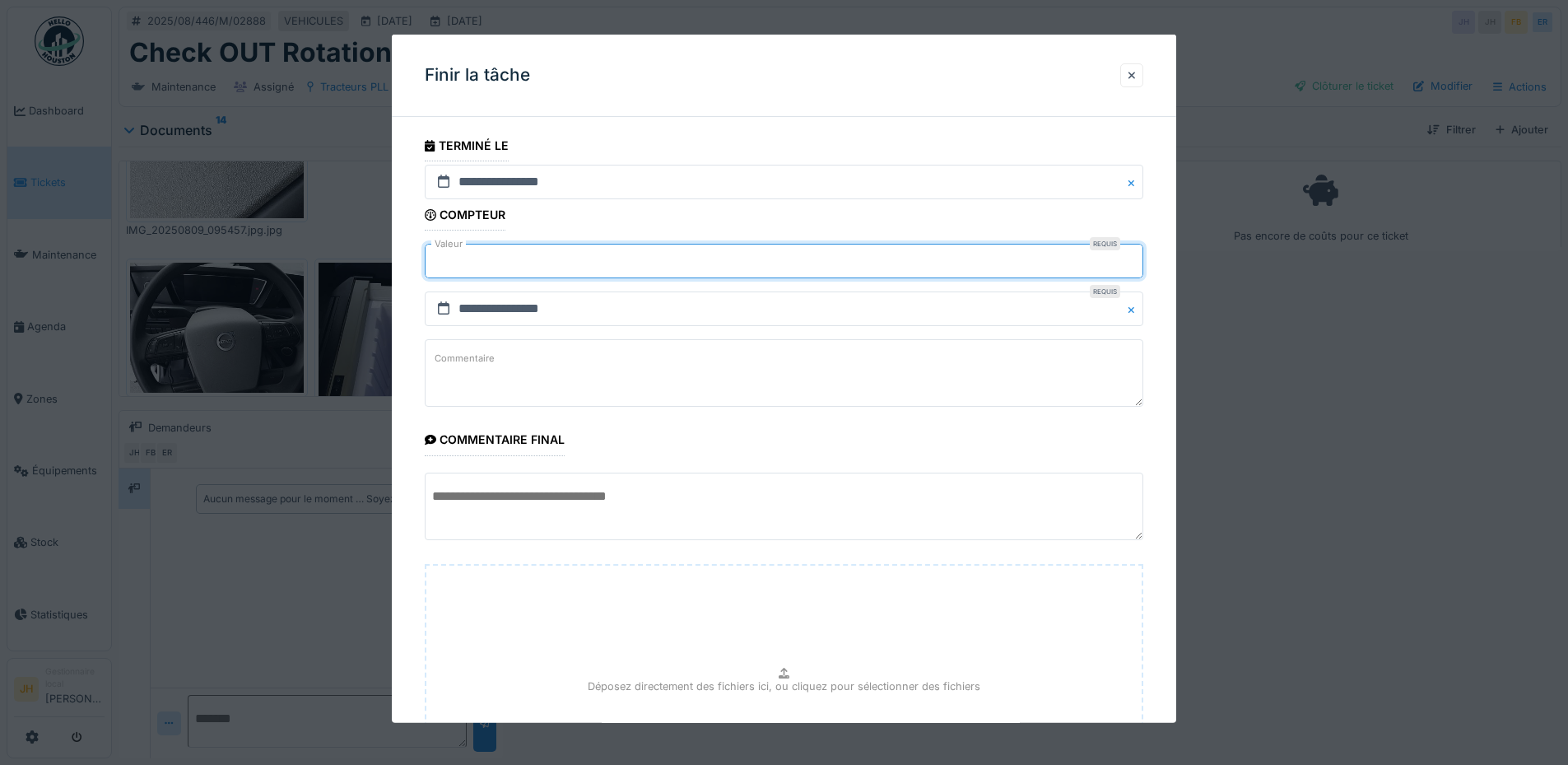
scroll to position [195, 0]
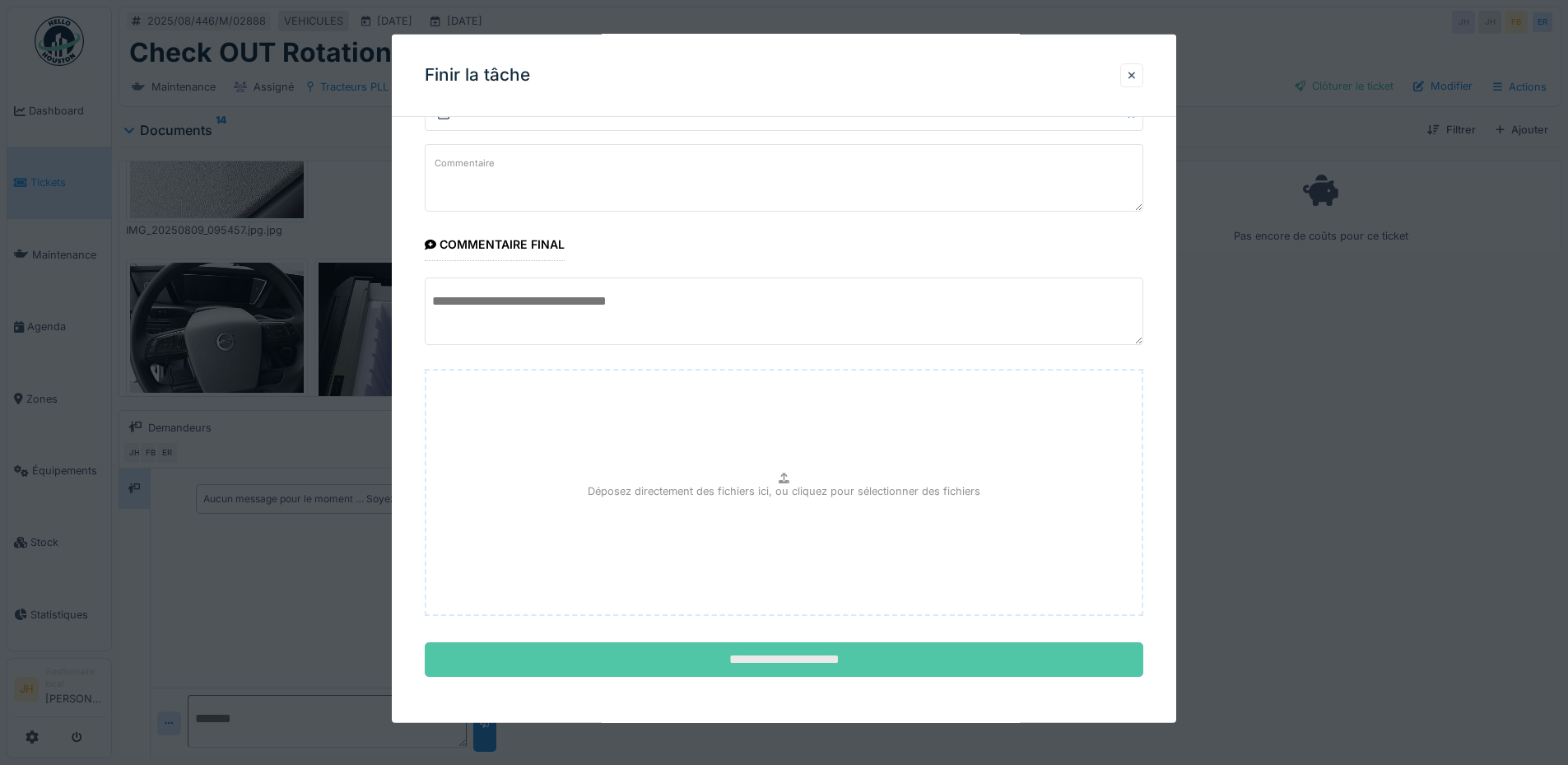
click at [811, 657] on input "**********" at bounding box center [784, 659] width 718 height 34
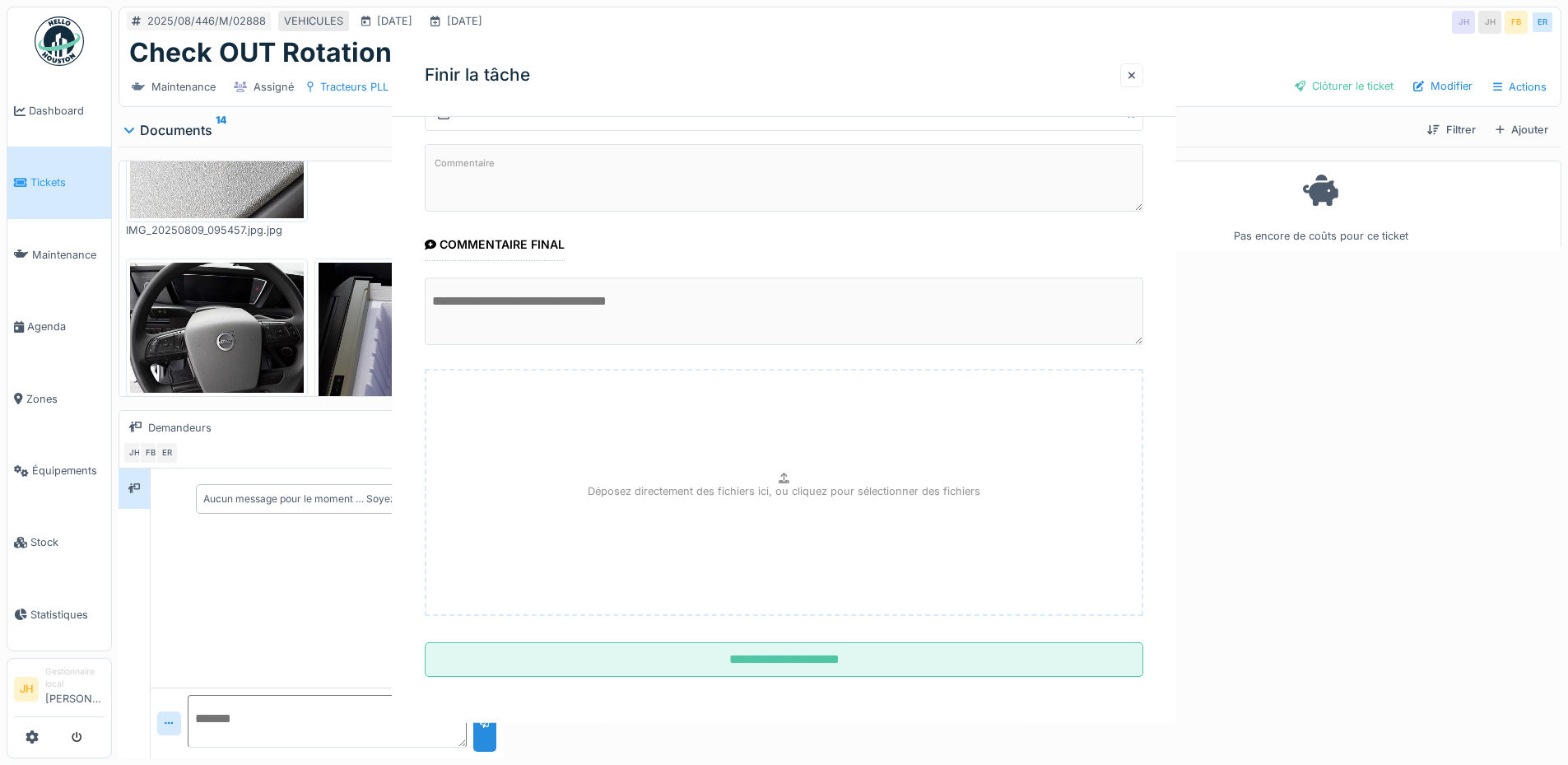
scroll to position [0, 0]
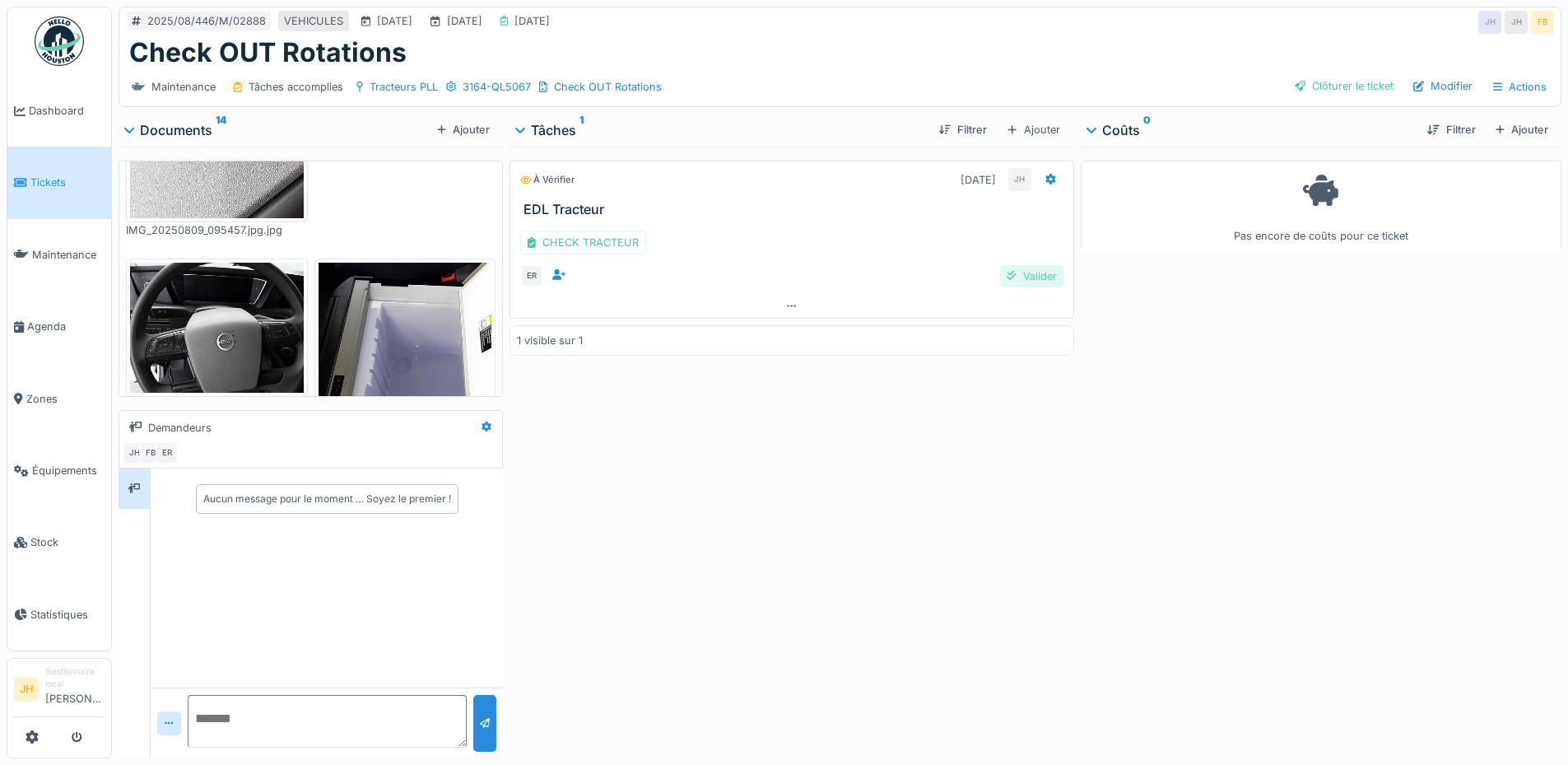
click at [1031, 272] on div "Valider" at bounding box center [1031, 276] width 63 height 23
click at [1351, 75] on div "Clôturer le ticket" at bounding box center [1345, 86] width 112 height 23
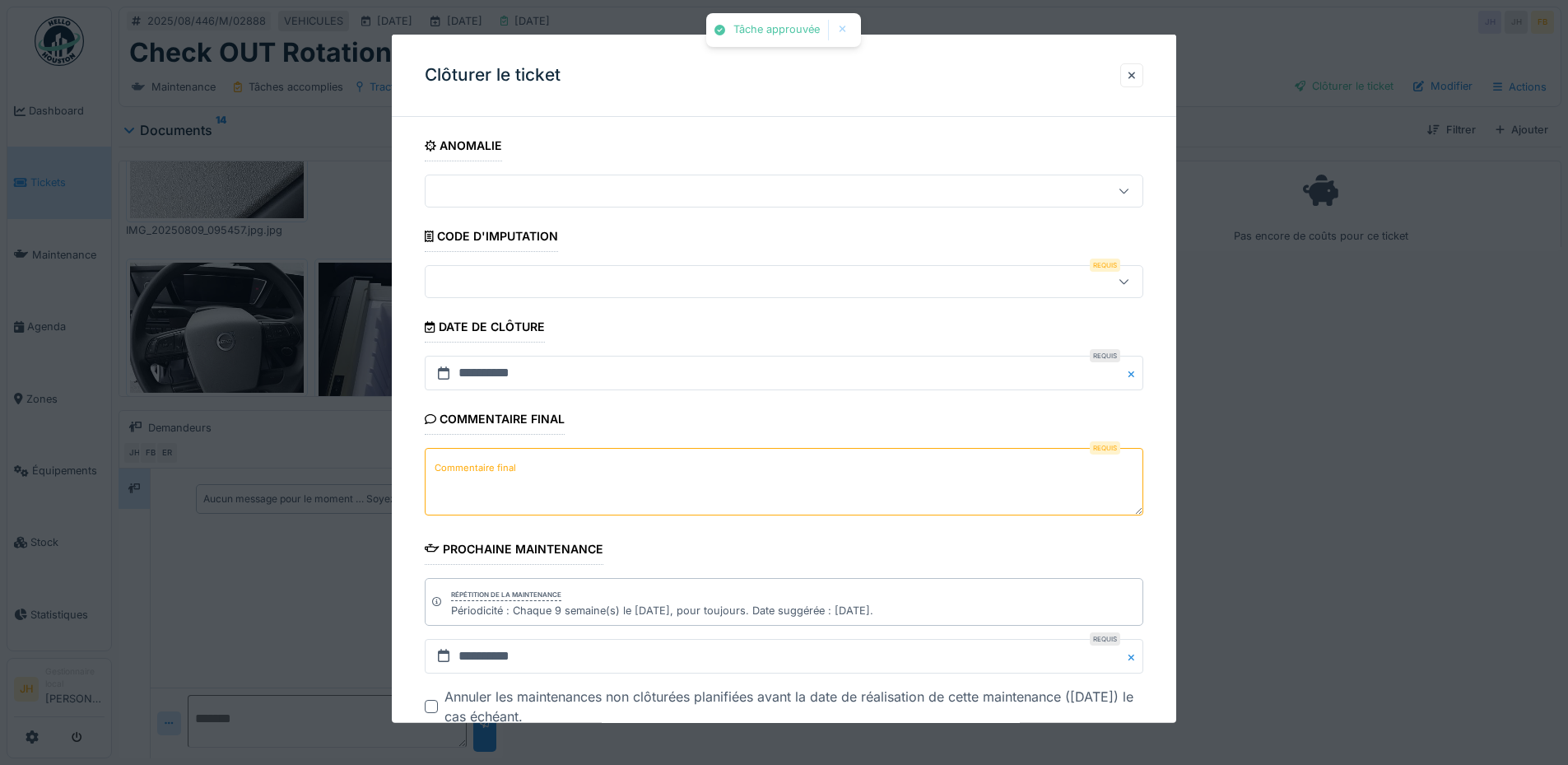
click at [536, 277] on div at bounding box center [742, 282] width 620 height 18
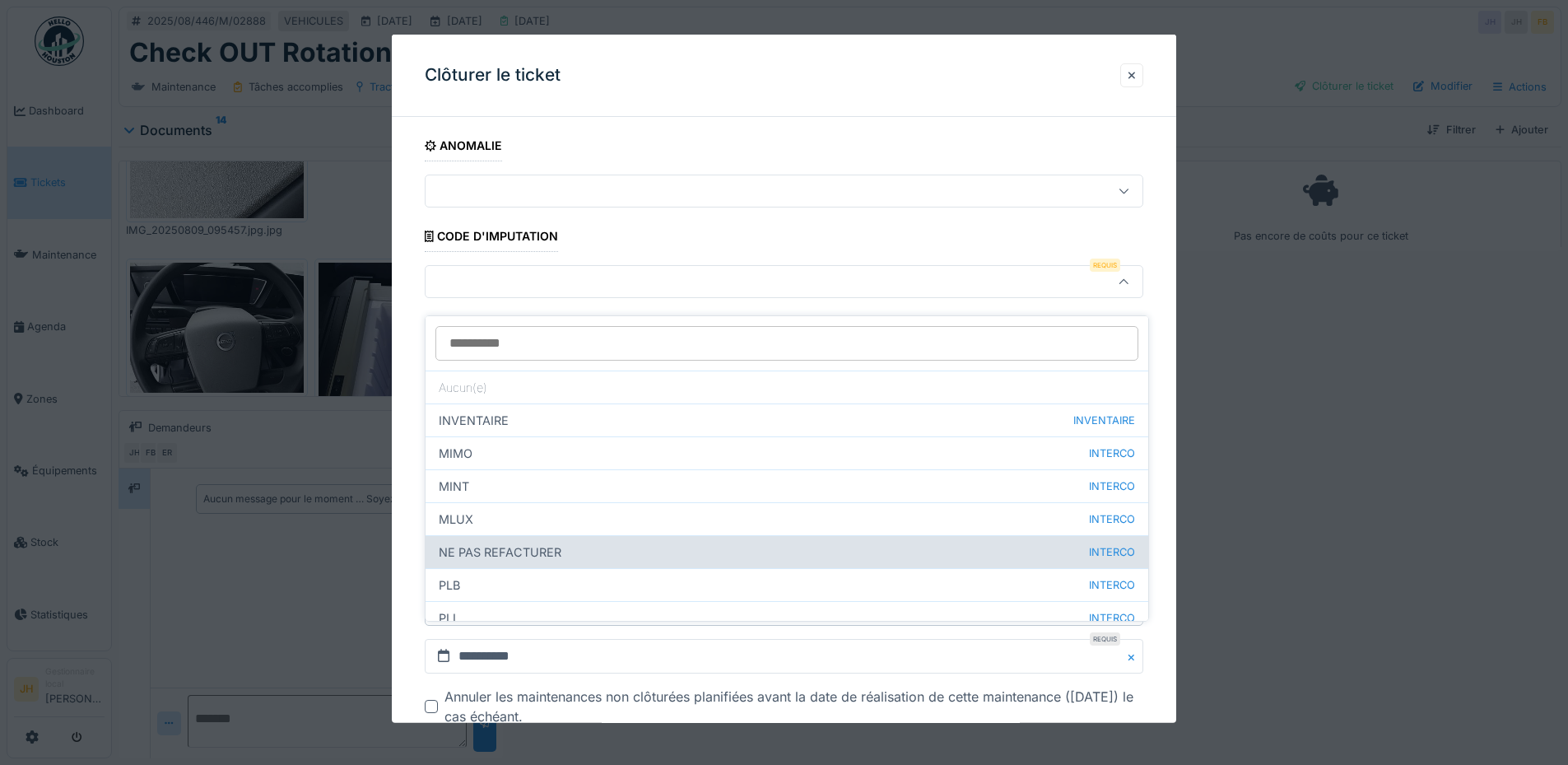
click at [551, 537] on div "NE PAS REFACTURER INTERCO" at bounding box center [787, 551] width 723 height 33
type input "****"
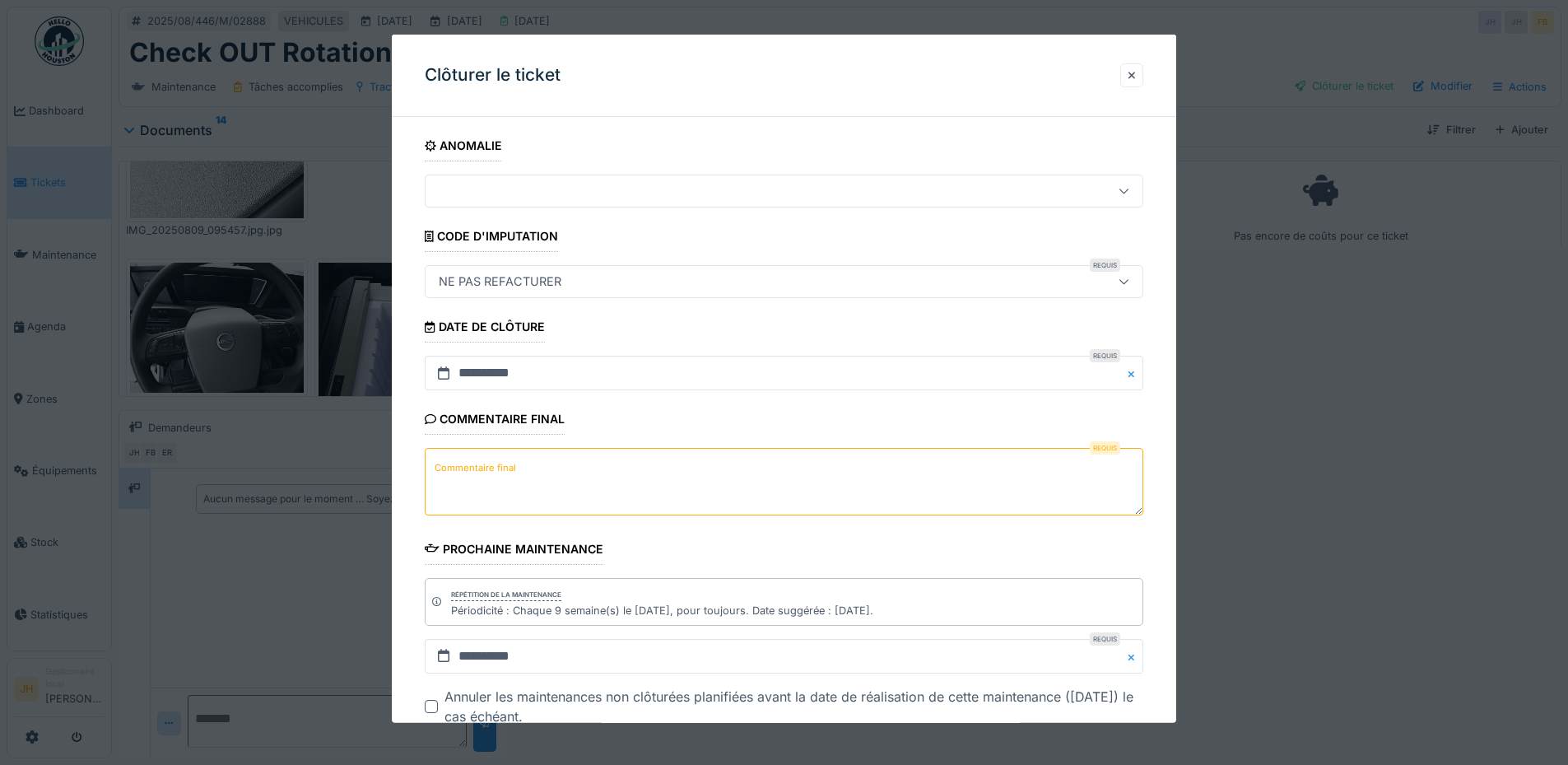
click at [538, 441] on div "Commentaire final Requis Commentaire final" at bounding box center [784, 461] width 718 height 116
click at [537, 463] on textarea "Commentaire final" at bounding box center [784, 482] width 718 height 68
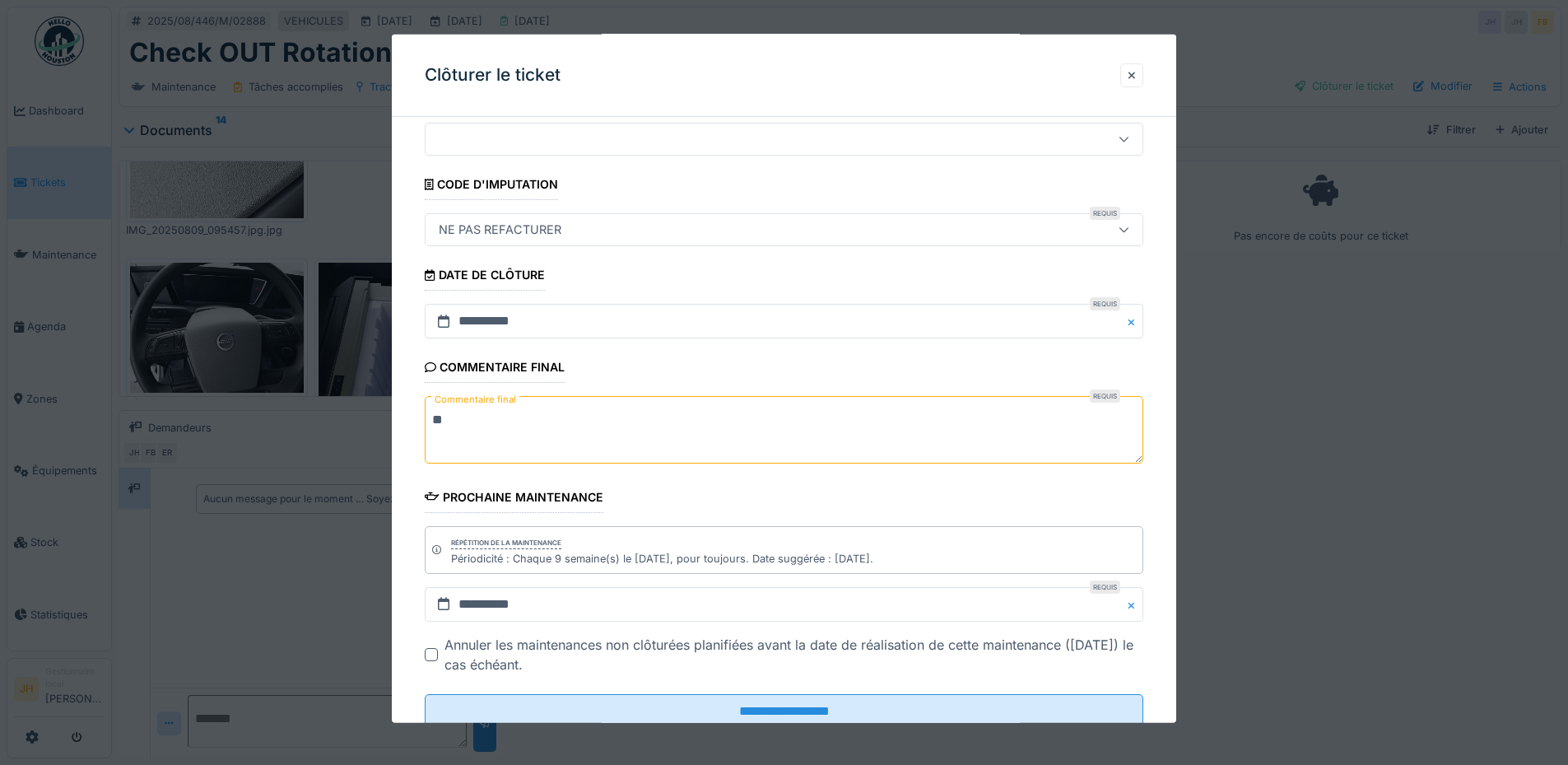
scroll to position [104, 0]
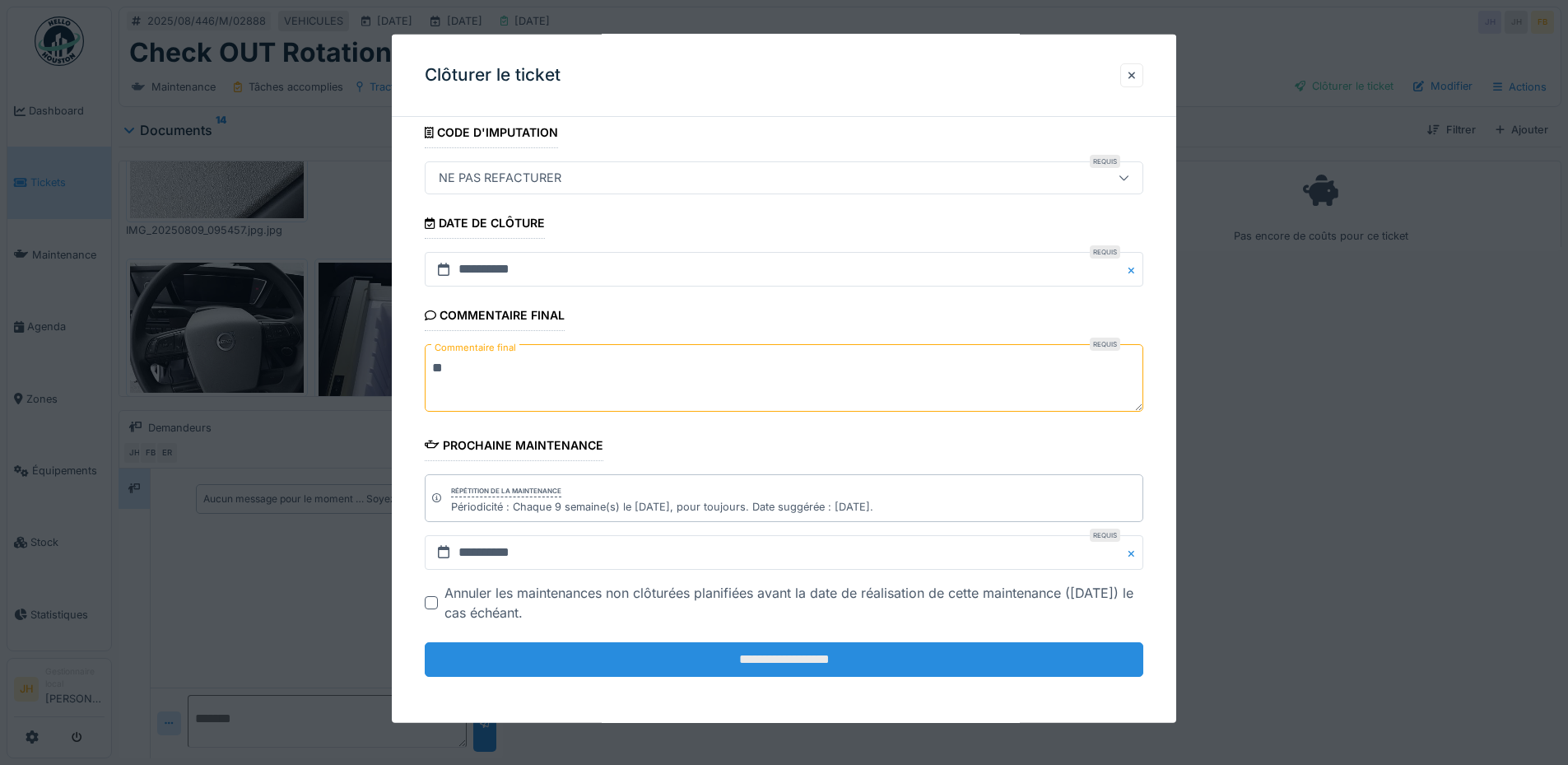
type textarea "**"
click at [762, 655] on input "**********" at bounding box center [784, 659] width 718 height 34
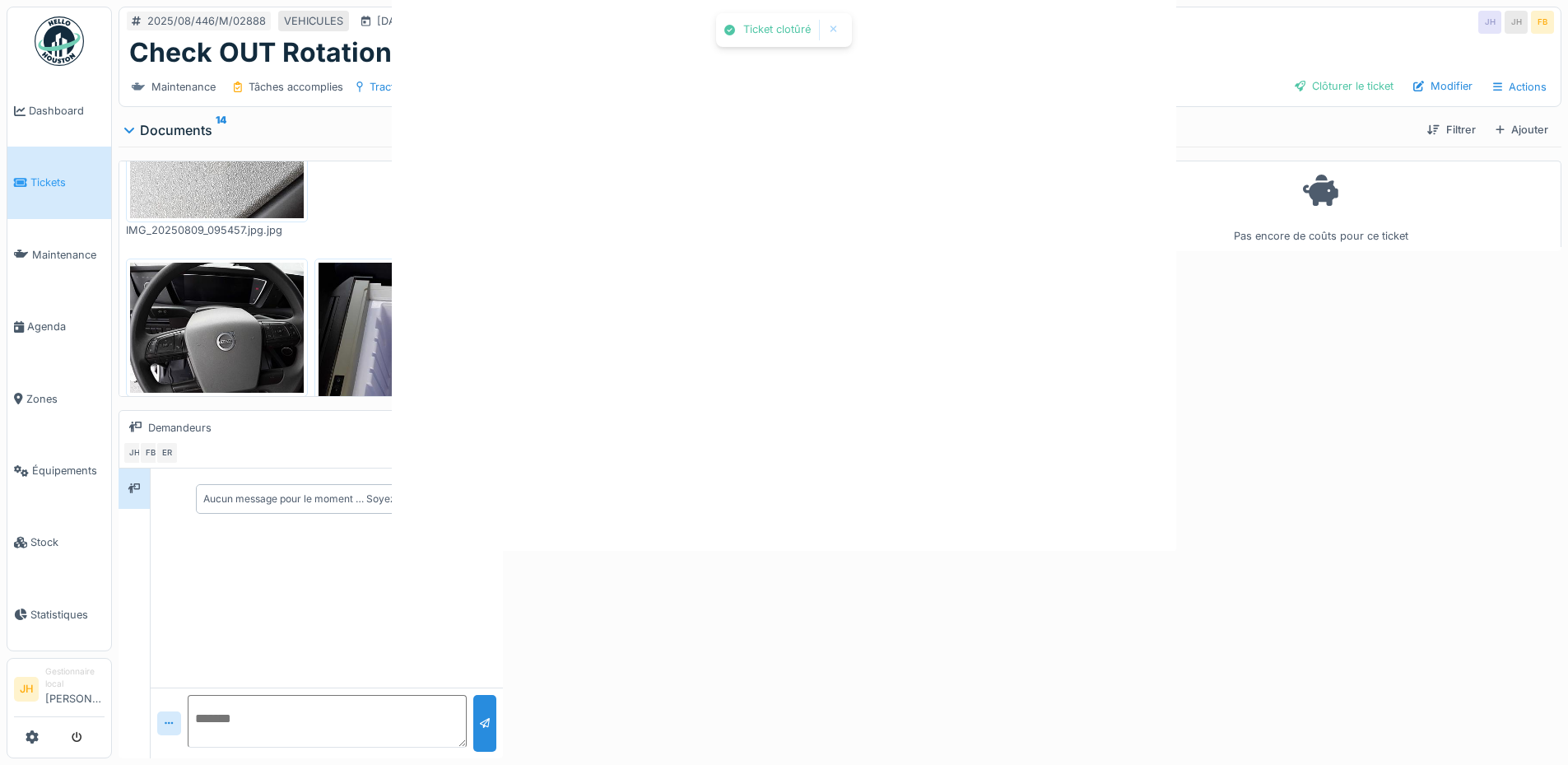
scroll to position [0, 0]
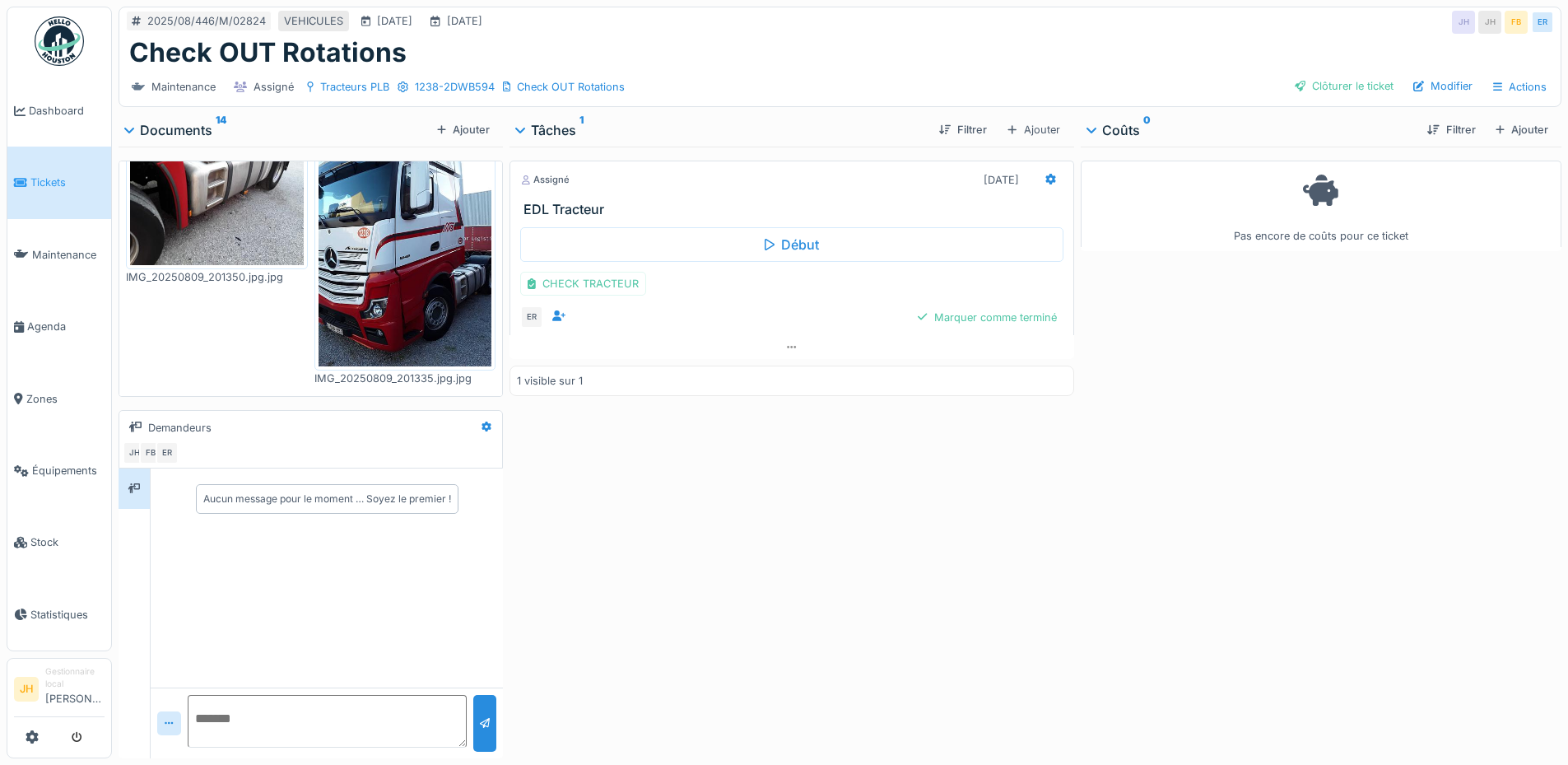
scroll to position [1527, 0]
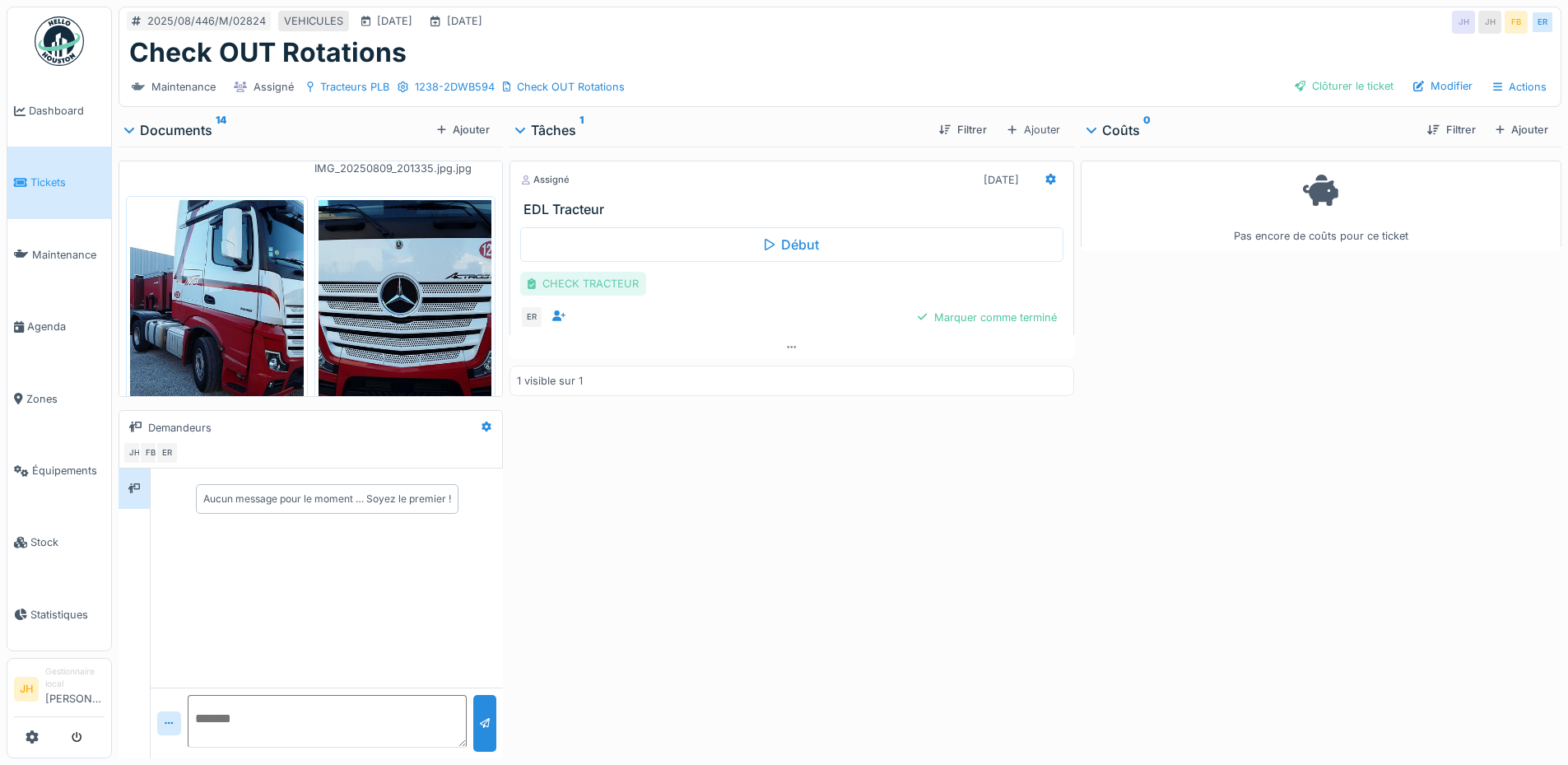
click at [586, 286] on div "CHECK TRACTEUR" at bounding box center [583, 283] width 126 height 24
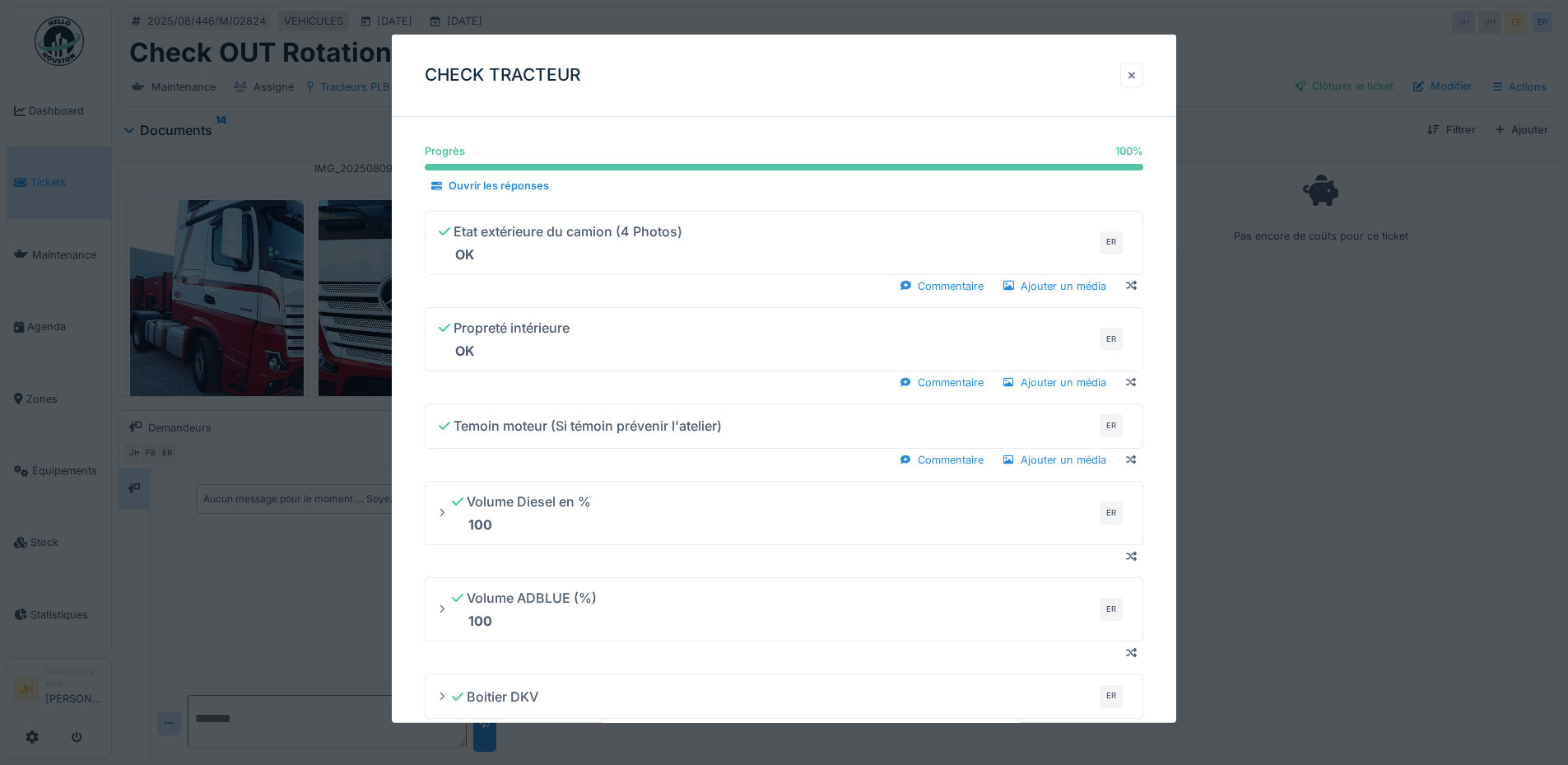
click at [1143, 69] on div at bounding box center [1132, 75] width 23 height 24
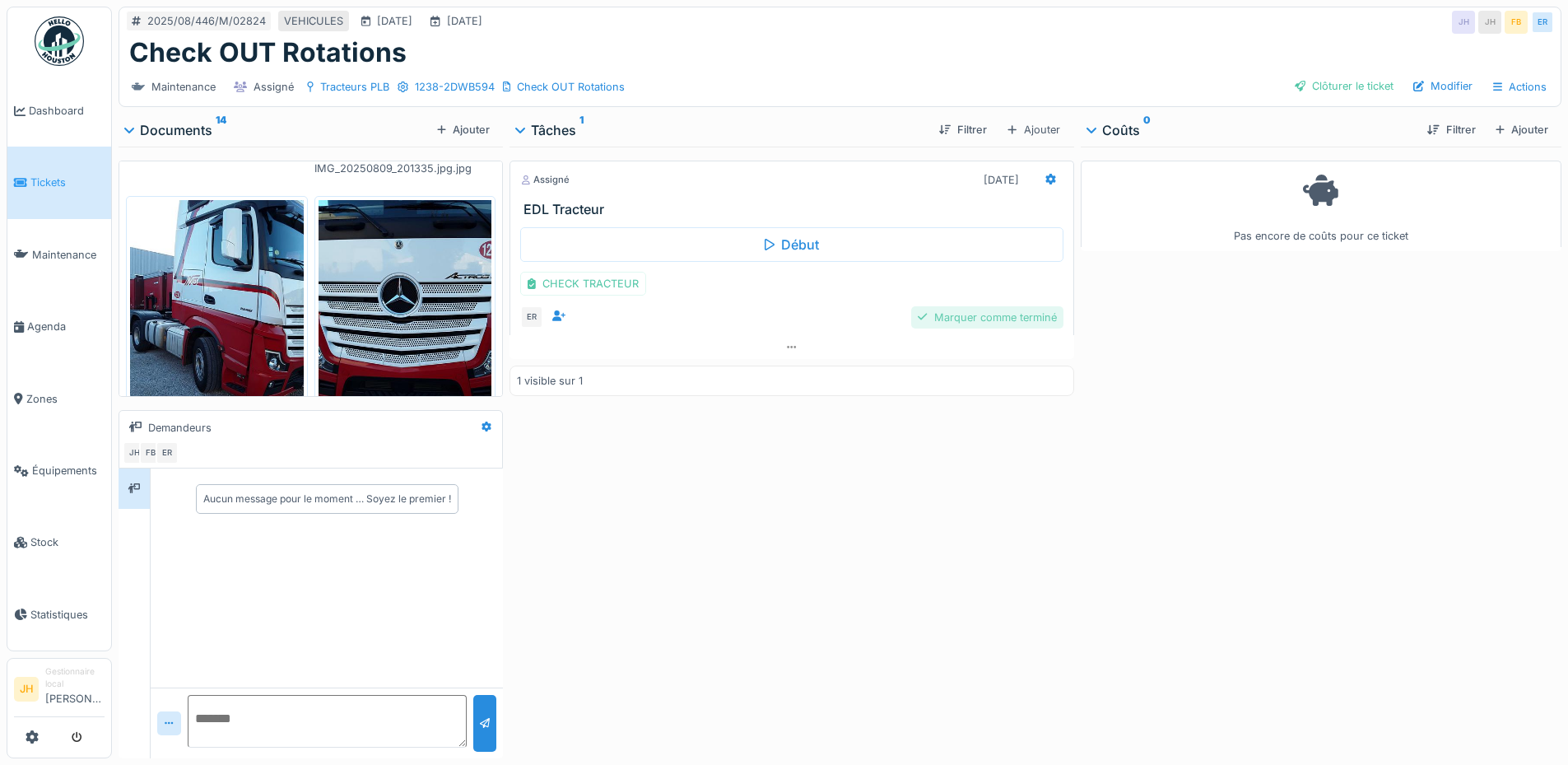
click at [973, 322] on div "Marquer comme terminé" at bounding box center [987, 317] width 151 height 23
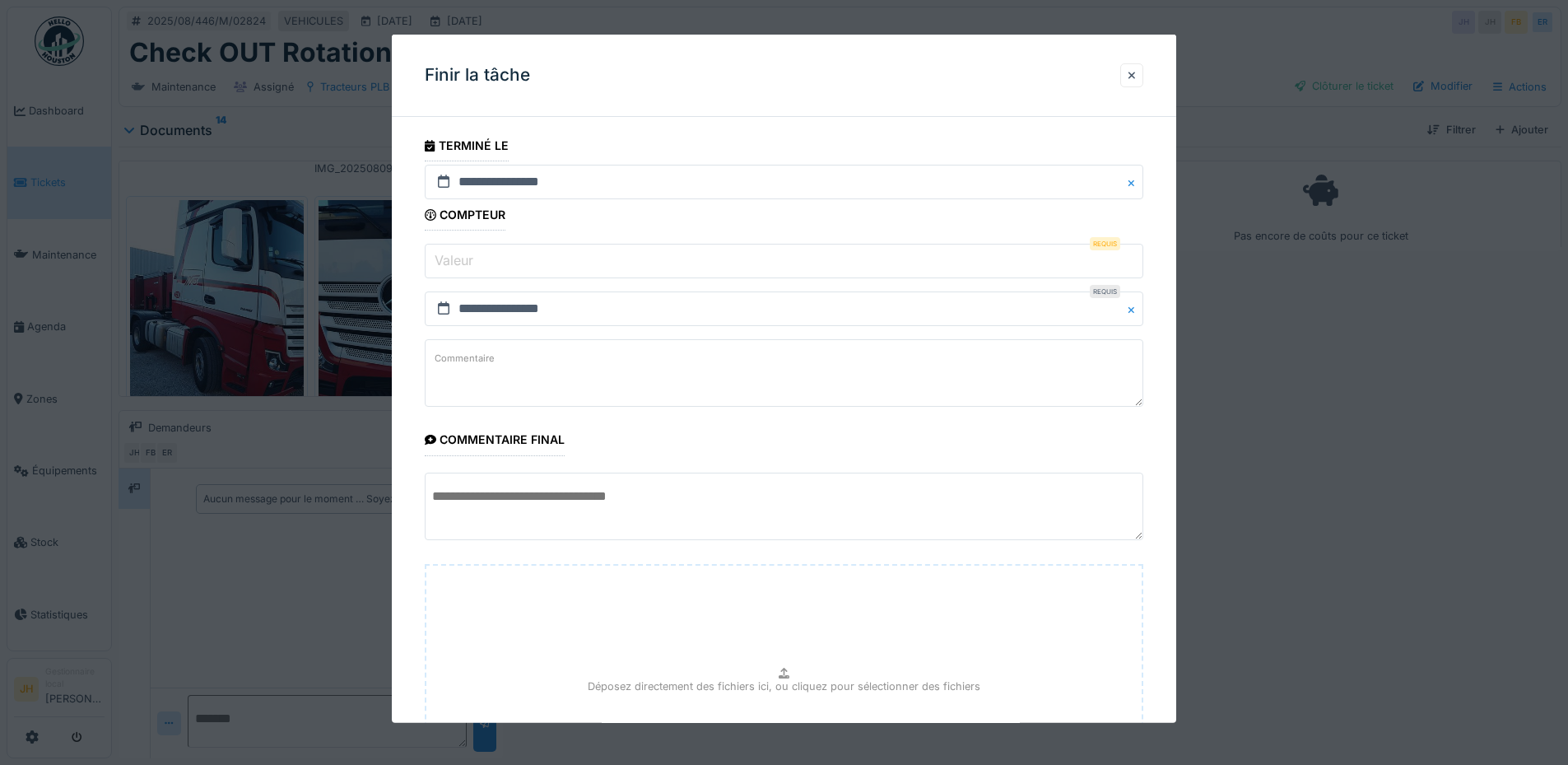
click at [552, 263] on input "Valeur" at bounding box center [784, 260] width 718 height 34
type input "*"
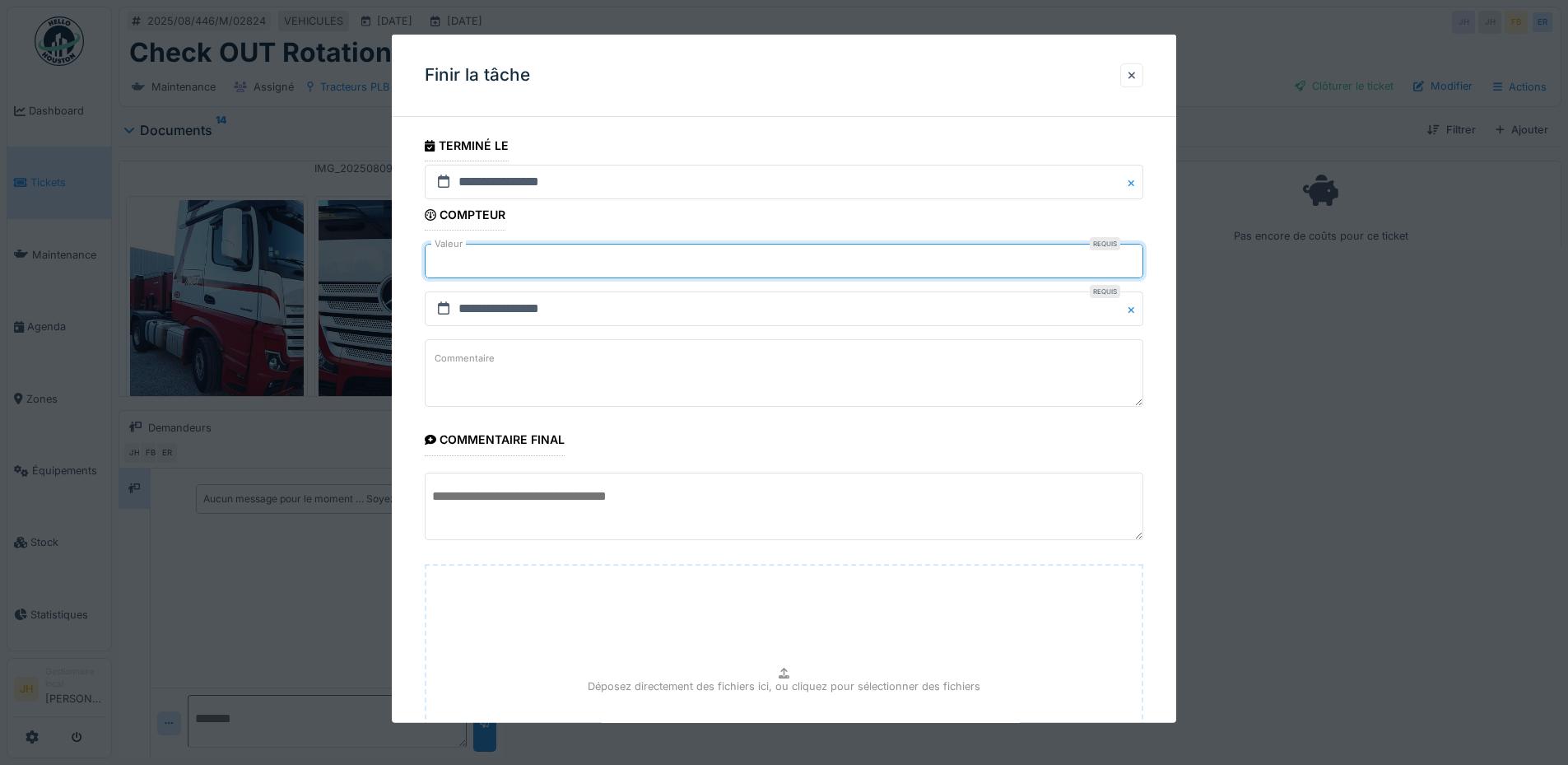
scroll to position [195, 0]
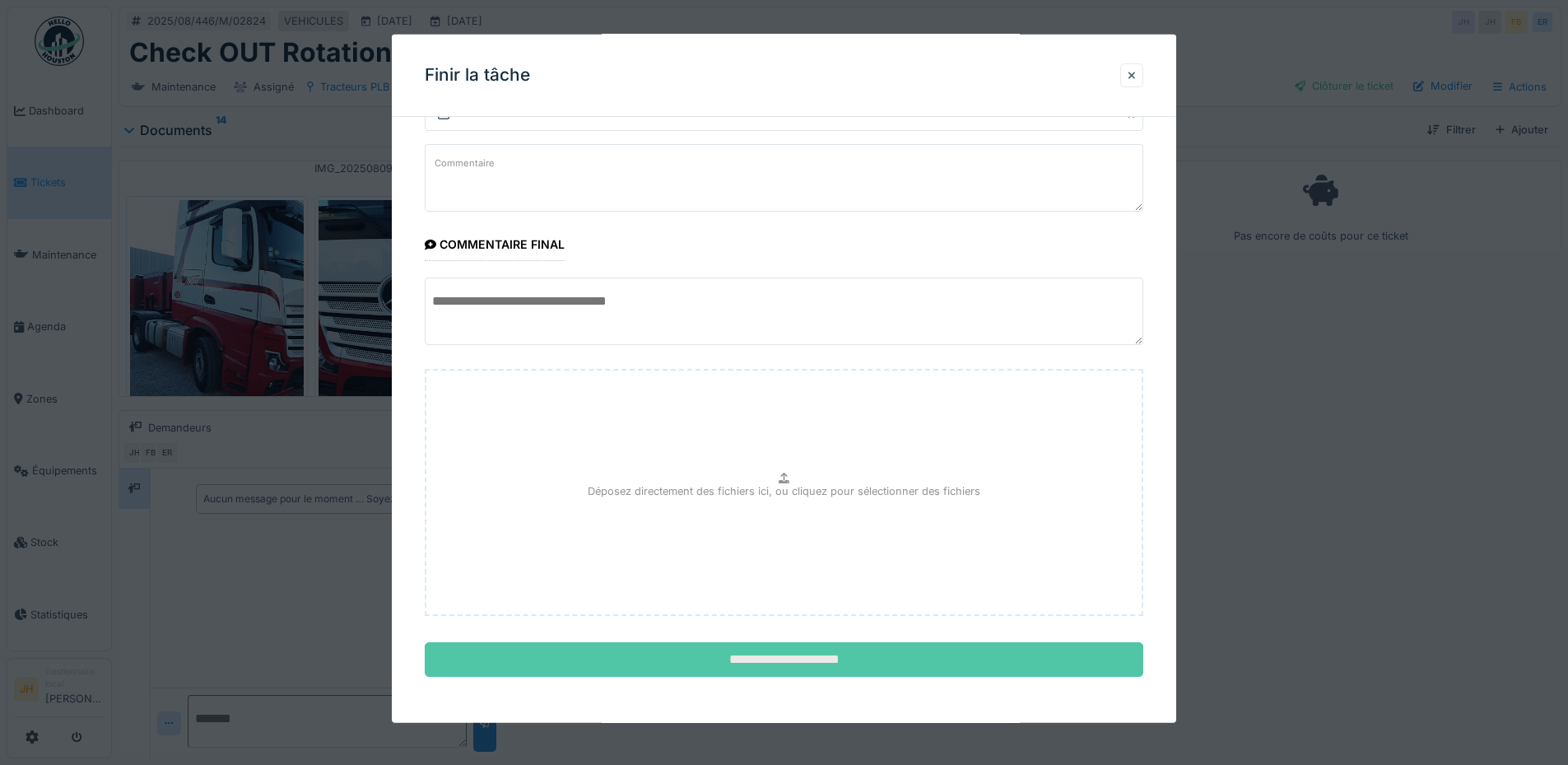
click at [873, 665] on input "**********" at bounding box center [784, 659] width 718 height 34
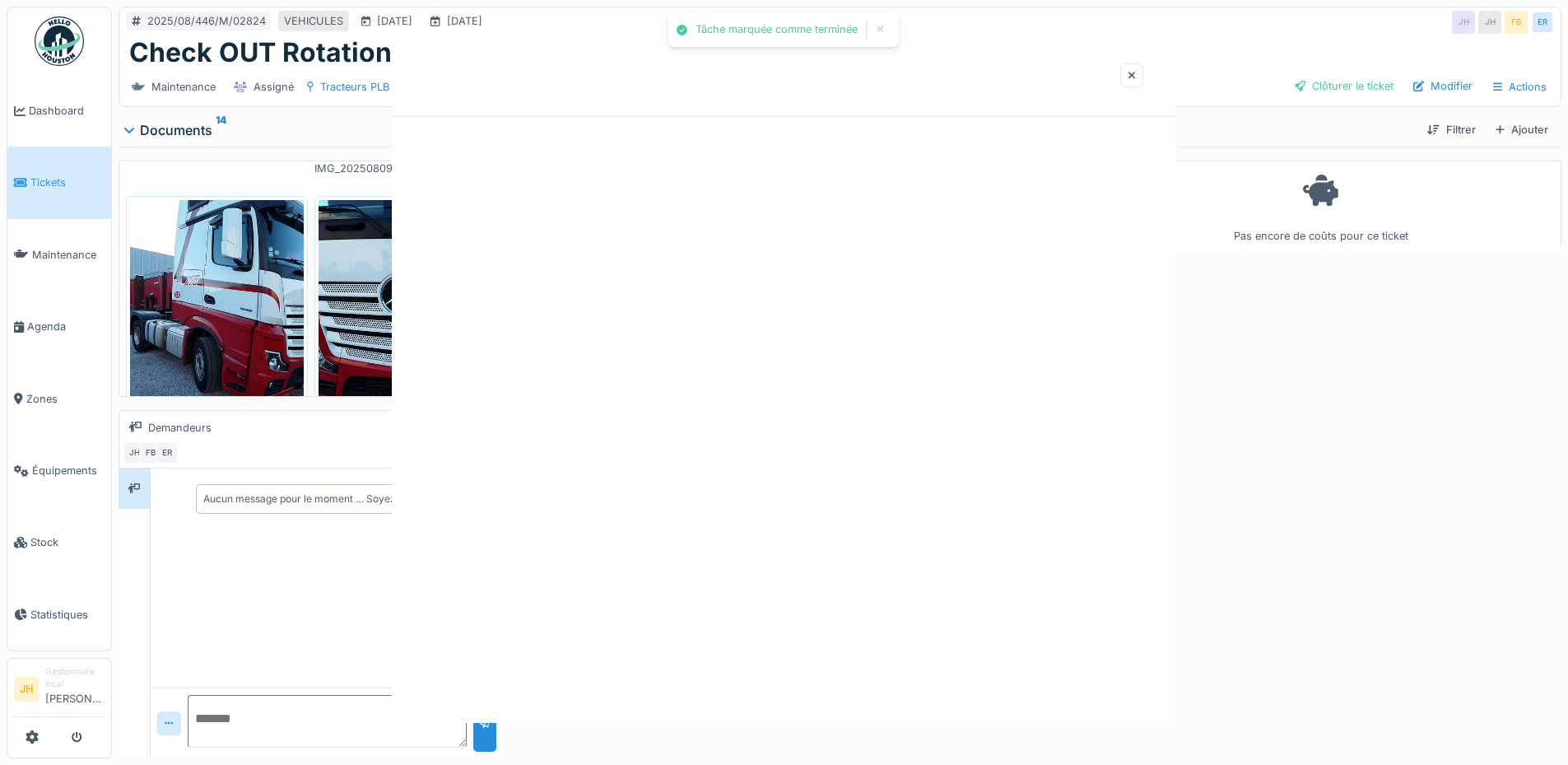
scroll to position [0, 0]
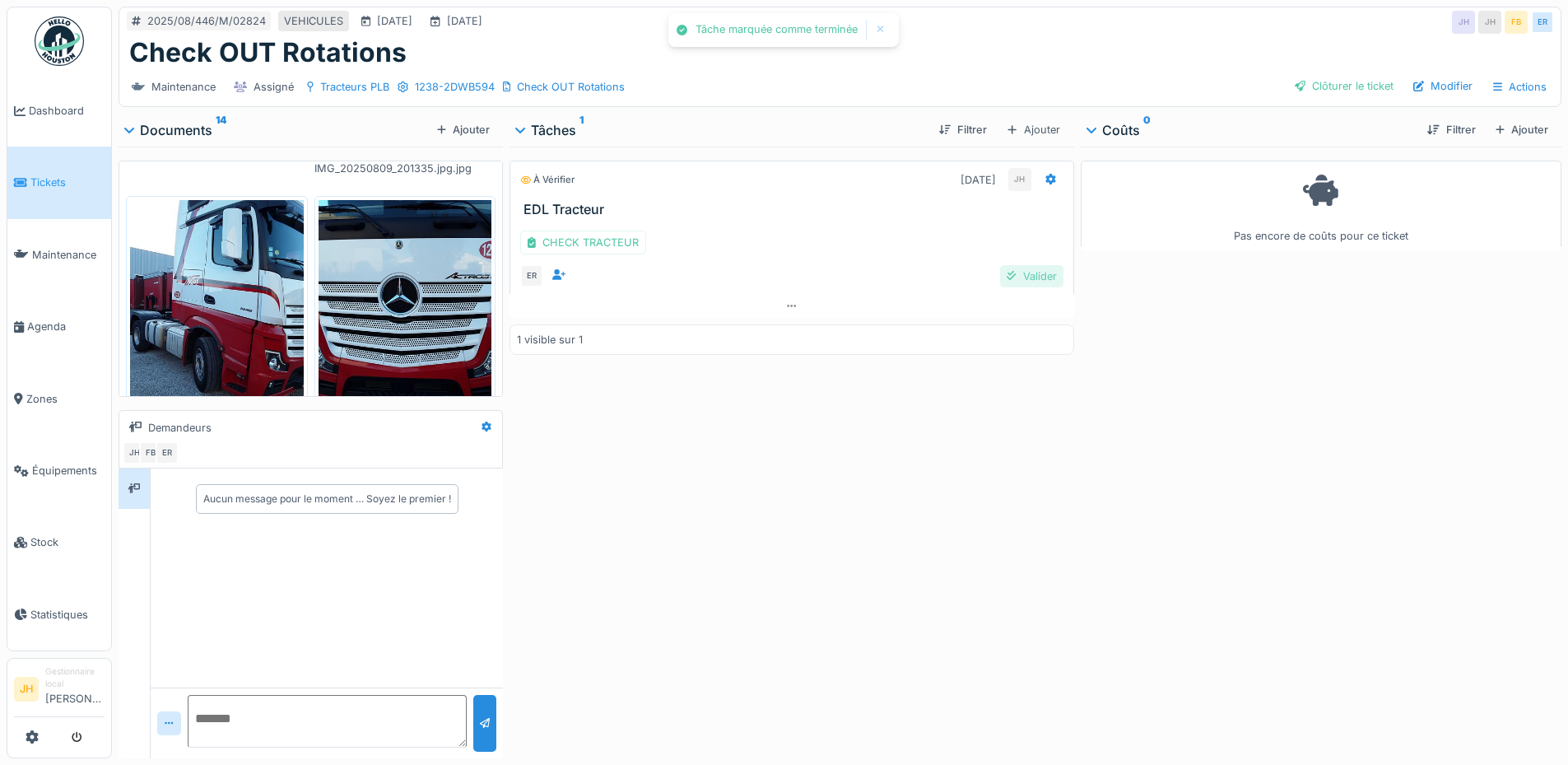
click at [1033, 278] on div "Valider" at bounding box center [1031, 276] width 63 height 23
click at [1321, 88] on div "Clôturer le ticket" at bounding box center [1345, 86] width 112 height 23
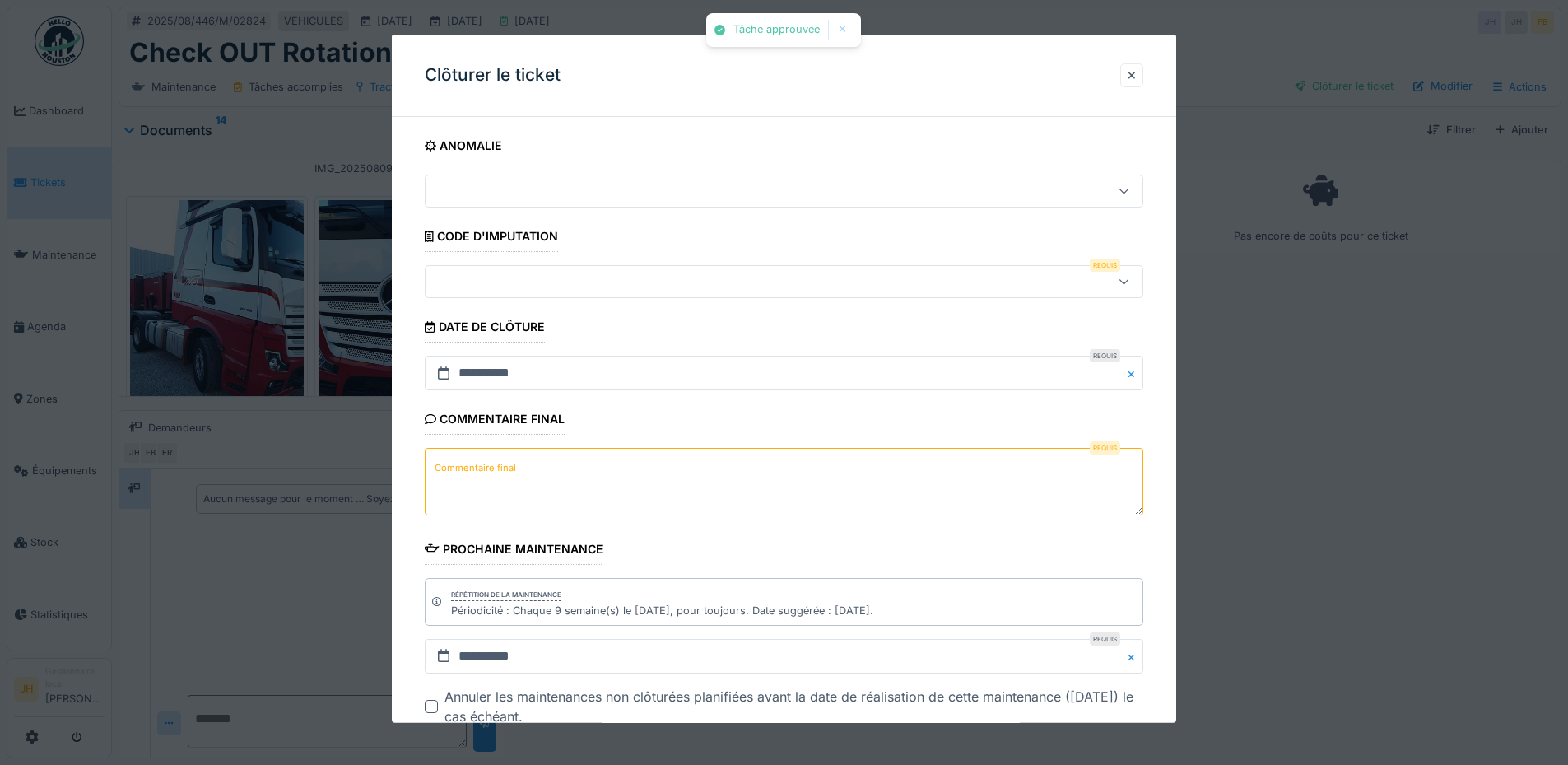
click at [569, 283] on div at bounding box center [742, 282] width 620 height 18
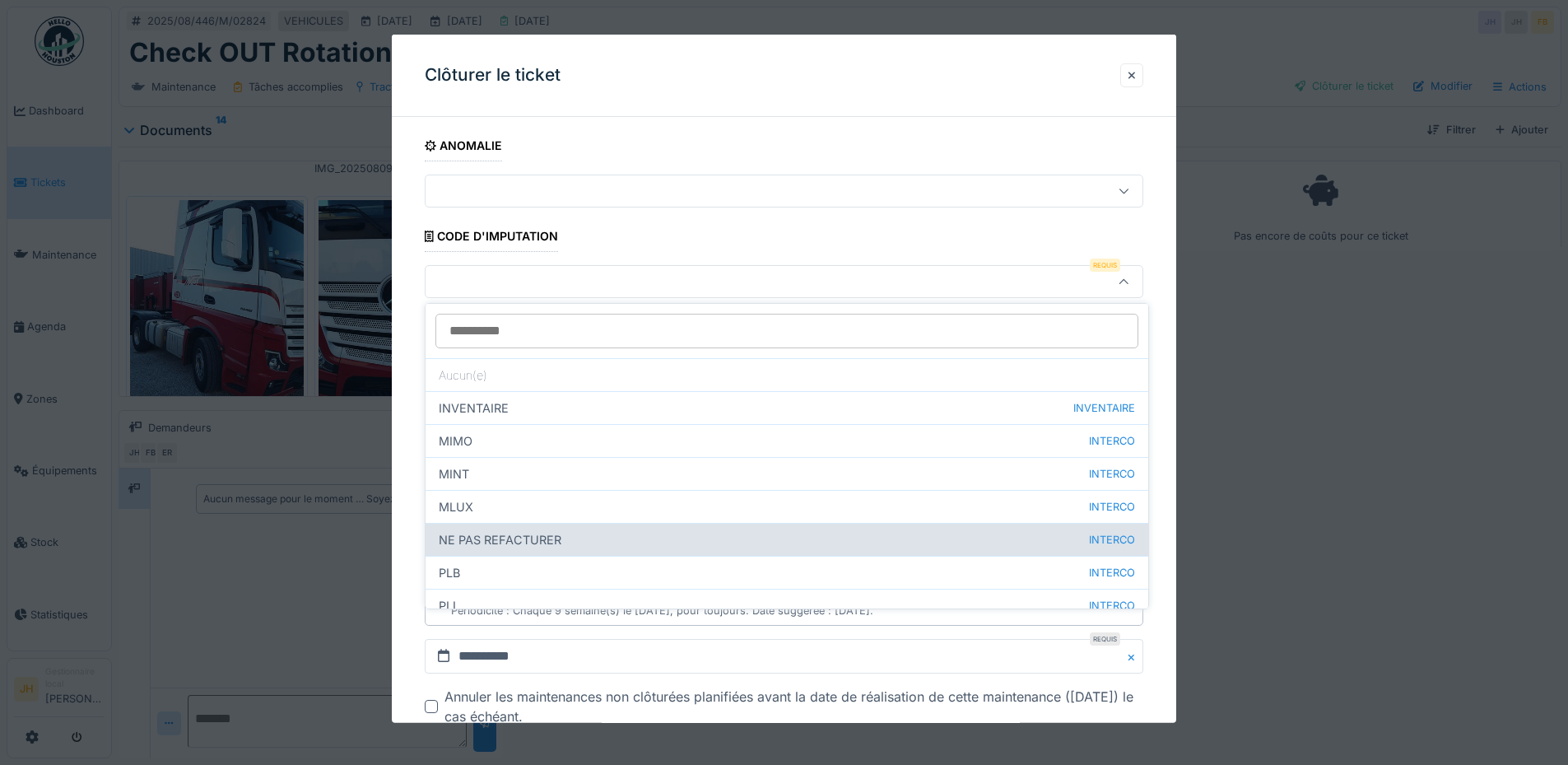
click at [581, 533] on div "NE PAS REFACTURER INTERCO" at bounding box center [787, 538] width 723 height 33
type input "****"
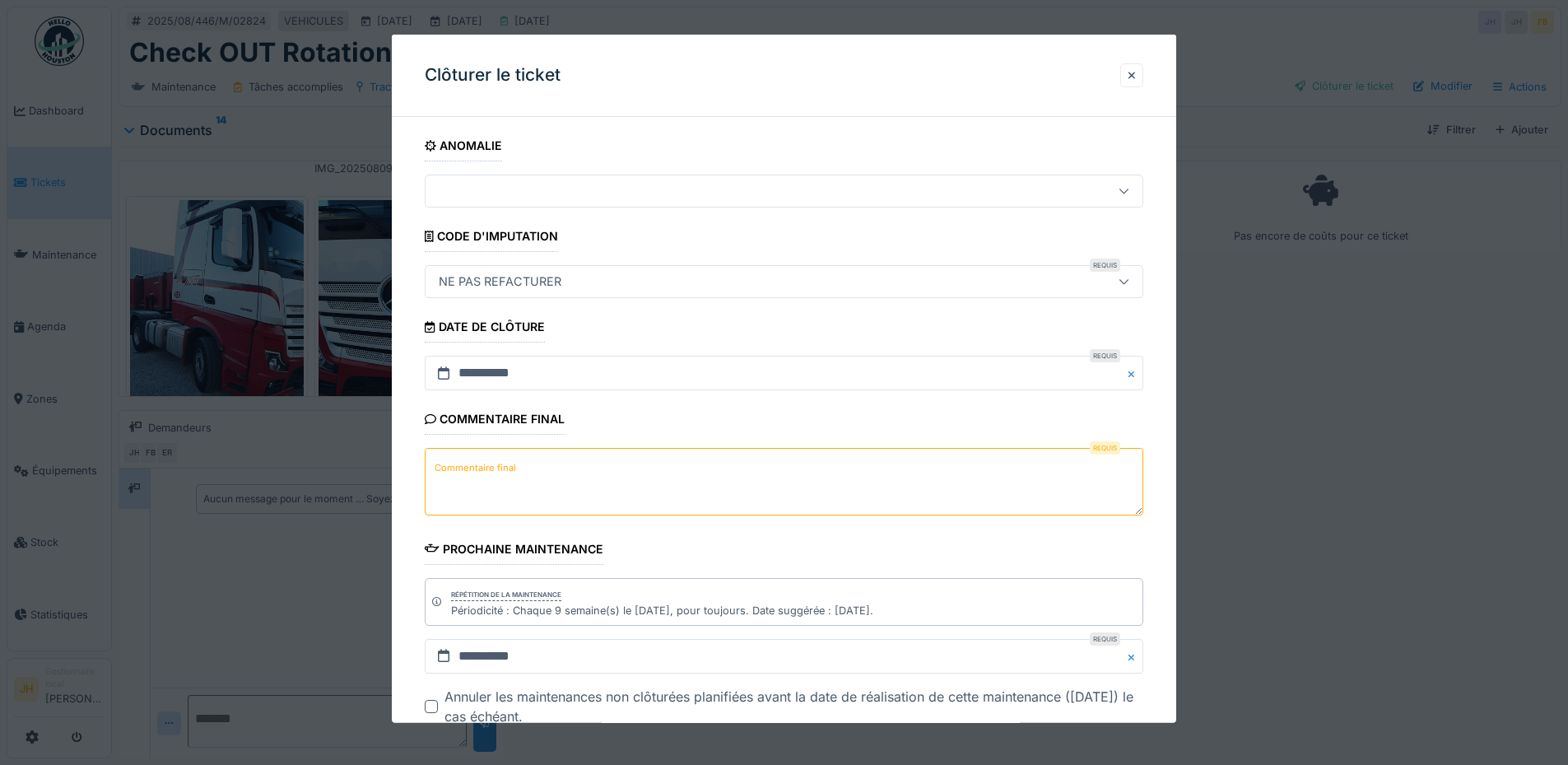
click at [561, 474] on textarea "Commentaire final" at bounding box center [784, 482] width 718 height 68
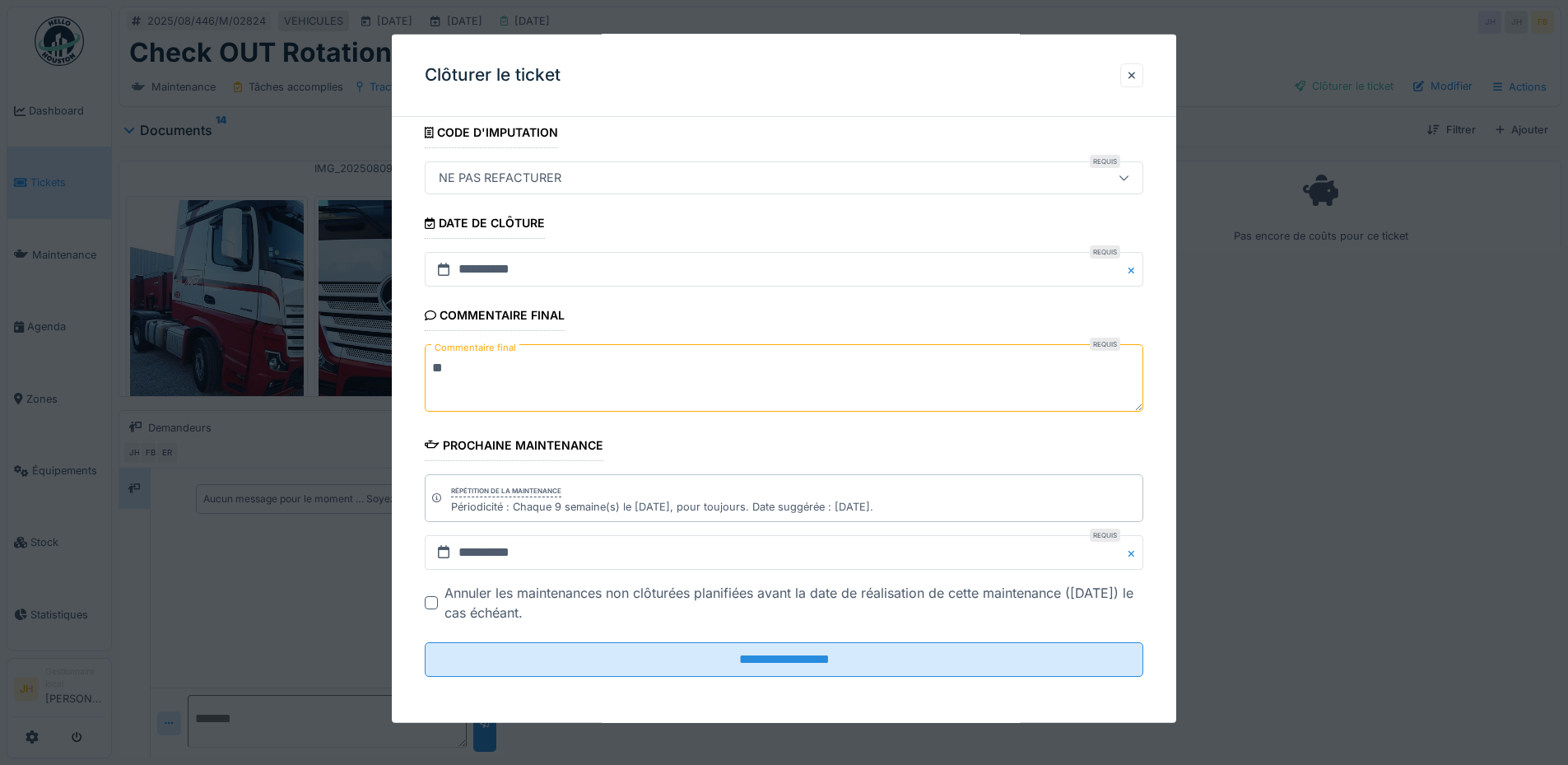
scroll to position [13, 0]
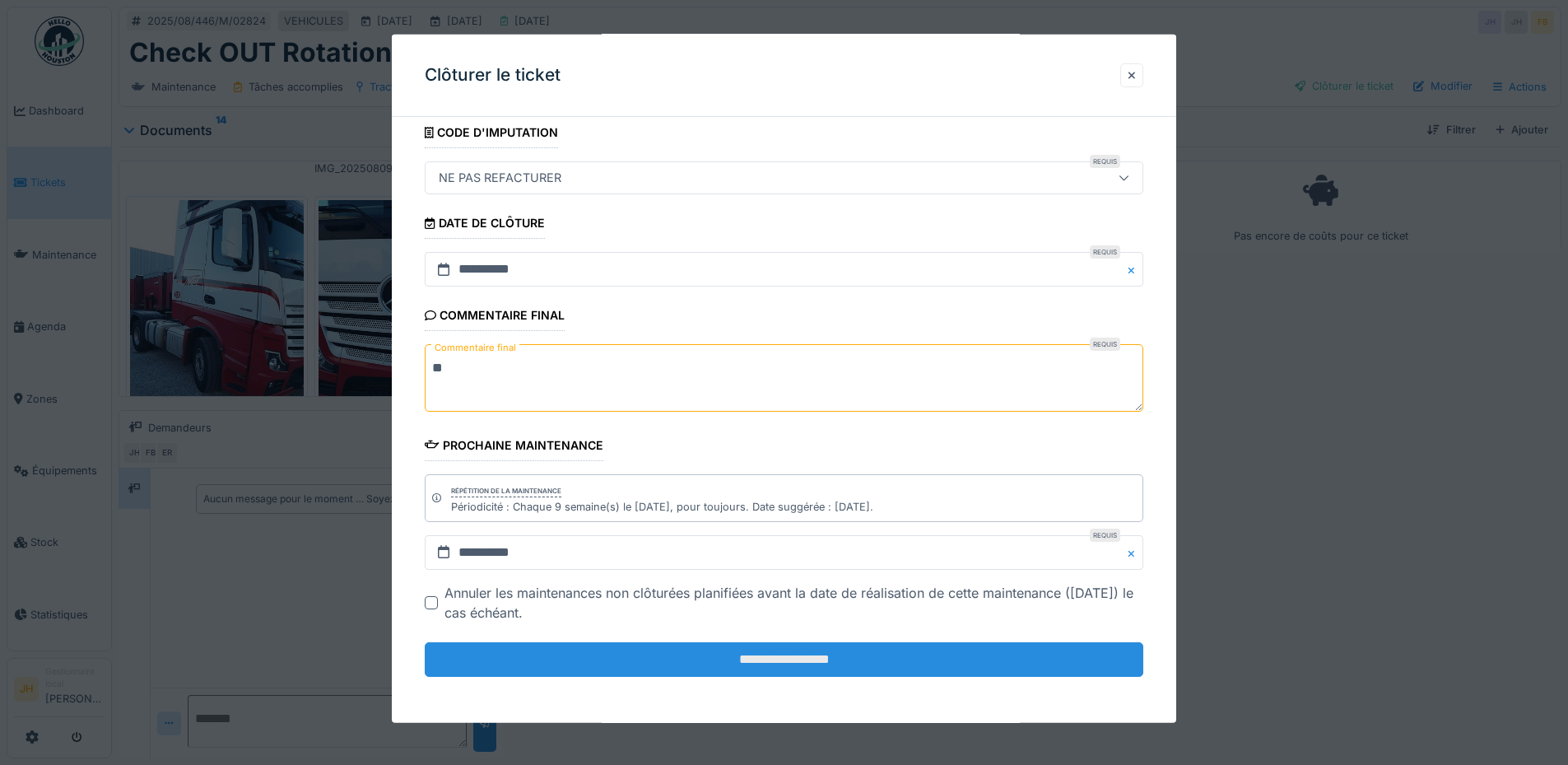
type textarea "**"
click at [830, 662] on input "**********" at bounding box center [784, 659] width 718 height 34
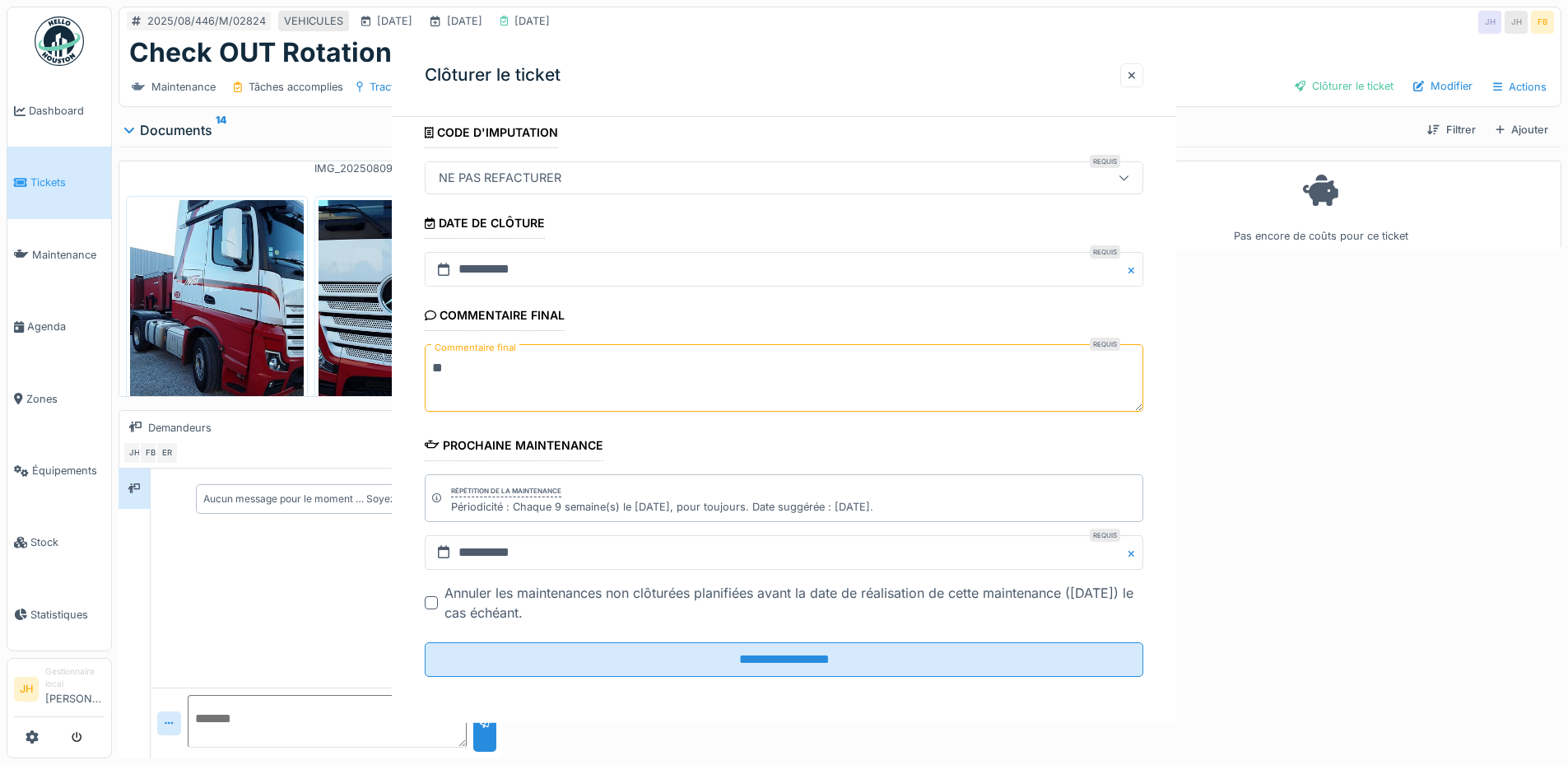
scroll to position [0, 0]
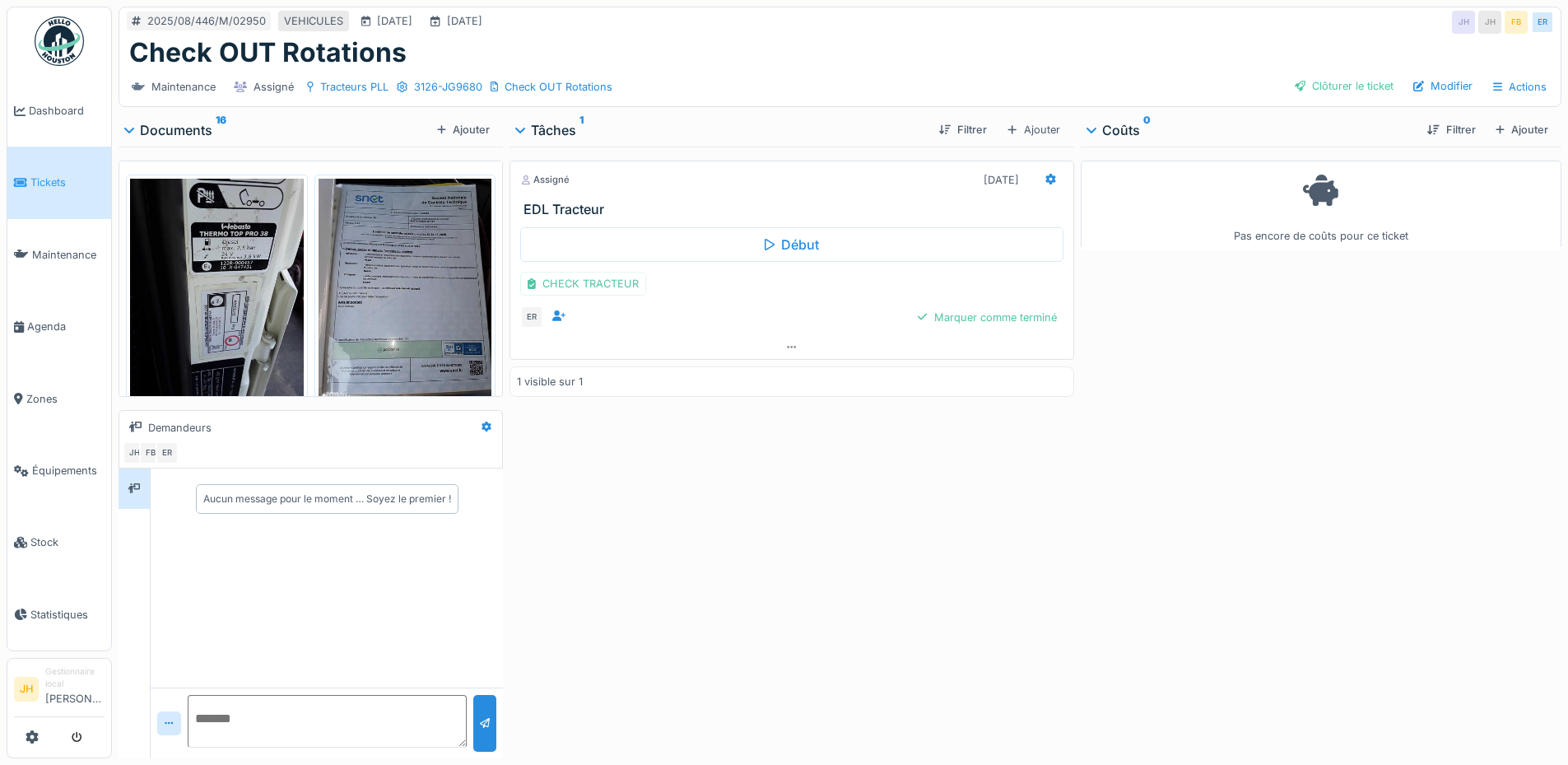
scroll to position [576, 0]
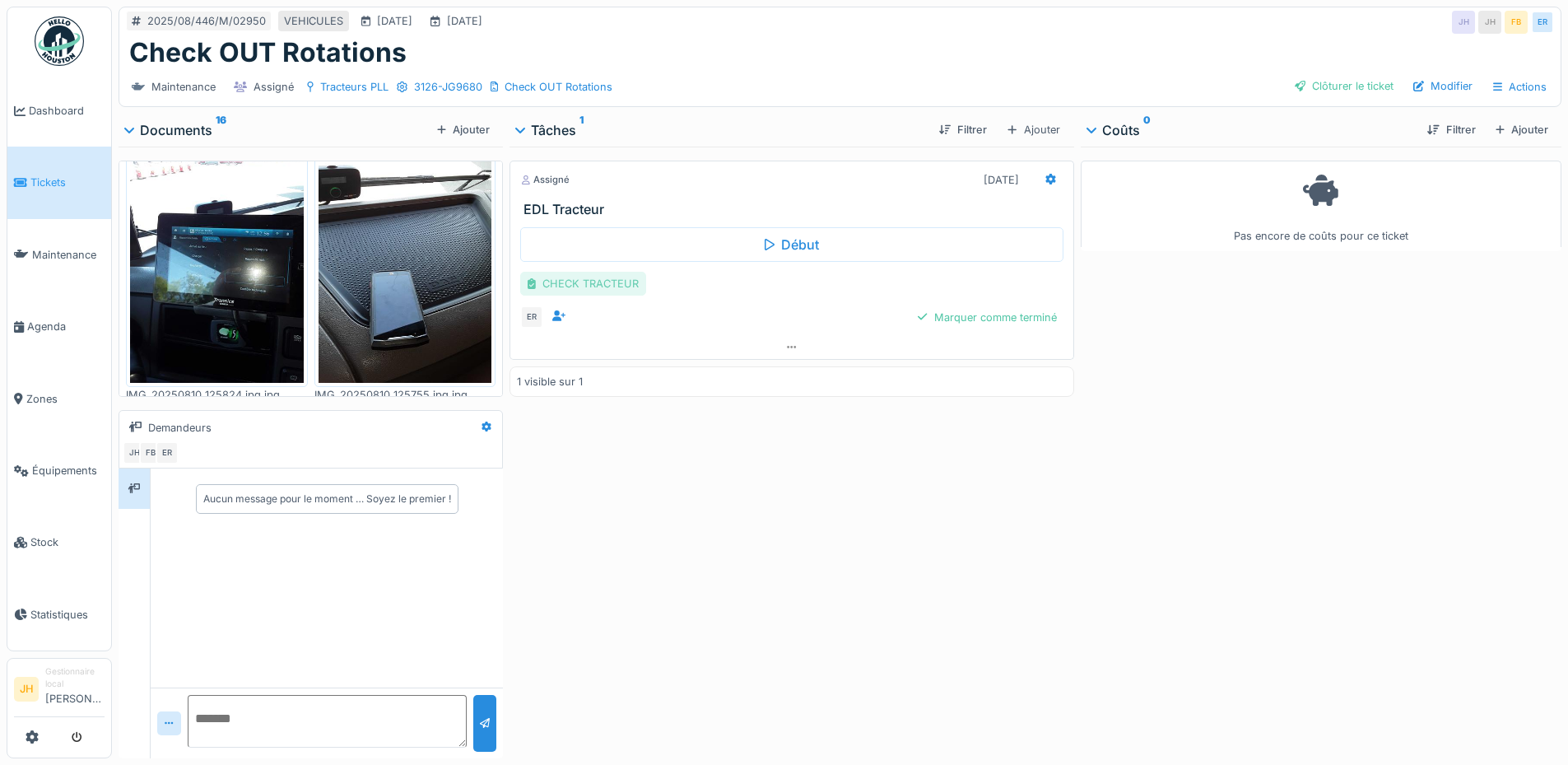
click at [626, 287] on div "CHECK TRACTEUR" at bounding box center [583, 283] width 126 height 24
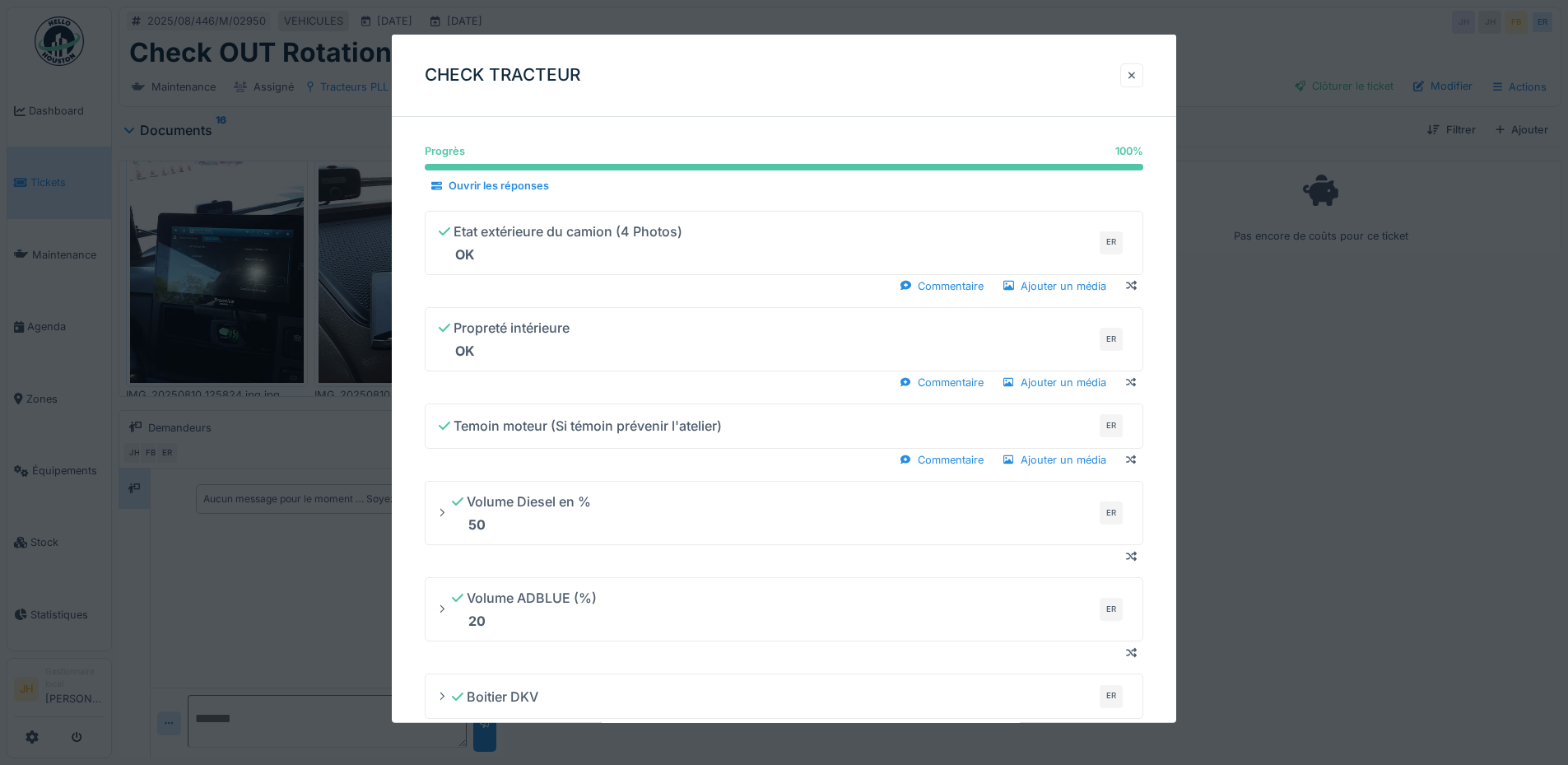
click at [1143, 79] on div at bounding box center [1132, 75] width 23 height 24
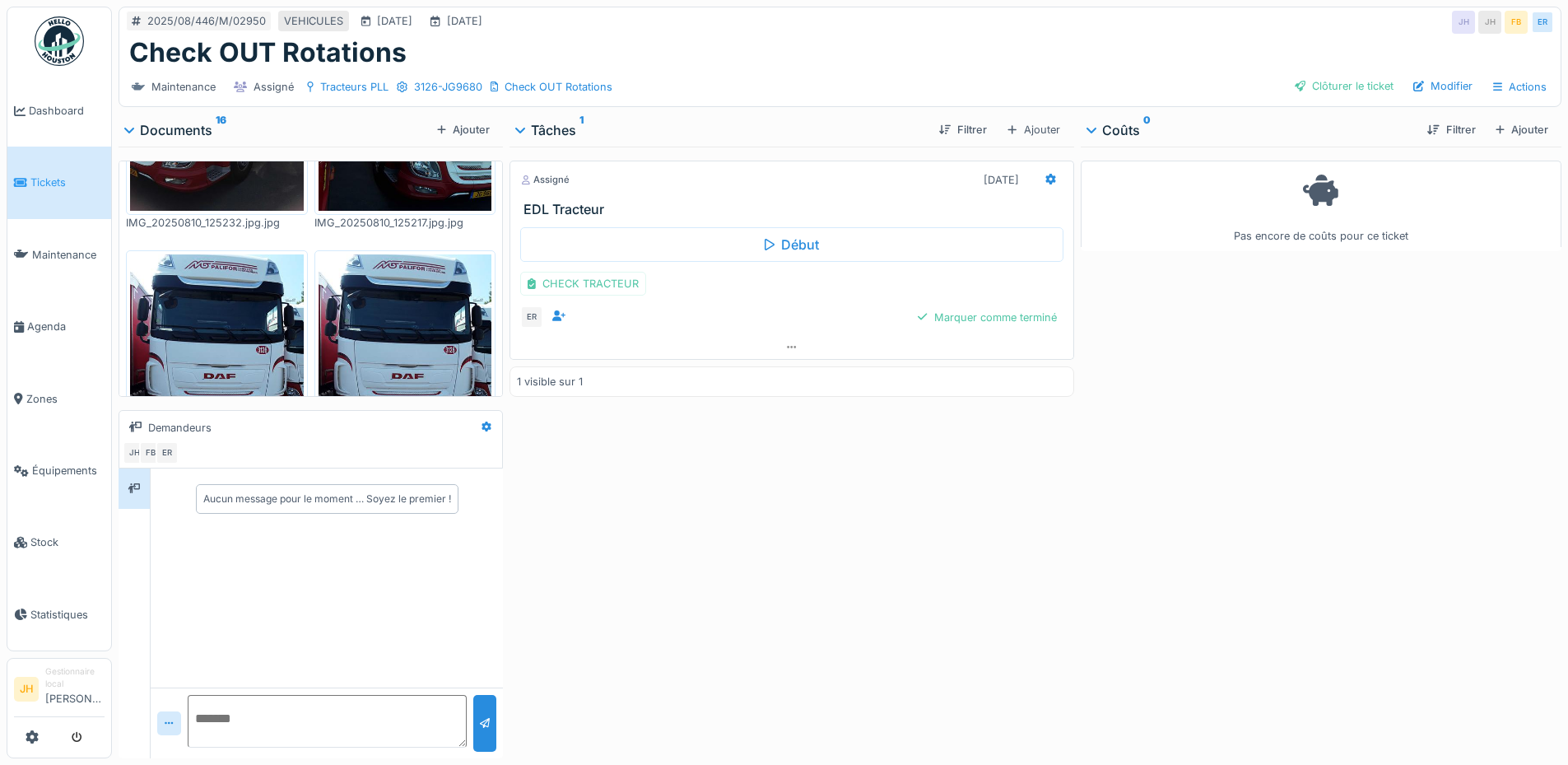
scroll to position [1695, 0]
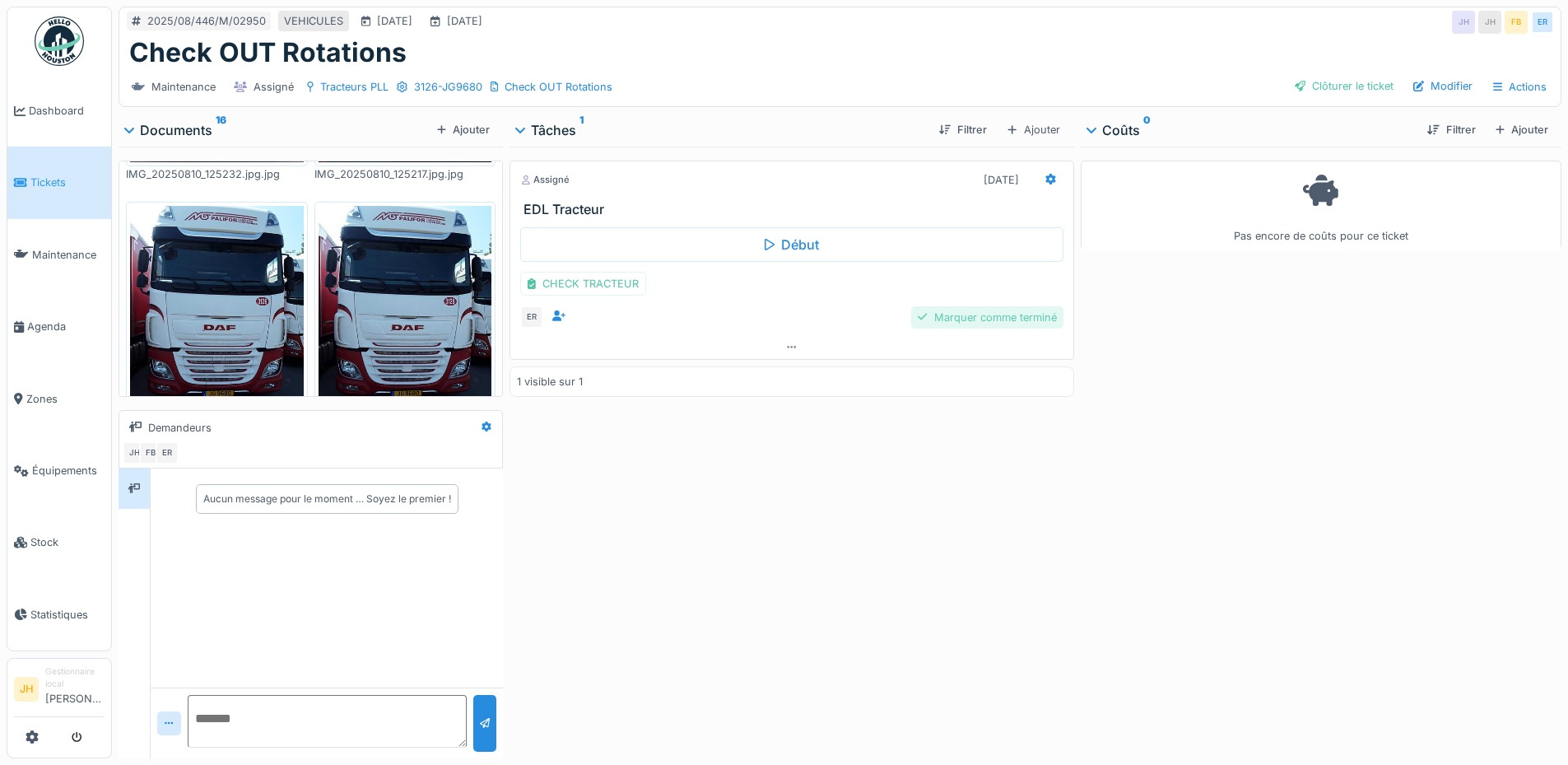
click at [1011, 319] on div "Marquer comme terminé" at bounding box center [987, 317] width 151 height 23
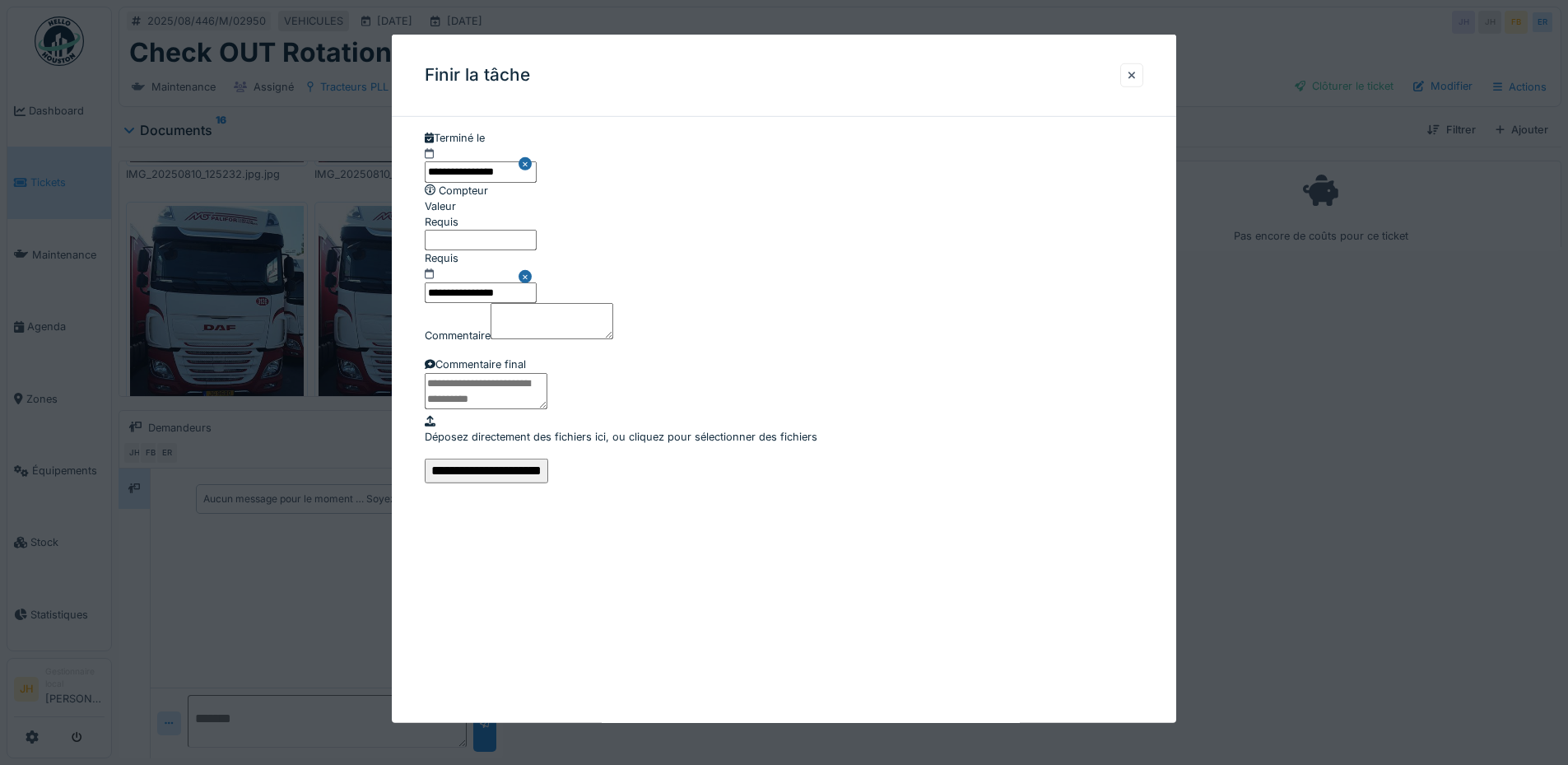
click at [536, 250] on input "Valeur" at bounding box center [481, 240] width 112 height 21
type input "*"
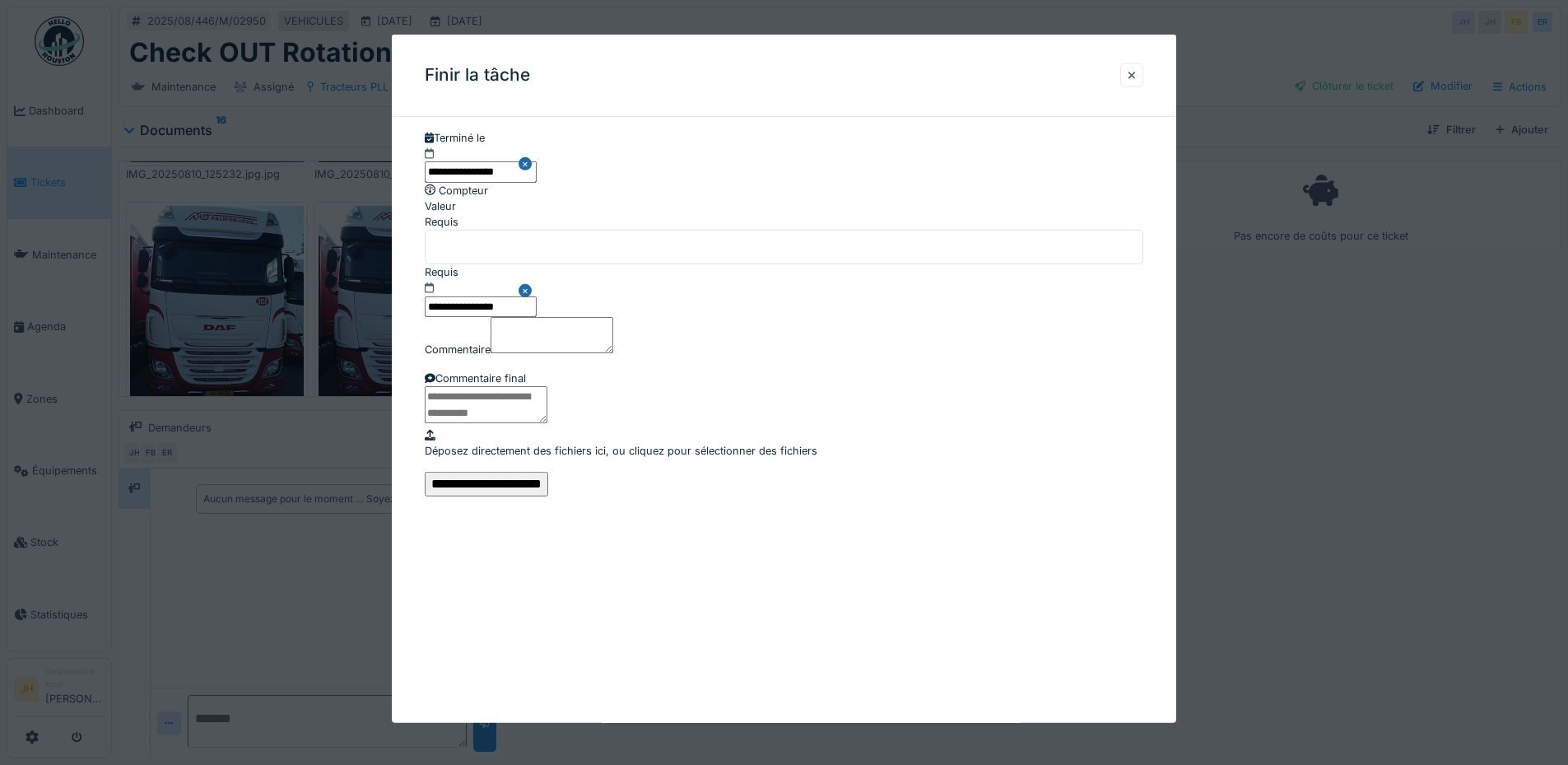
click at [549, 497] on input "**********" at bounding box center [487, 484] width 124 height 25
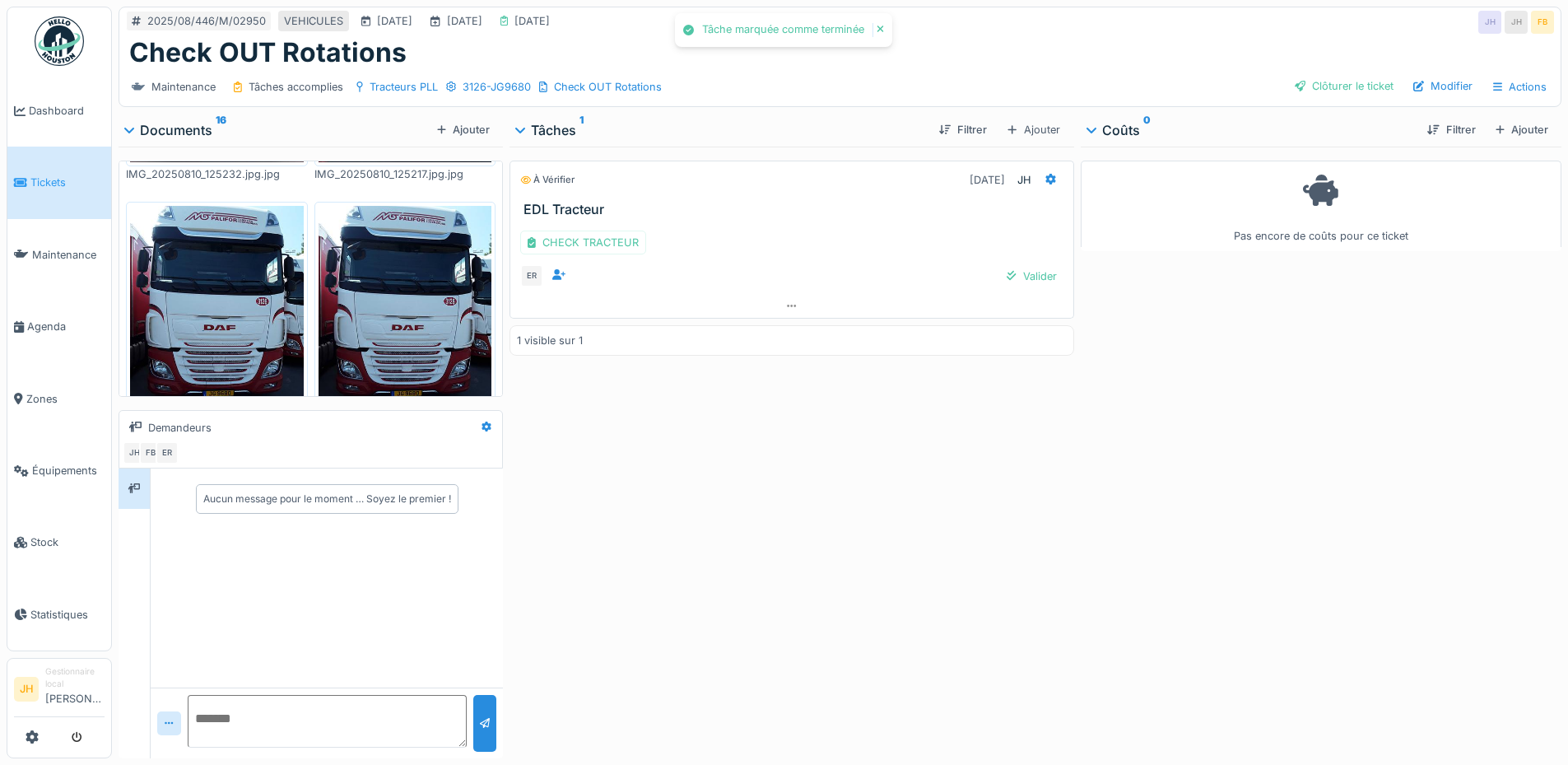
scroll to position [13, 0]
click at [1010, 269] on div "Valider" at bounding box center [1031, 276] width 63 height 23
click at [1355, 75] on div "Clôturer le ticket" at bounding box center [1345, 86] width 112 height 23
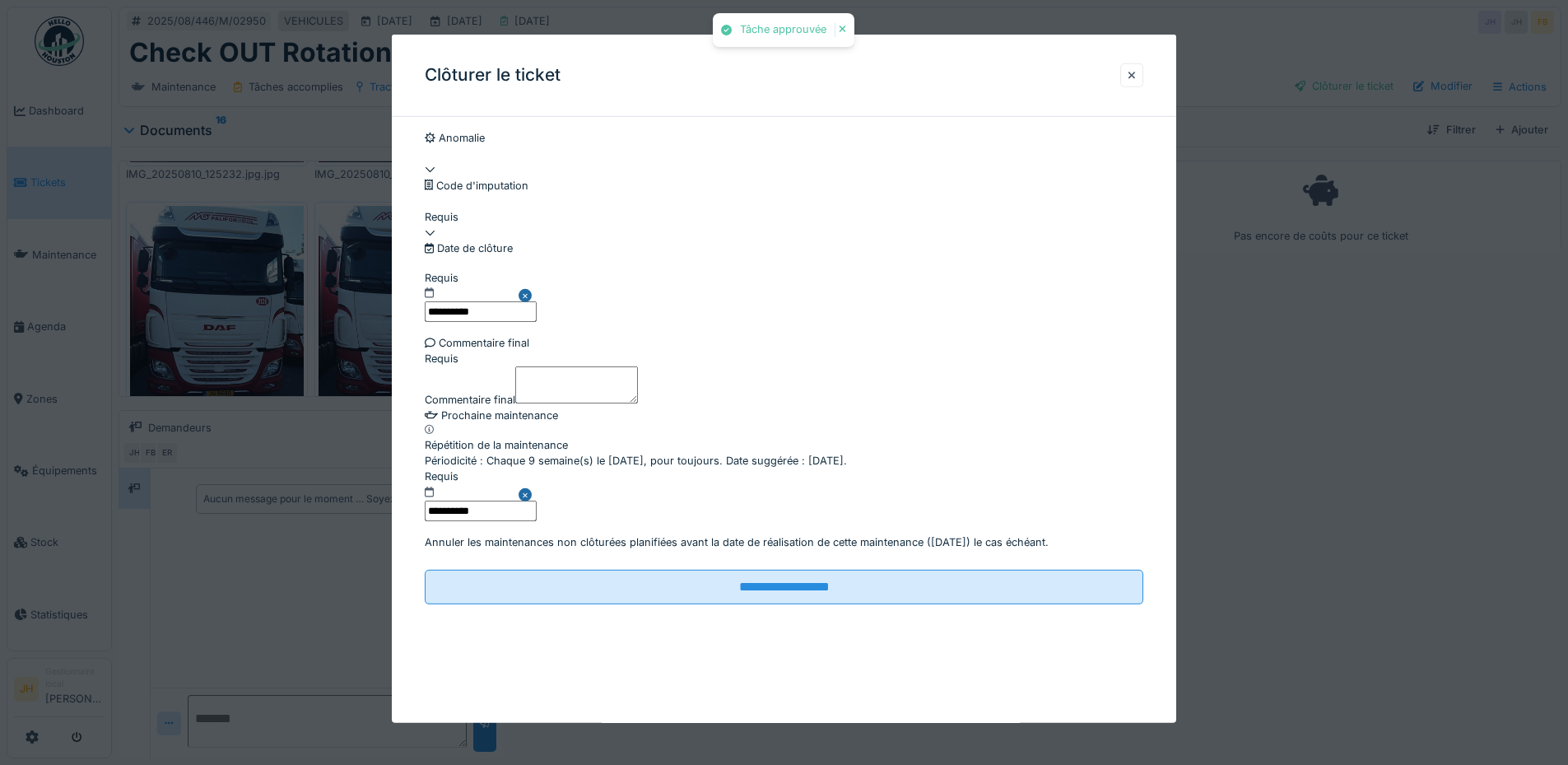
click at [545, 225] on div at bounding box center [784, 225] width 718 height 0
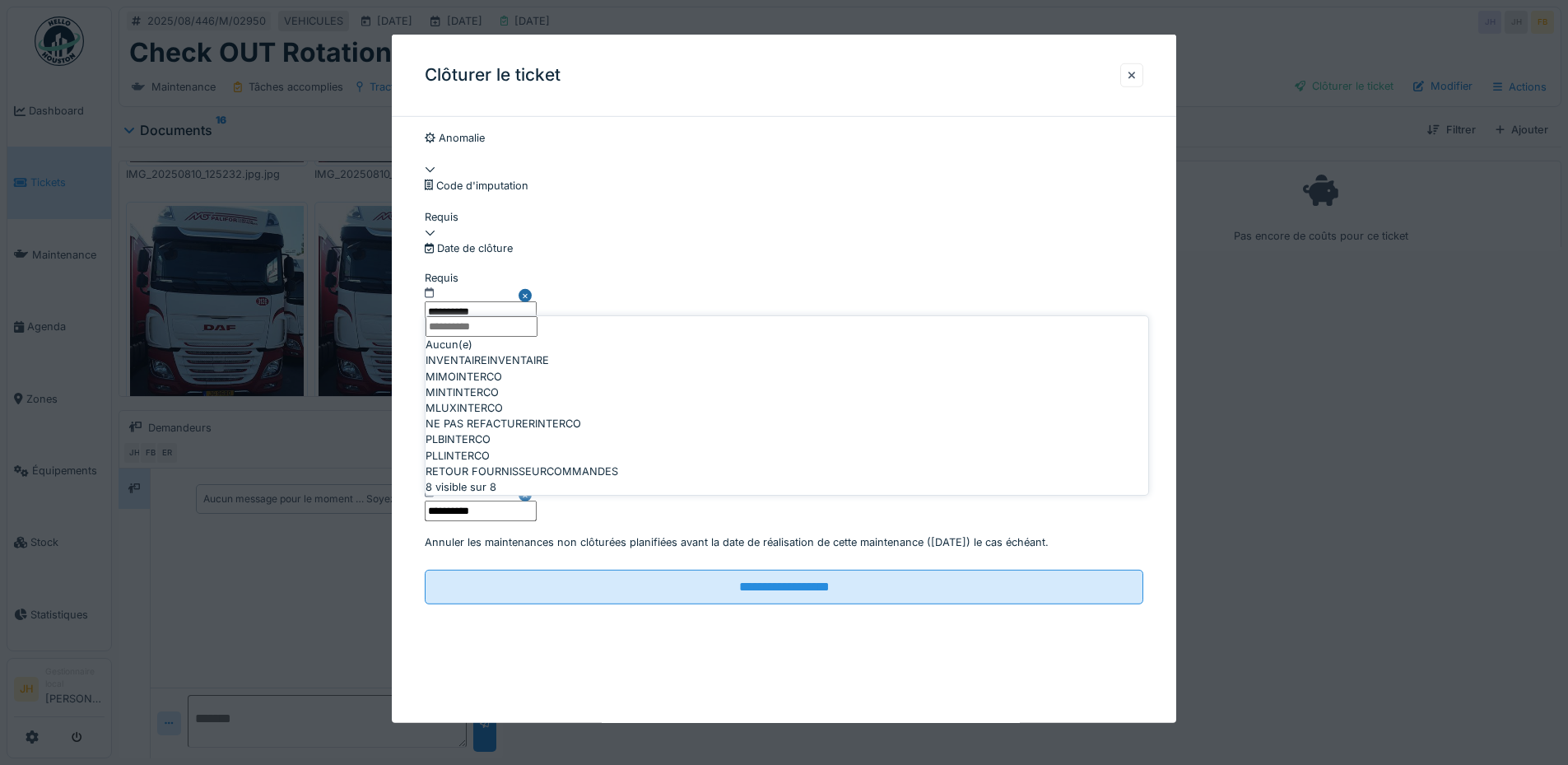
click at [572, 431] on div "NE PAS REFACTURER INTERCO" at bounding box center [787, 423] width 723 height 16
type input "****"
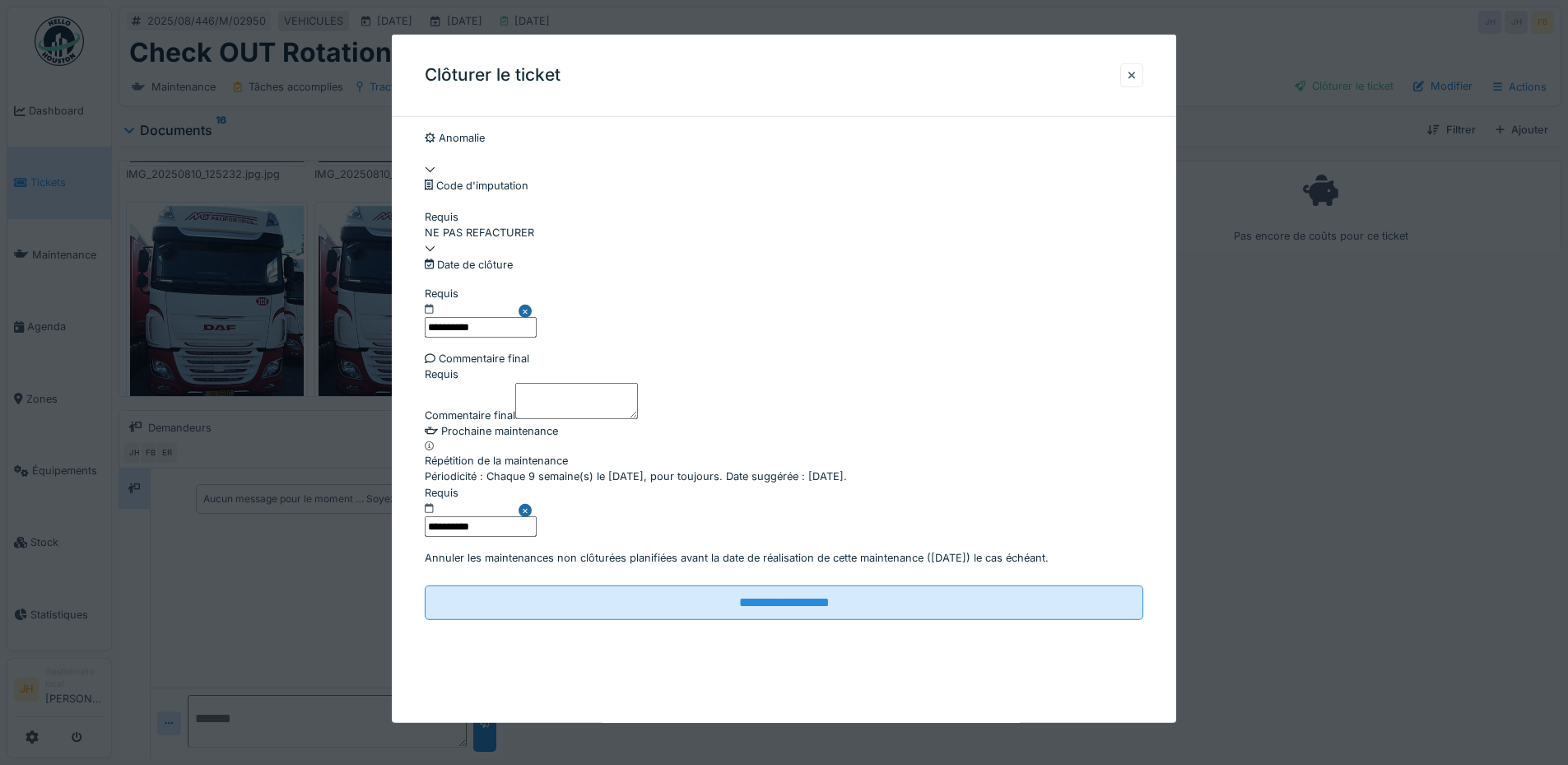
click at [565, 418] on textarea "Commentaire final" at bounding box center [576, 400] width 123 height 36
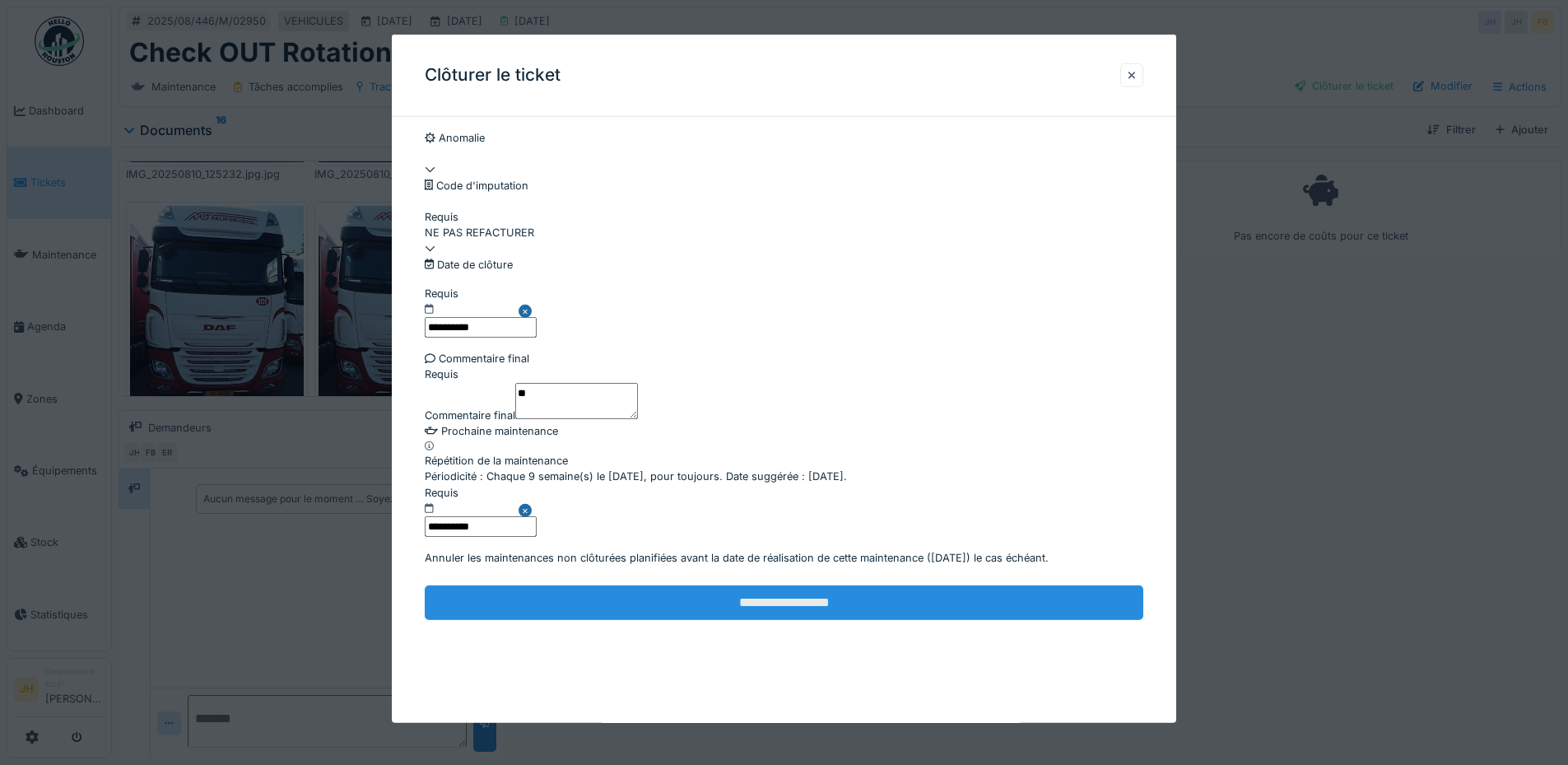
type textarea "**"
click at [814, 620] on input "**********" at bounding box center [784, 602] width 718 height 34
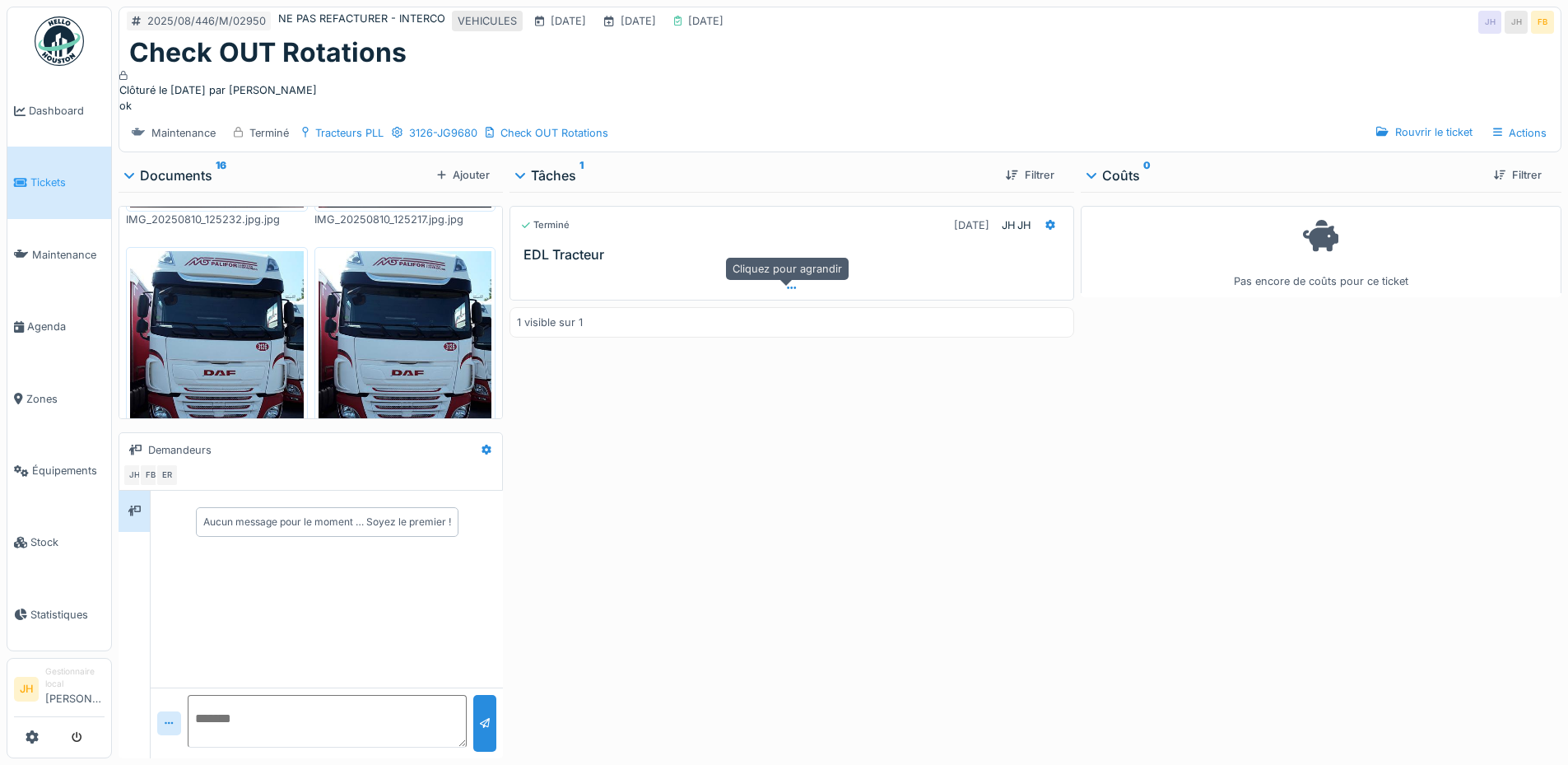
scroll to position [0, 0]
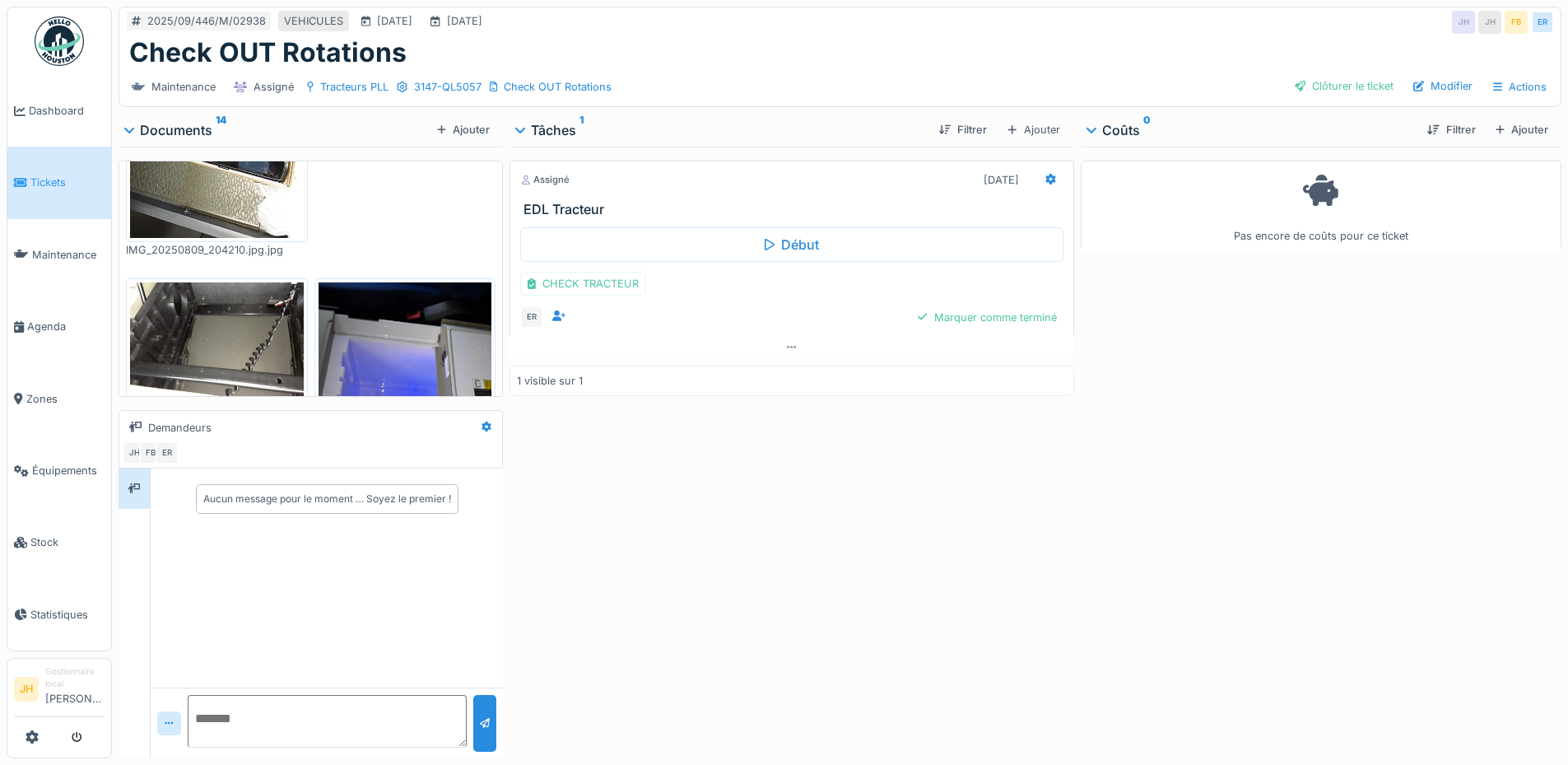
scroll to position [411, 0]
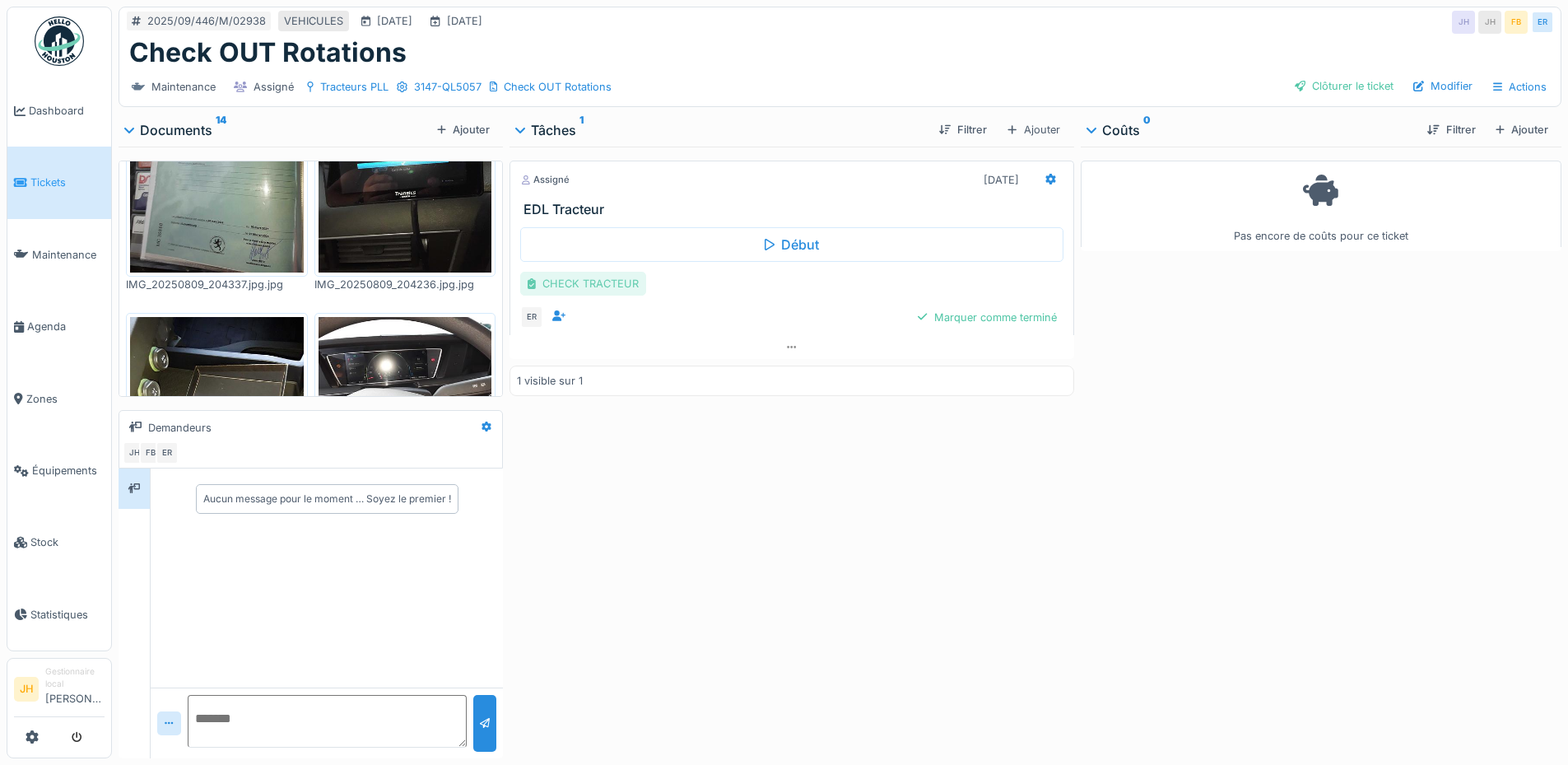
click at [579, 276] on div "CHECK TRACTEUR" at bounding box center [583, 283] width 126 height 24
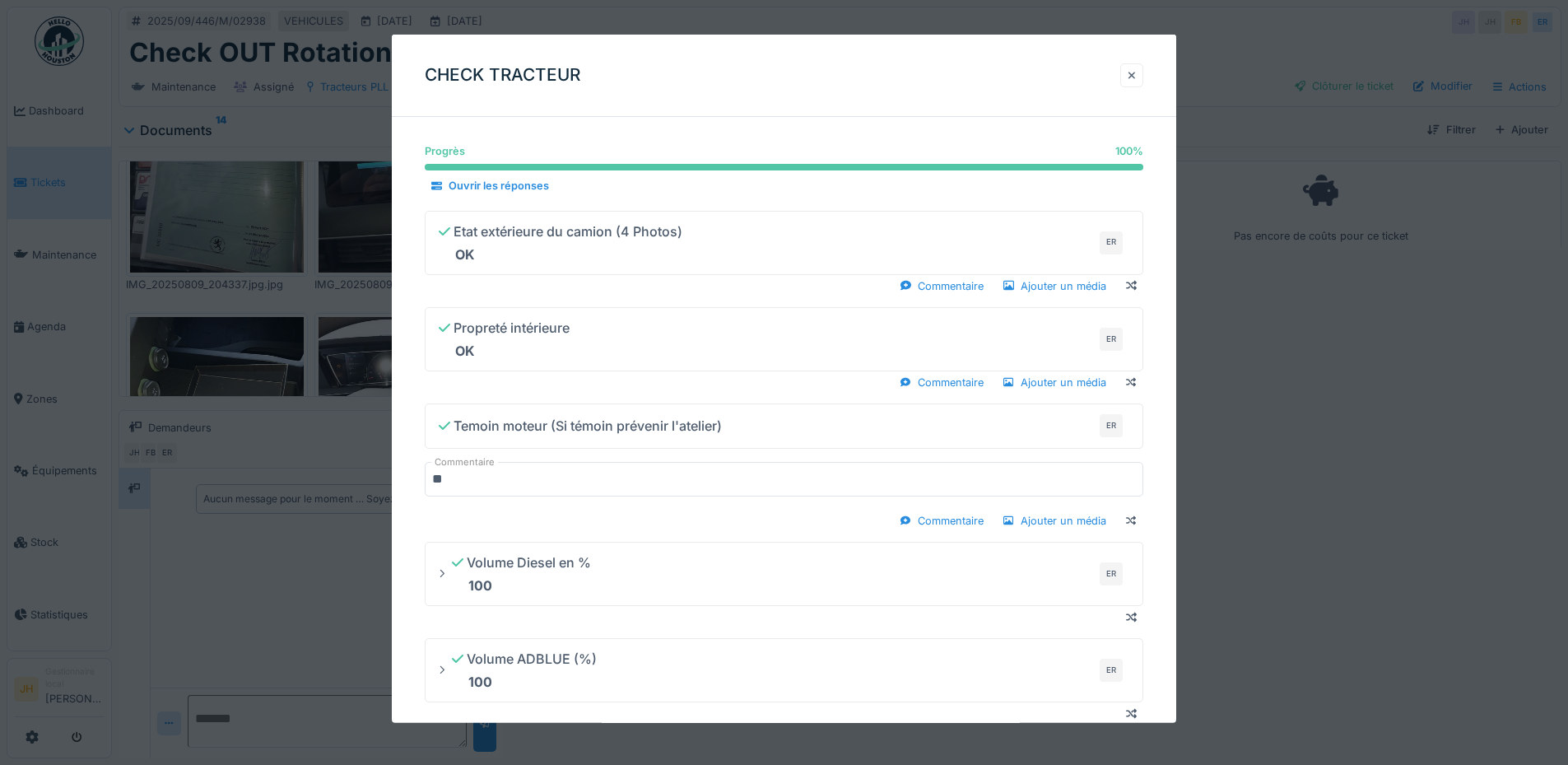
click at [1136, 76] on div at bounding box center [1132, 75] width 8 height 16
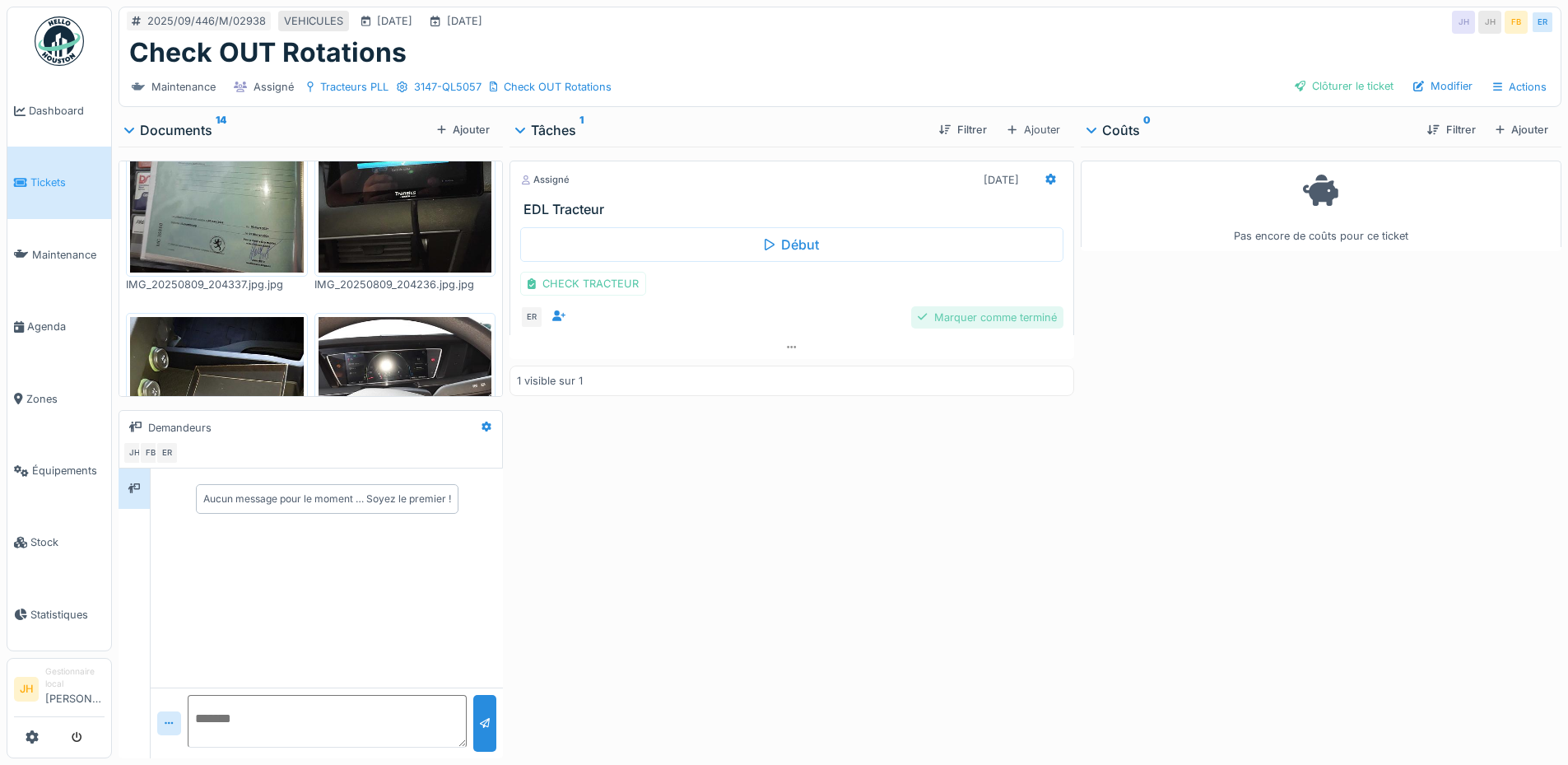
click at [998, 317] on div "Marquer comme terminé" at bounding box center [987, 317] width 151 height 23
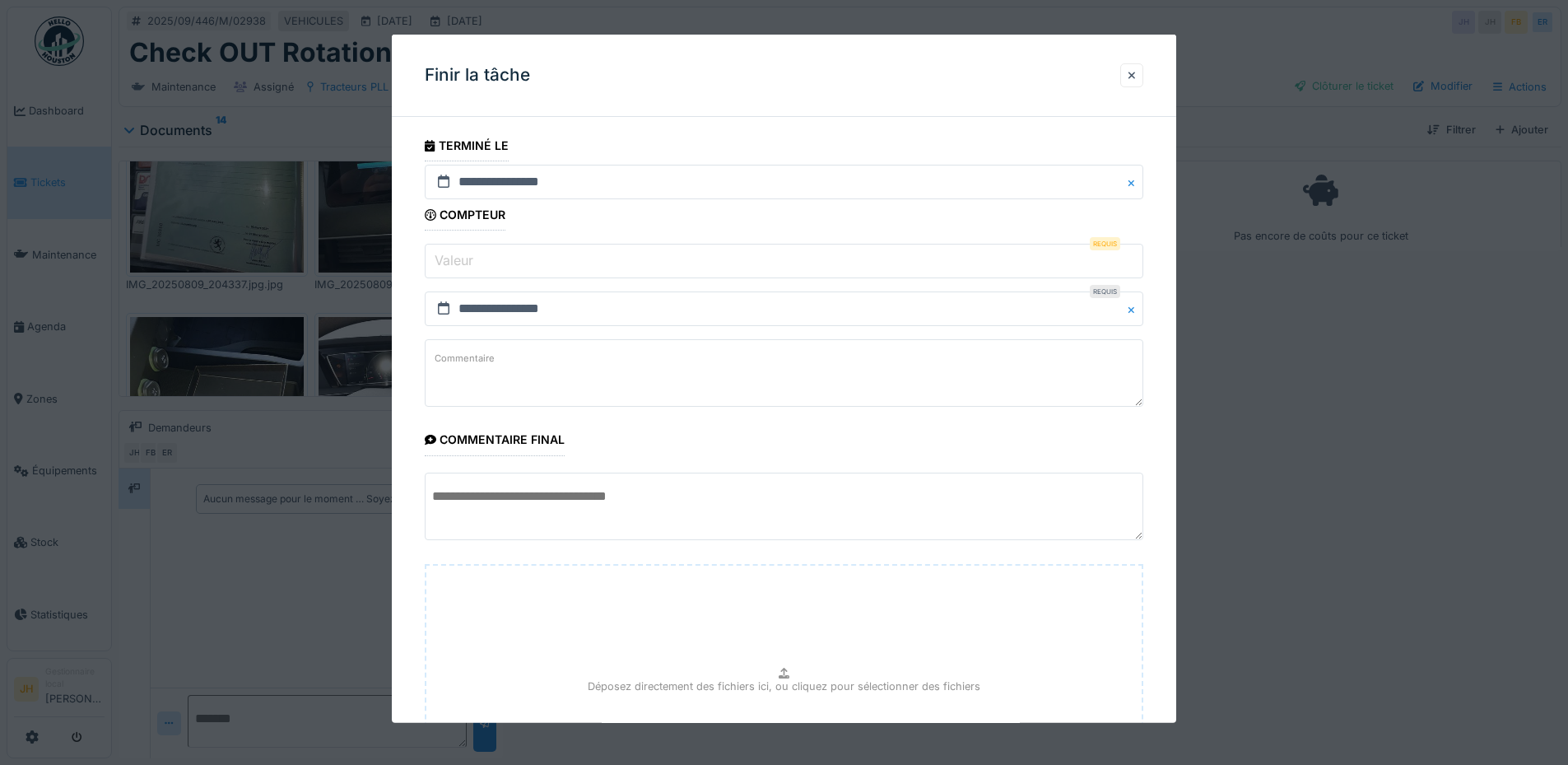
click at [544, 270] on input "Valeur" at bounding box center [784, 260] width 718 height 34
type input "*"
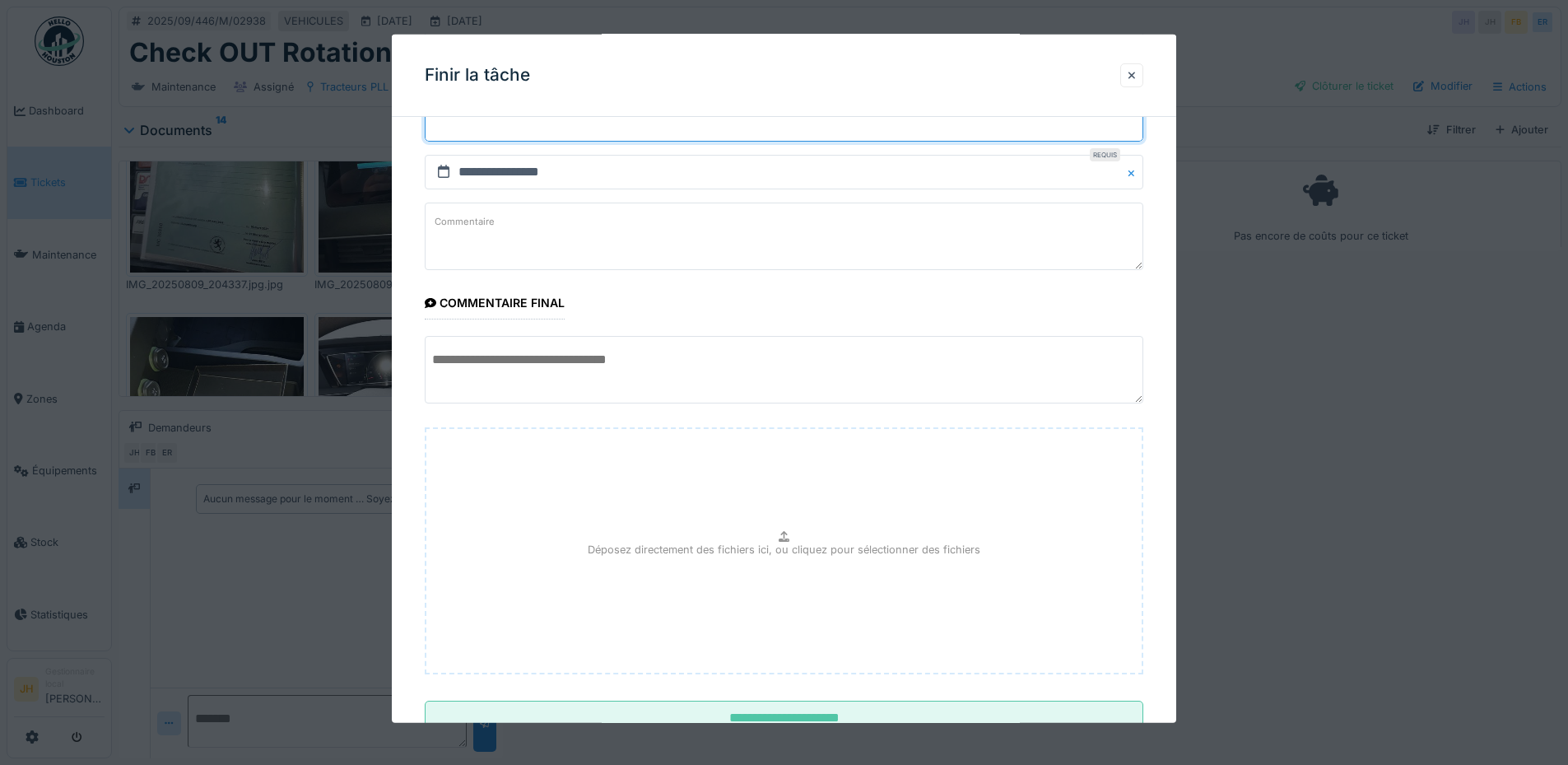
scroll to position [195, 0]
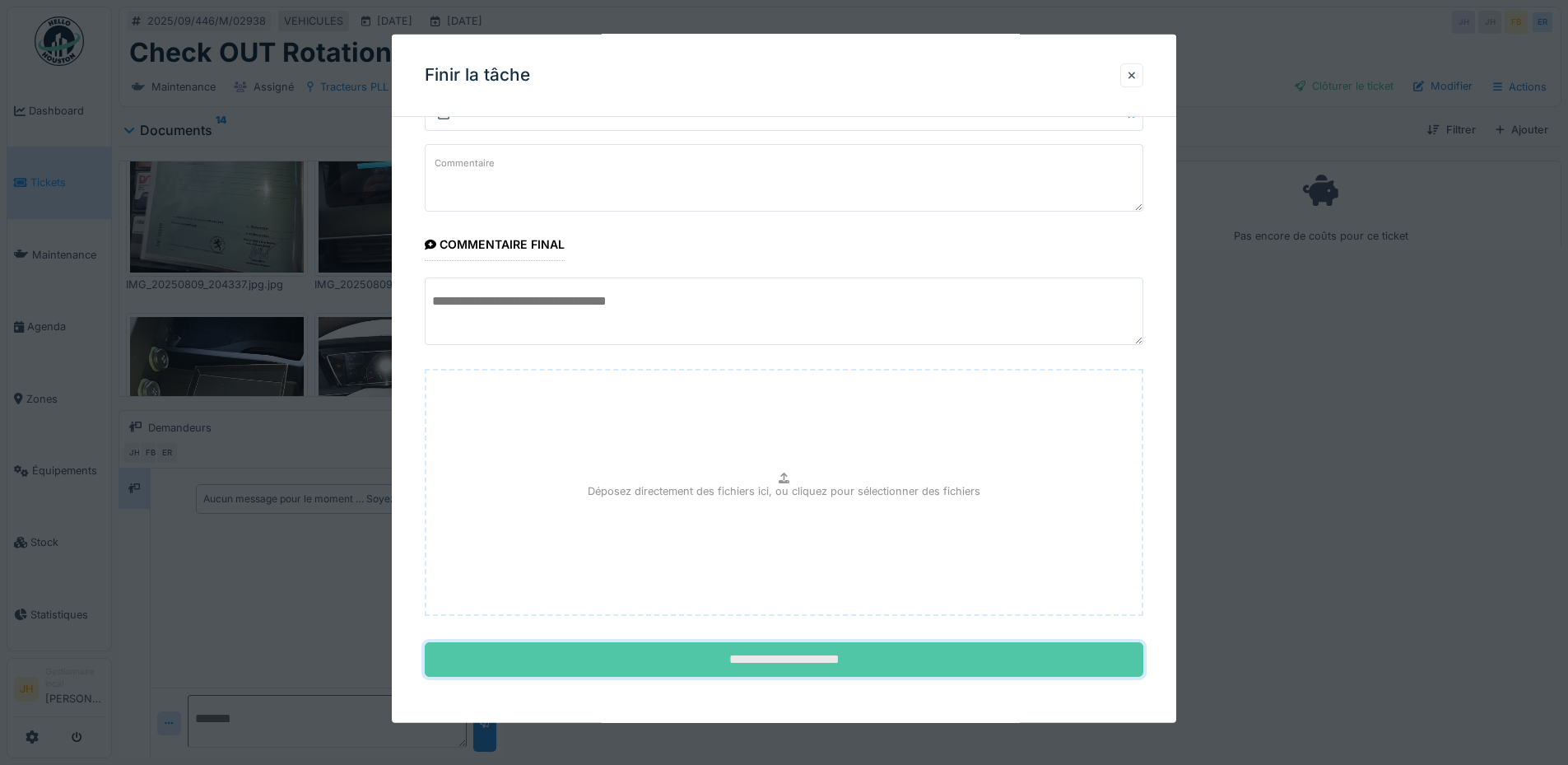
click at [860, 650] on input "**********" at bounding box center [784, 659] width 718 height 34
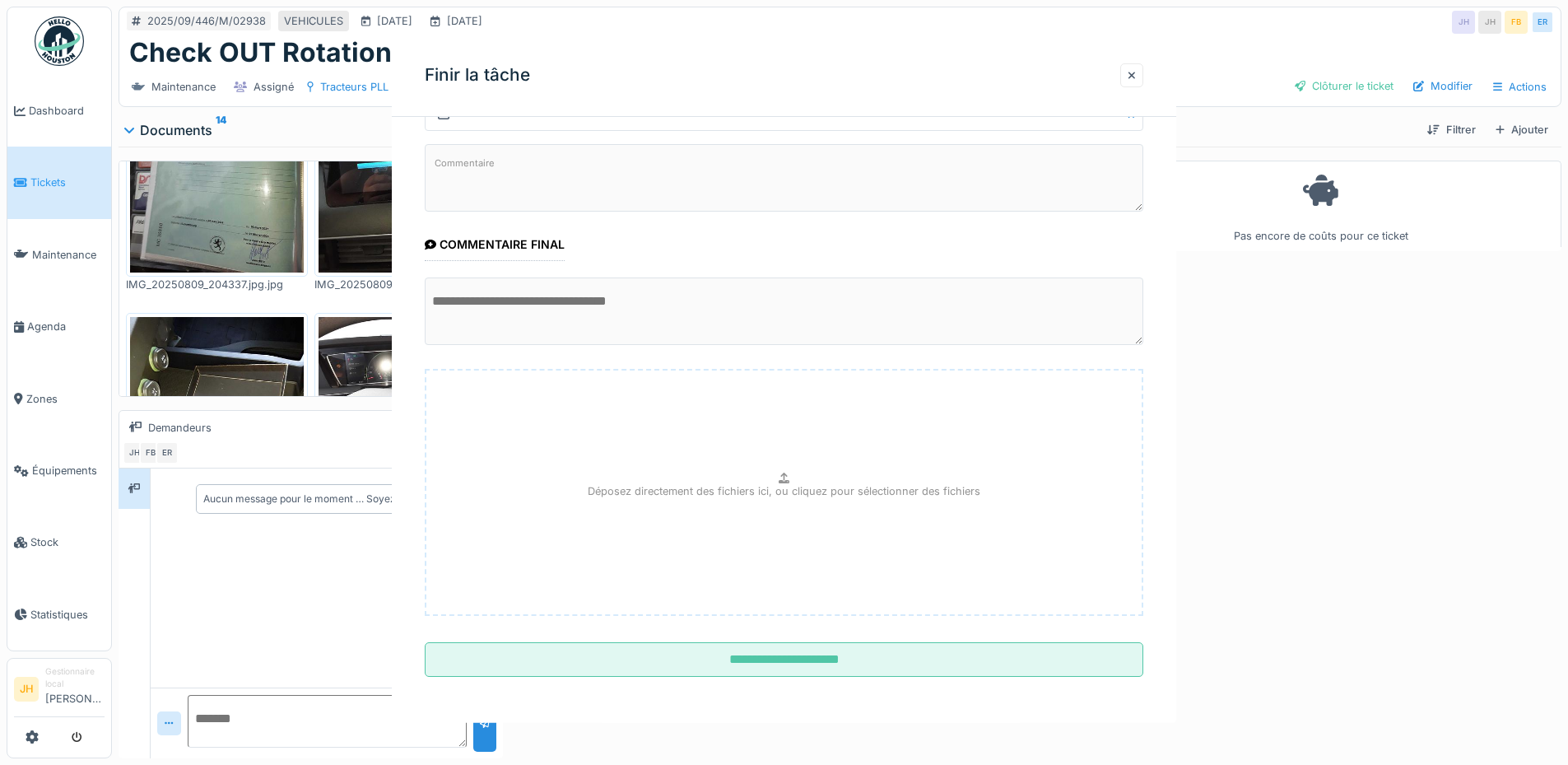
scroll to position [0, 0]
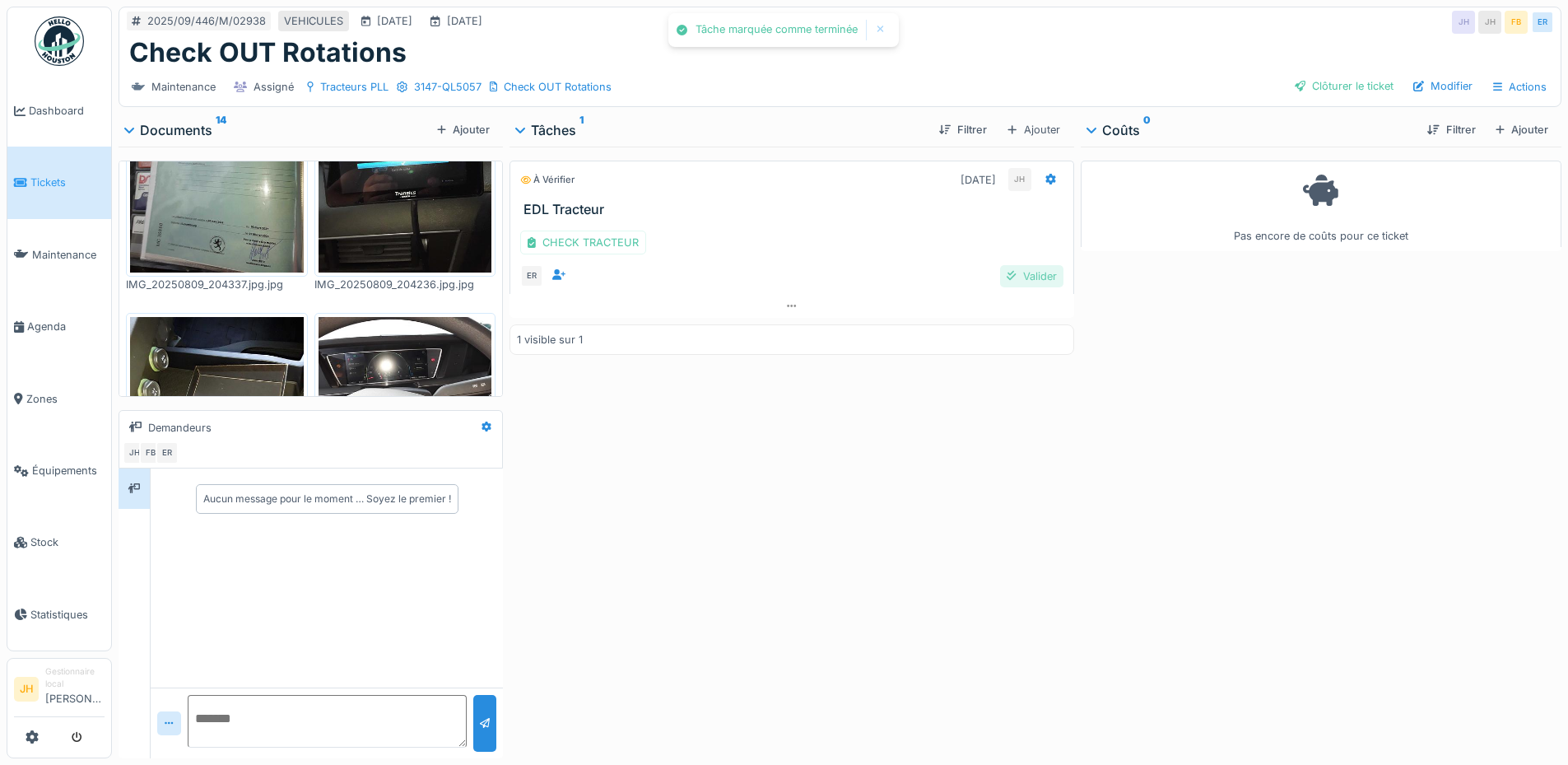
click at [1025, 275] on div "Valider" at bounding box center [1031, 276] width 63 height 23
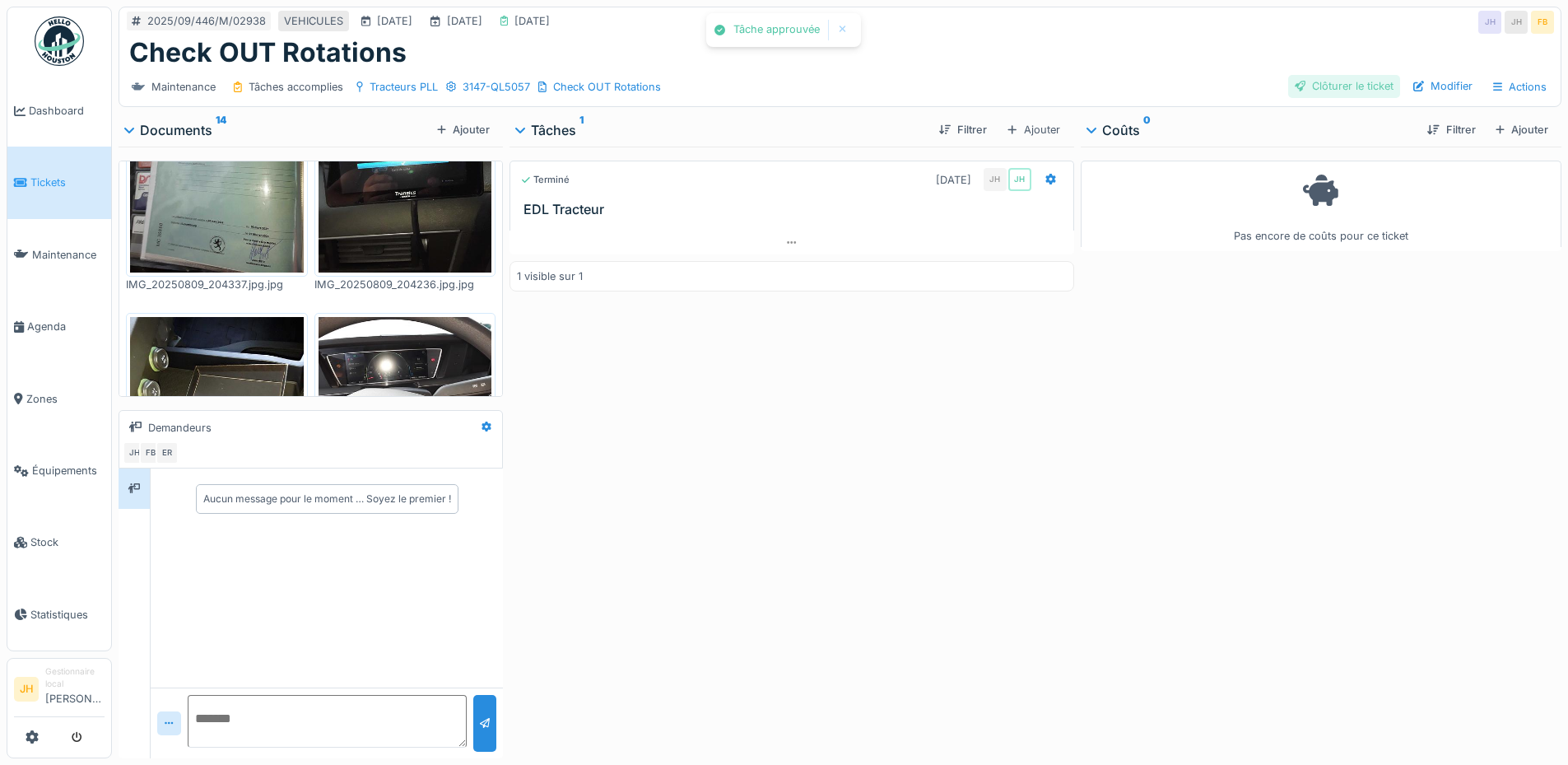
click at [1351, 79] on div "Clôturer le ticket" at bounding box center [1345, 86] width 112 height 23
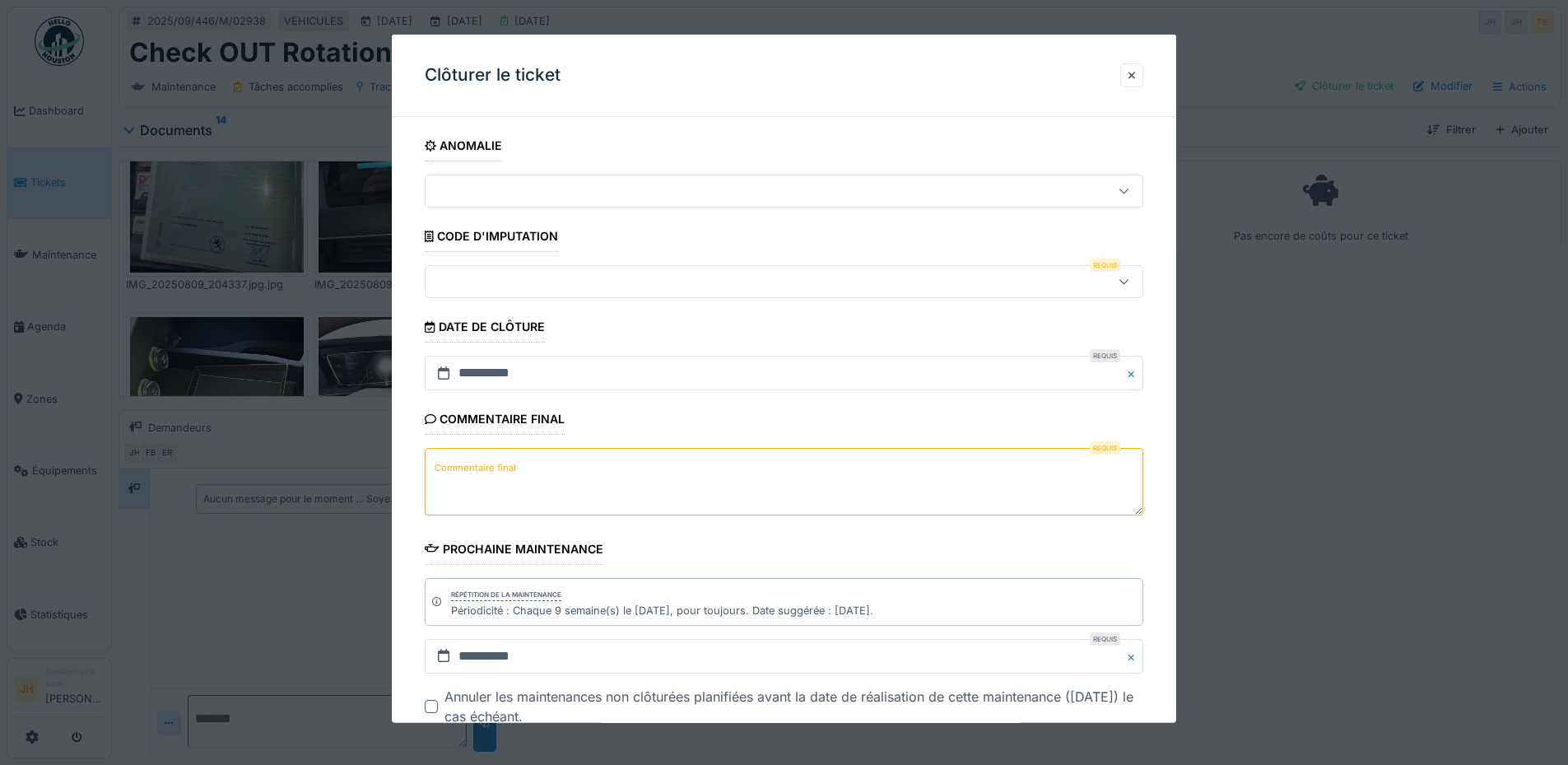
click at [500, 278] on div at bounding box center [742, 282] width 620 height 18
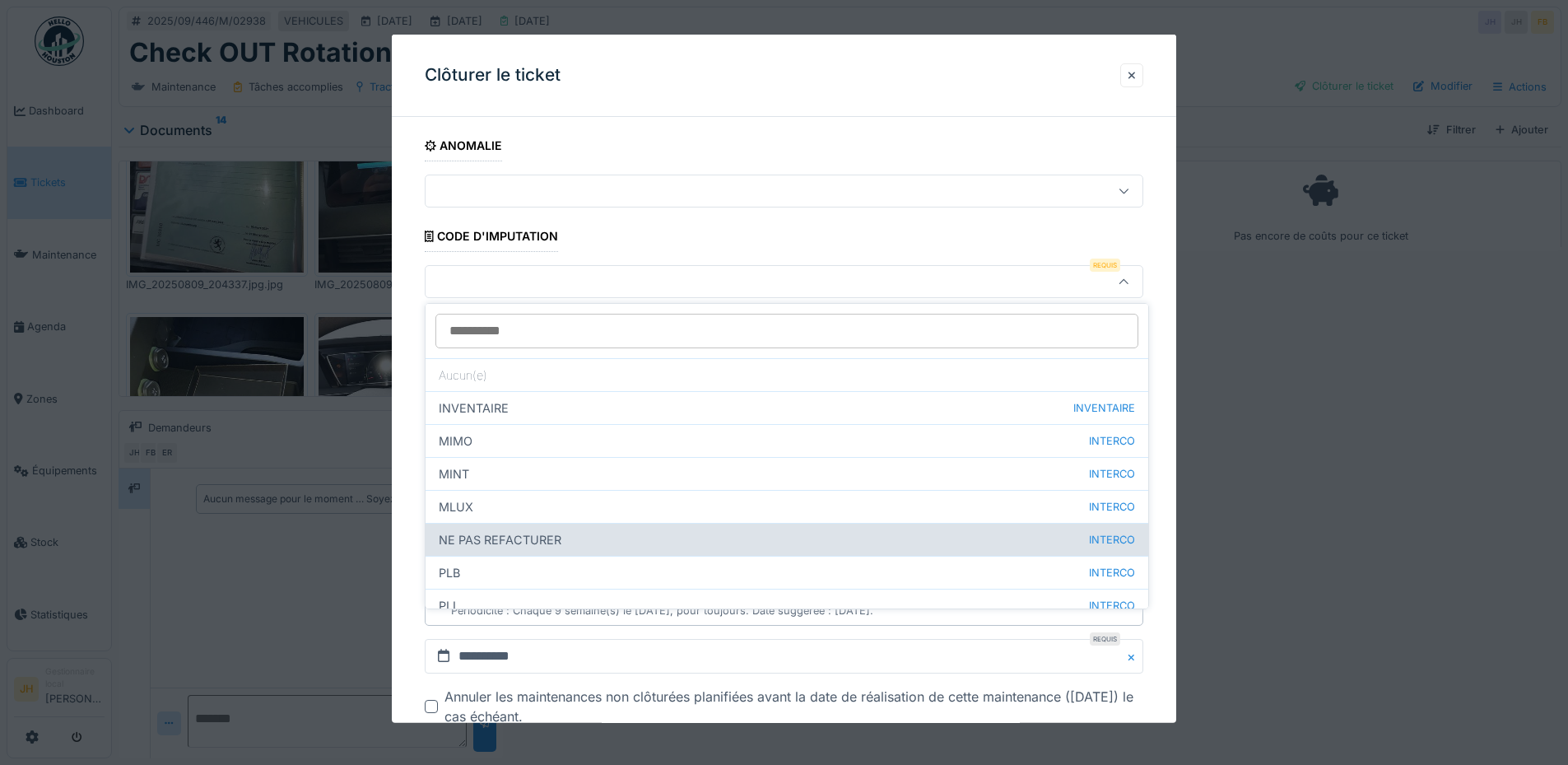
click at [539, 538] on div "NE PAS REFACTURER INTERCO" at bounding box center [787, 538] width 723 height 33
type input "****"
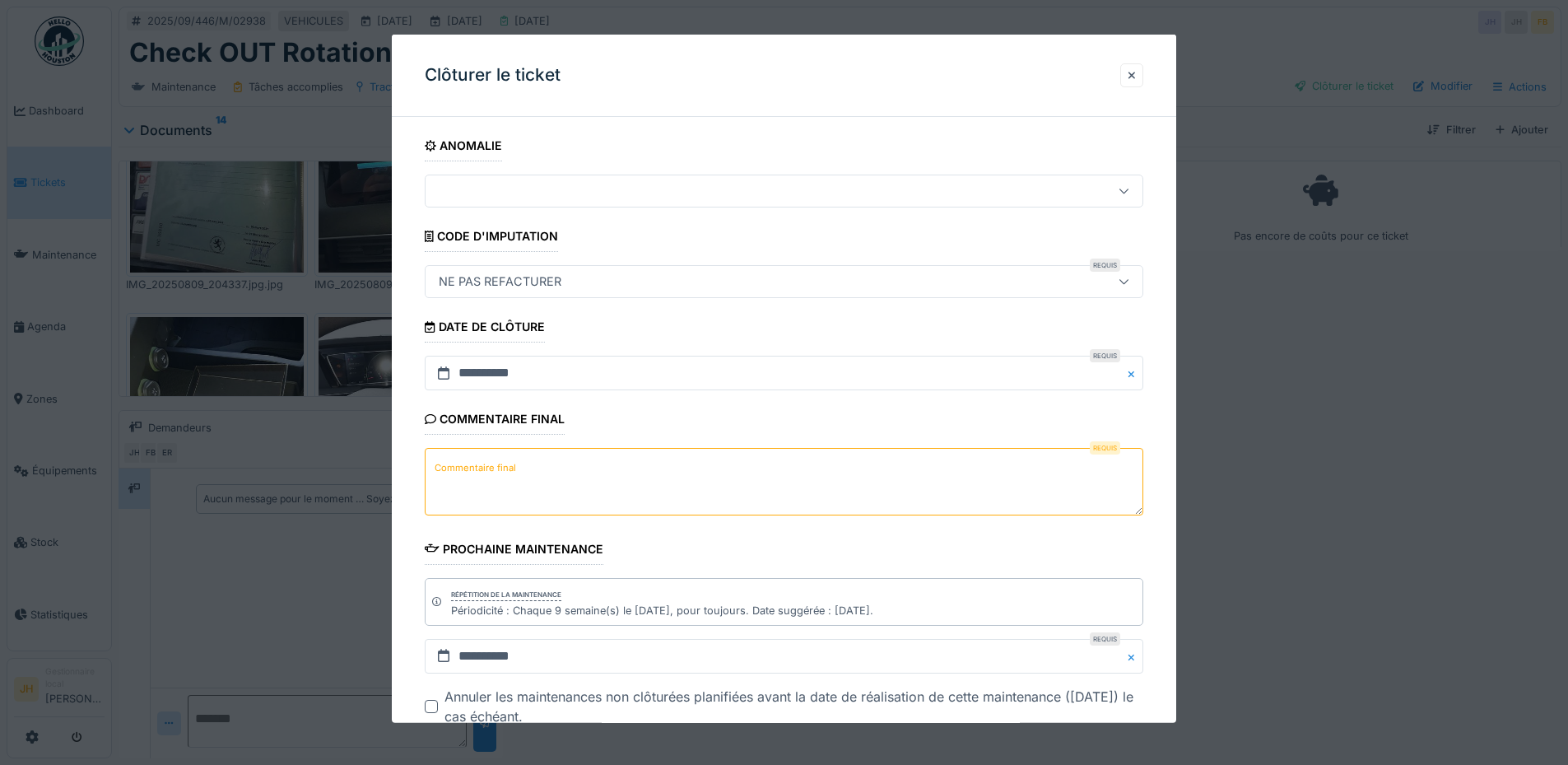
click at [523, 183] on div at bounding box center [742, 191] width 620 height 18
click at [582, 487] on textarea "Commentaire final" at bounding box center [784, 482] width 718 height 68
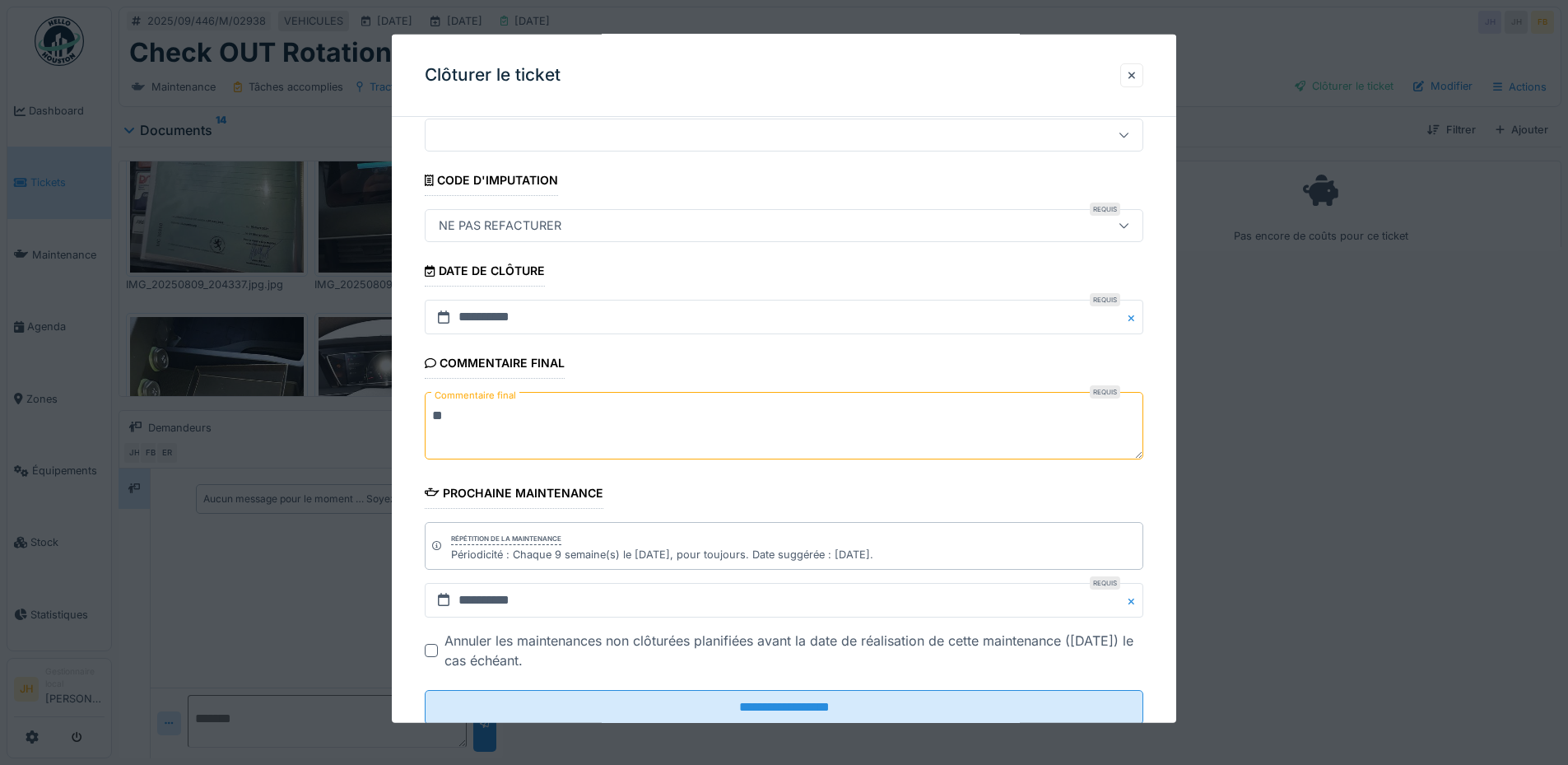
scroll to position [104, 0]
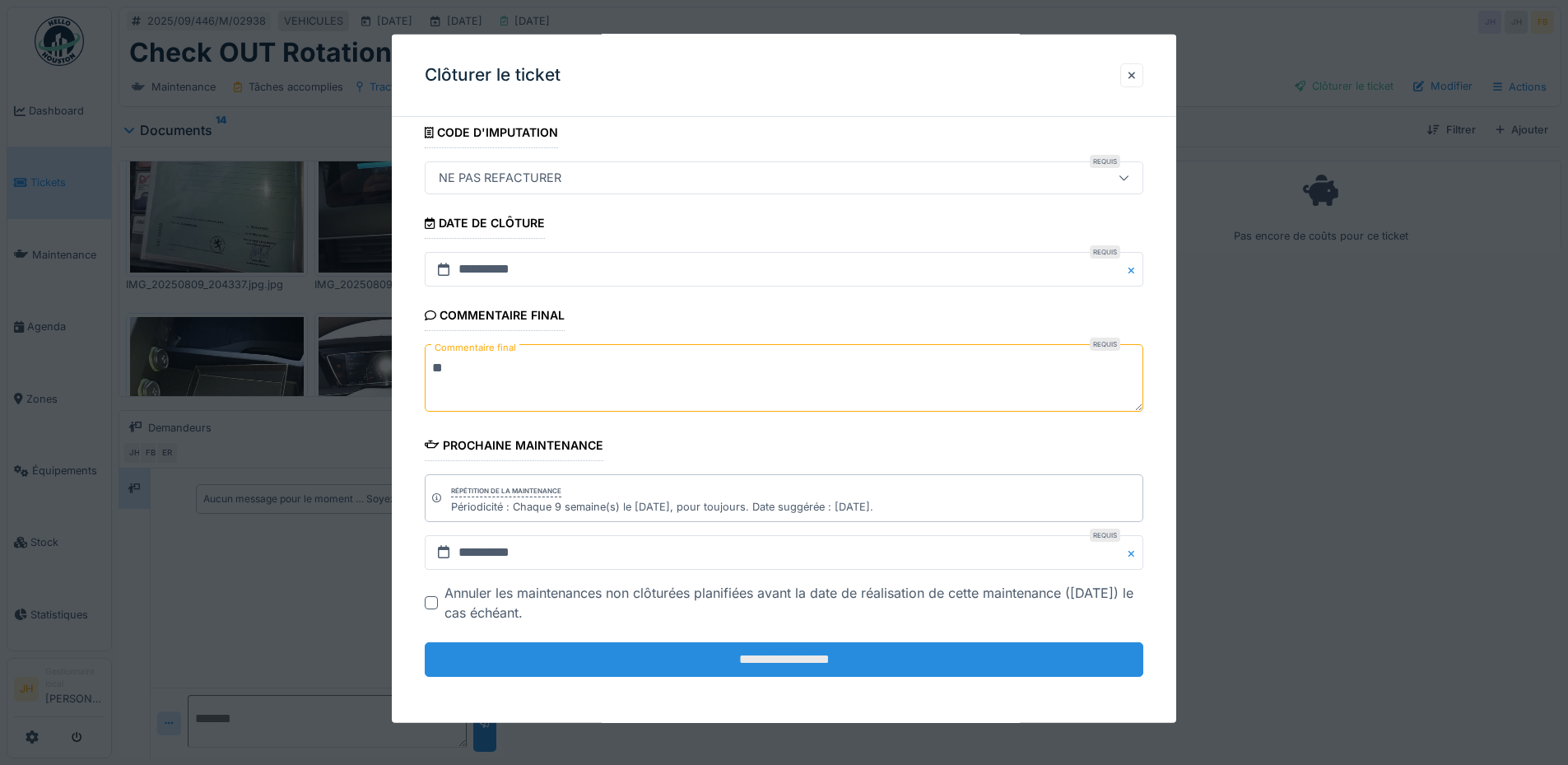
type textarea "**"
click at [647, 658] on input "**********" at bounding box center [784, 659] width 718 height 34
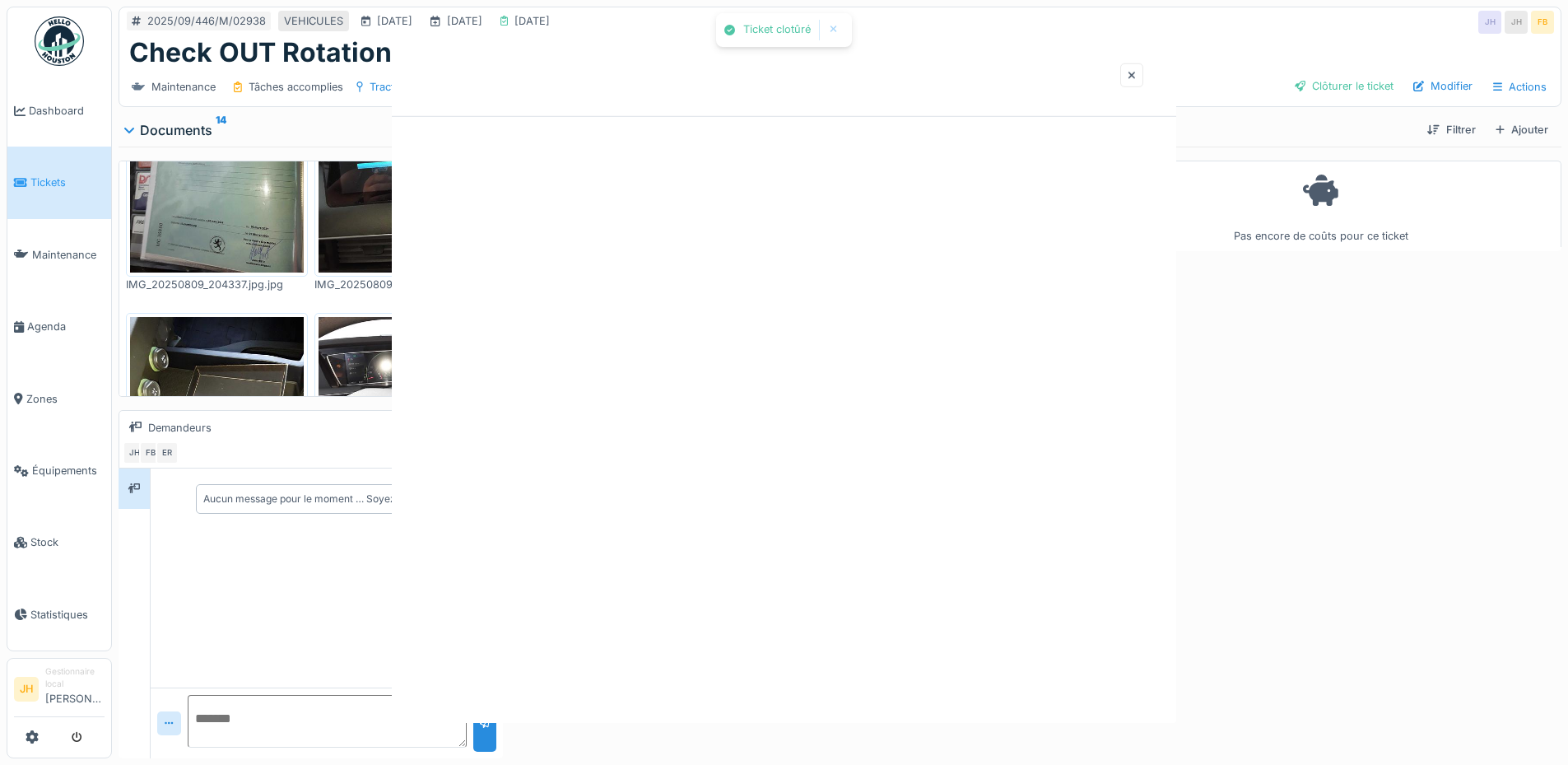
scroll to position [0, 0]
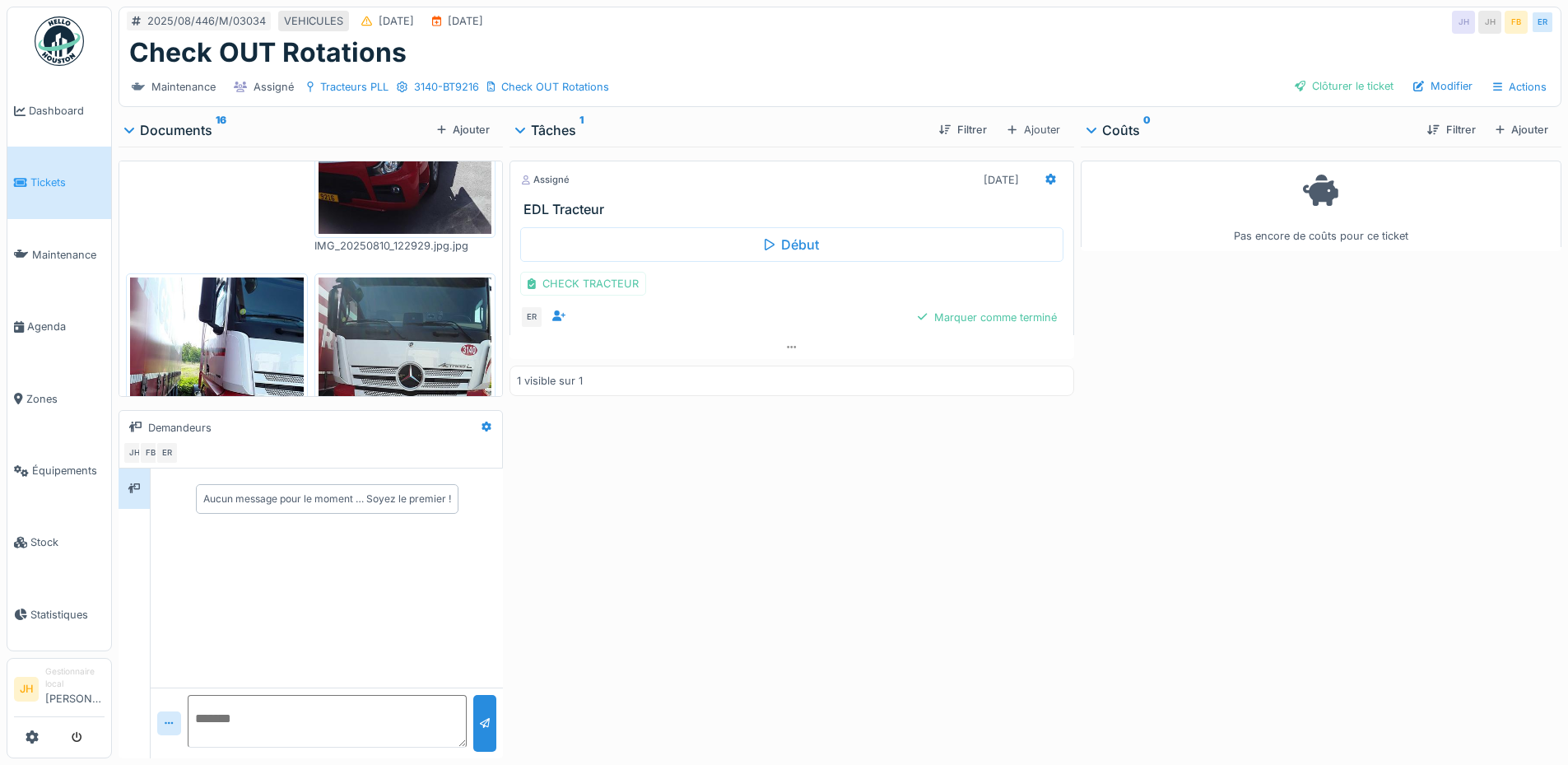
scroll to position [1695, 0]
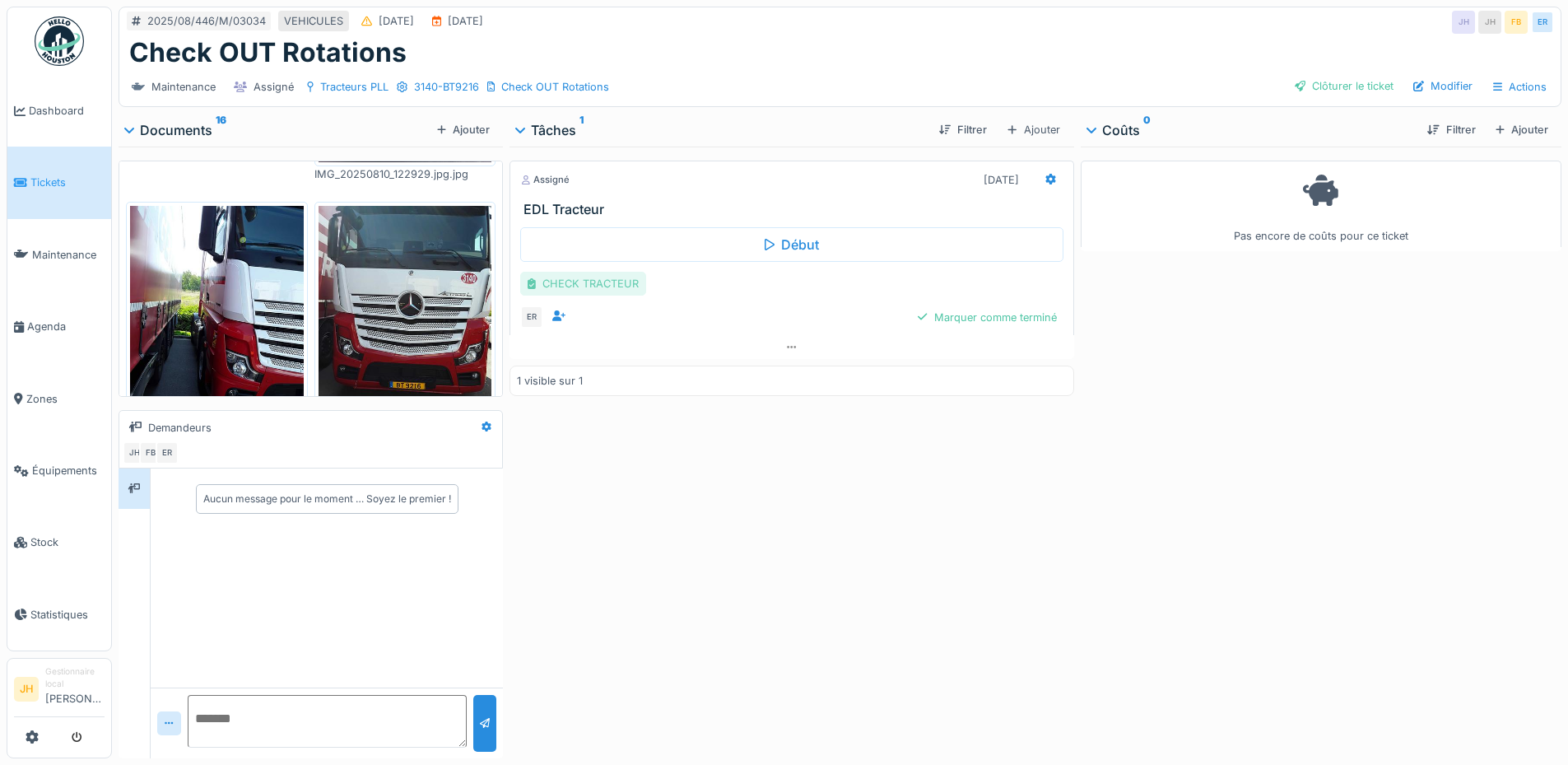
click at [577, 283] on div "CHECK TRACTEUR" at bounding box center [583, 283] width 126 height 24
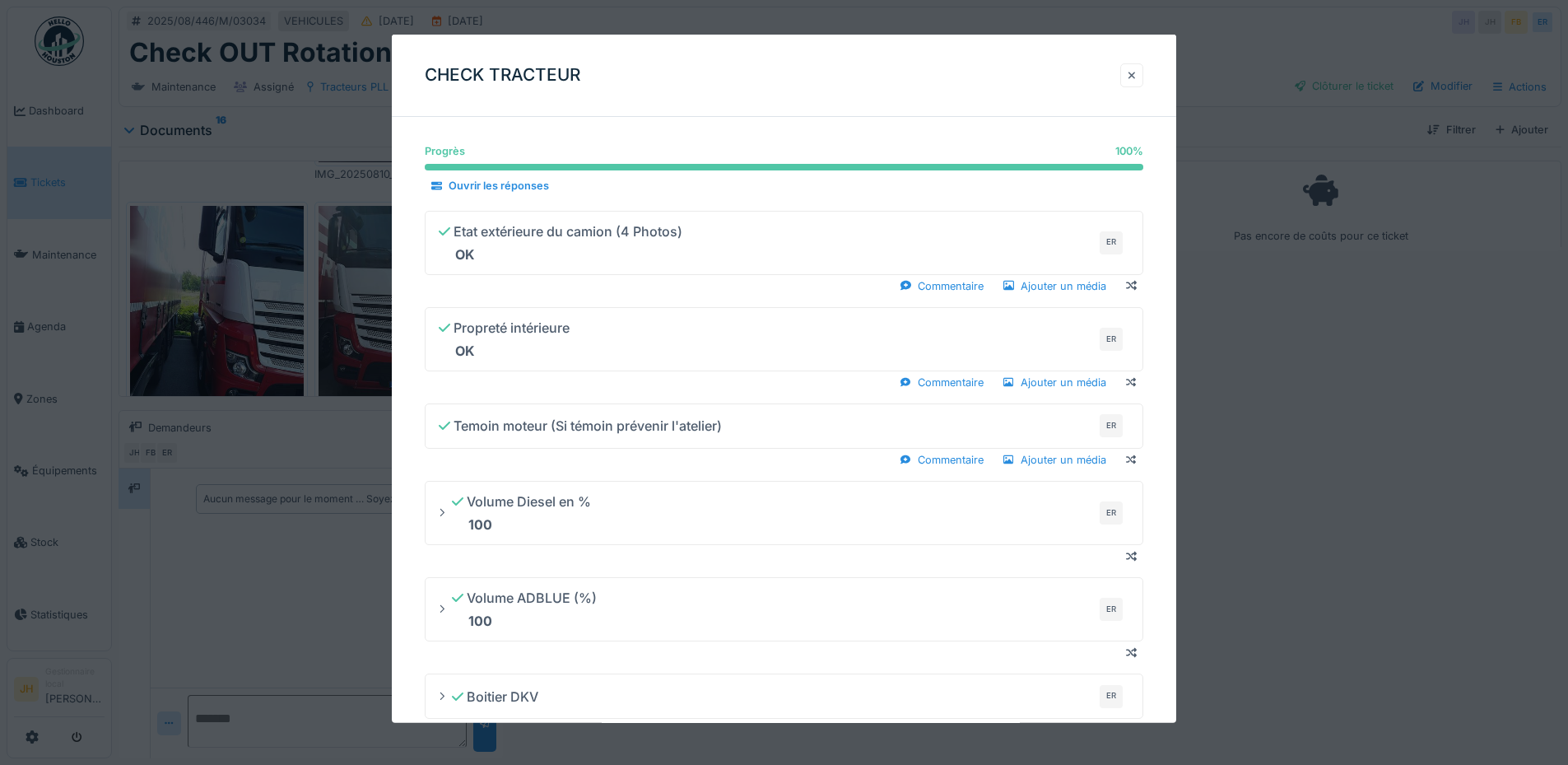
click at [1136, 79] on div at bounding box center [1132, 75] width 8 height 16
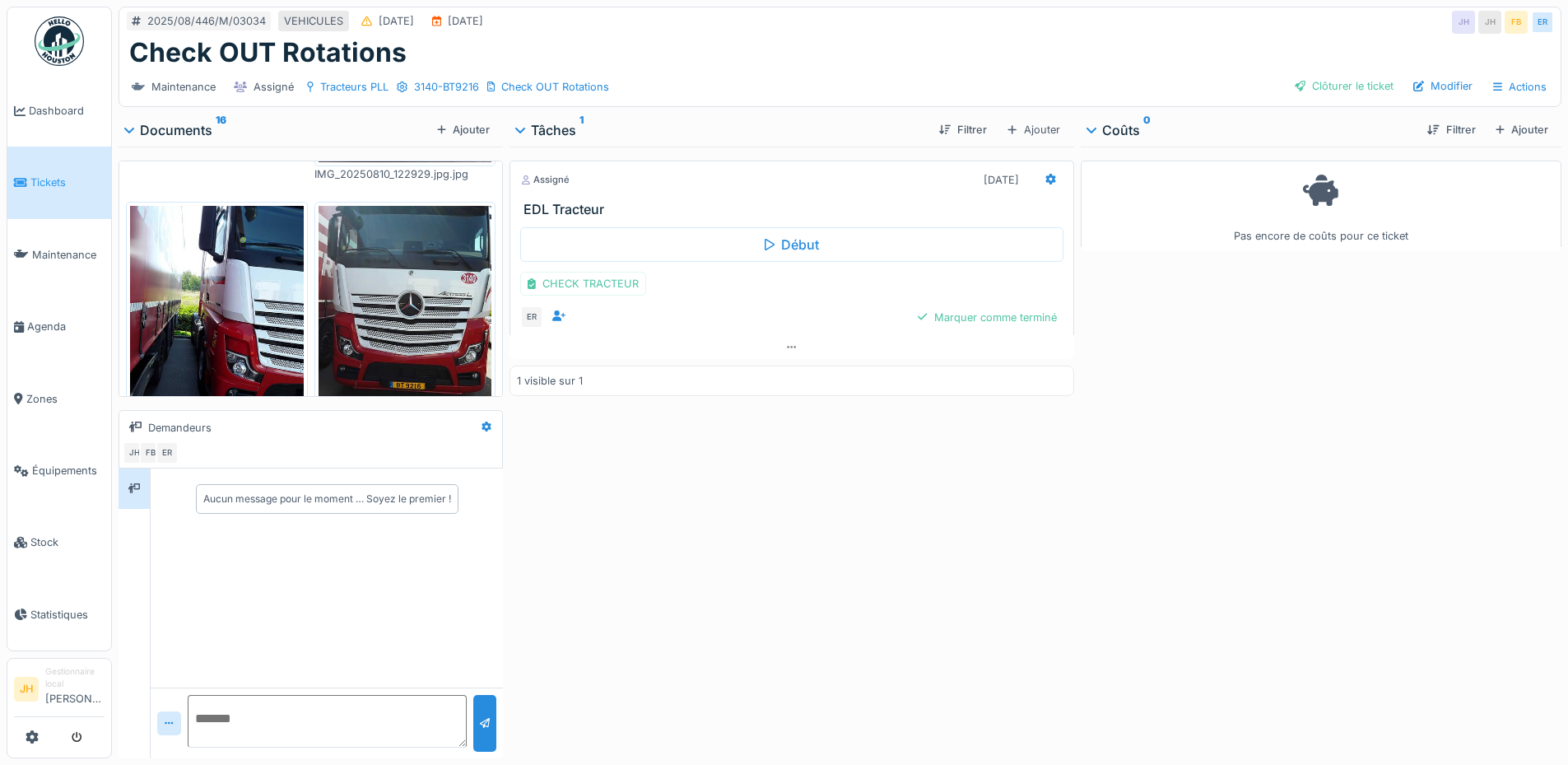
click at [1007, 329] on div "ER Marquer comme terminé" at bounding box center [791, 317] width 543 height 23
click at [1007, 318] on div "Marquer comme terminé" at bounding box center [987, 317] width 151 height 23
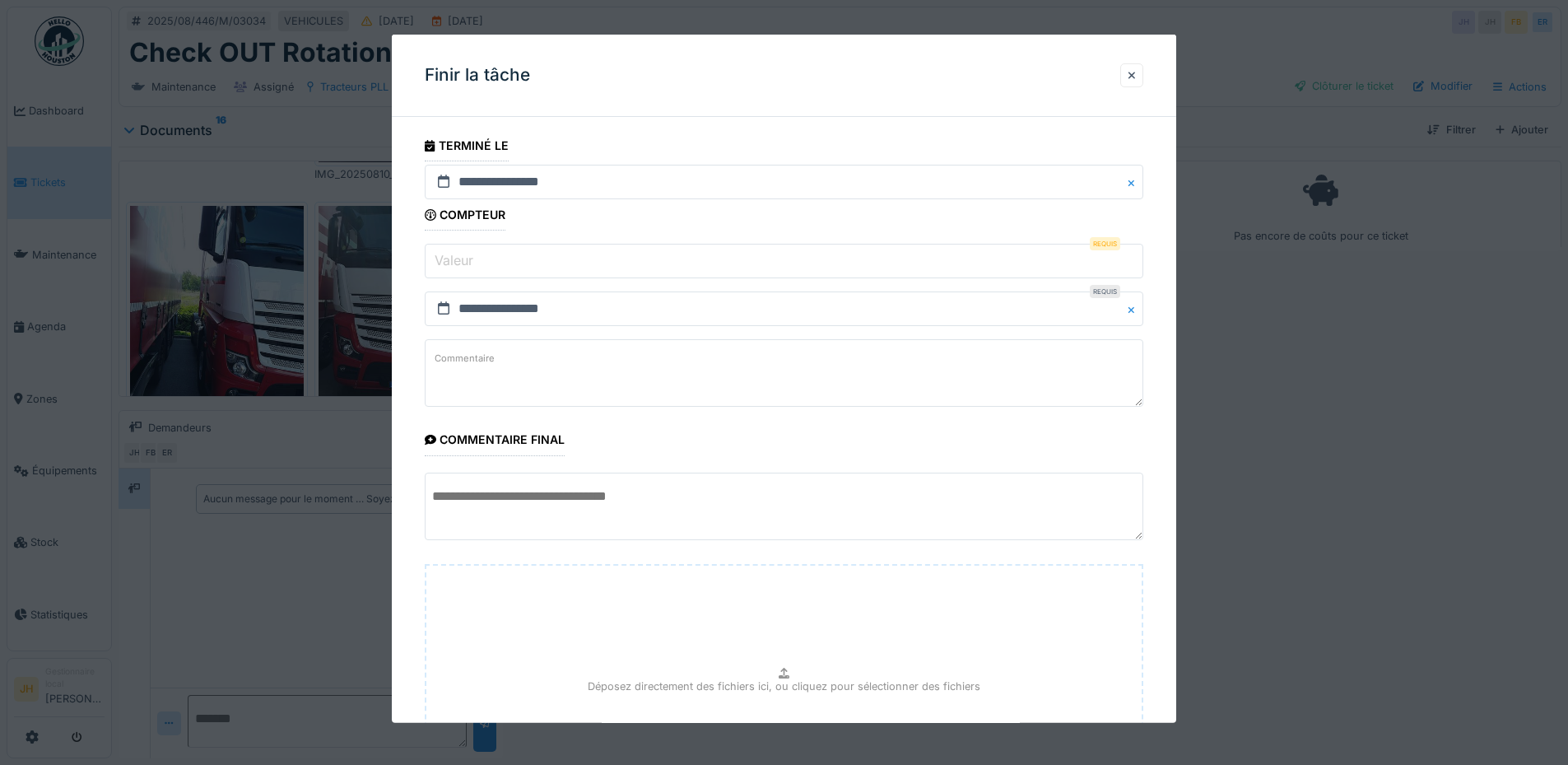
click at [443, 270] on input "Valeur" at bounding box center [784, 260] width 718 height 34
type input "*"
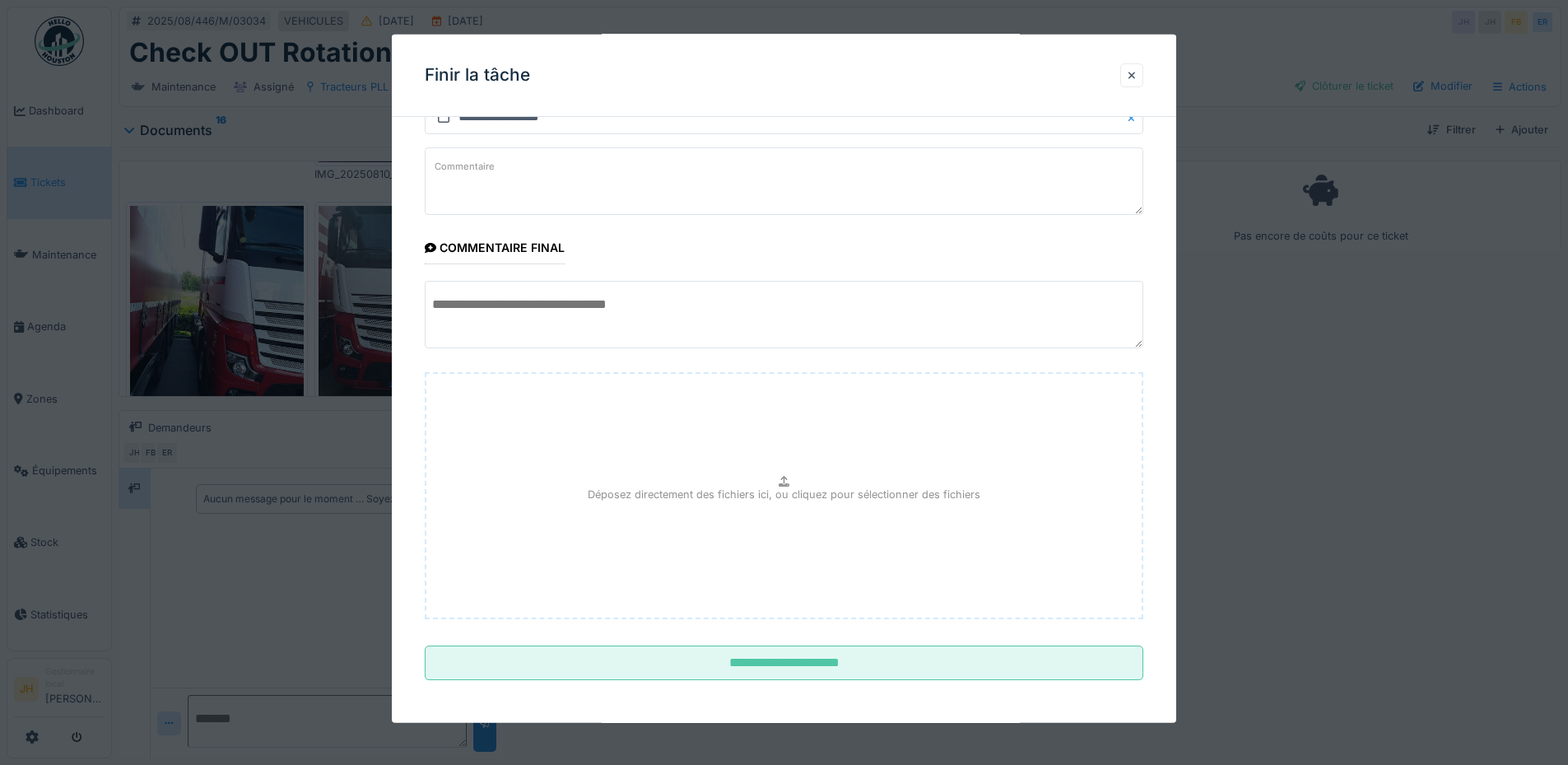
scroll to position [195, 0]
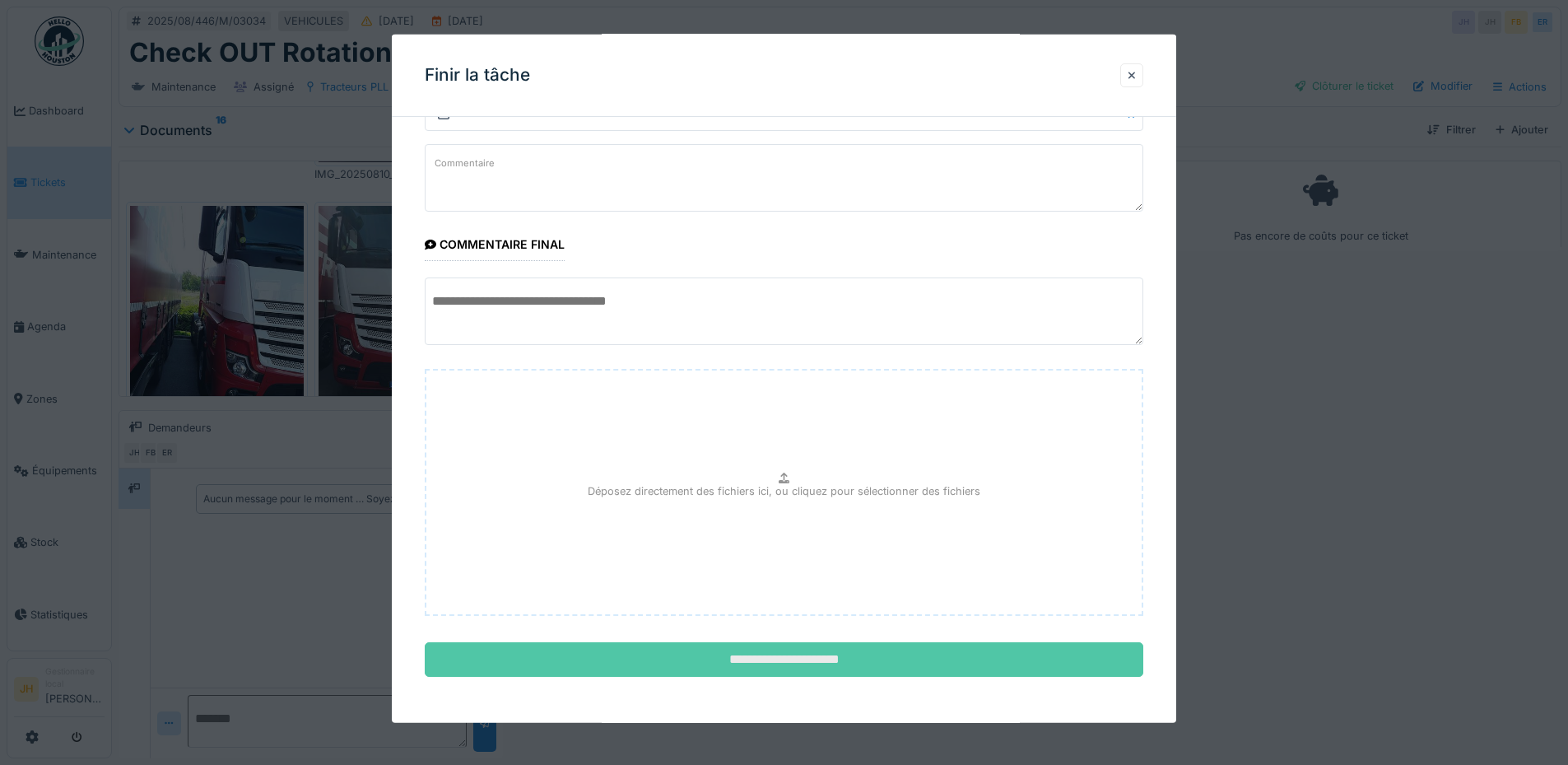
click at [853, 657] on input "**********" at bounding box center [784, 659] width 718 height 34
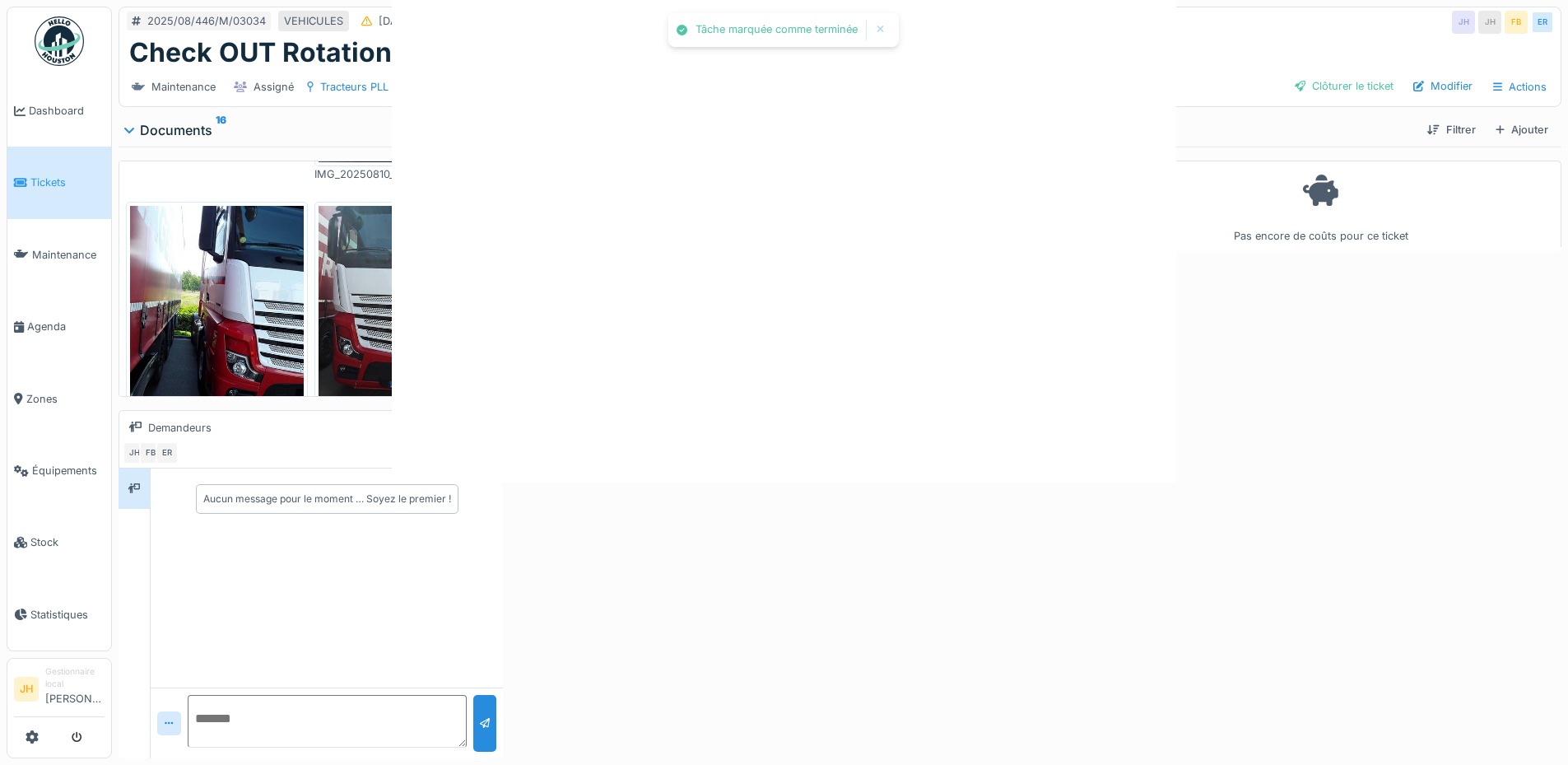
scroll to position [0, 0]
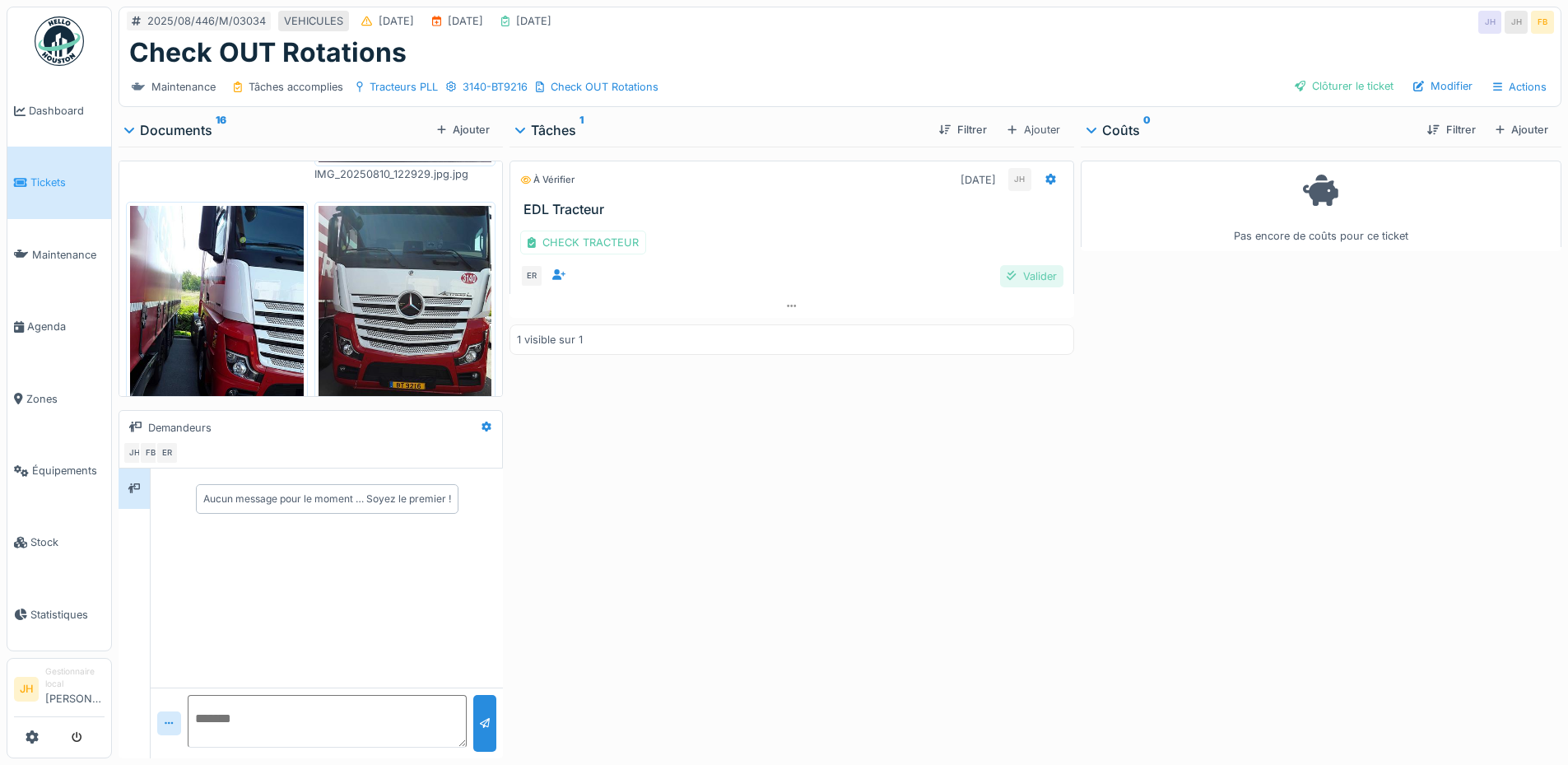
click at [1041, 277] on div "Valider" at bounding box center [1031, 276] width 63 height 23
click at [1351, 89] on div "Clôturer le ticket" at bounding box center [1345, 86] width 112 height 23
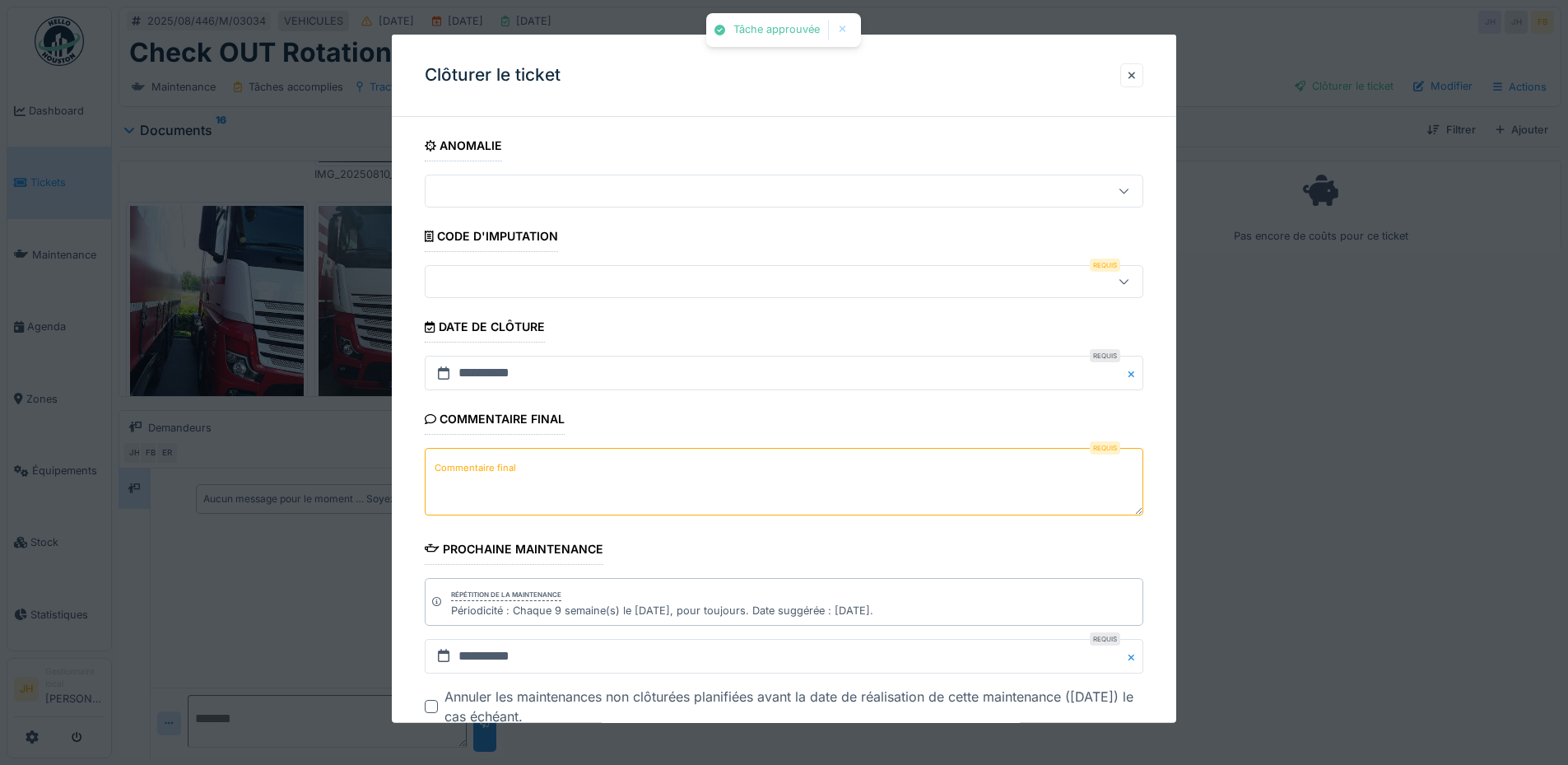
click at [554, 472] on textarea "Commentaire final" at bounding box center [784, 482] width 718 height 68
type textarea "**"
click at [554, 282] on div at bounding box center [742, 282] width 620 height 18
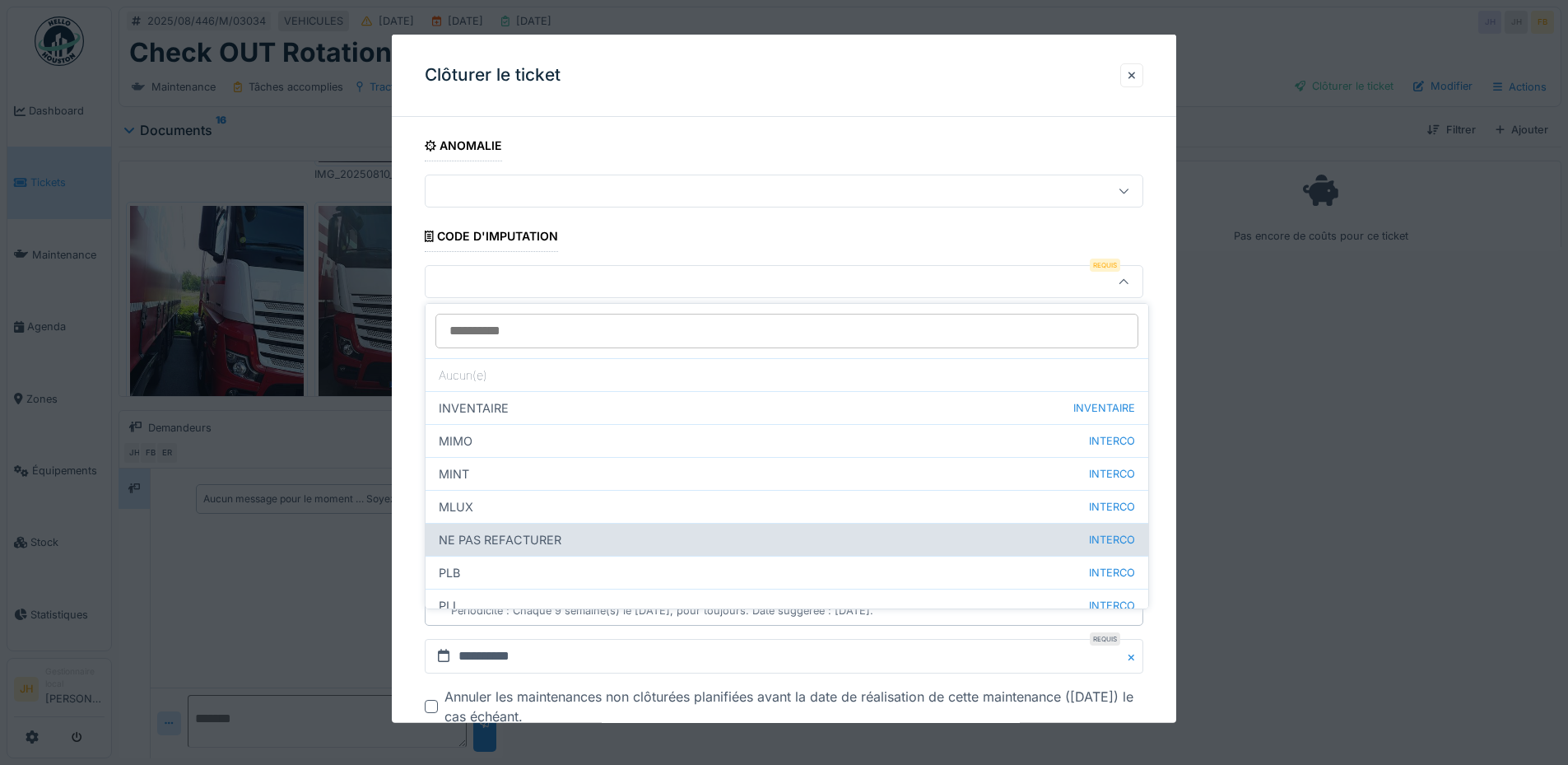
click at [538, 540] on div "NE PAS REFACTURER INTERCO" at bounding box center [787, 538] width 723 height 33
type input "****"
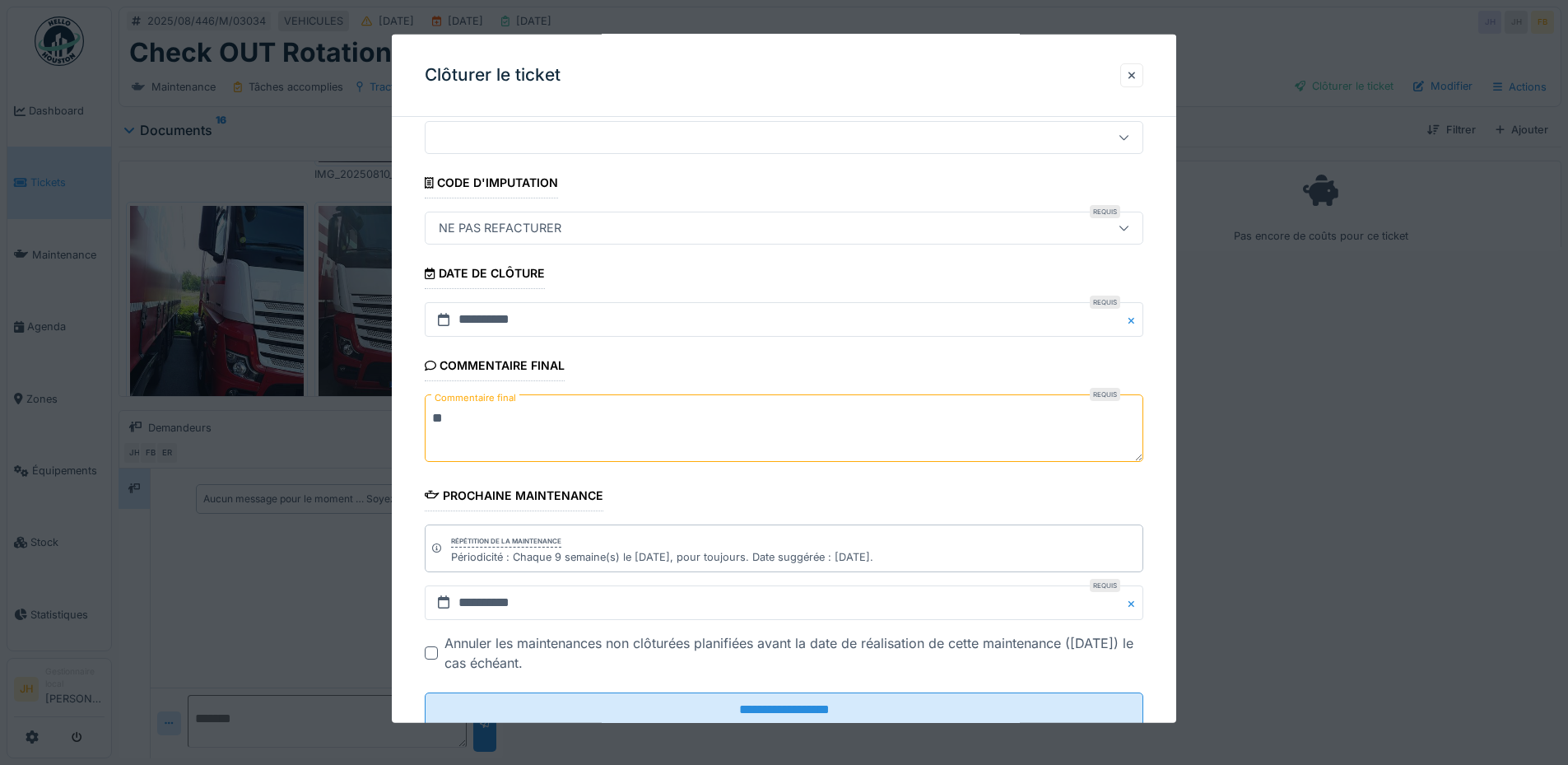
scroll to position [104, 0]
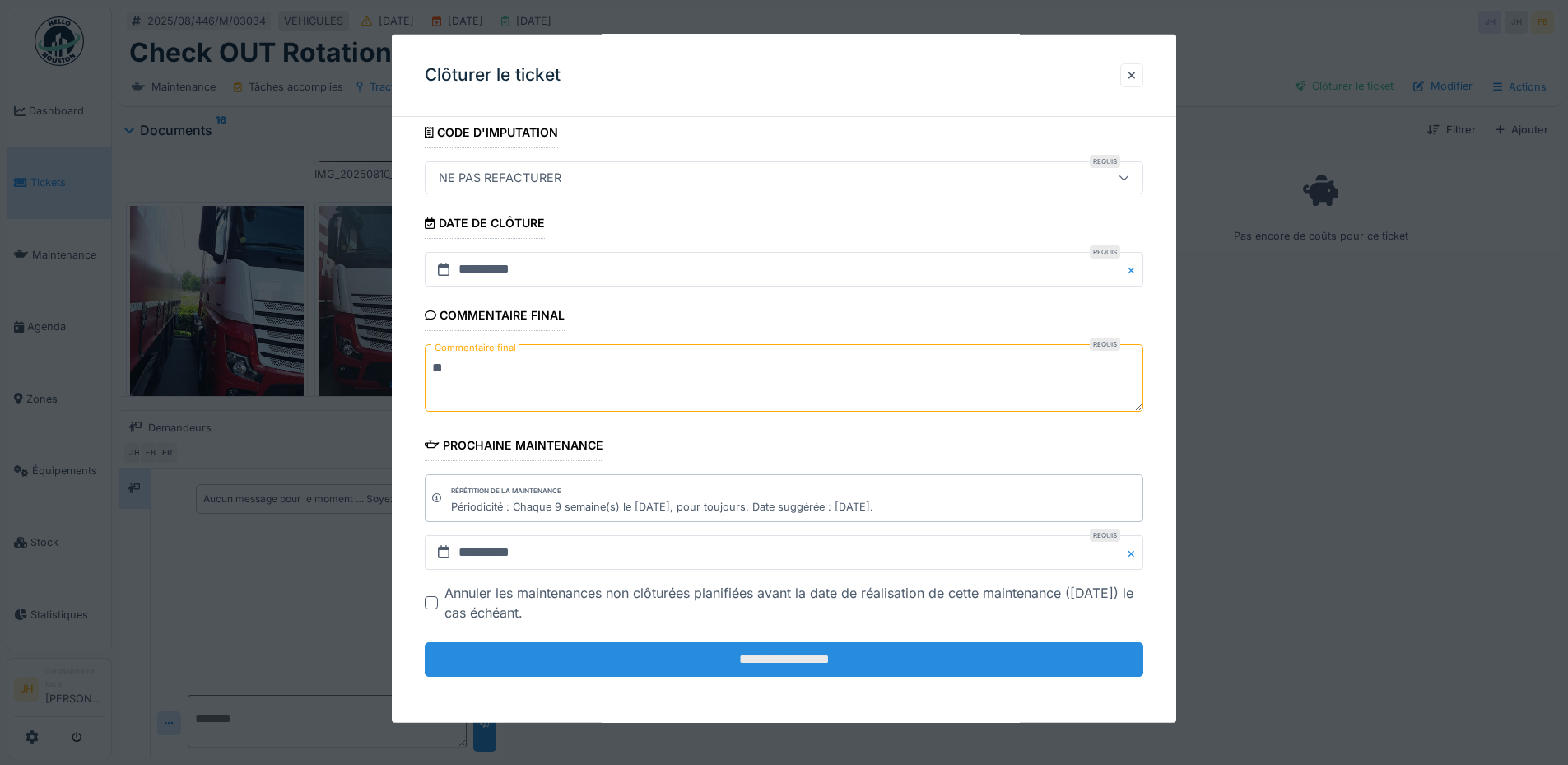
click at [794, 651] on input "**********" at bounding box center [784, 659] width 718 height 34
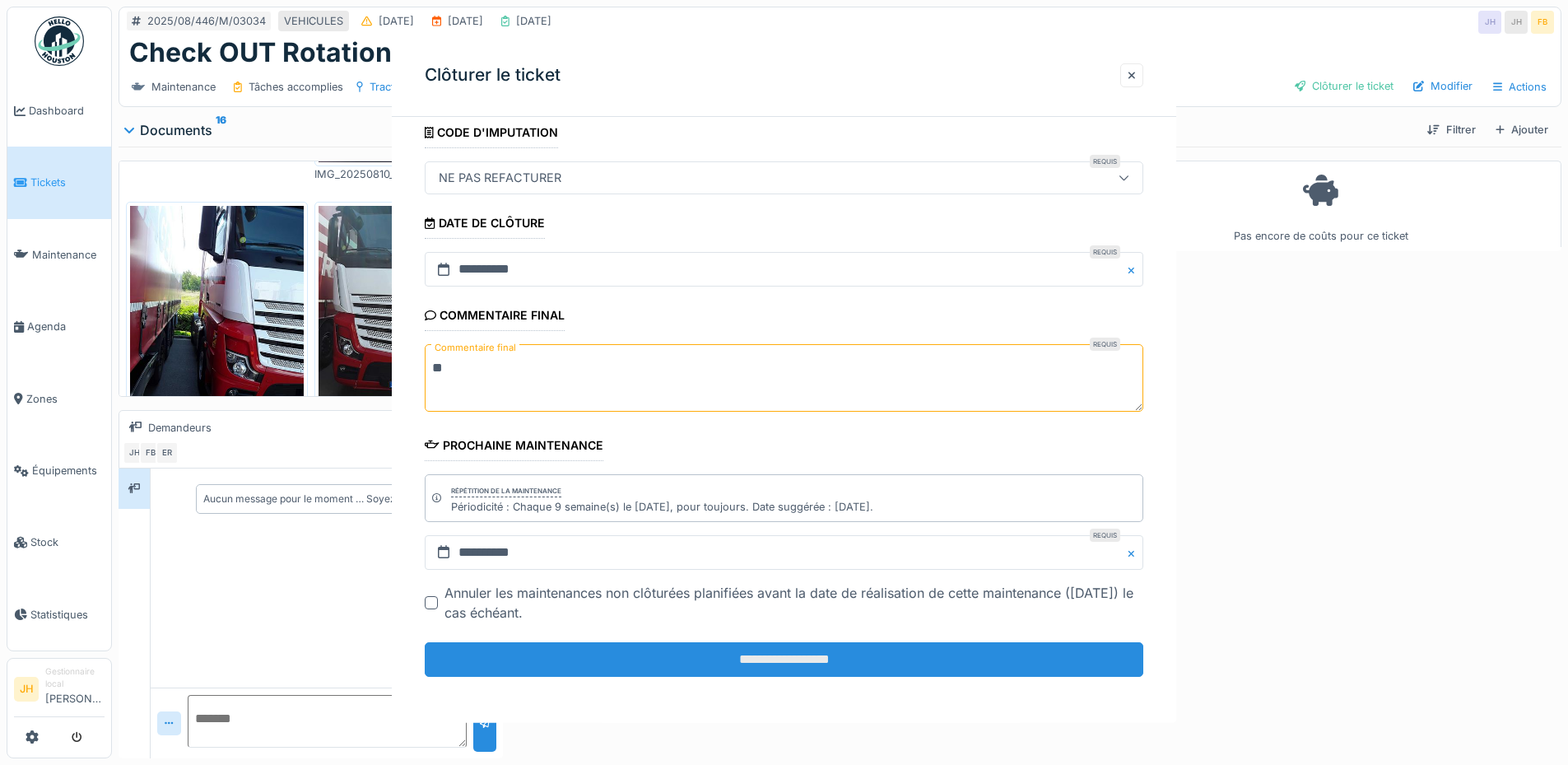
scroll to position [0, 0]
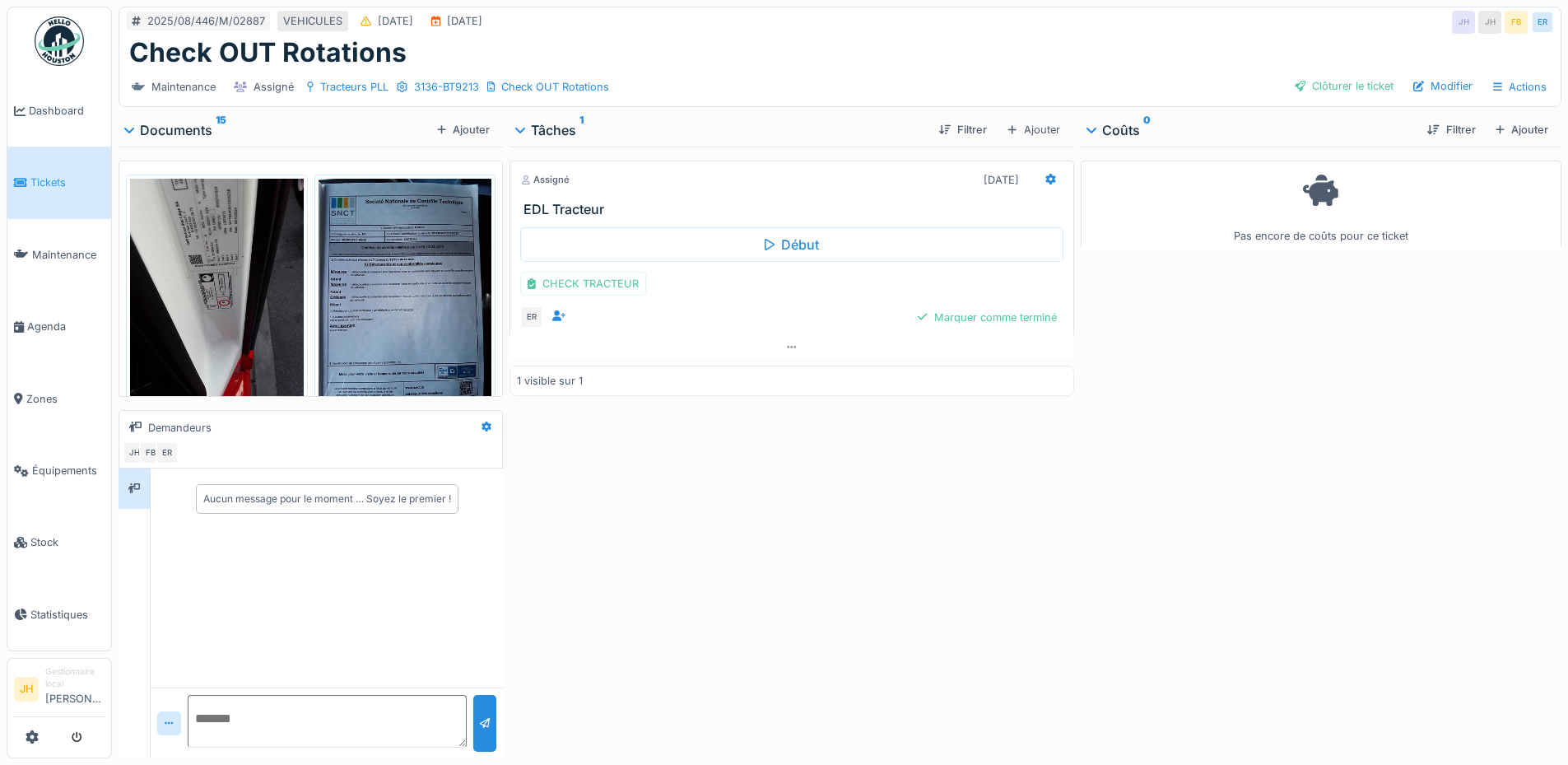
scroll to position [494, 0]
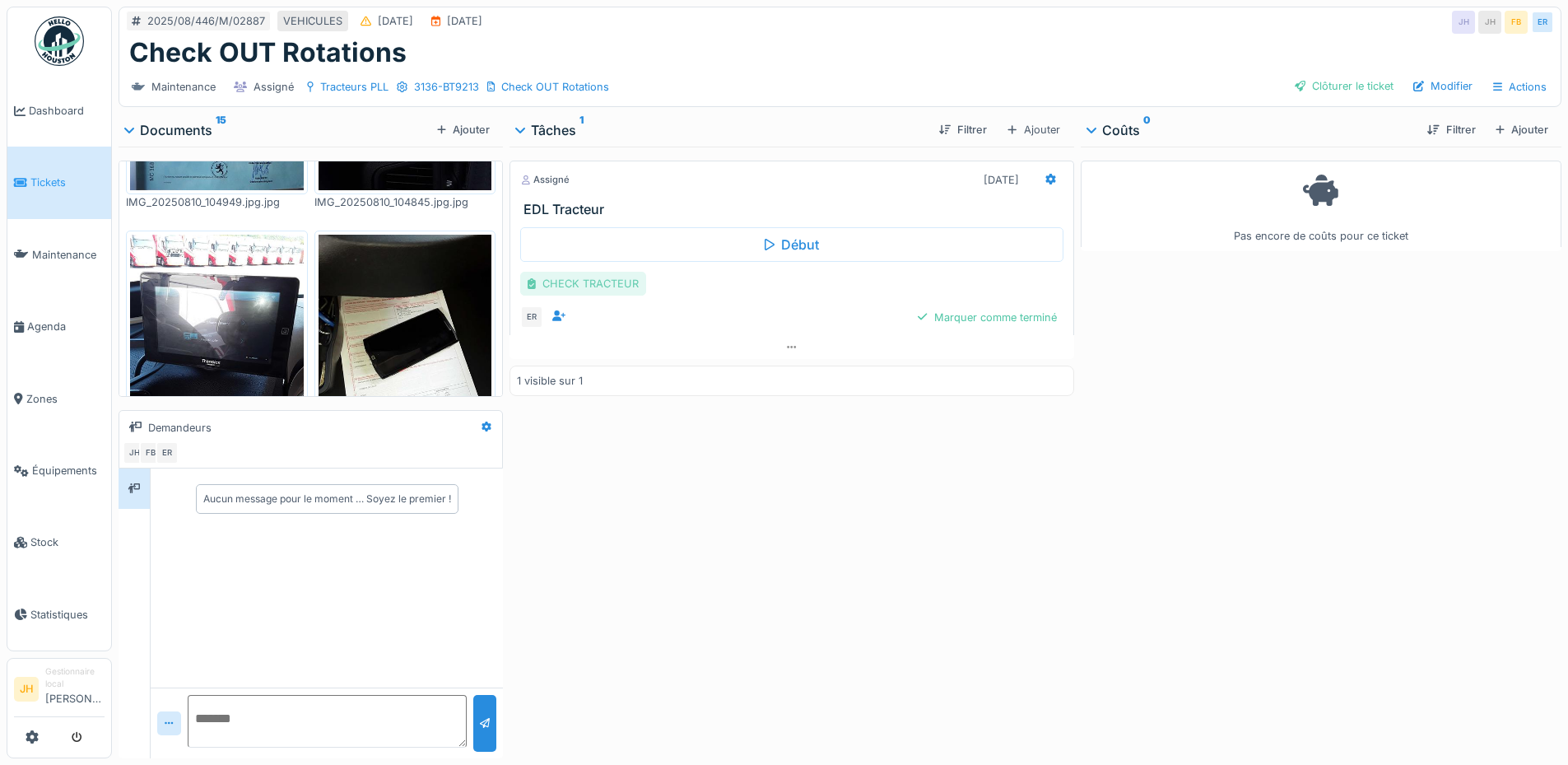
click at [581, 291] on div "CHECK TRACTEUR" at bounding box center [583, 283] width 126 height 24
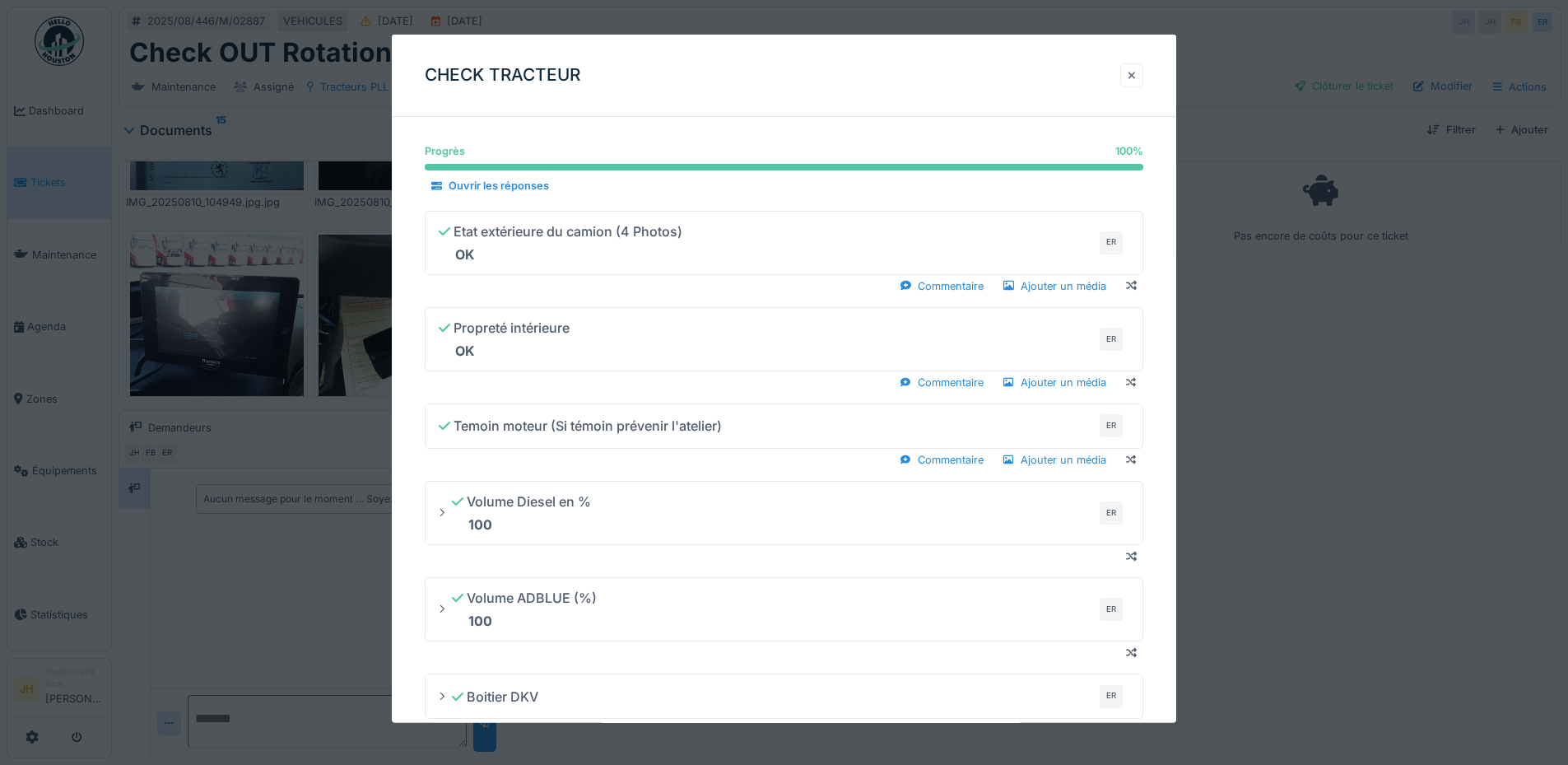
click at [1142, 72] on div at bounding box center [1132, 75] width 23 height 24
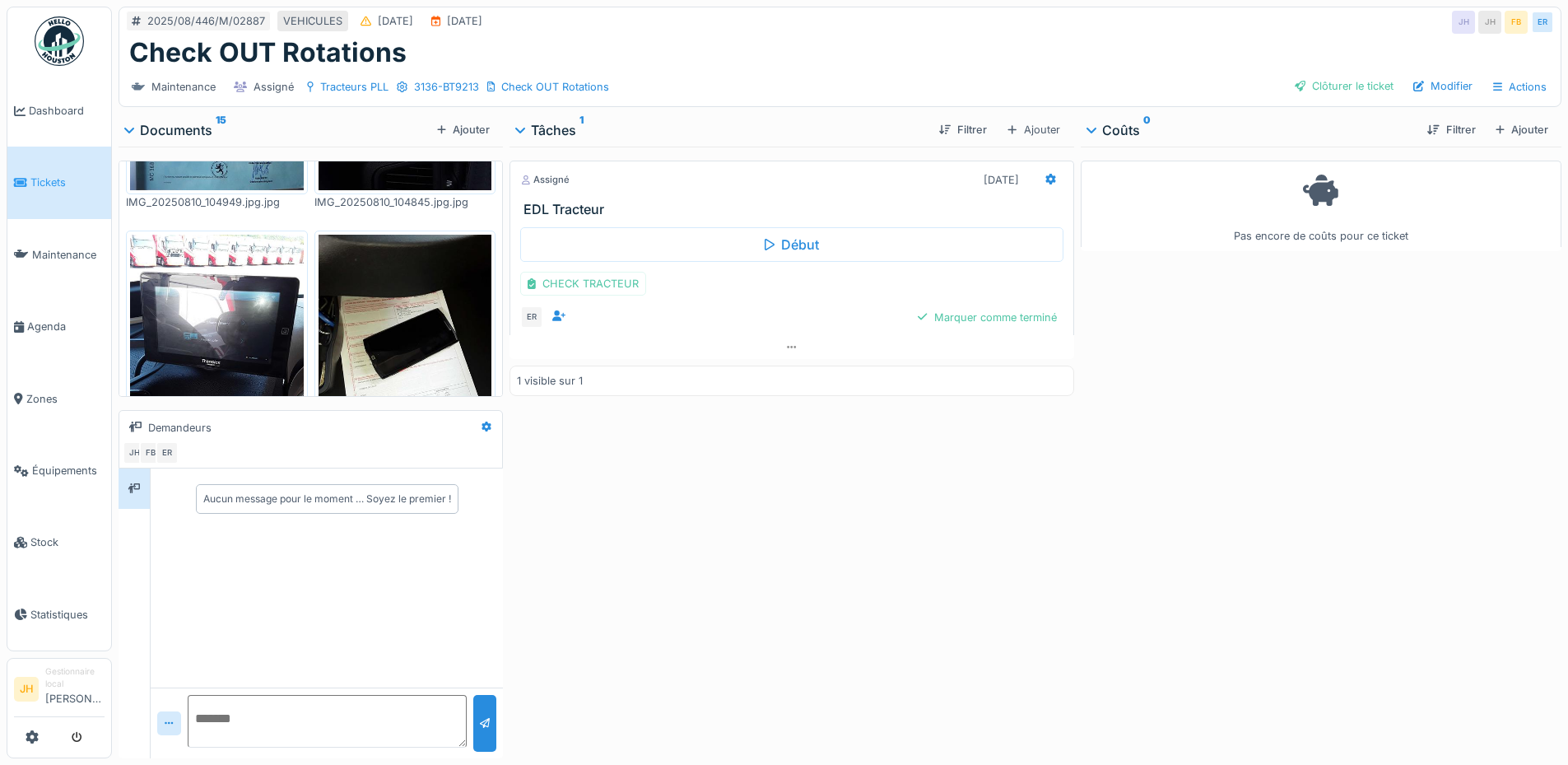
click at [983, 281] on div "CHECK TRACTEUR" at bounding box center [791, 283] width 543 height 24
click at [976, 296] on div "Début CHECK TRACTEUR ER Marquer comme terminé" at bounding box center [791, 276] width 564 height 118
click at [960, 322] on div "Marquer comme terminé" at bounding box center [987, 317] width 151 height 23
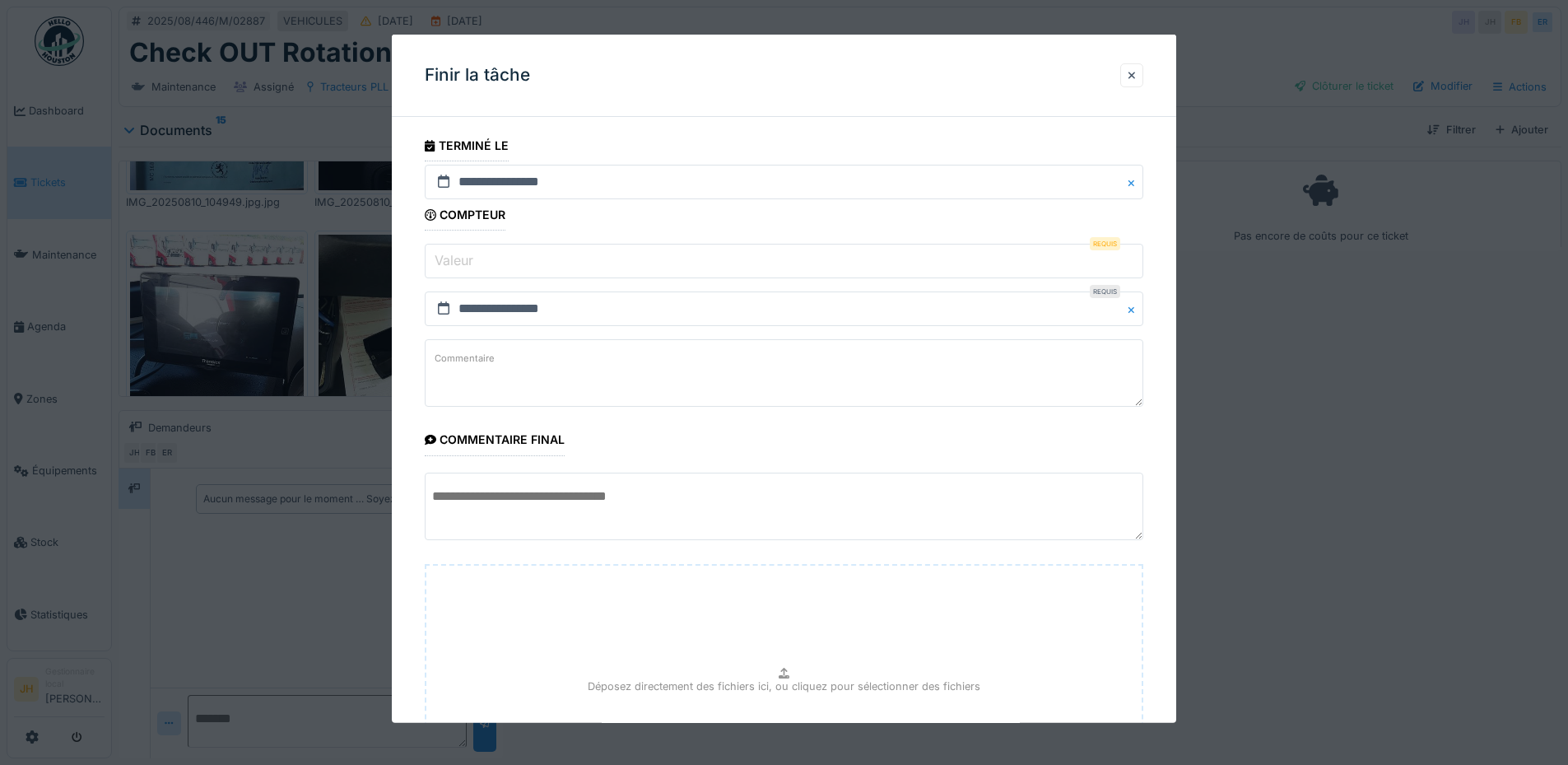
click at [580, 264] on input "Valeur" at bounding box center [784, 260] width 718 height 34
type input "*"
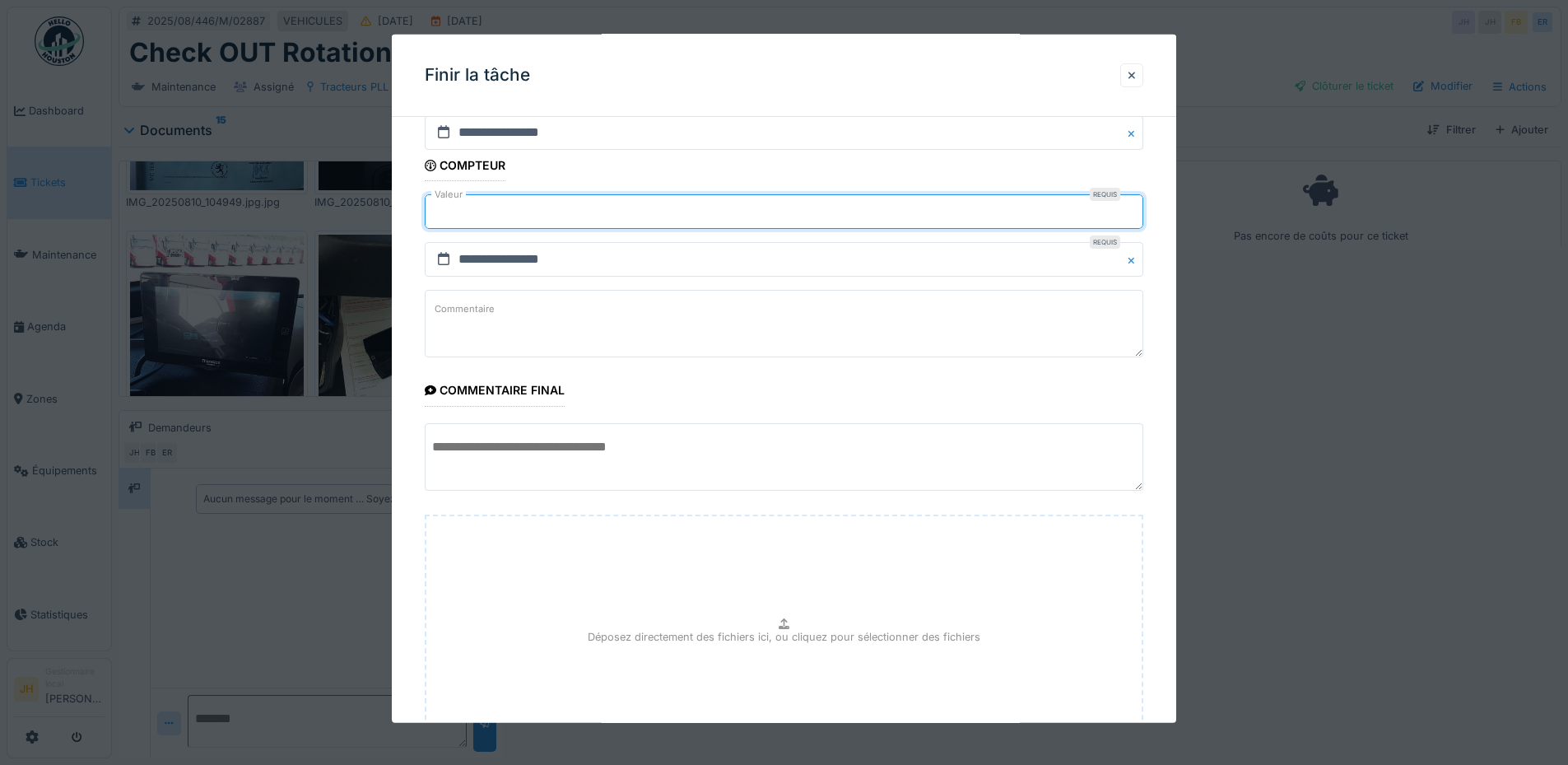
scroll to position [195, 0]
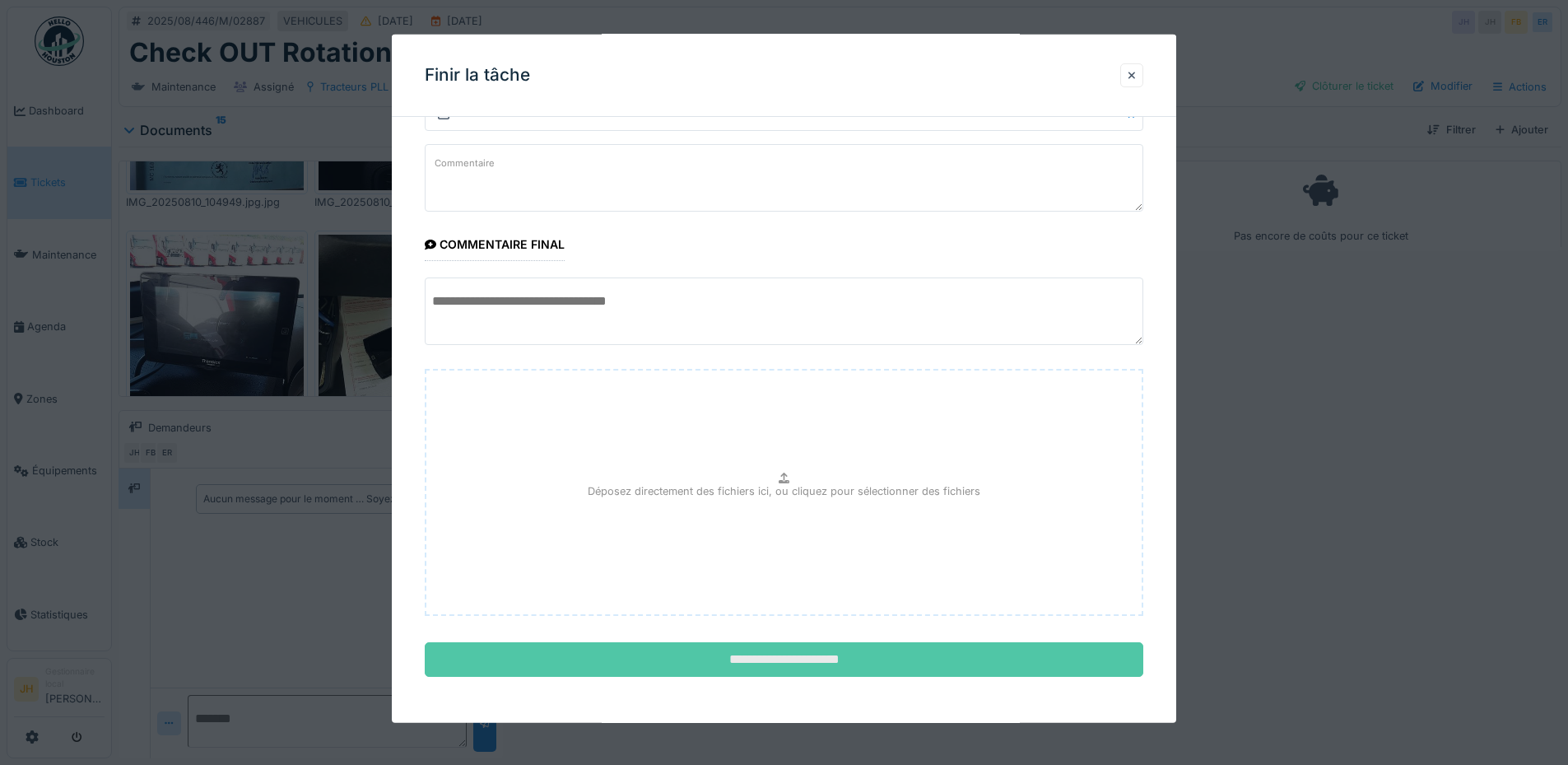
click at [841, 668] on input "**********" at bounding box center [784, 659] width 718 height 34
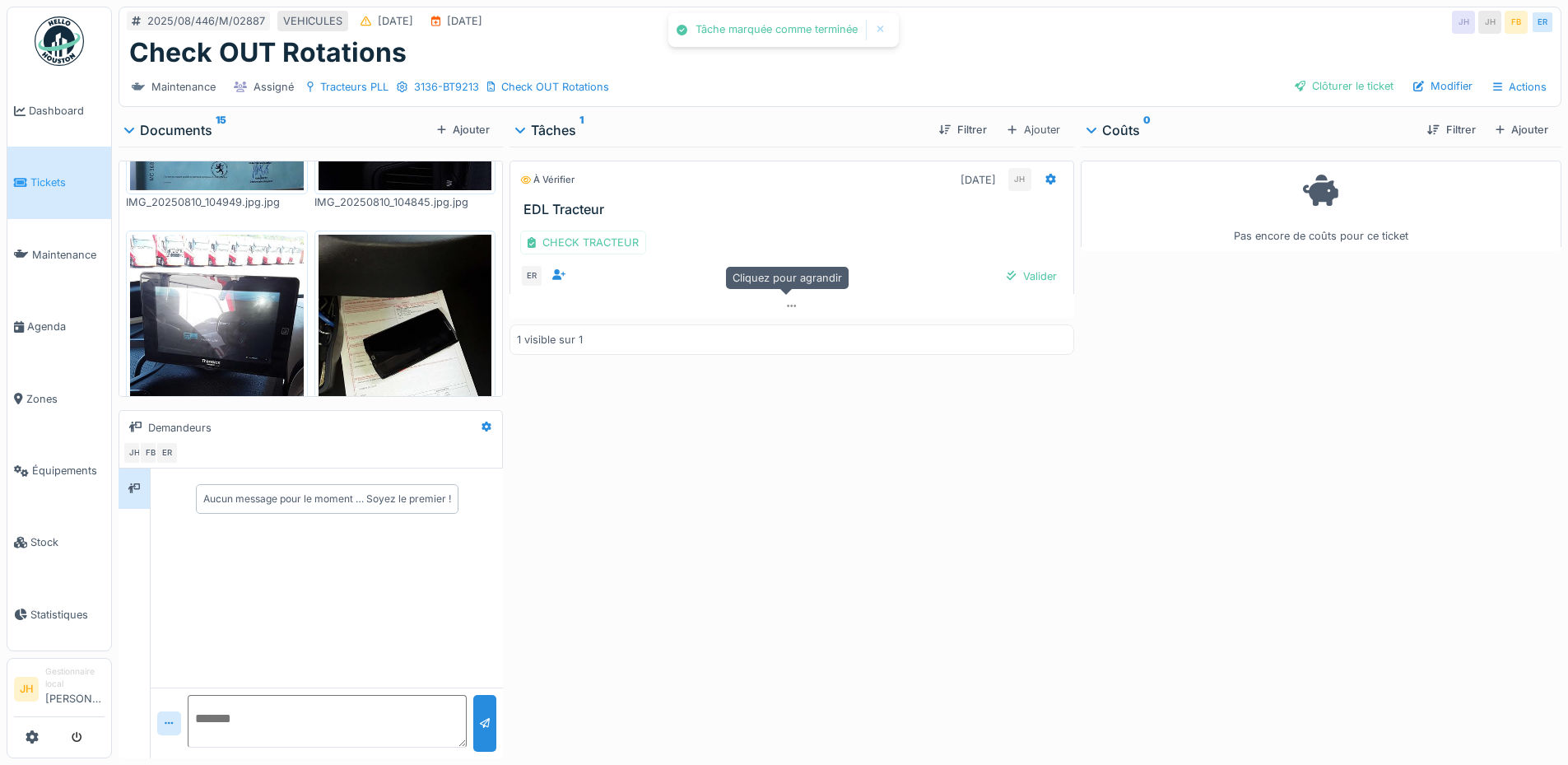
scroll to position [13, 0]
click at [1022, 265] on div "Valider" at bounding box center [1031, 276] width 63 height 23
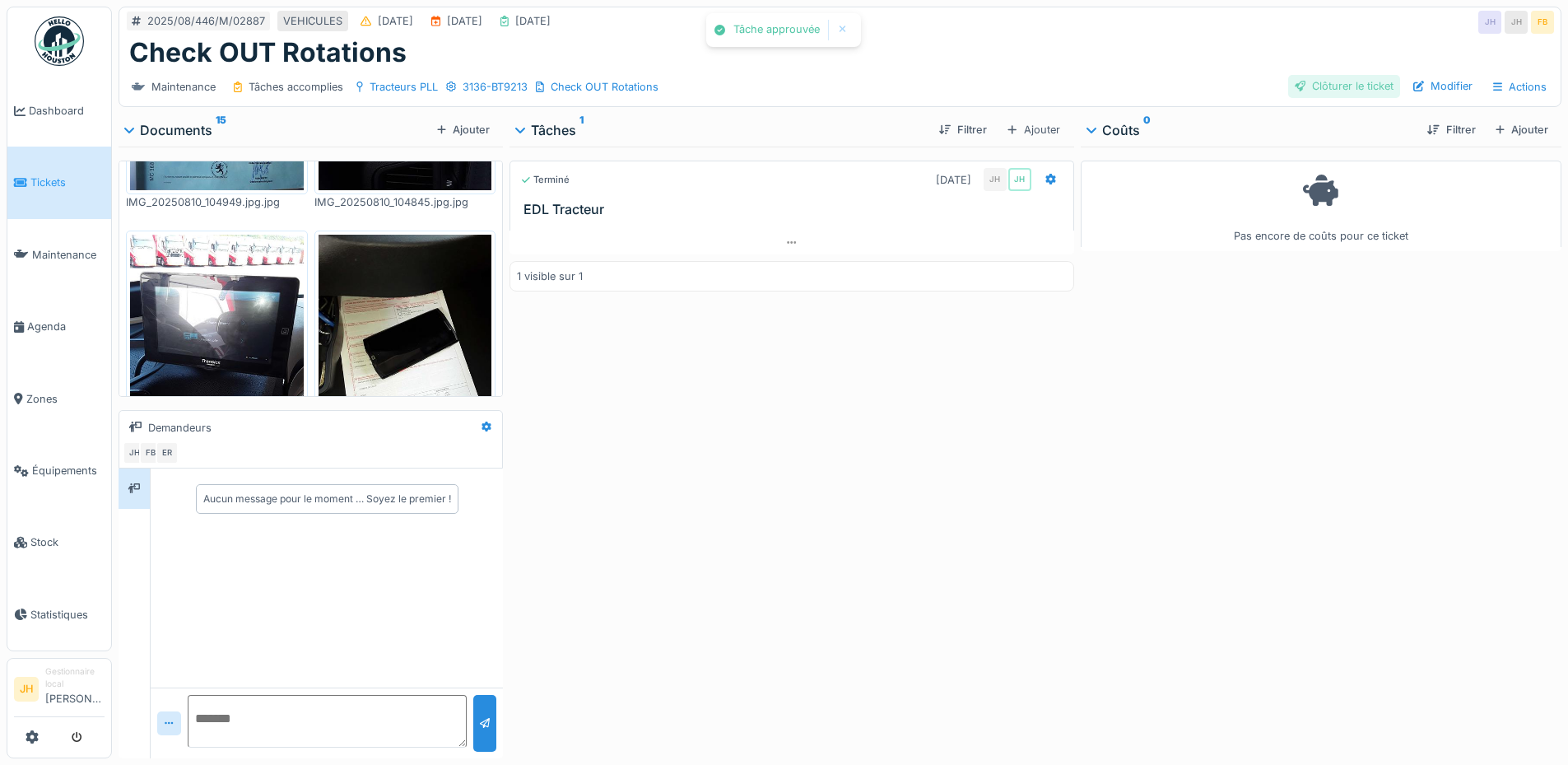
click at [1328, 75] on div "Clôturer le ticket" at bounding box center [1345, 86] width 112 height 23
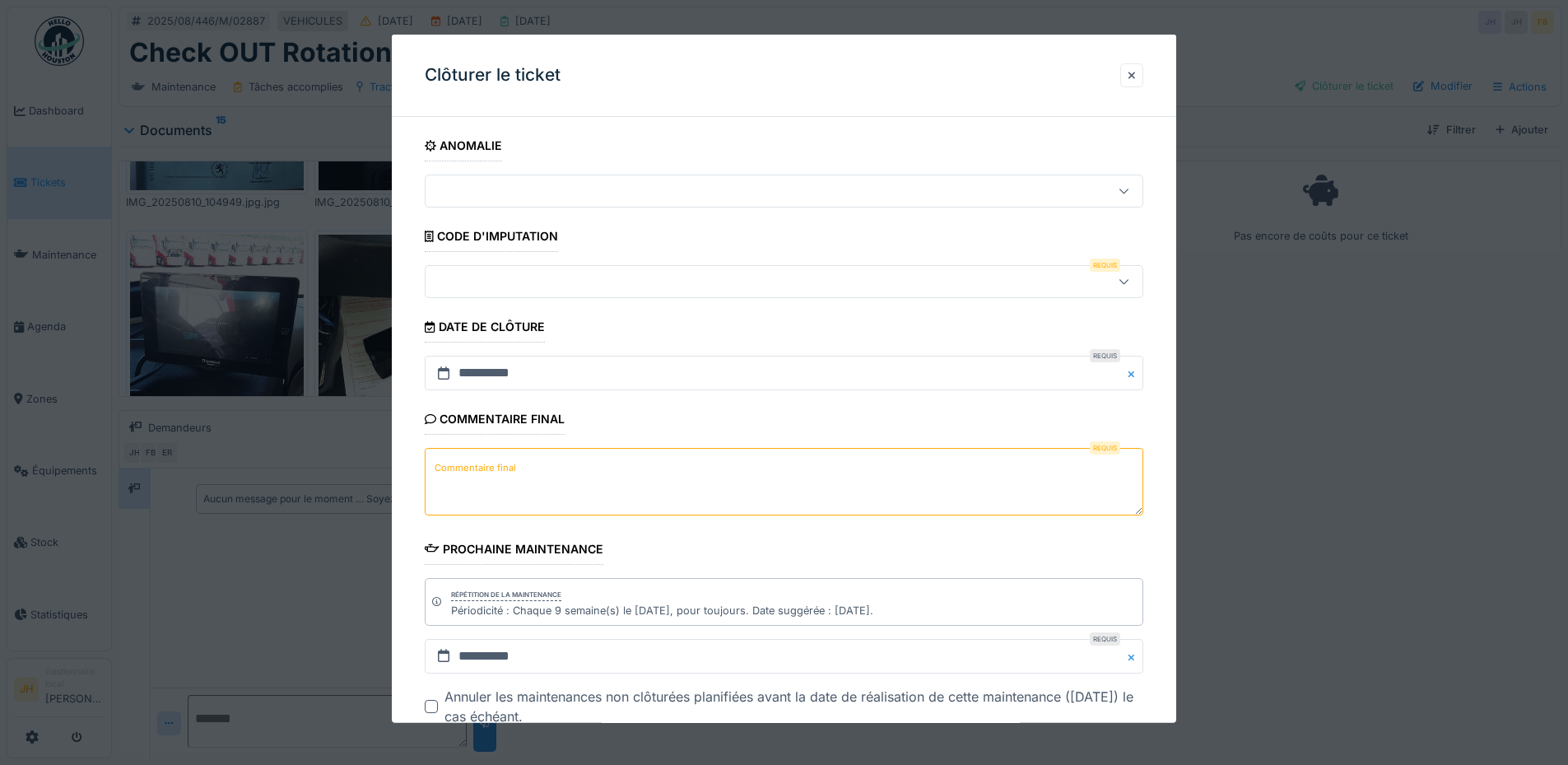
click at [592, 289] on div at bounding box center [742, 282] width 620 height 18
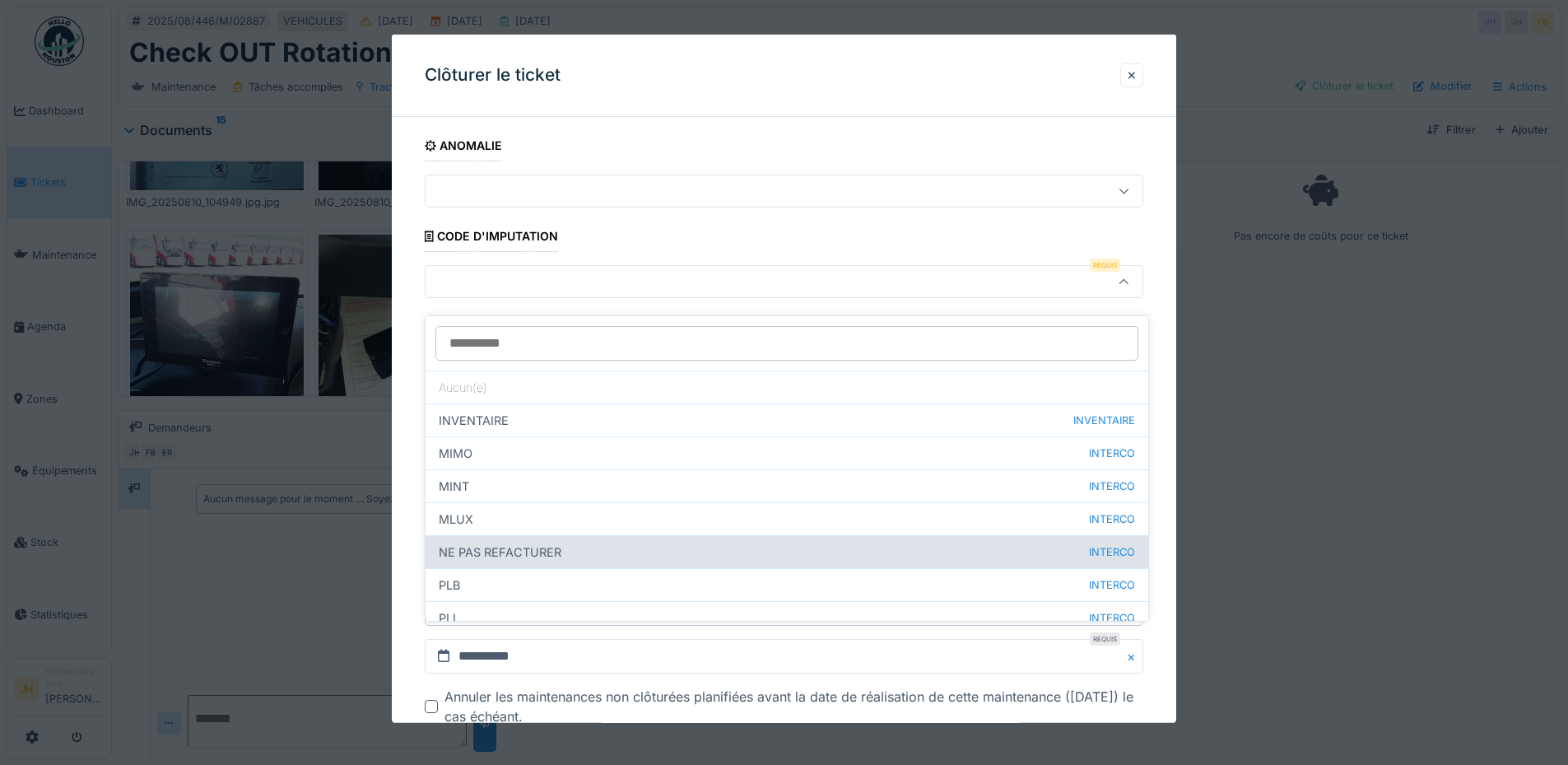
click at [610, 542] on div "NE PAS REFACTURER INTERCO" at bounding box center [787, 551] width 723 height 33
type input "****"
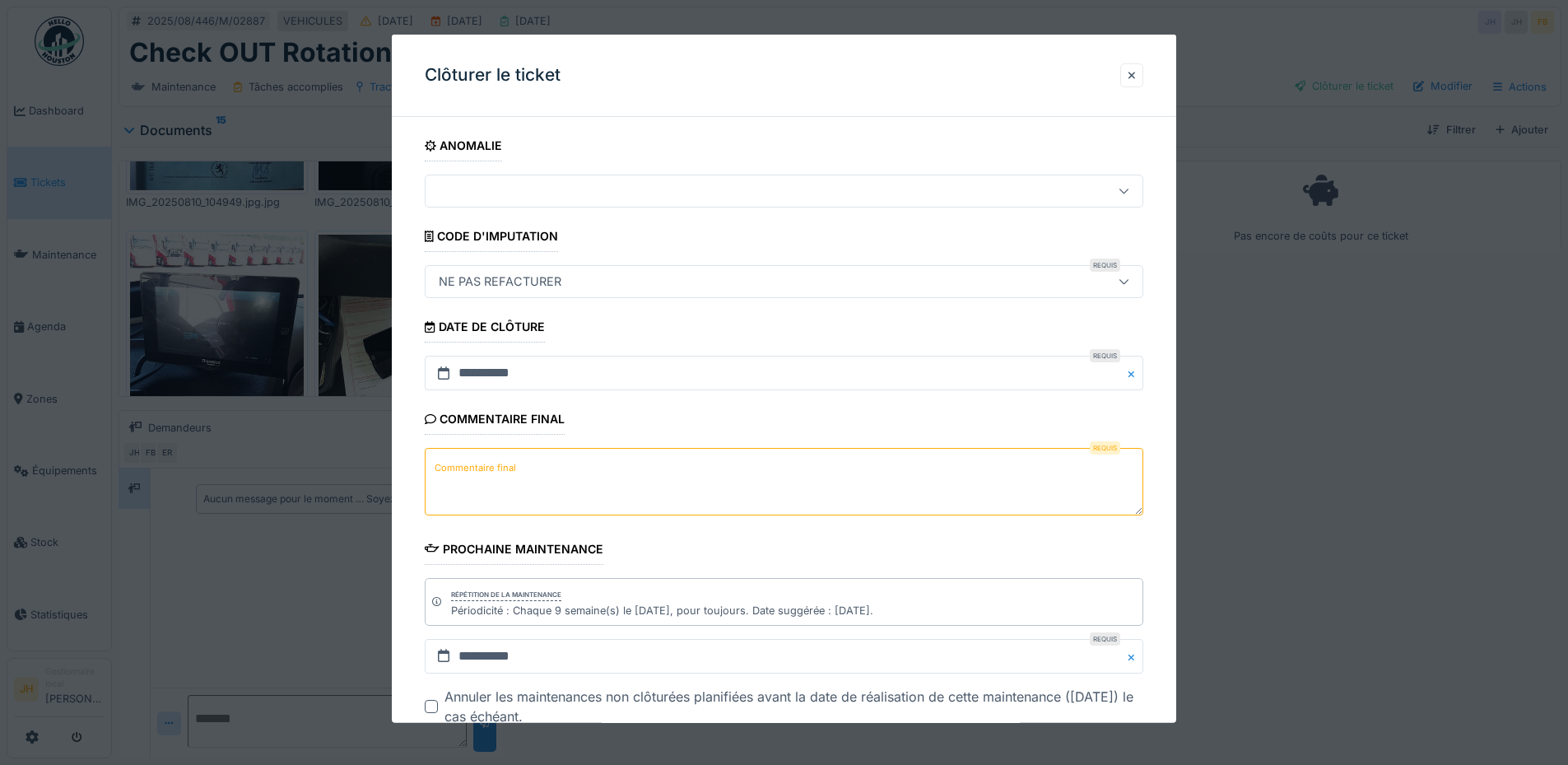
click at [605, 481] on textarea "Commentaire final" at bounding box center [784, 482] width 718 height 68
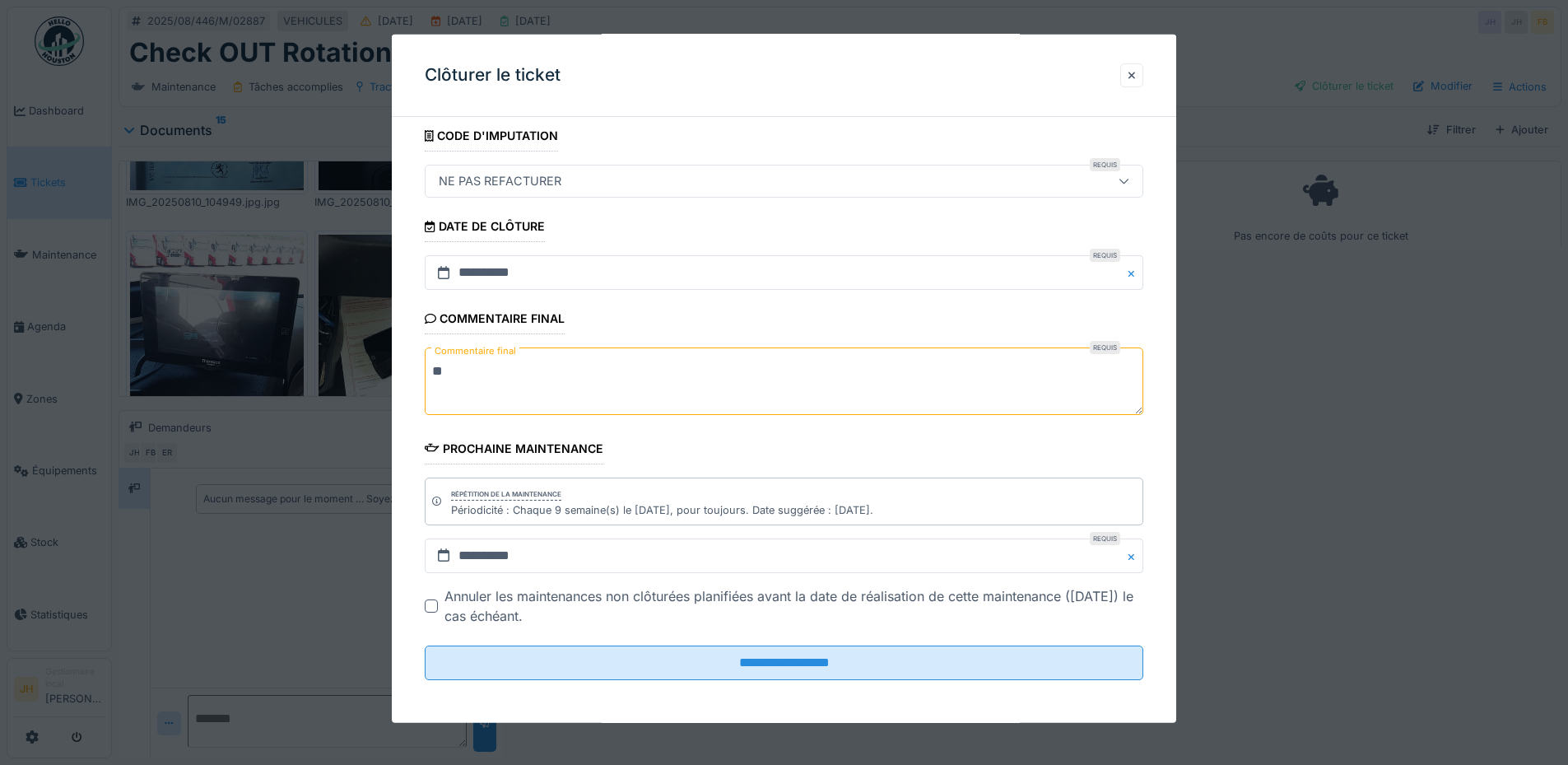
scroll to position [104, 0]
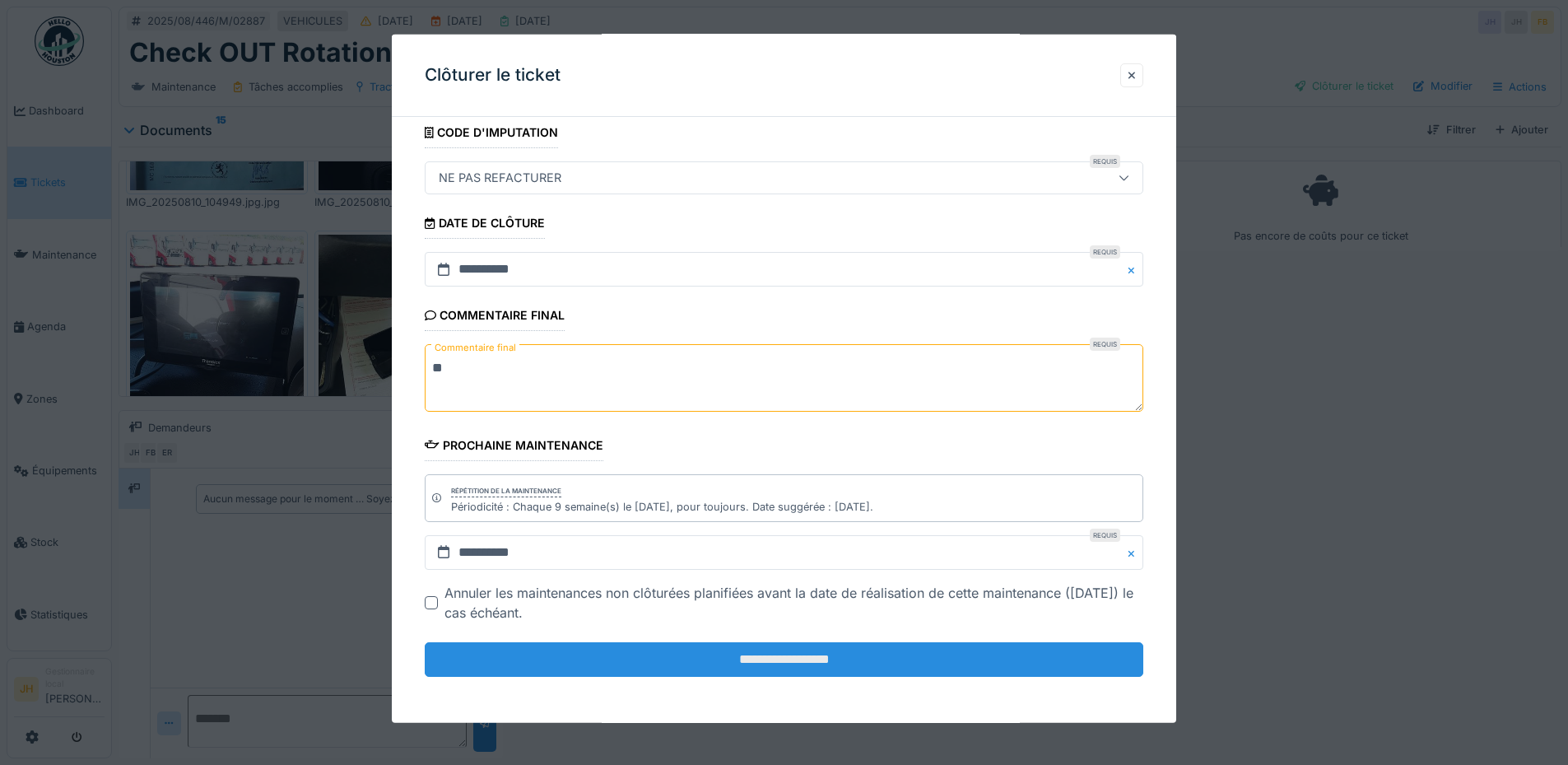
type textarea "**"
click at [802, 655] on input "**********" at bounding box center [784, 659] width 718 height 34
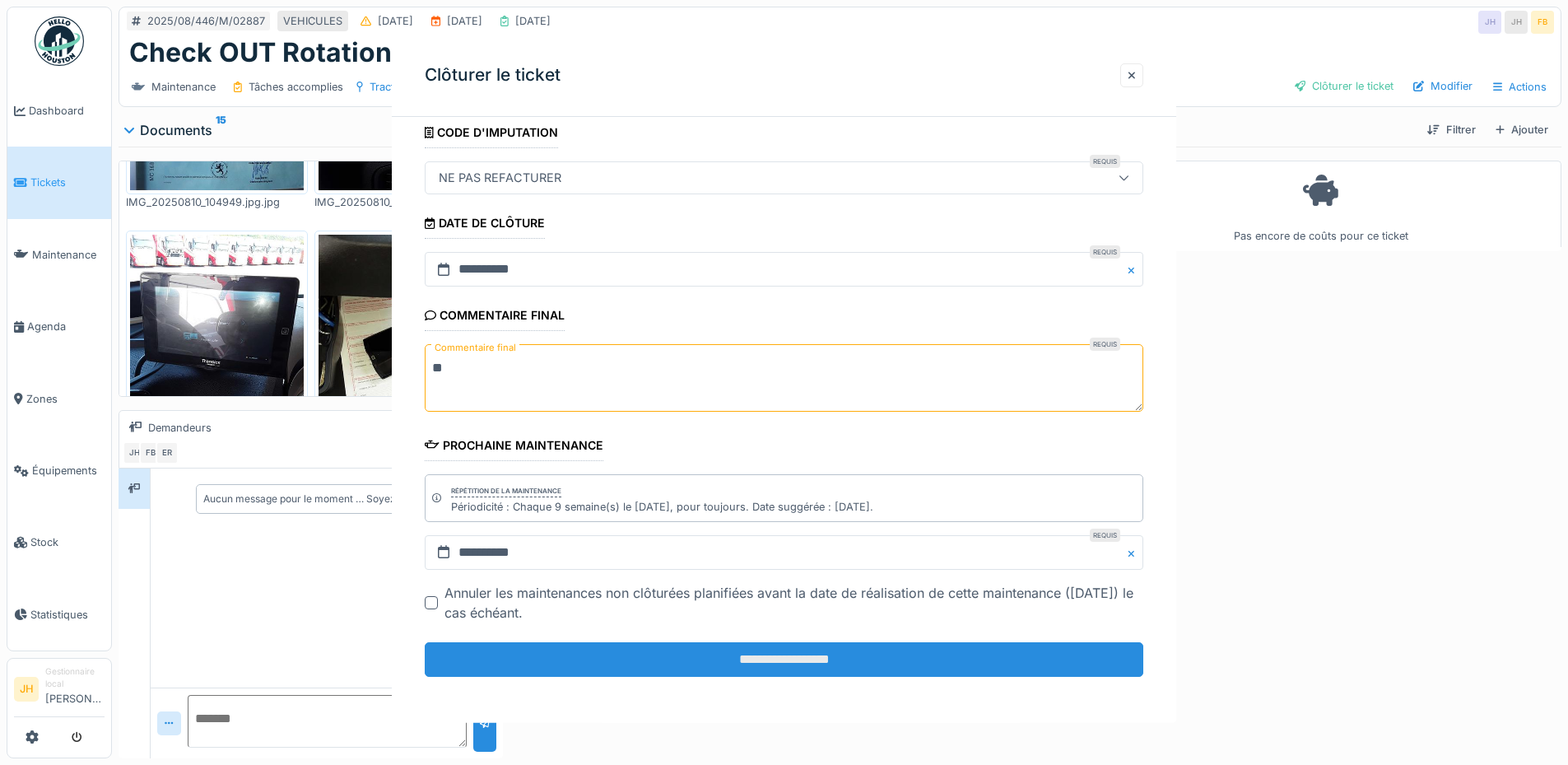
scroll to position [0, 0]
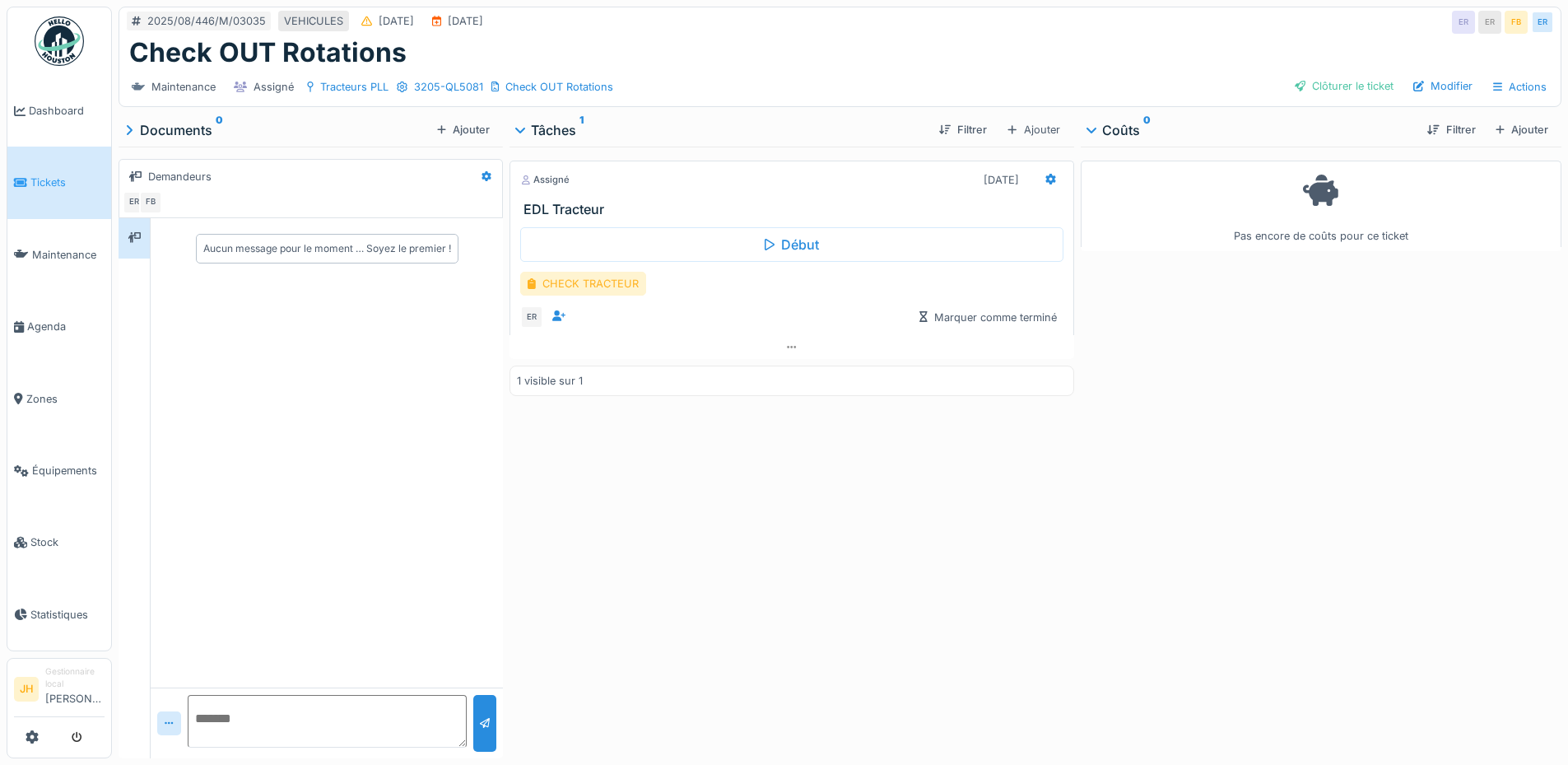
click at [622, 281] on div "CHECK TRACTEUR" at bounding box center [583, 283] width 126 height 24
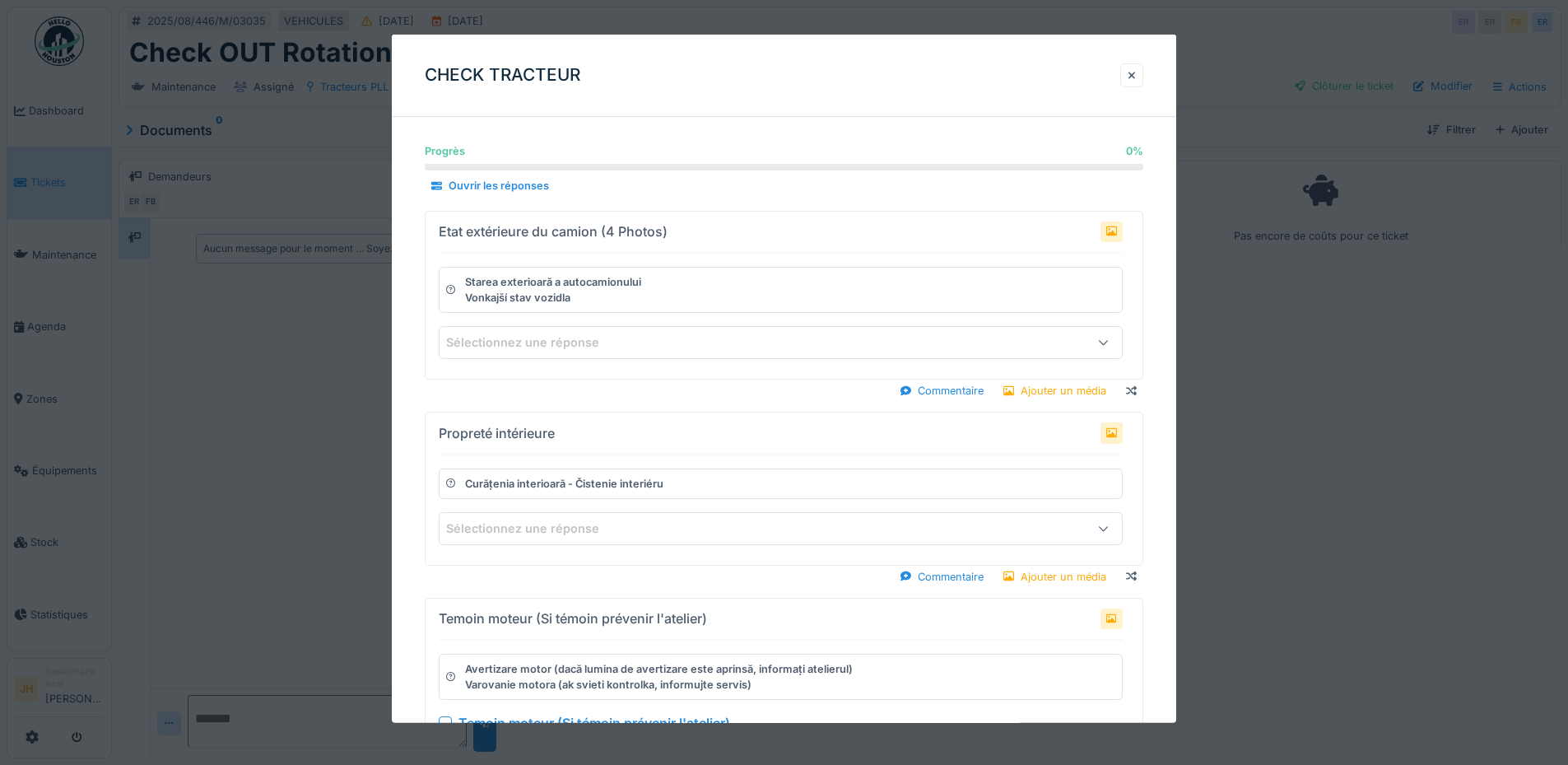
click at [654, 292] on div "Starea exterioară a autocamionului Vonkajší stav vozidla" at bounding box center [781, 289] width 684 height 46
click at [639, 228] on div "Etat extérieure du camion (4 Photos)" at bounding box center [554, 232] width 229 height 20
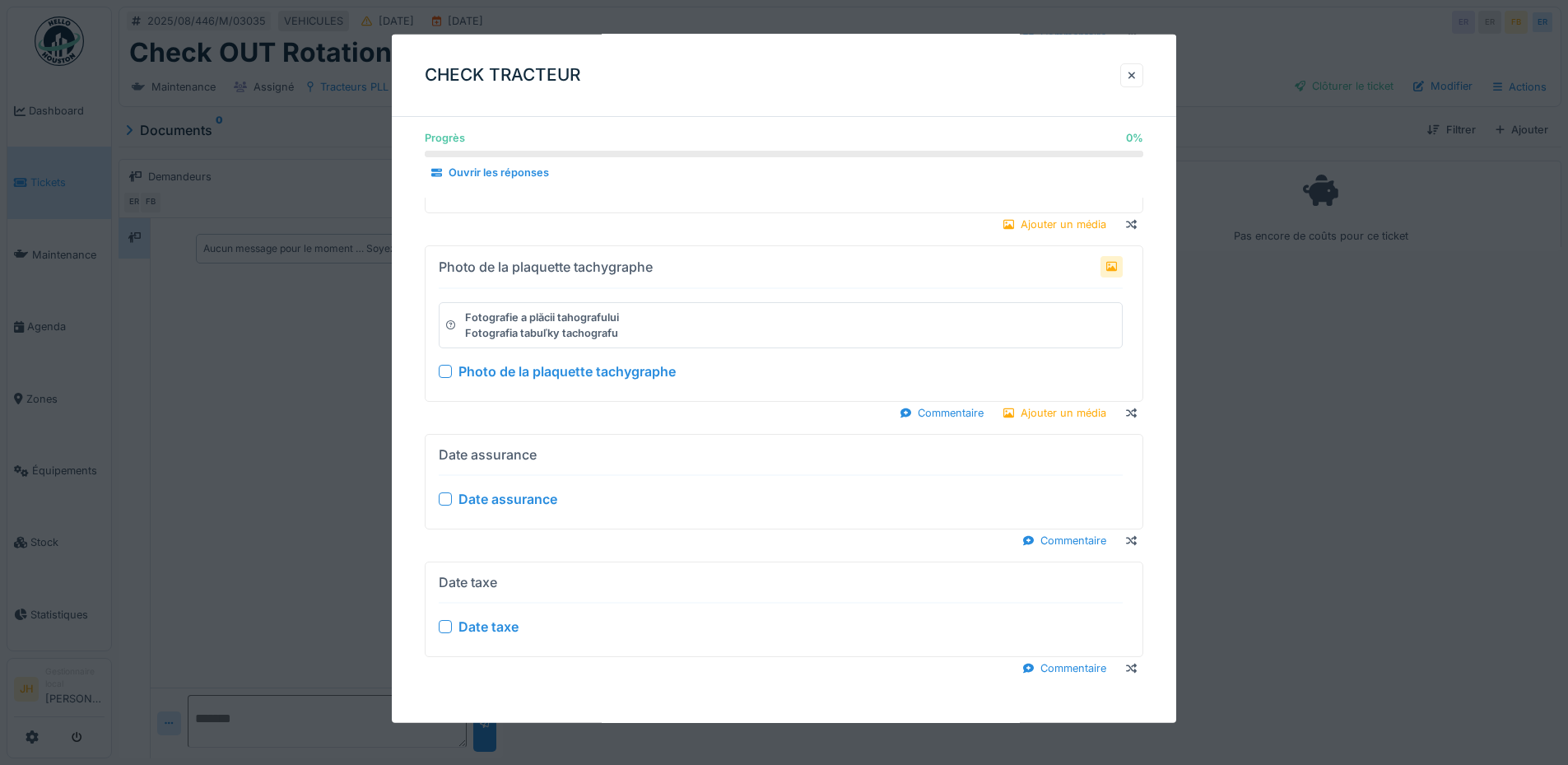
scroll to position [13, 0]
click at [1136, 78] on div at bounding box center [1132, 75] width 8 height 16
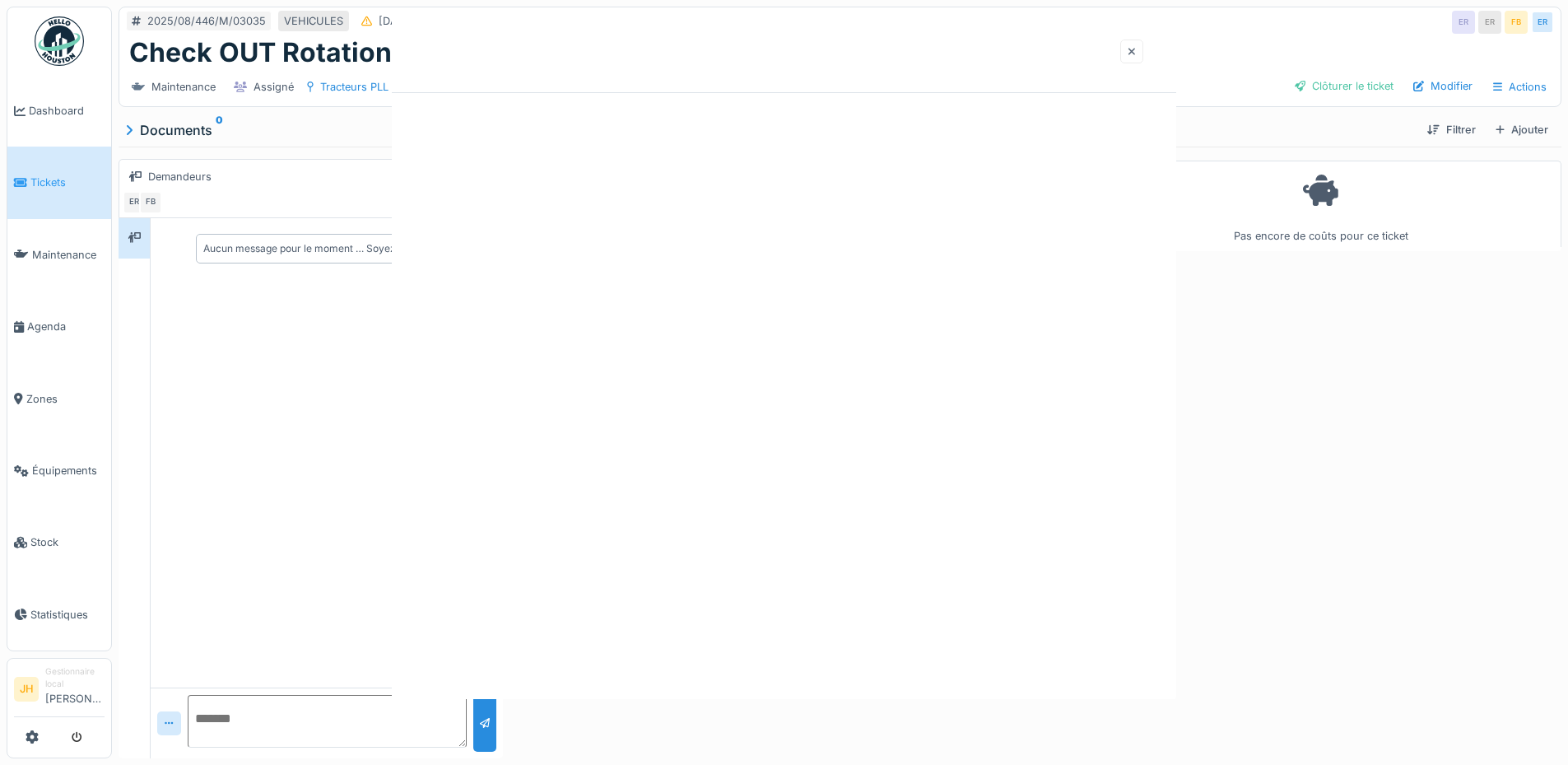
scroll to position [0, 0]
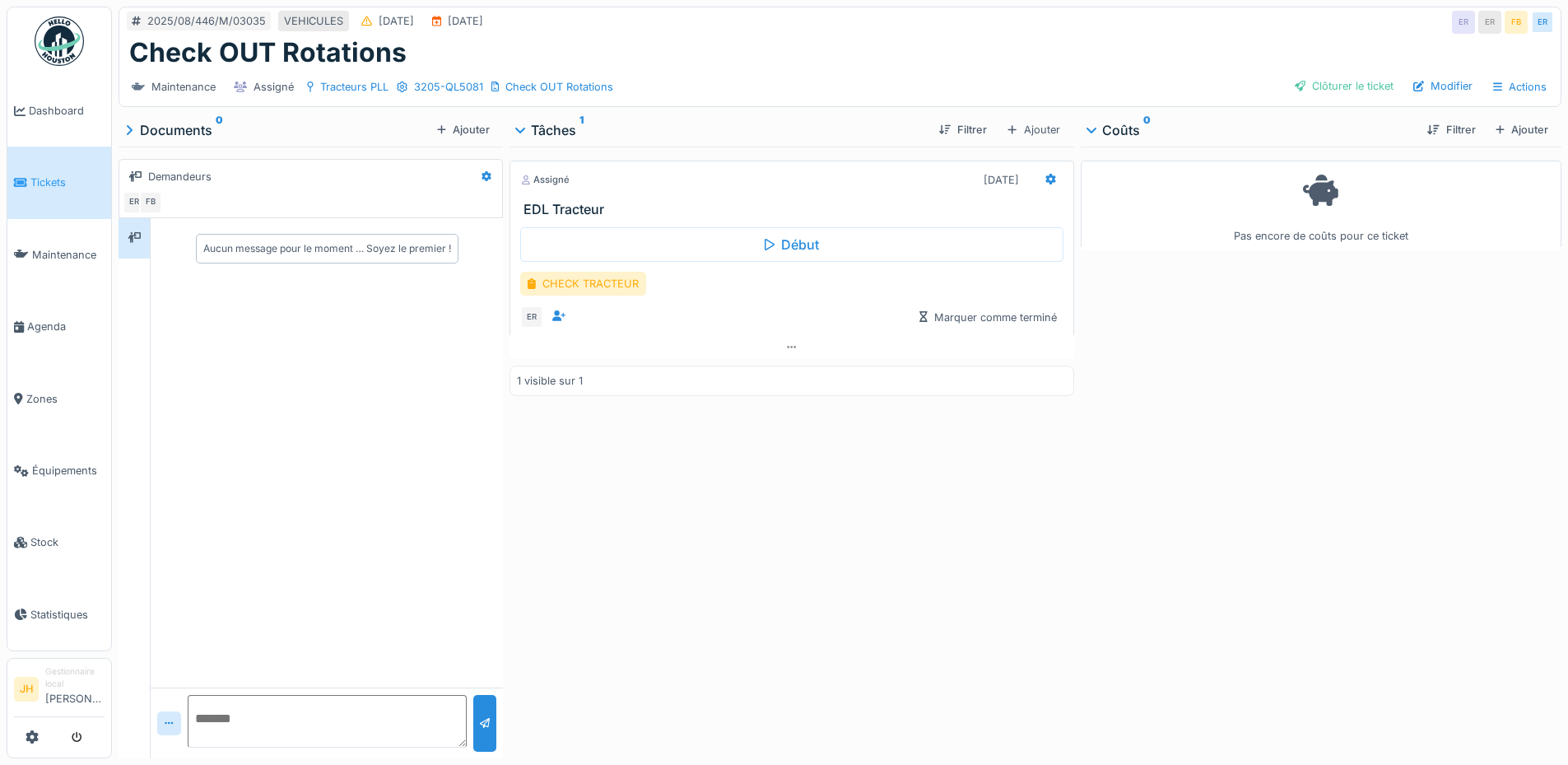
click at [1017, 531] on div "Assigné [DATE] EDL Tracteur Début CHECK TRACTEUR ER Marquer comme terminé 1 vis…" at bounding box center [791, 449] width 564 height 605
click at [1045, 174] on icon at bounding box center [1050, 179] width 10 height 11
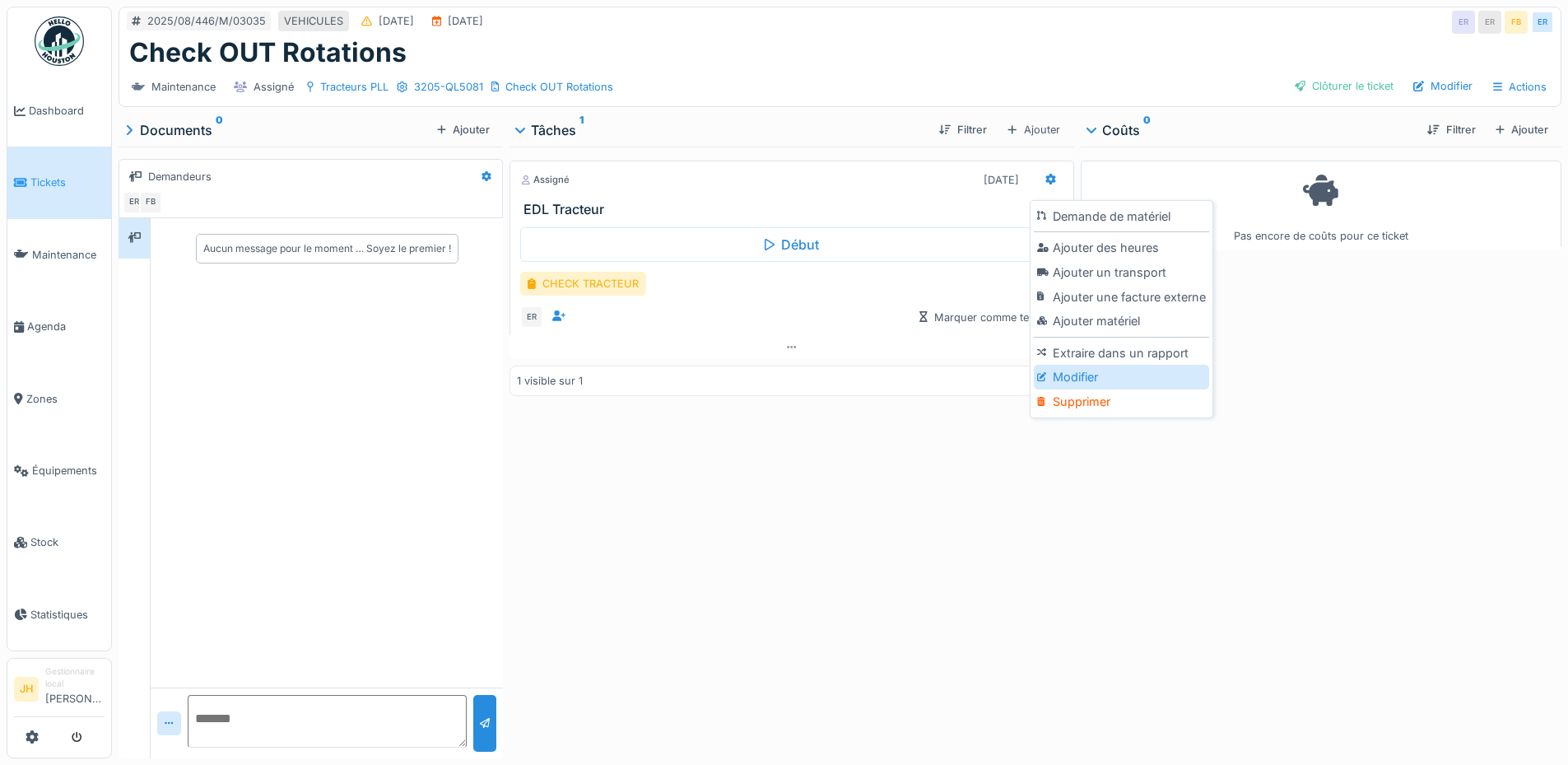
click at [1075, 365] on div "Modifier" at bounding box center [1121, 377] width 176 height 25
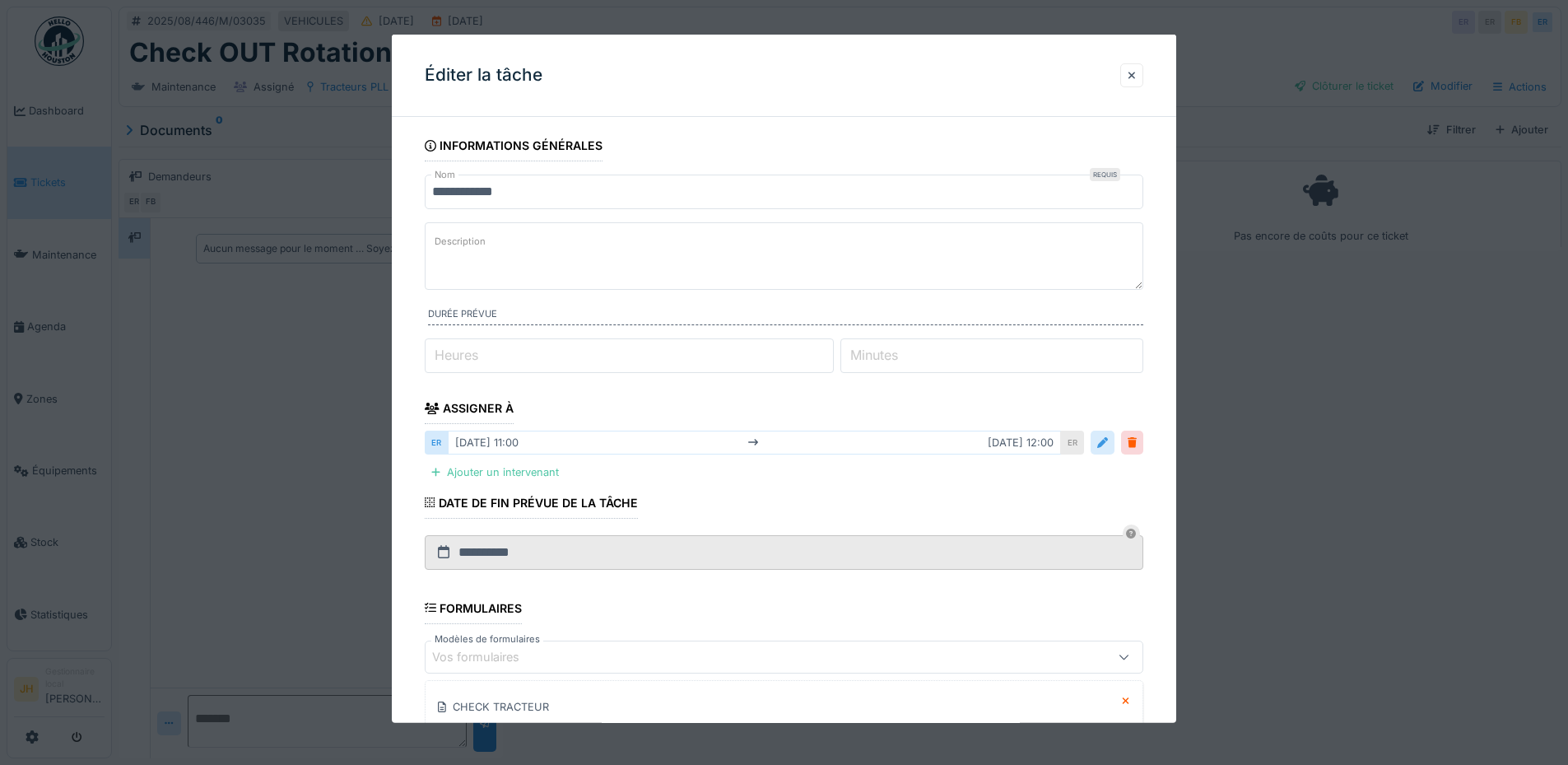
click at [1105, 446] on div at bounding box center [1102, 442] width 11 height 16
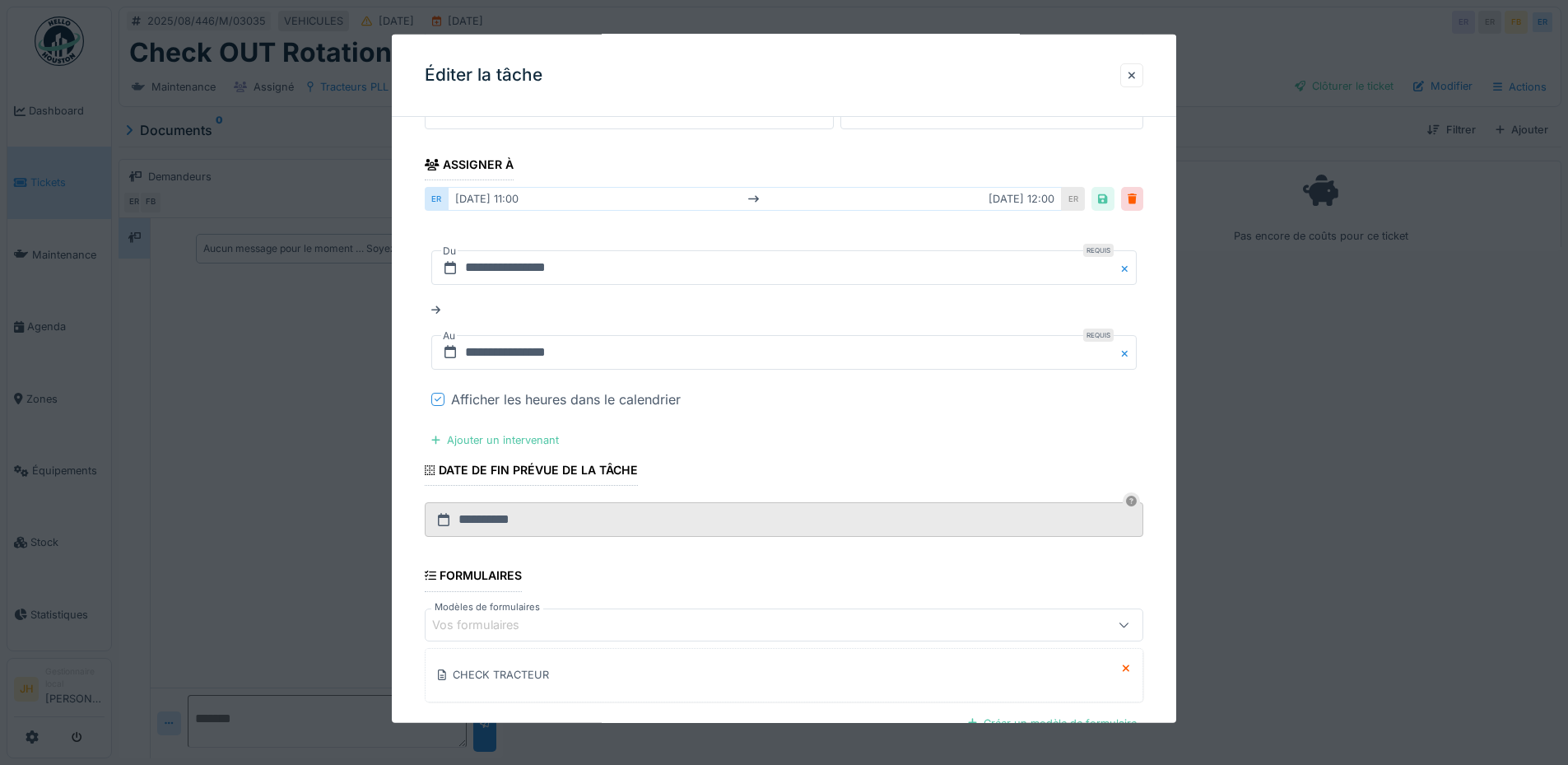
scroll to position [433, 0]
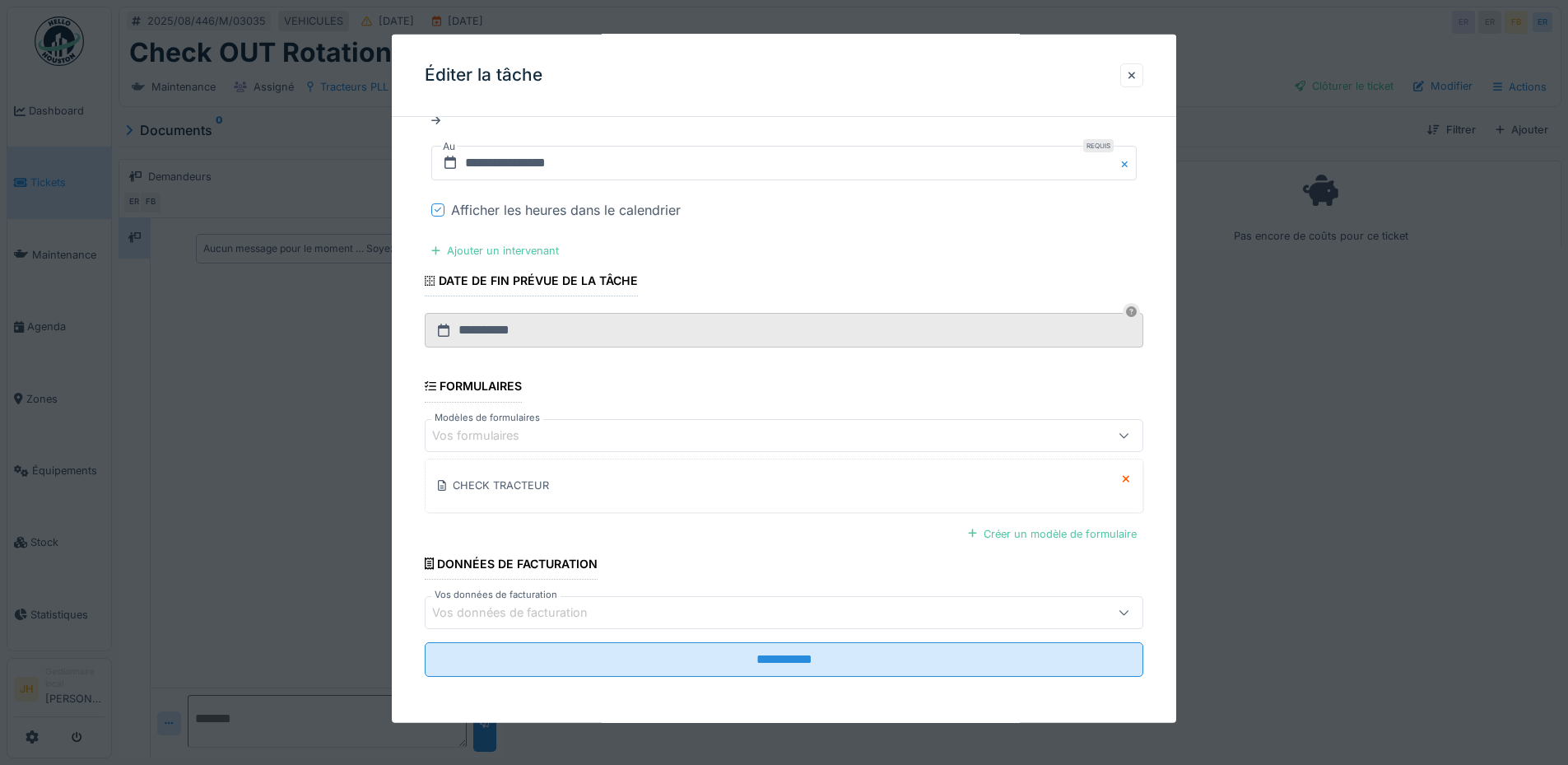
click at [444, 203] on div at bounding box center [438, 210] width 13 height 13
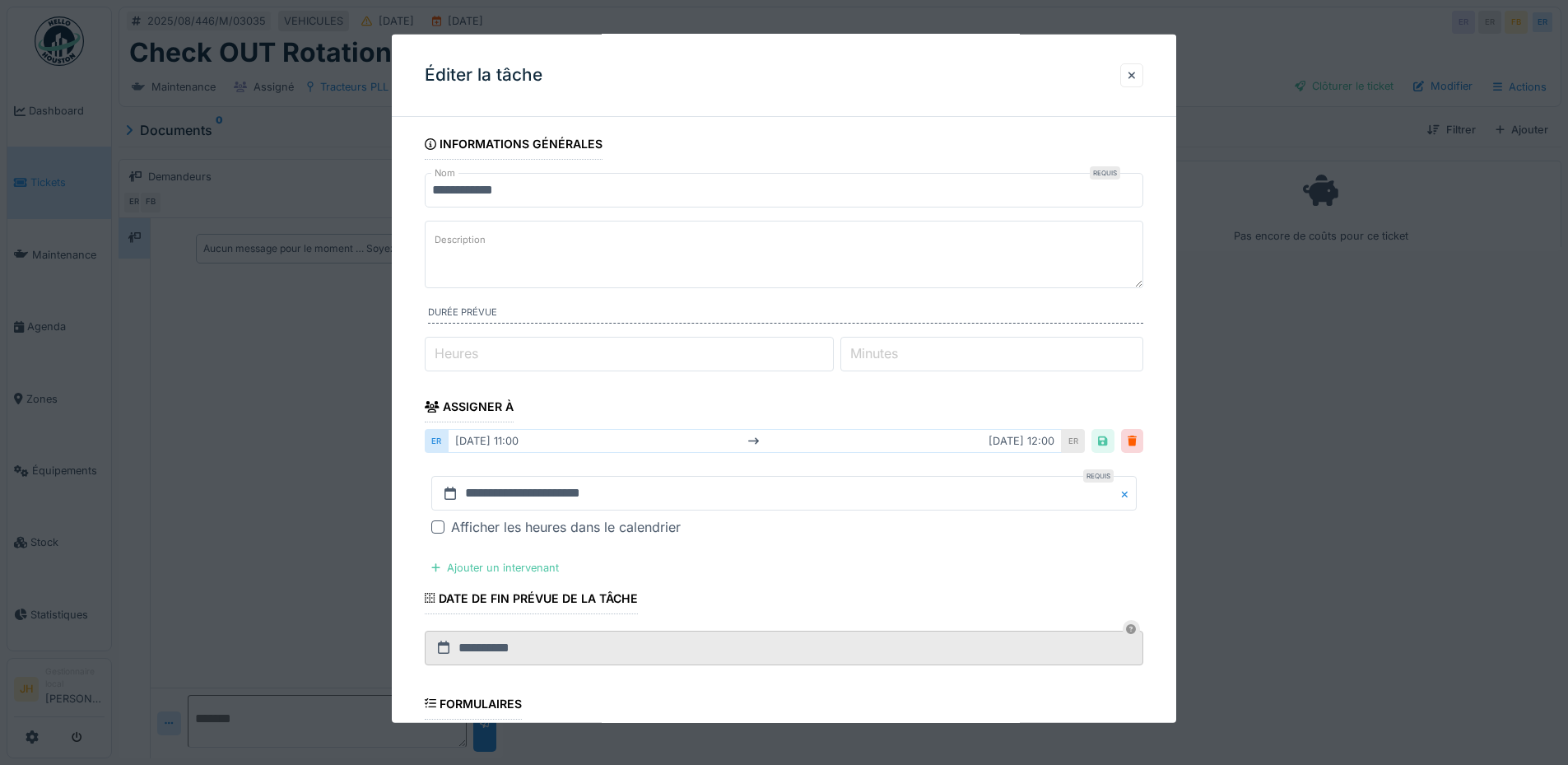
scroll to position [0, 0]
click at [585, 492] on input "**********" at bounding box center [784, 494] width 706 height 34
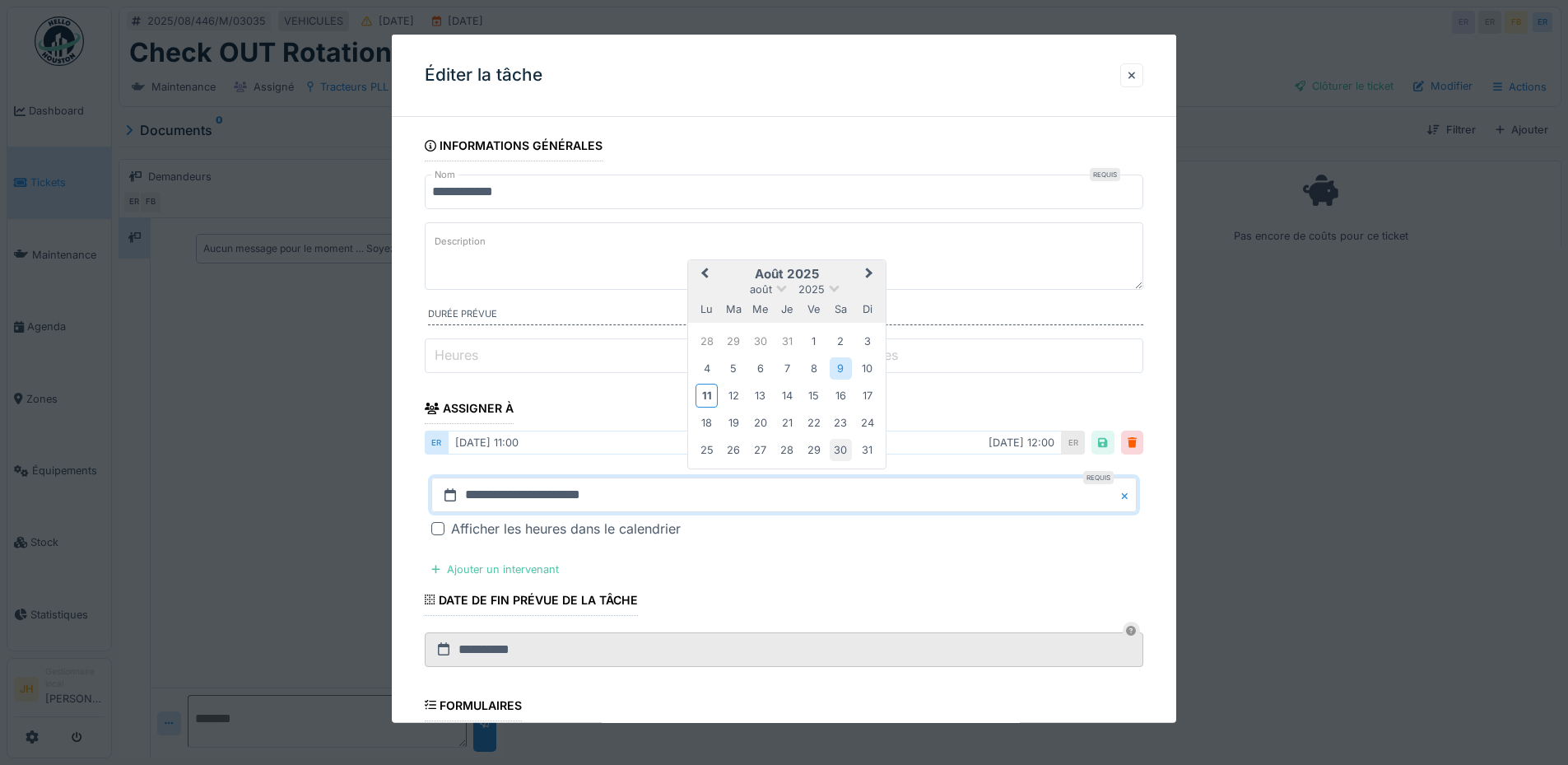
click at [841, 446] on div "30" at bounding box center [840, 450] width 23 height 23
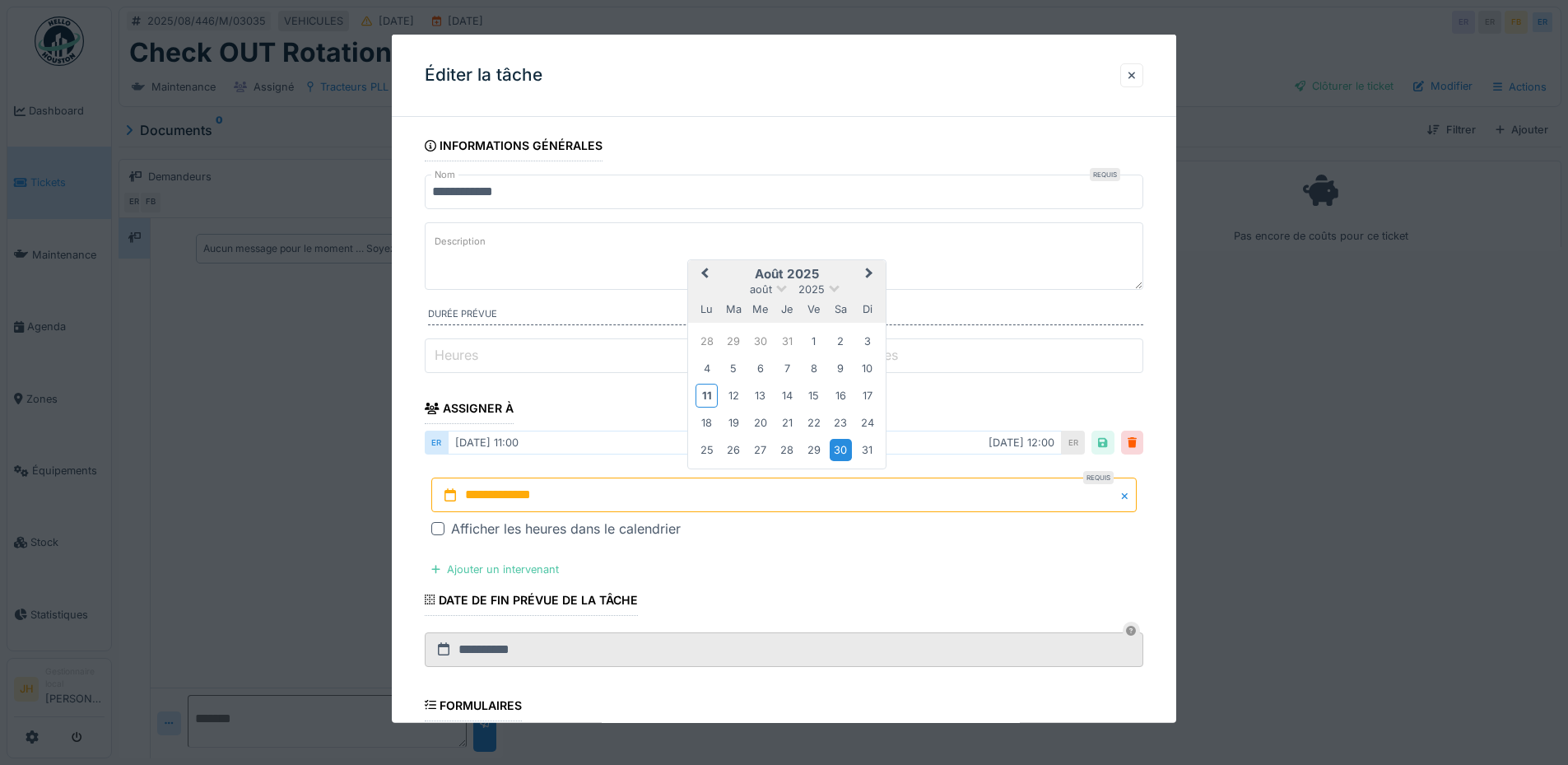
click at [841, 446] on div "30" at bounding box center [840, 450] width 23 height 23
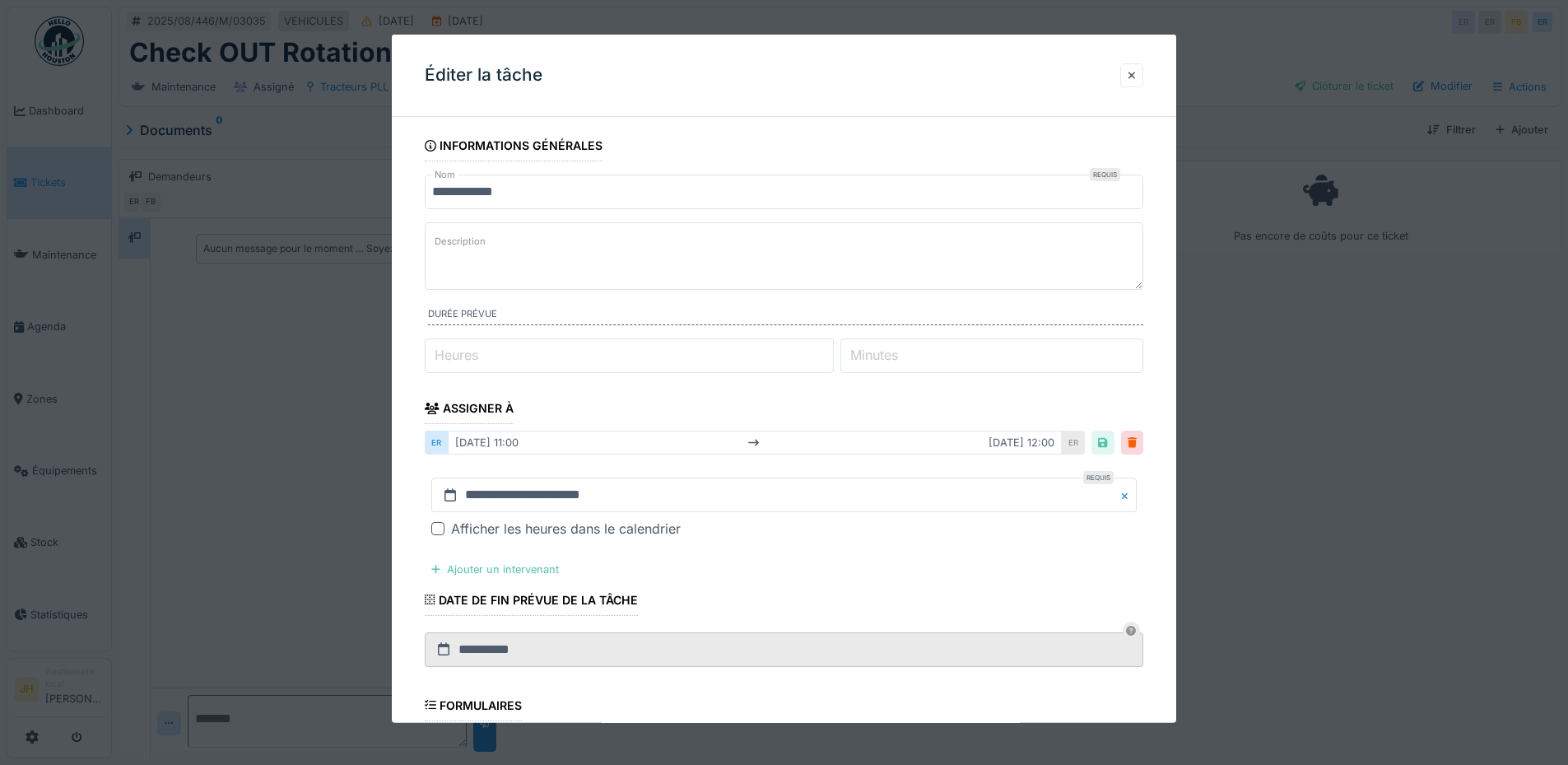
scroll to position [319, 0]
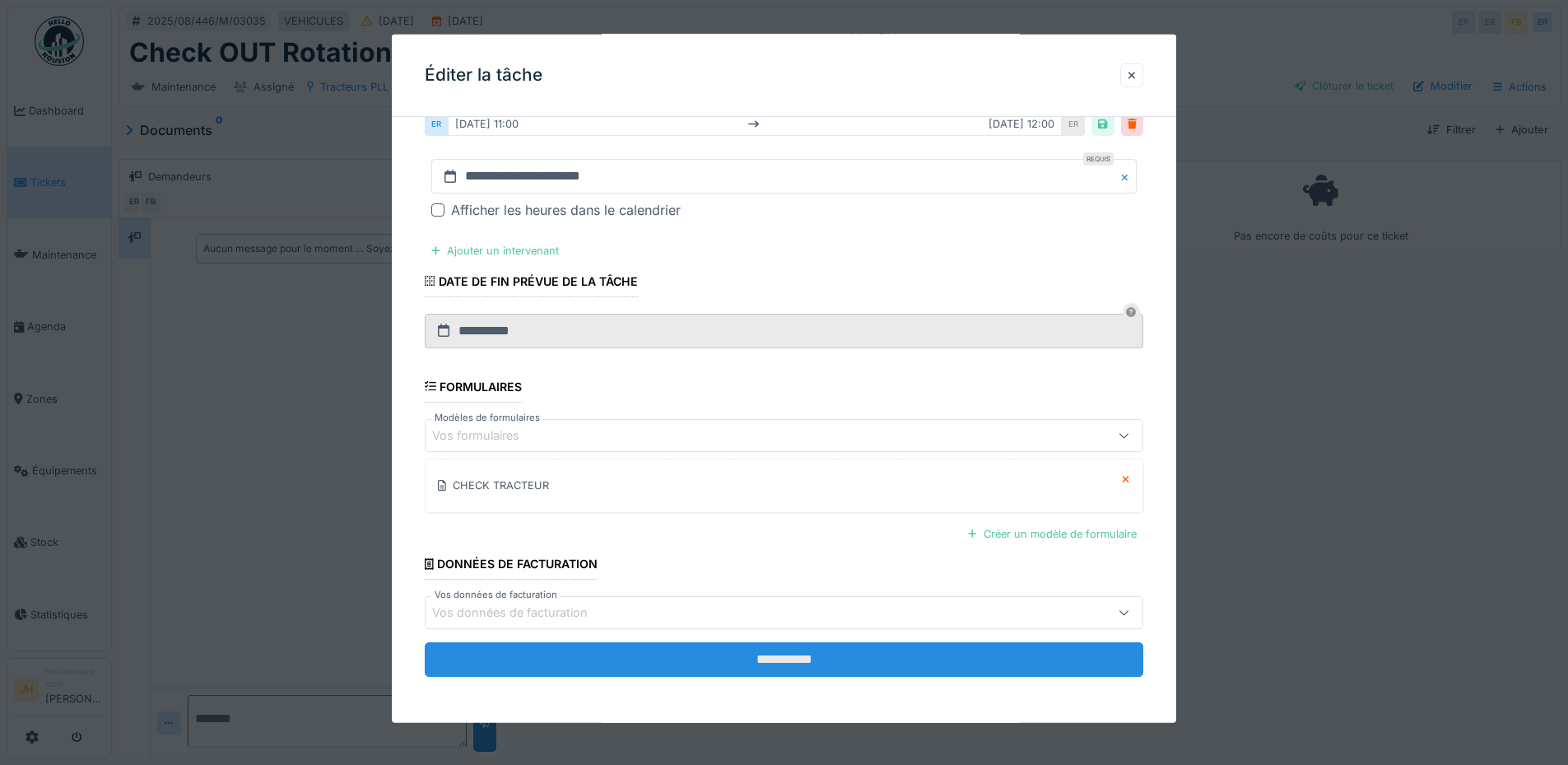
click at [897, 662] on input "**********" at bounding box center [784, 659] width 718 height 34
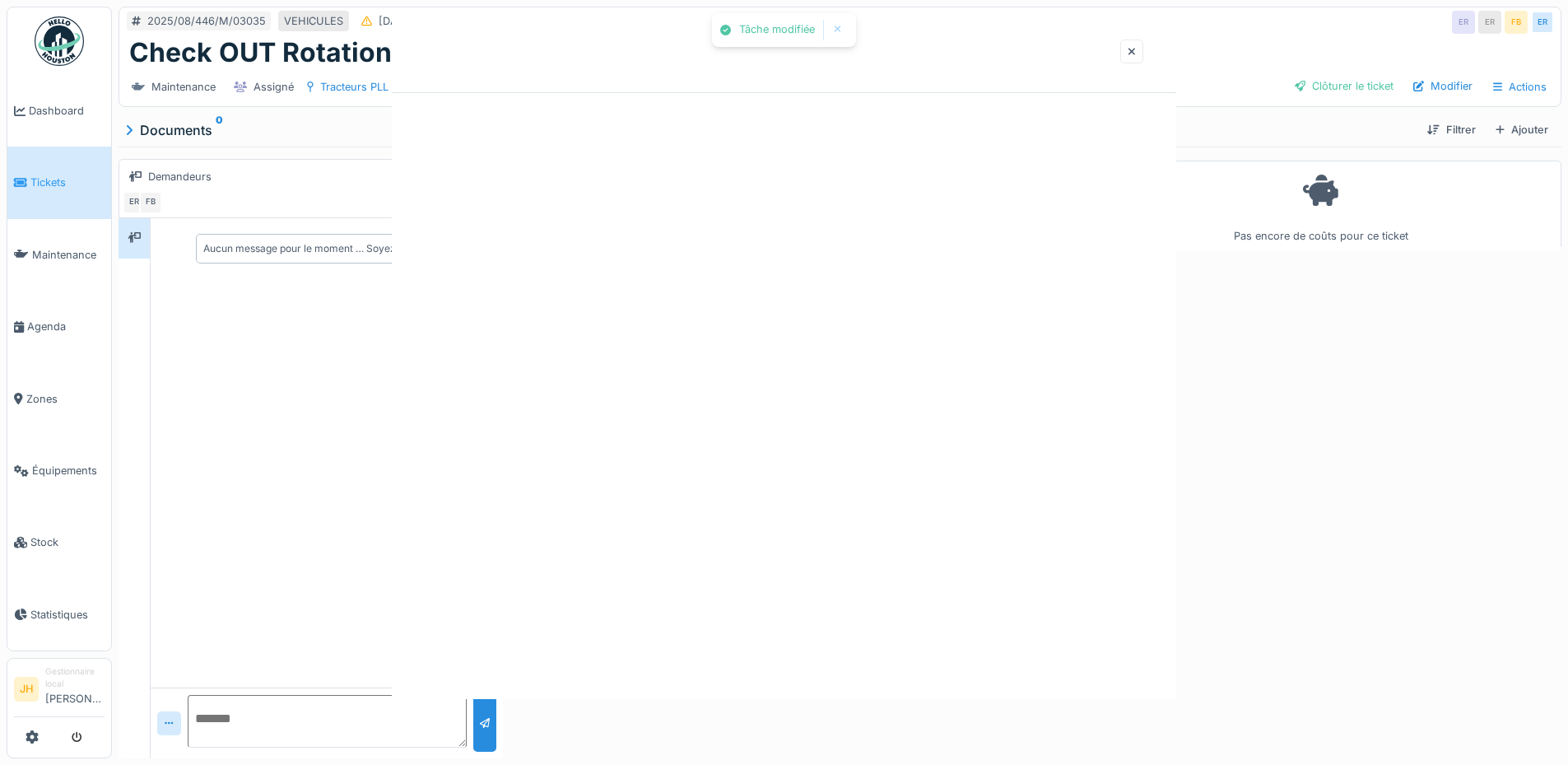
scroll to position [0, 0]
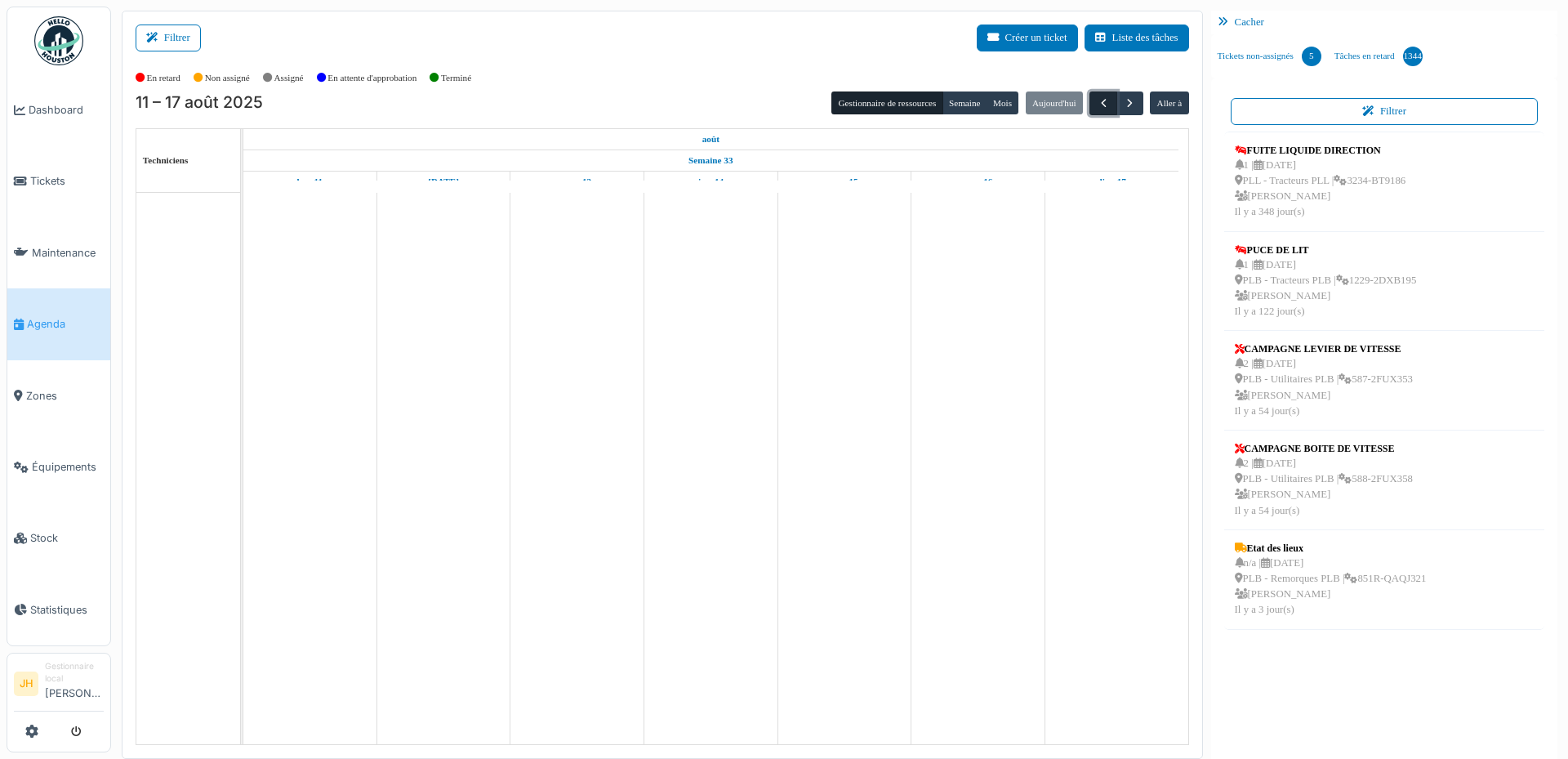
click at [1097, 109] on span "button" at bounding box center [1103, 103] width 14 height 14
